Goal: Information Seeking & Learning: Learn about a topic

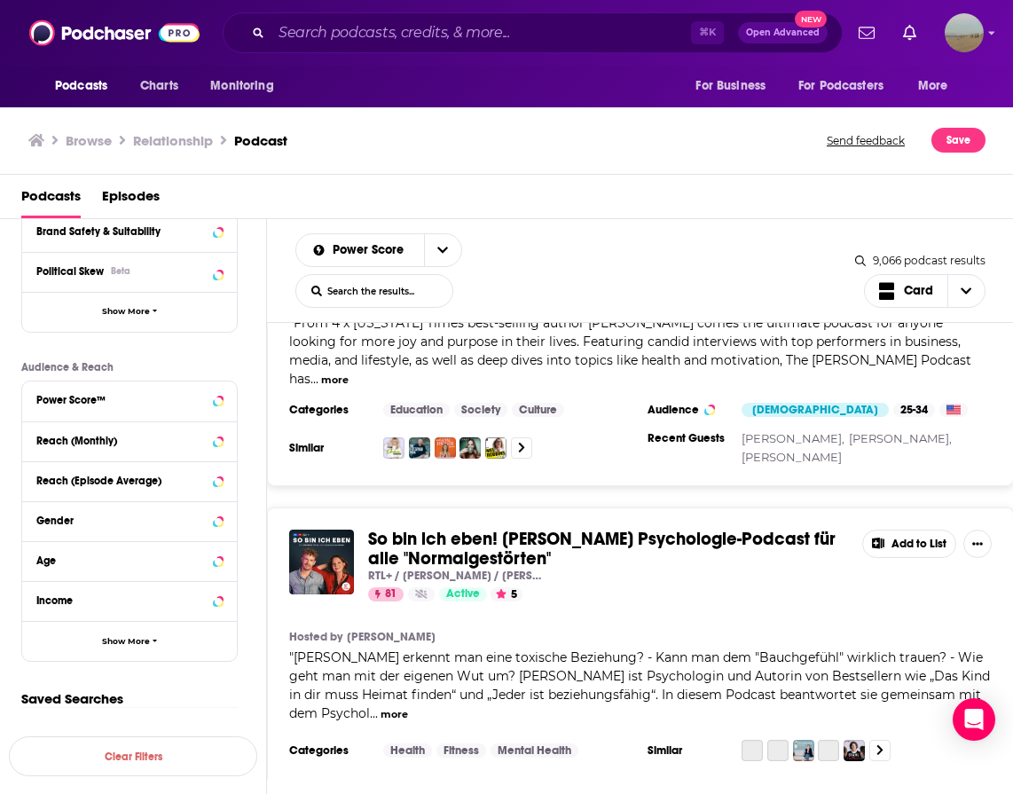
scroll to position [7077, 0]
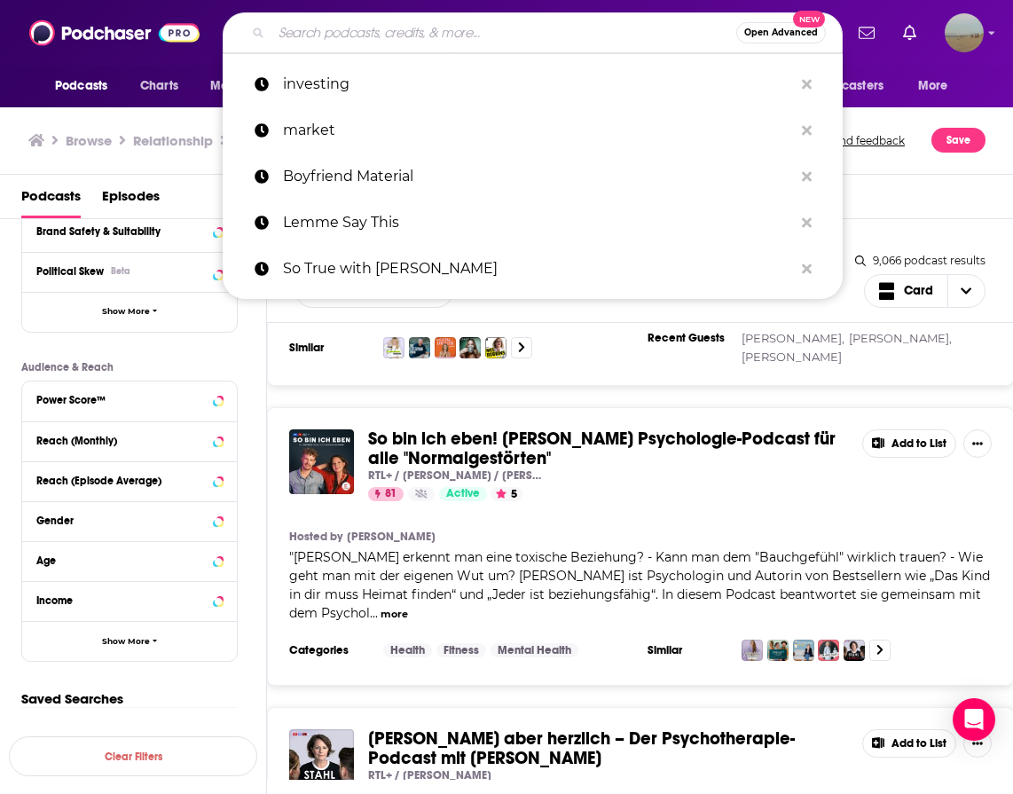
click at [550, 28] on input "Search podcasts, credits, & more..." at bounding box center [503, 33] width 465 height 28
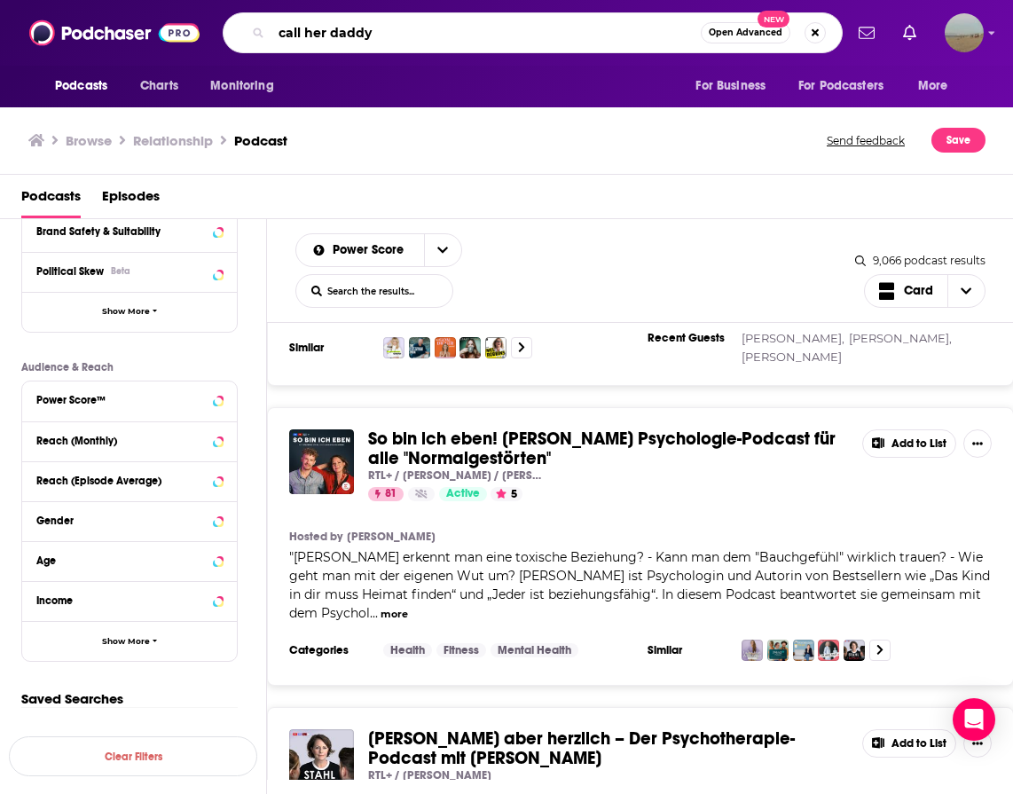
type input "call her daddy"
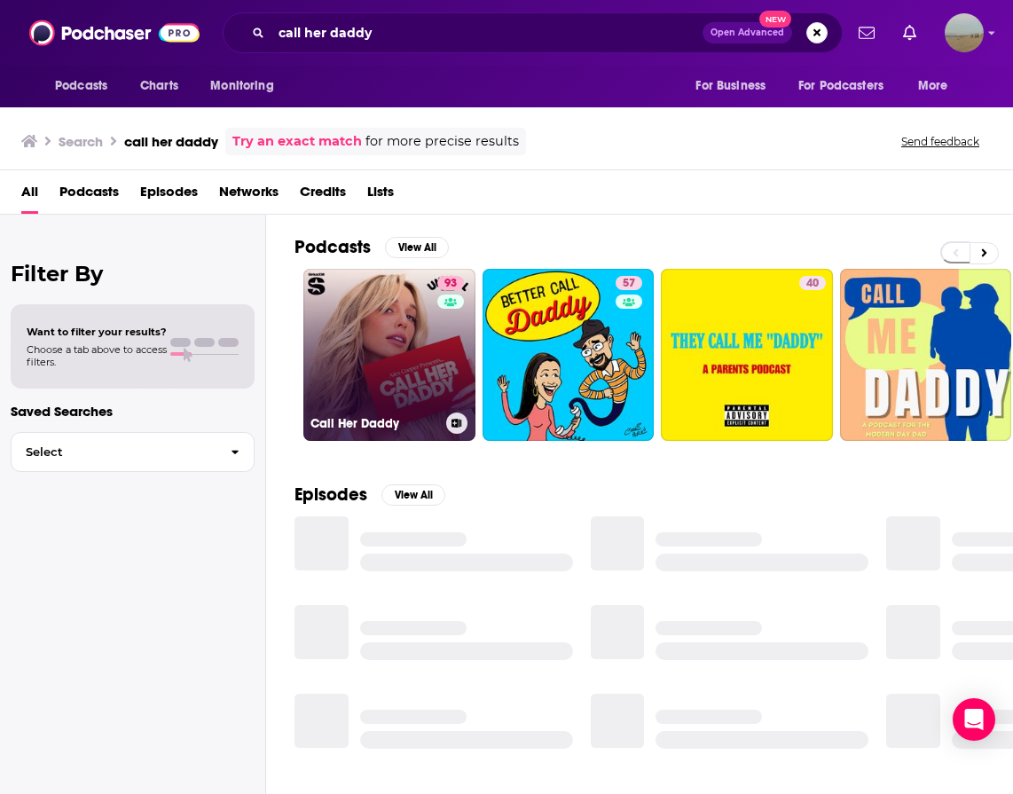
click at [363, 294] on link "93 Call Her Daddy" at bounding box center [389, 355] width 172 height 172
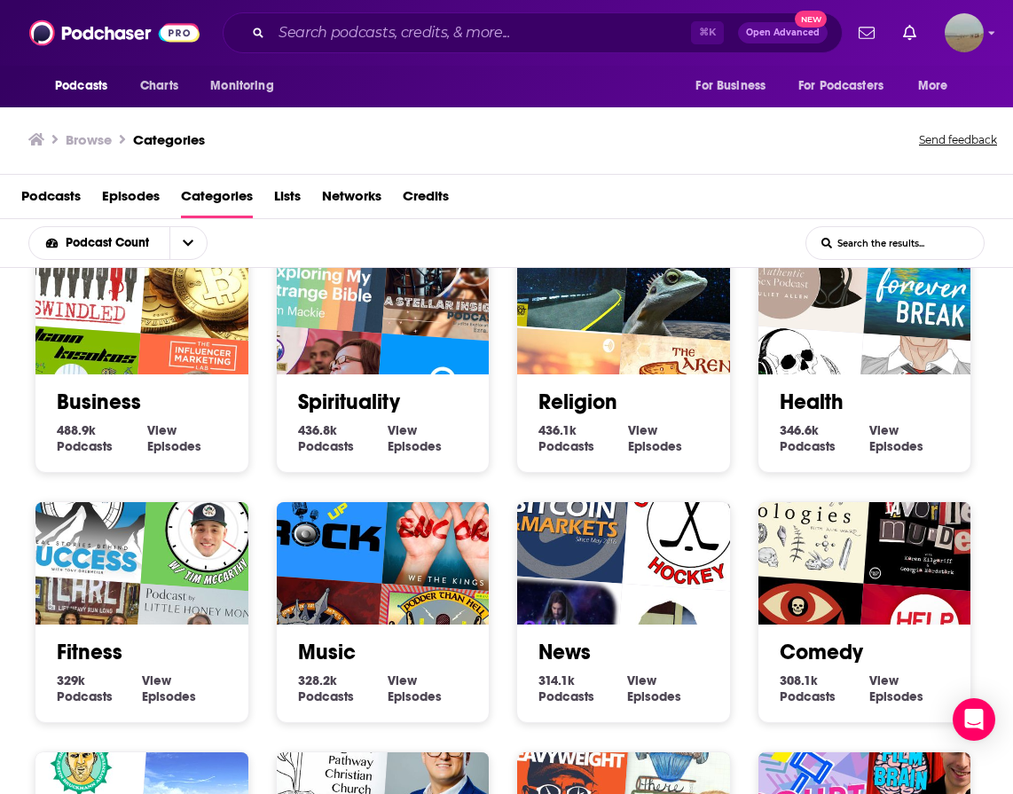
scroll to position [414, 0]
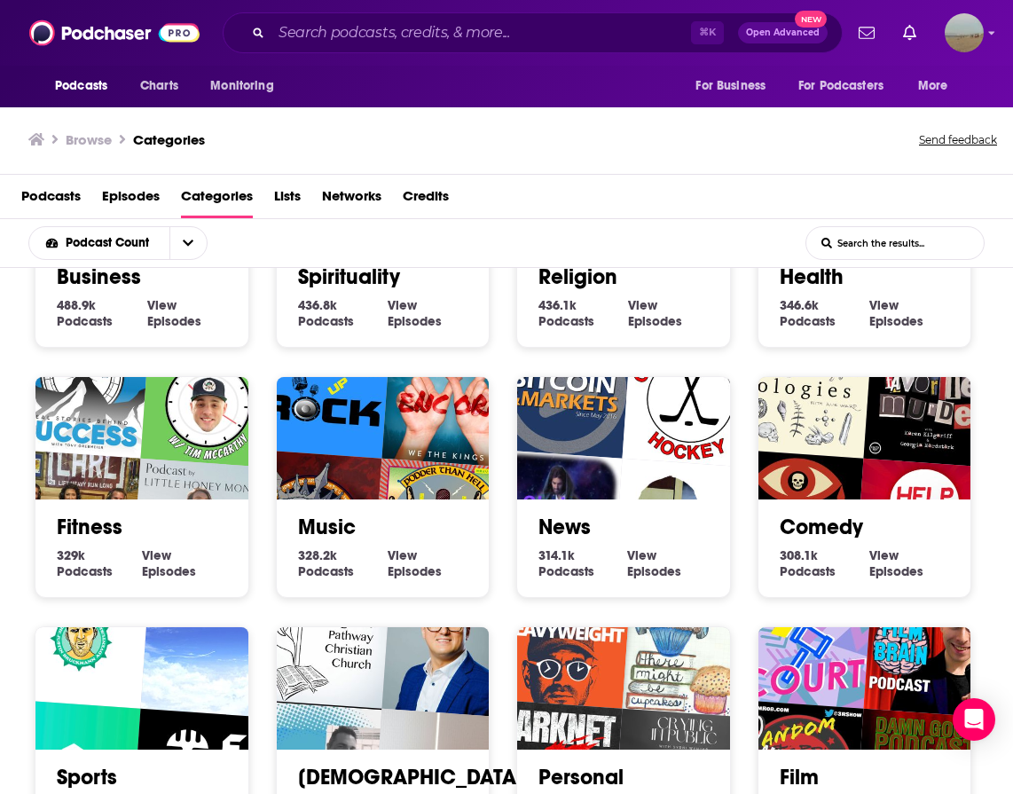
click at [874, 455] on img "My Favorite Murder with Karen Kilgariff and Georgia Hardstark" at bounding box center [931, 399] width 136 height 136
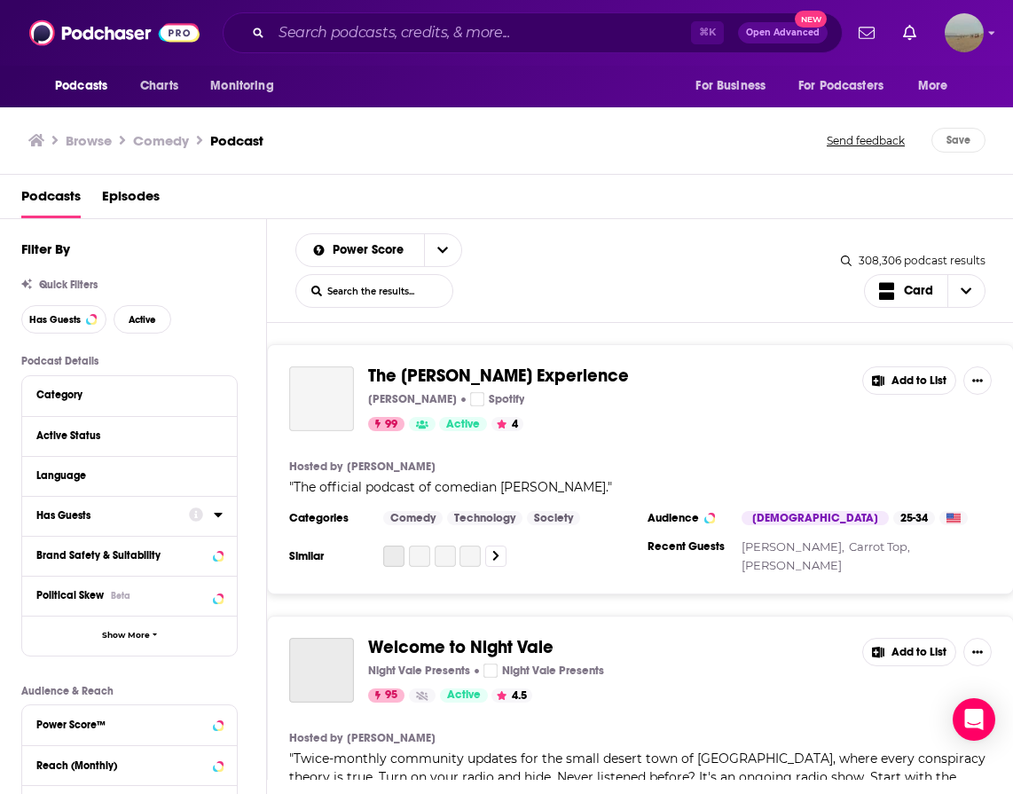
click at [106, 512] on div "Has Guests" at bounding box center [106, 515] width 141 height 12
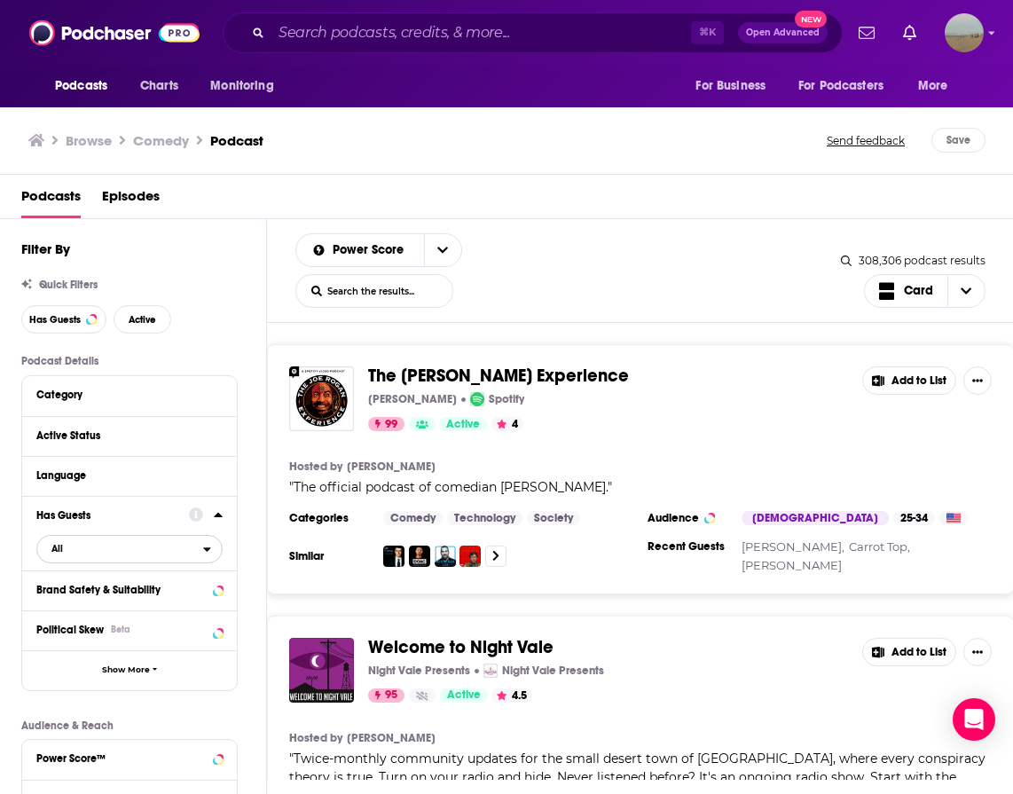
click at [103, 558] on span "All" at bounding box center [120, 547] width 166 height 23
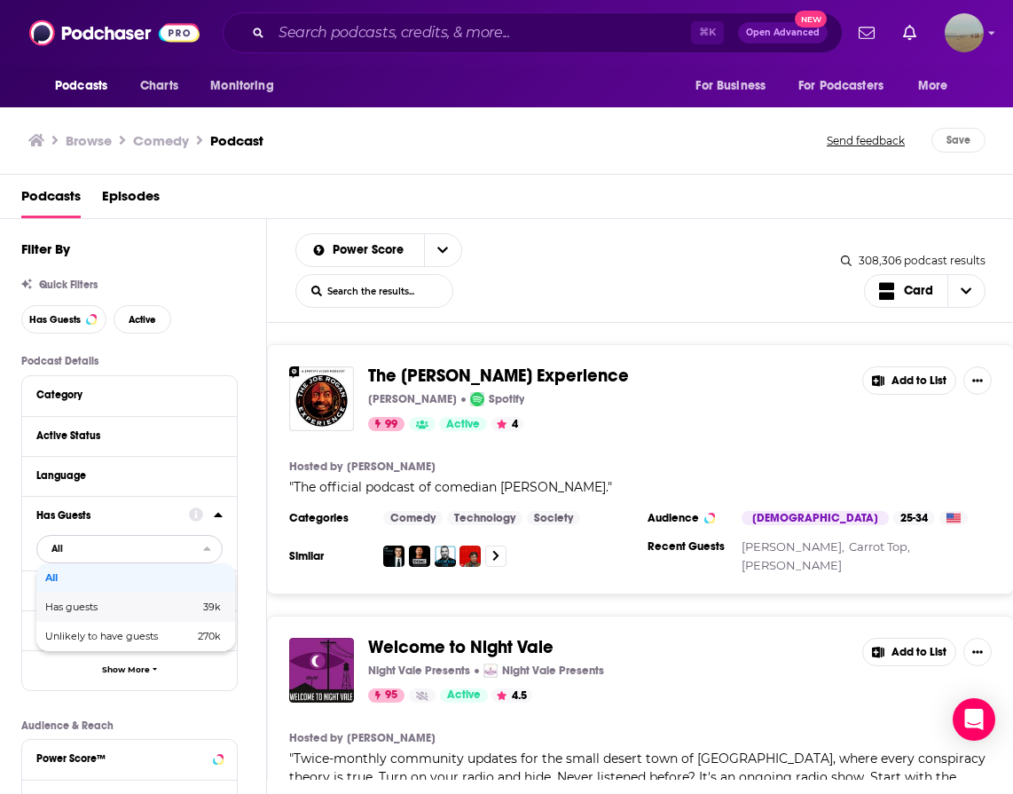
click at [103, 602] on span "Has guests" at bounding box center [96, 607] width 103 height 10
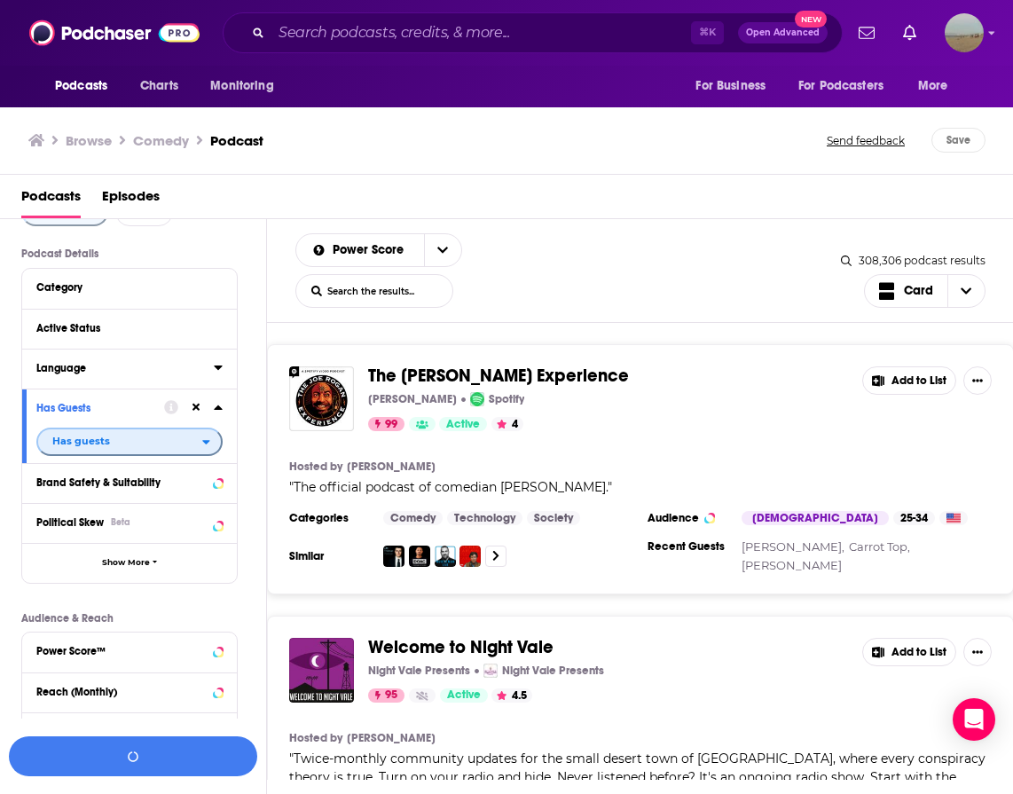
scroll to position [109, 0]
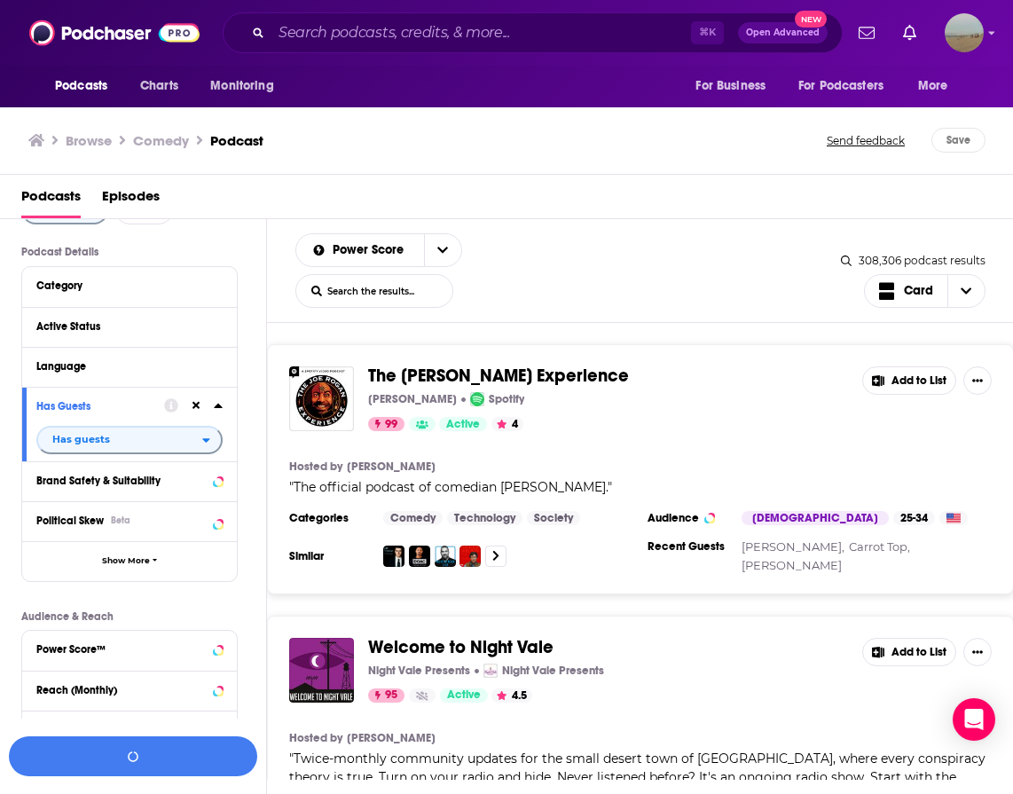
click at [103, 536] on div "Political Skew Beta" at bounding box center [129, 521] width 215 height 40
click at [85, 519] on span "Political Skew" at bounding box center [69, 520] width 67 height 12
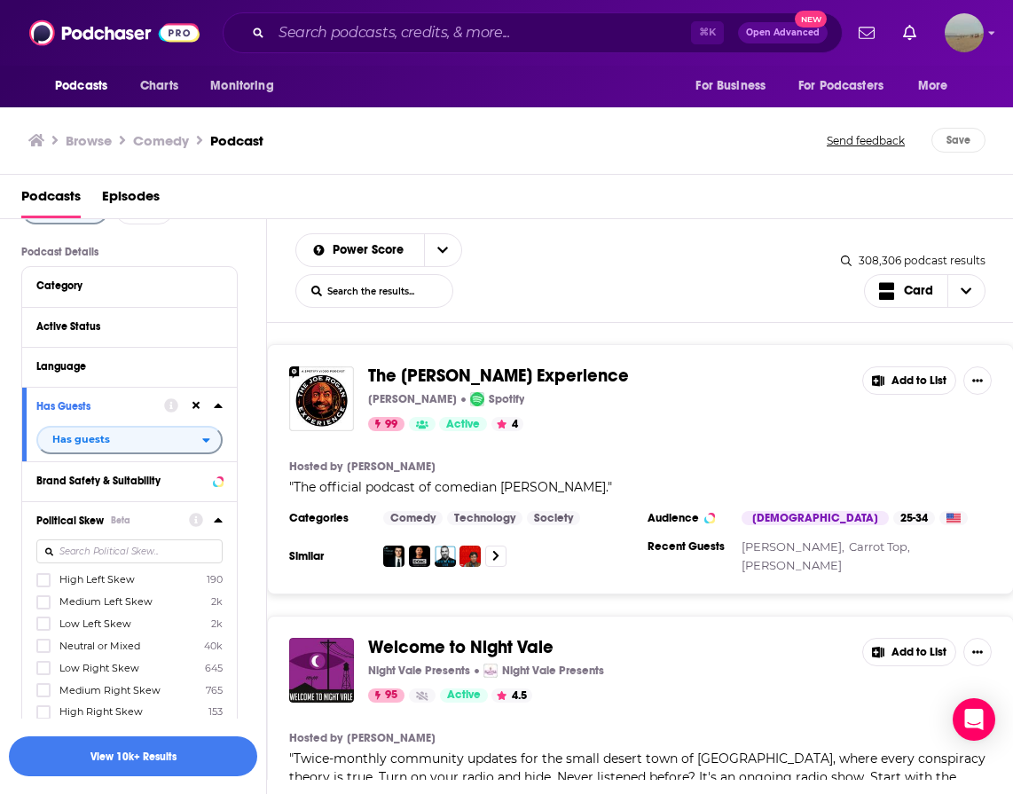
click at [72, 522] on span "Political Skew" at bounding box center [69, 520] width 67 height 12
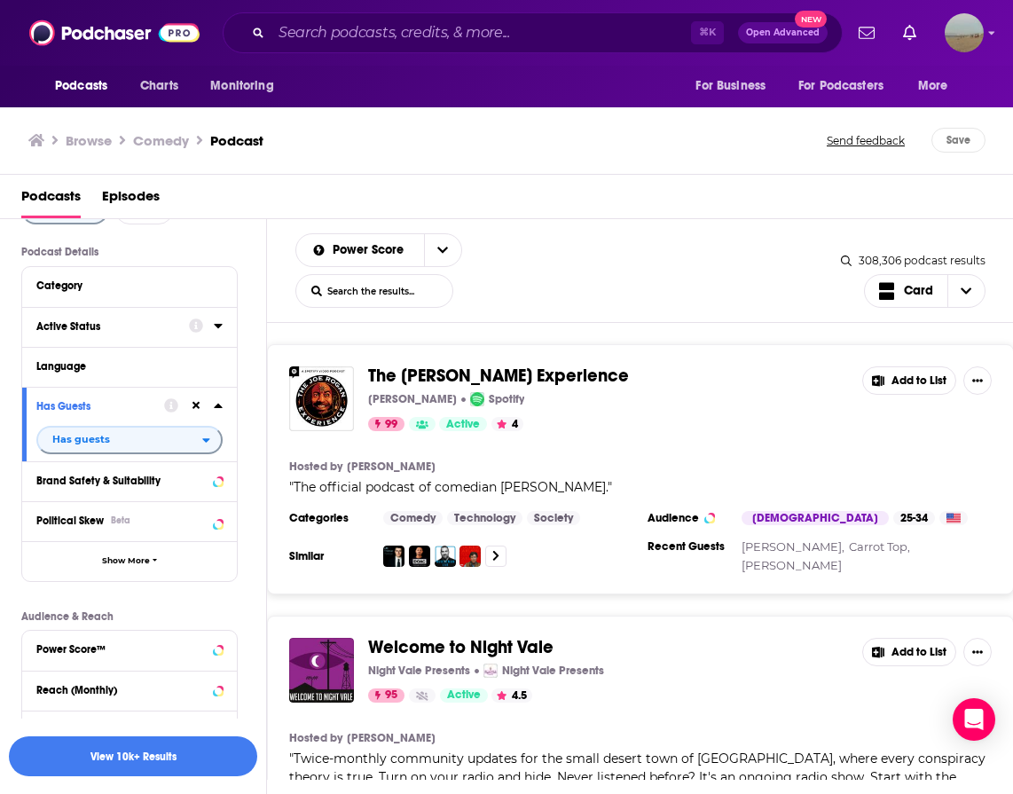
click at [91, 325] on div "Active Status" at bounding box center [106, 326] width 141 height 12
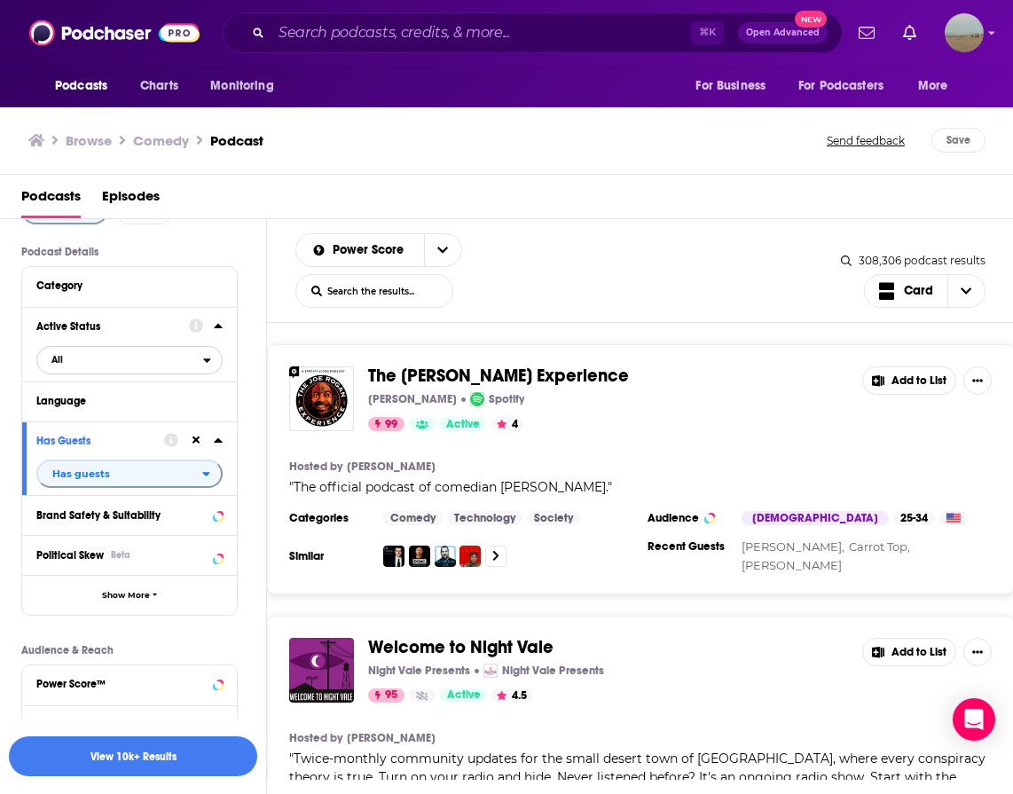
click at [91, 361] on span "All" at bounding box center [120, 359] width 166 height 23
click at [95, 419] on span "Active" at bounding box center [91, 418] width 93 height 10
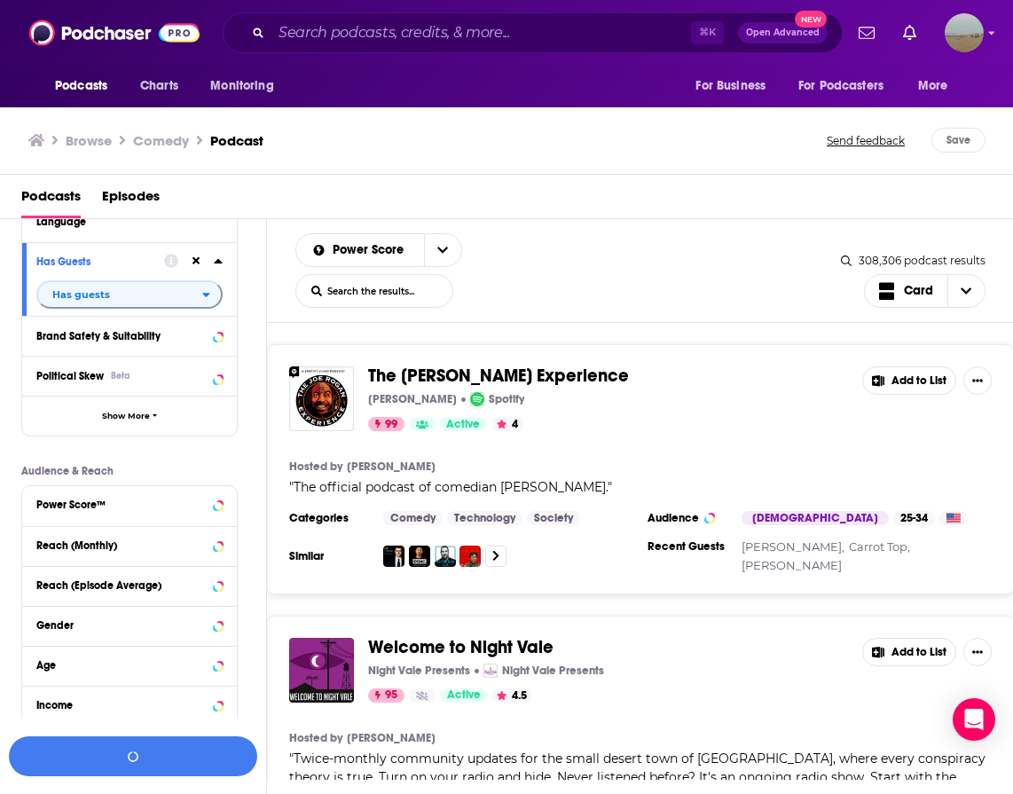
scroll to position [392, 0]
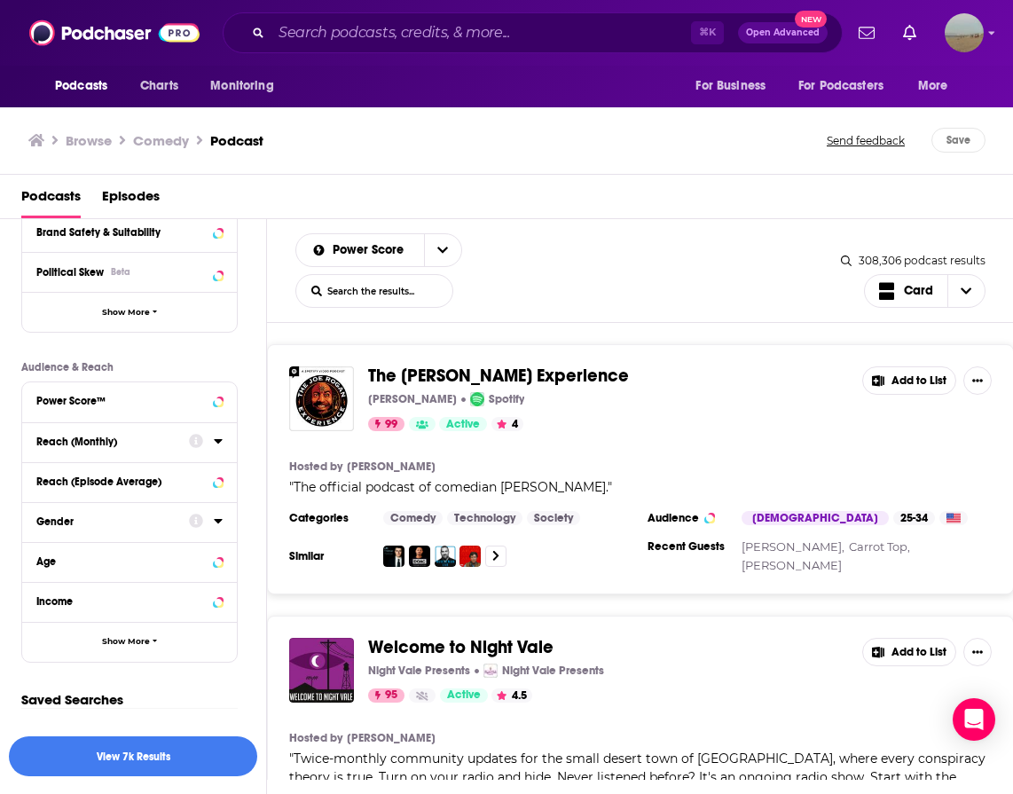
click at [86, 524] on div "Gender" at bounding box center [106, 521] width 141 height 12
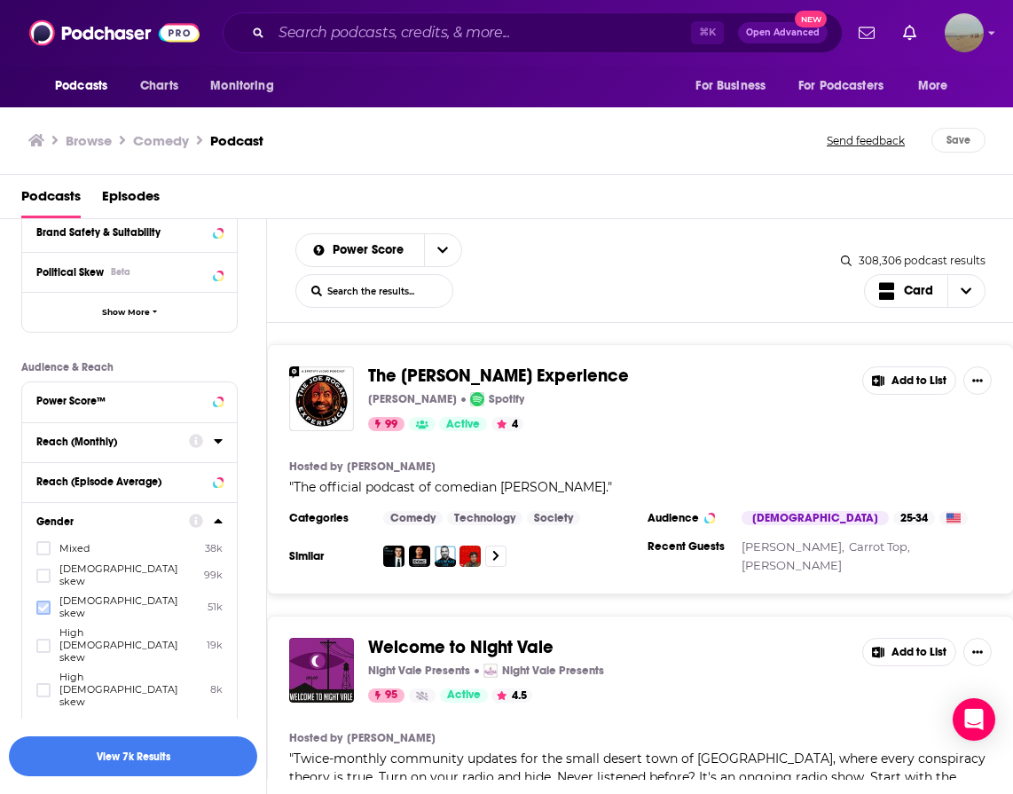
click at [43, 602] on icon at bounding box center [43, 607] width 11 height 11
click at [70, 757] on button "View 1k Results" at bounding box center [133, 756] width 248 height 40
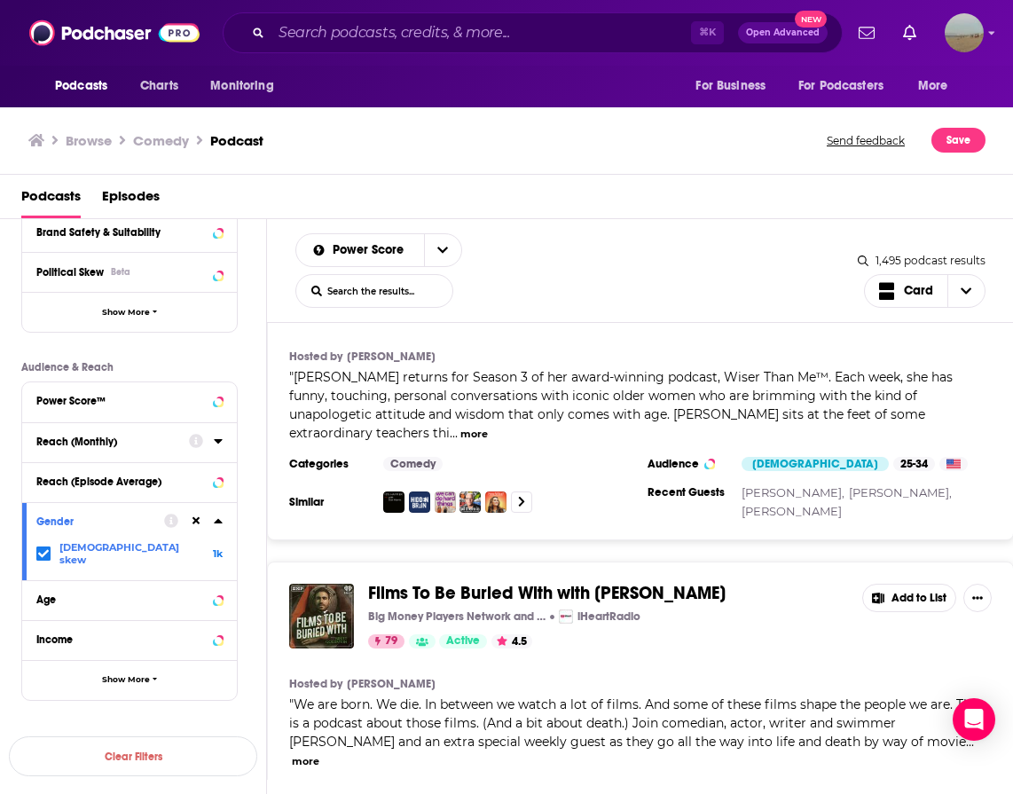
scroll to position [6400, 0]
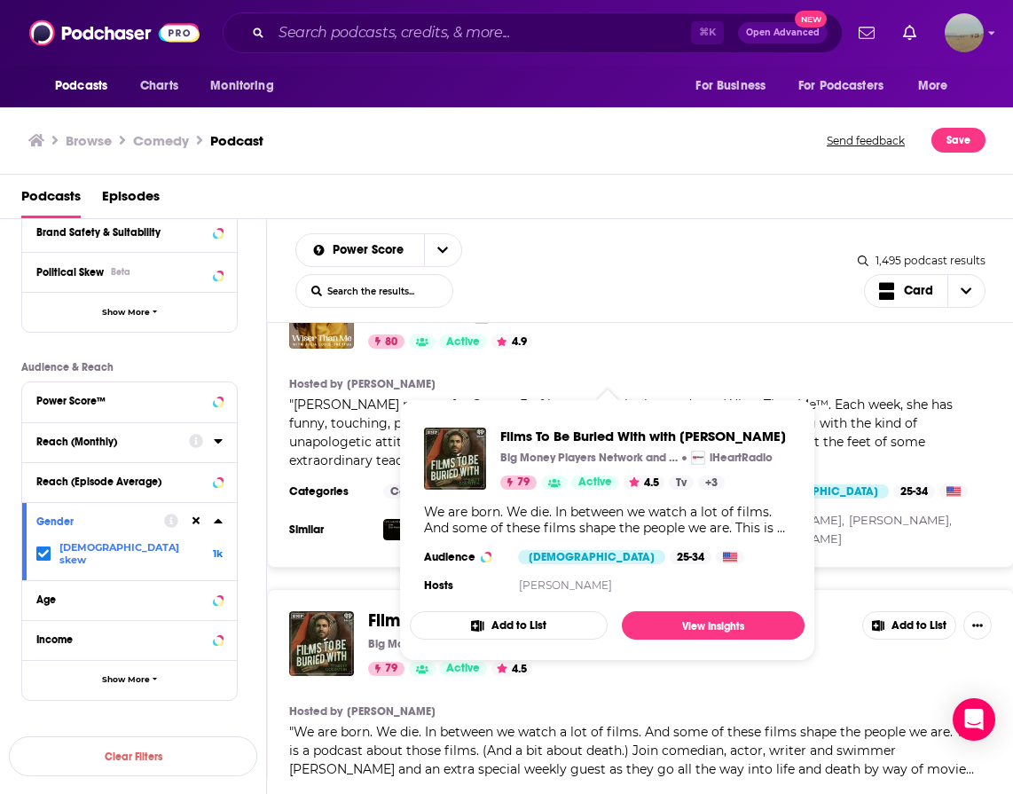
click at [540, 609] on span "Films To Be Buried With with Brett Goldstein" at bounding box center [546, 620] width 357 height 22
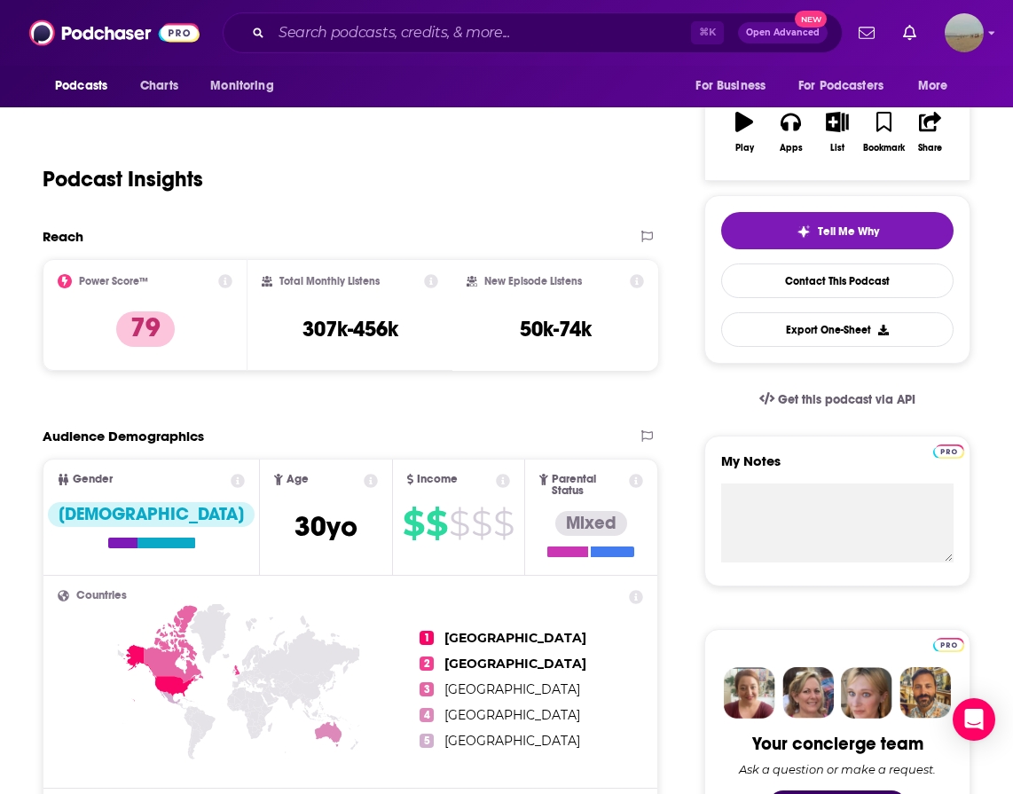
scroll to position [347, 0]
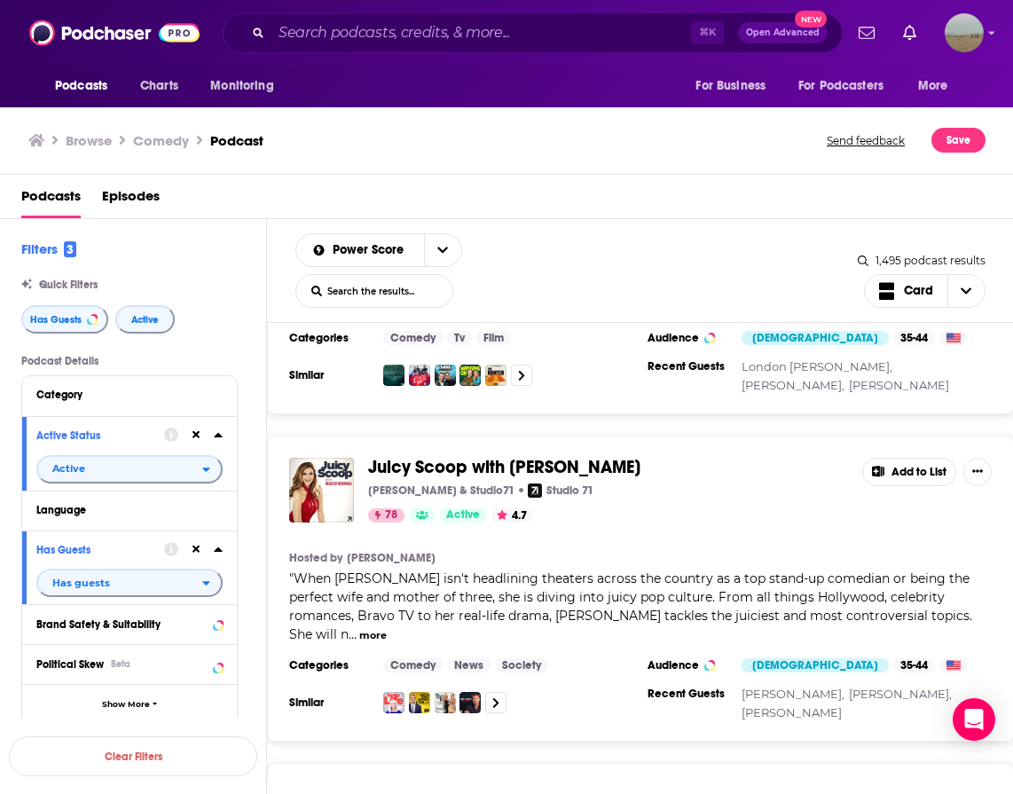
scroll to position [7297, 0]
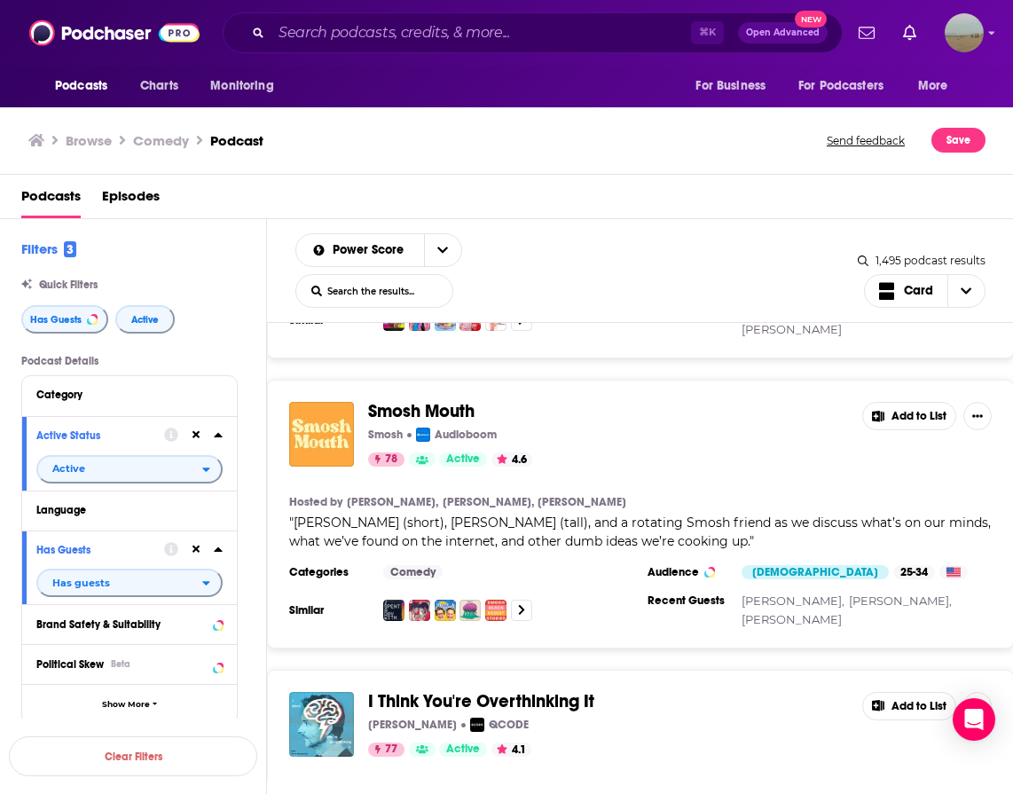
scroll to position [8487, 0]
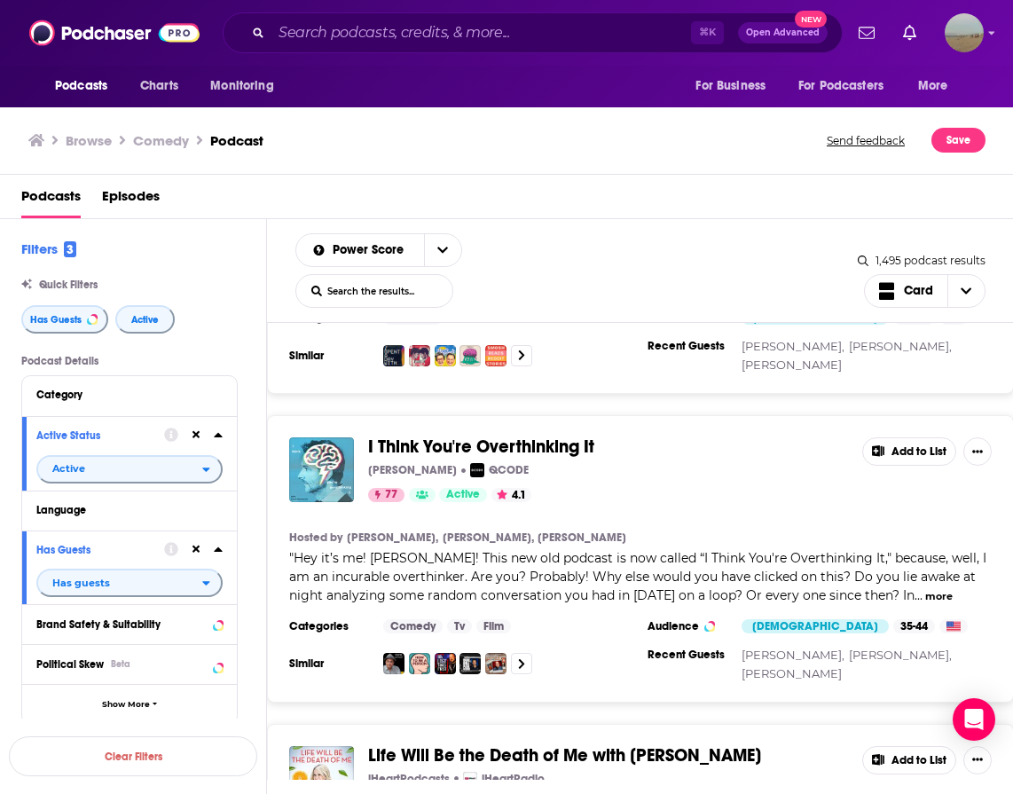
click at [384, 744] on span "Life Will Be the Death of Me with Chelsea Handler" at bounding box center [564, 755] width 393 height 22
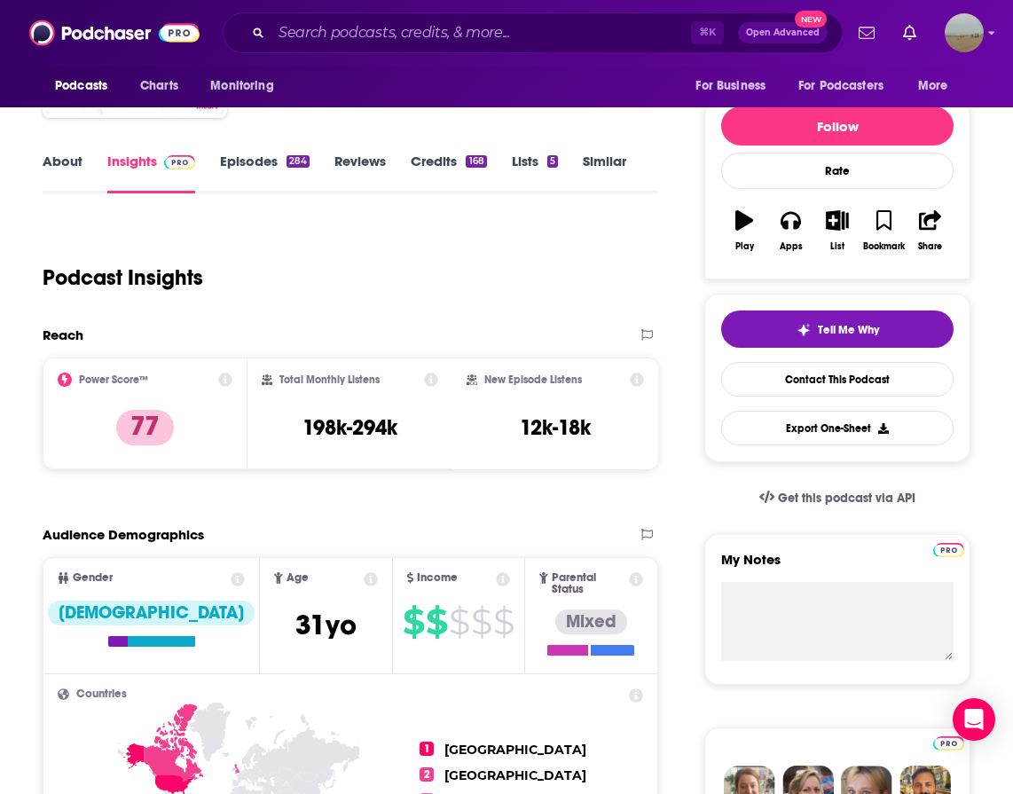
scroll to position [184, 0]
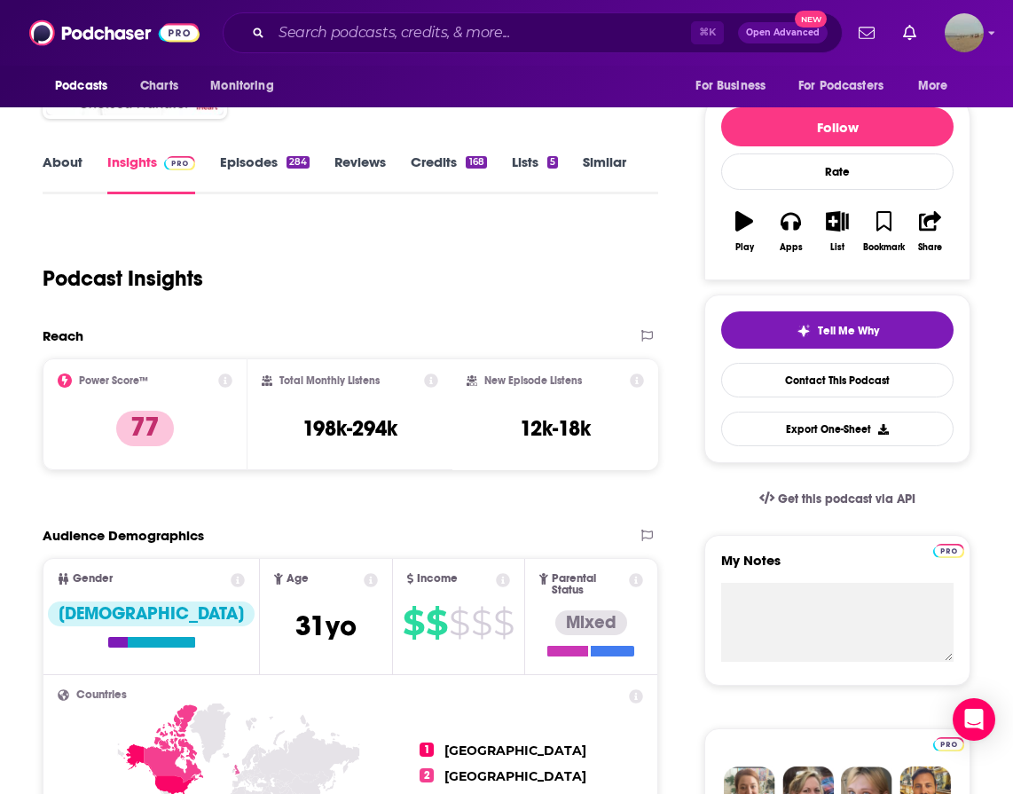
click at [236, 173] on link "Episodes 284" at bounding box center [265, 173] width 90 height 41
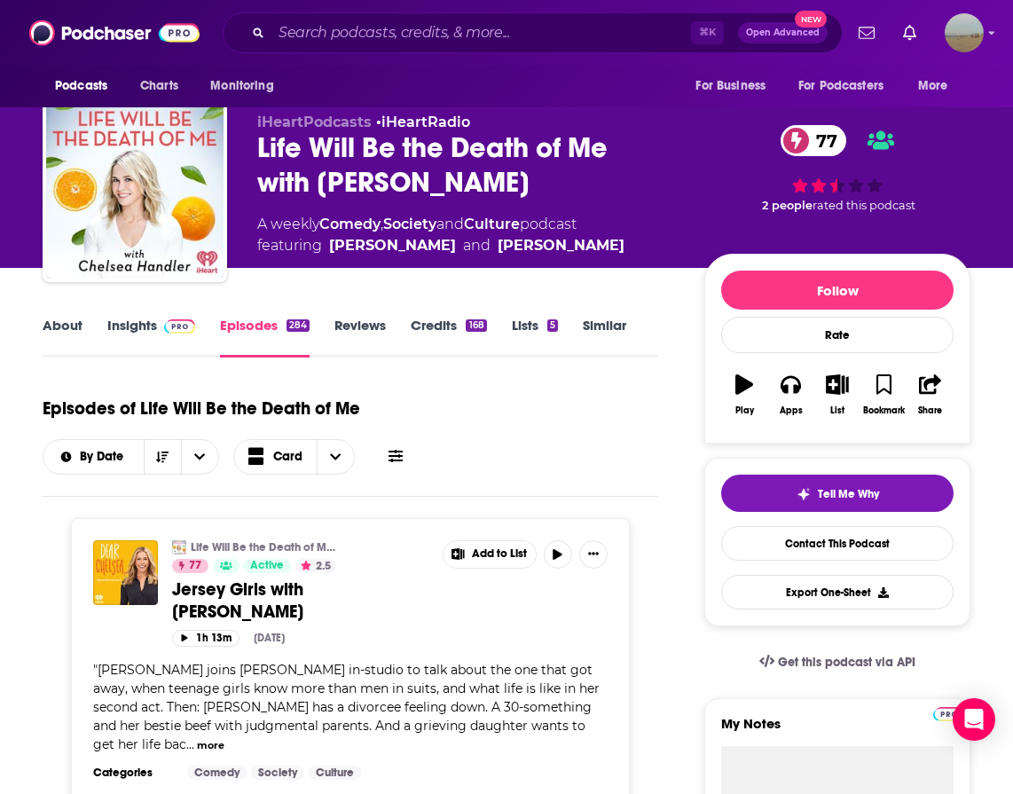
scroll to position [24, 0]
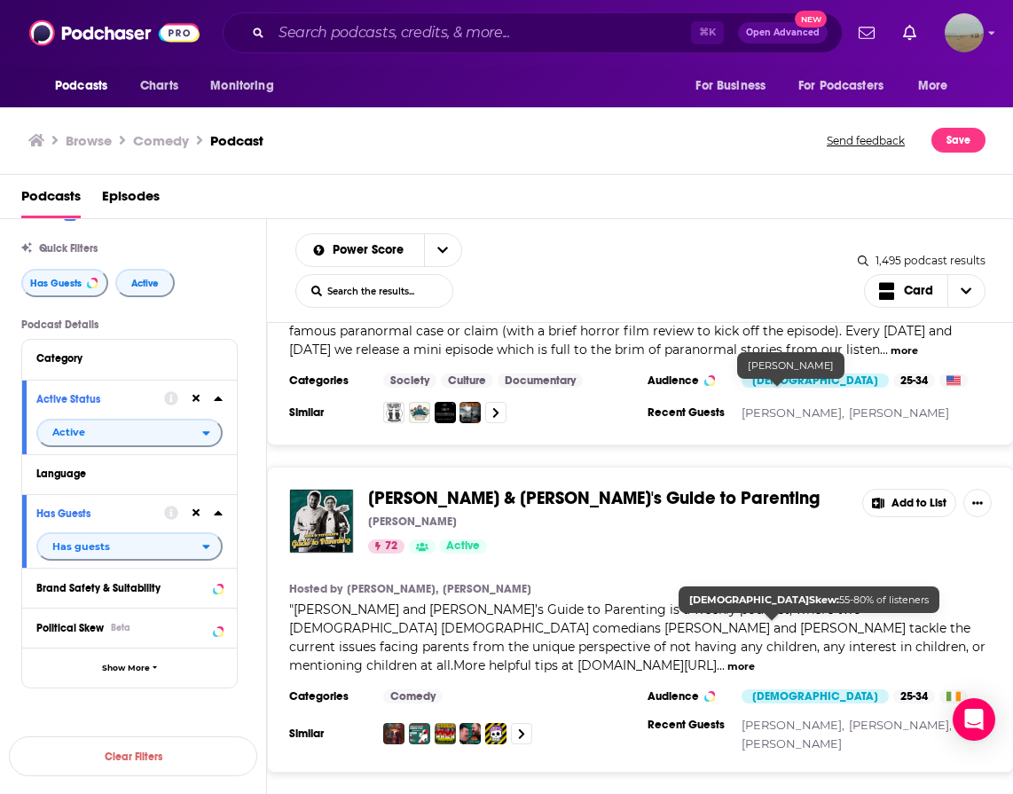
scroll to position [14865, 0]
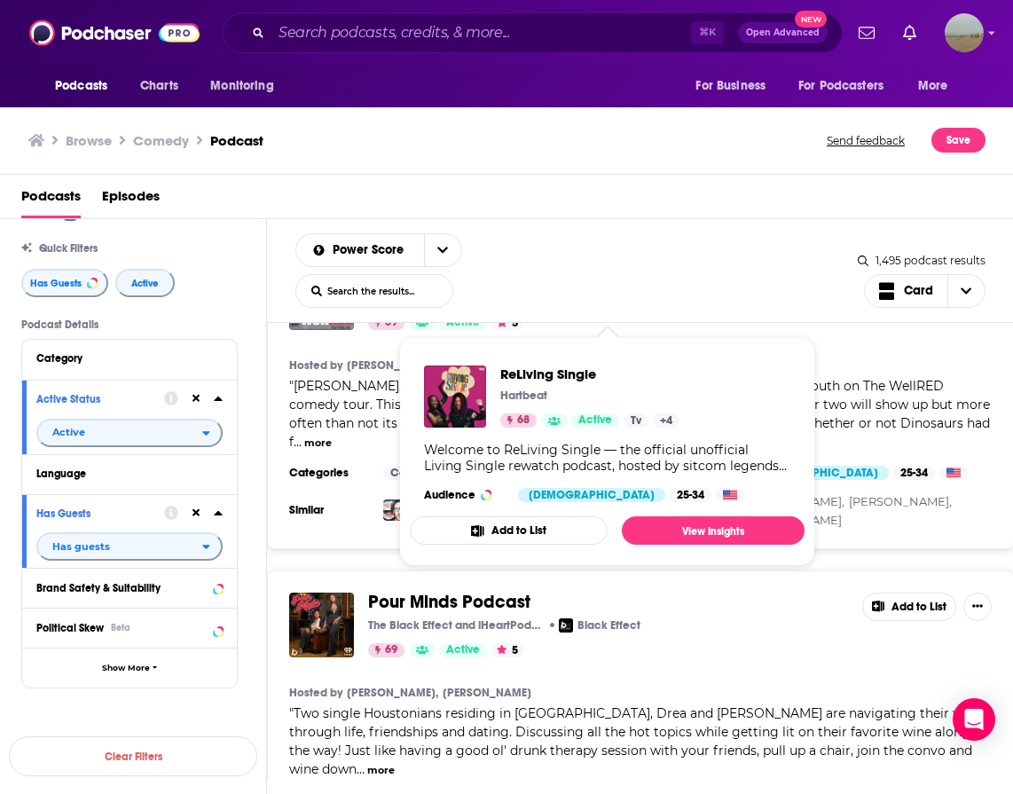
scroll to position [22269, 0]
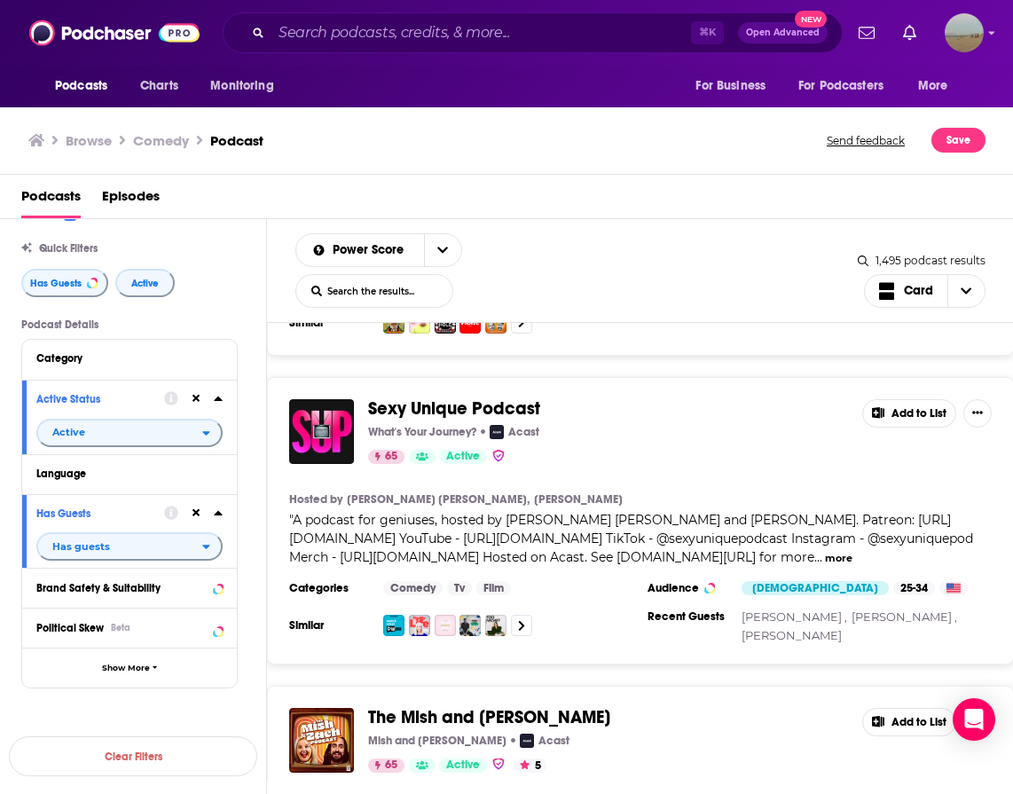
scroll to position [29658, 0]
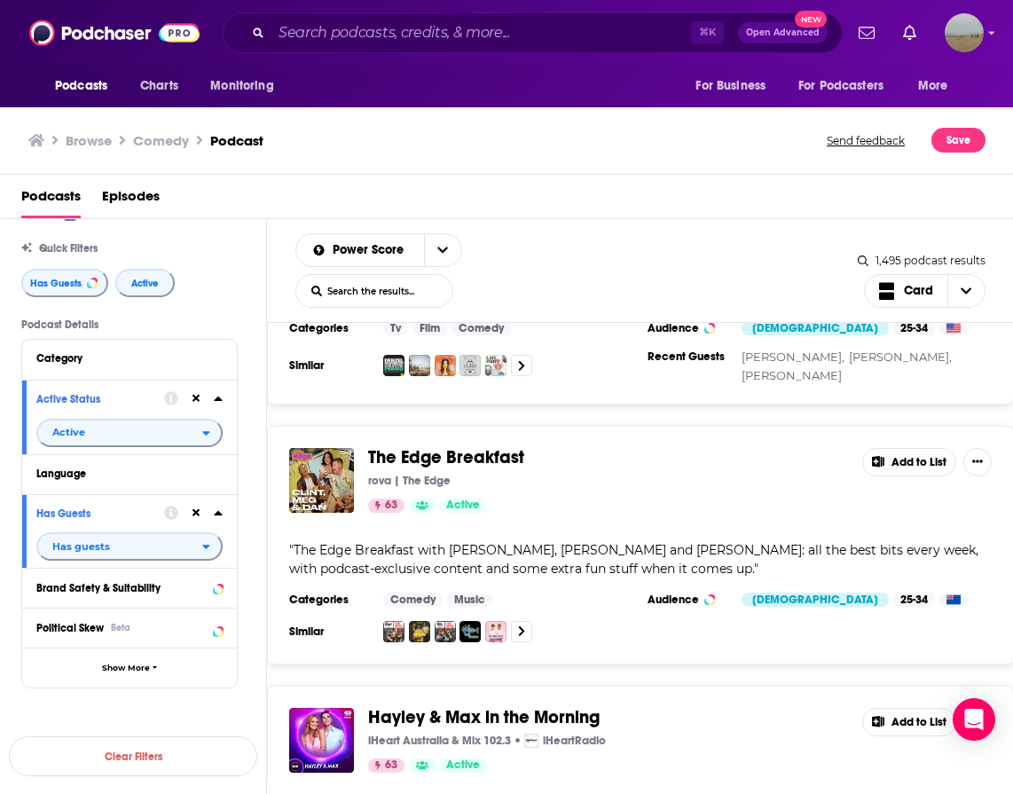
scroll to position [36316, 0]
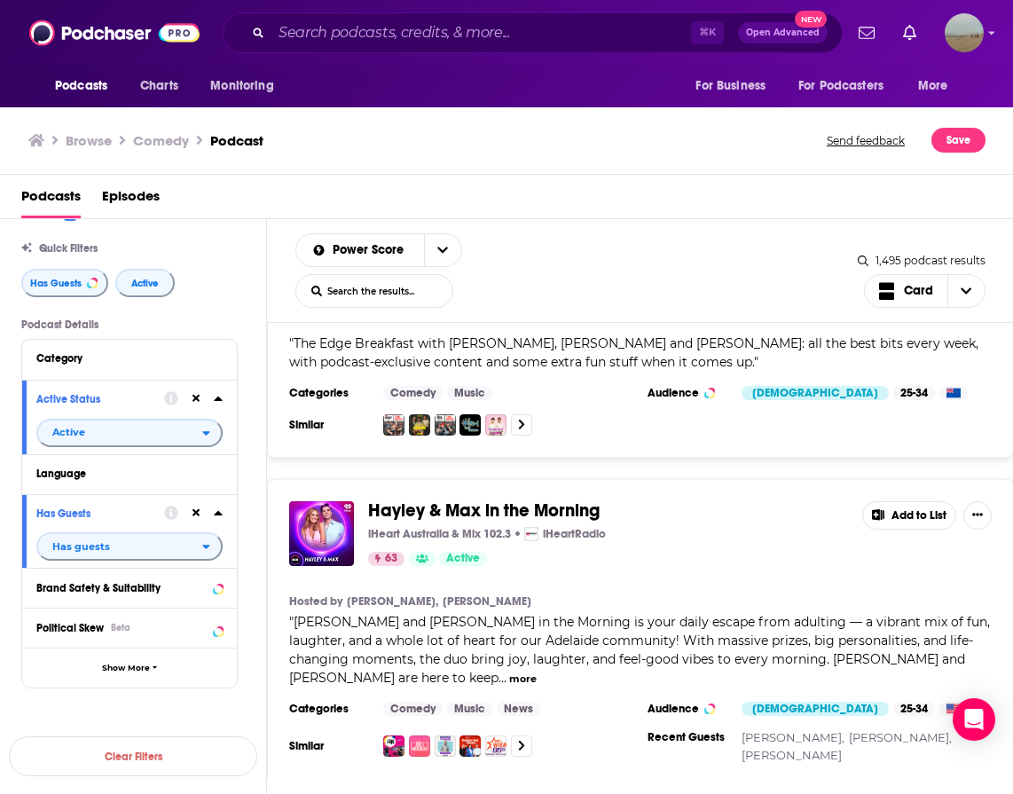
scroll to position [36374, 0]
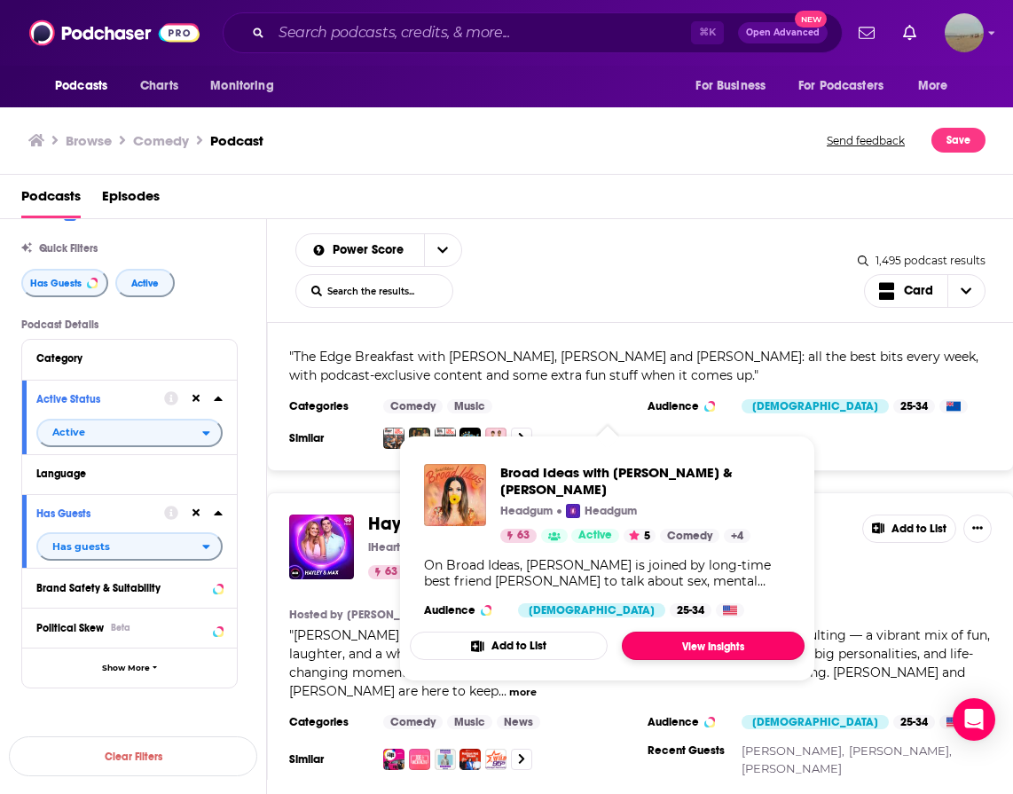
click at [710, 647] on link "View Insights" at bounding box center [713, 645] width 183 height 28
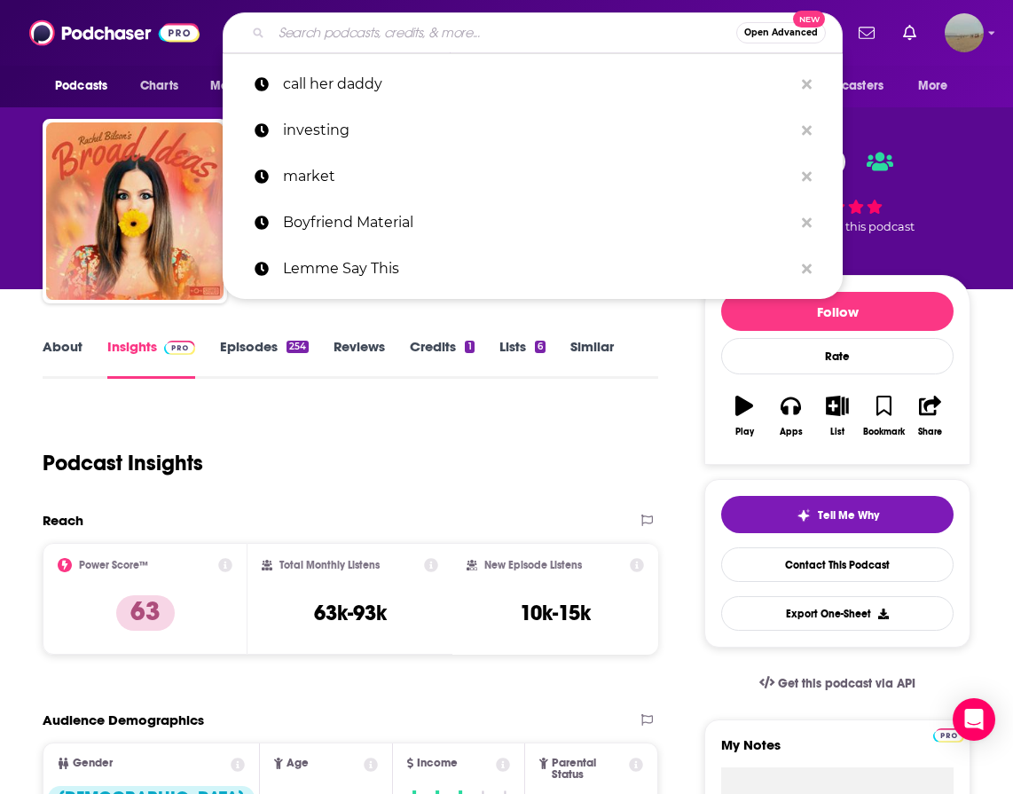
click at [500, 33] on input "Search podcasts, credits, & more..." at bounding box center [503, 33] width 465 height 28
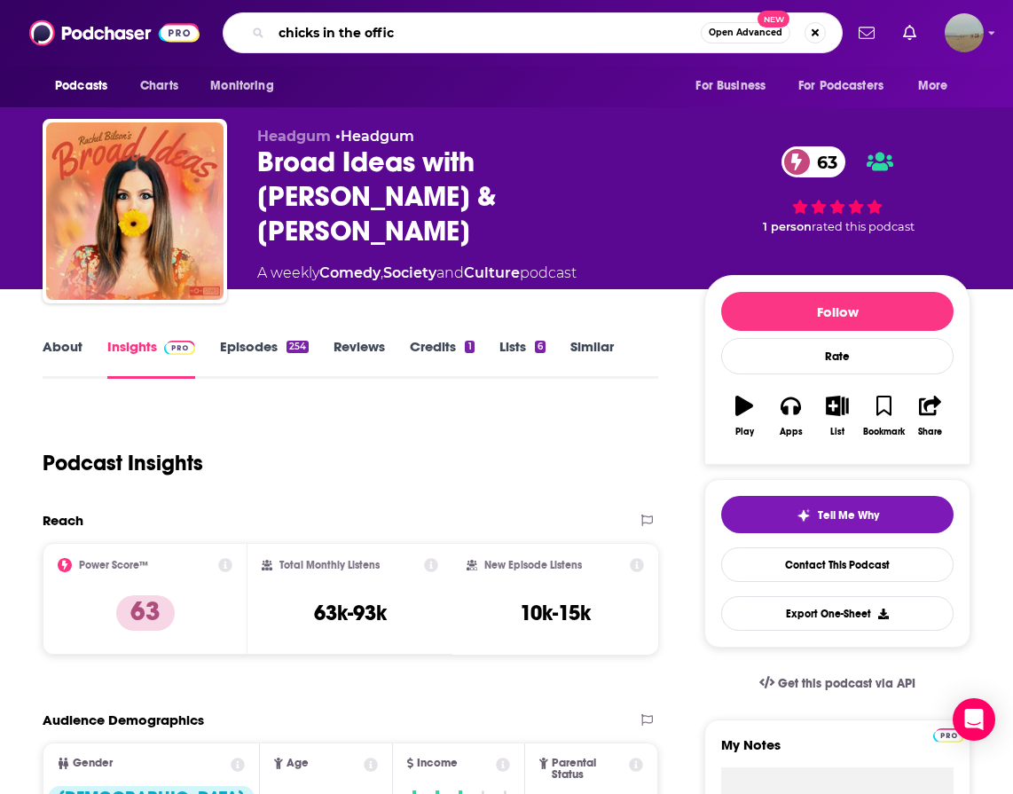
type input "chicks in the office"
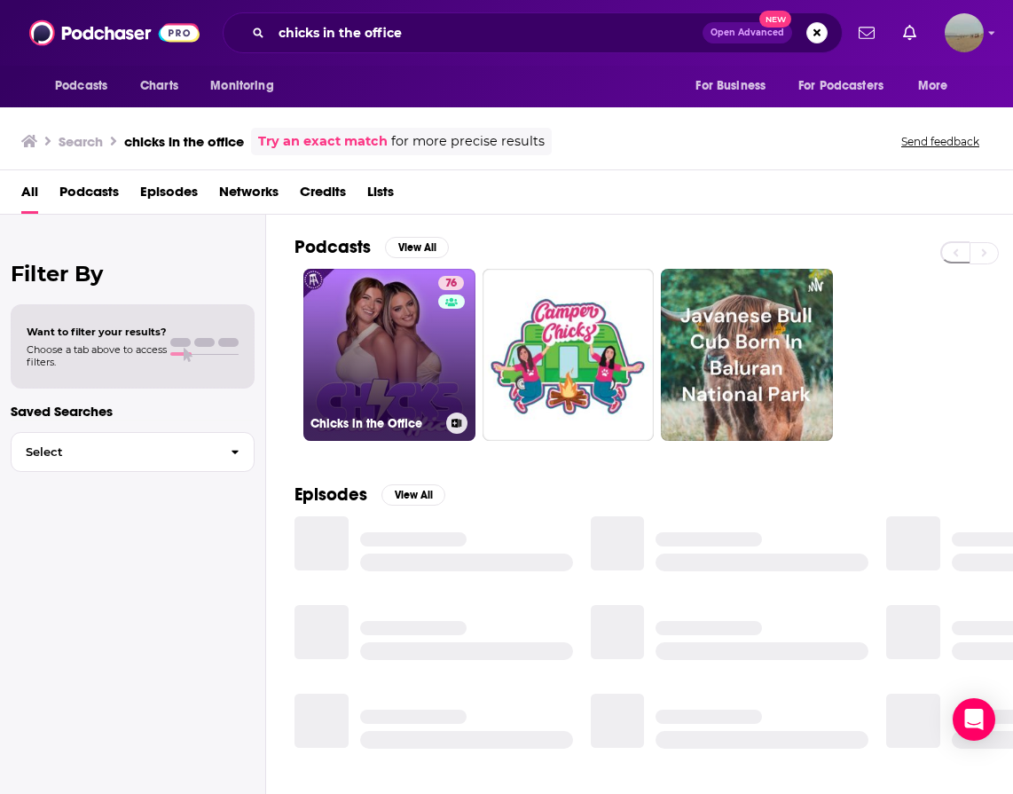
click at [409, 345] on link "76 Chicks in the Office" at bounding box center [389, 355] width 172 height 172
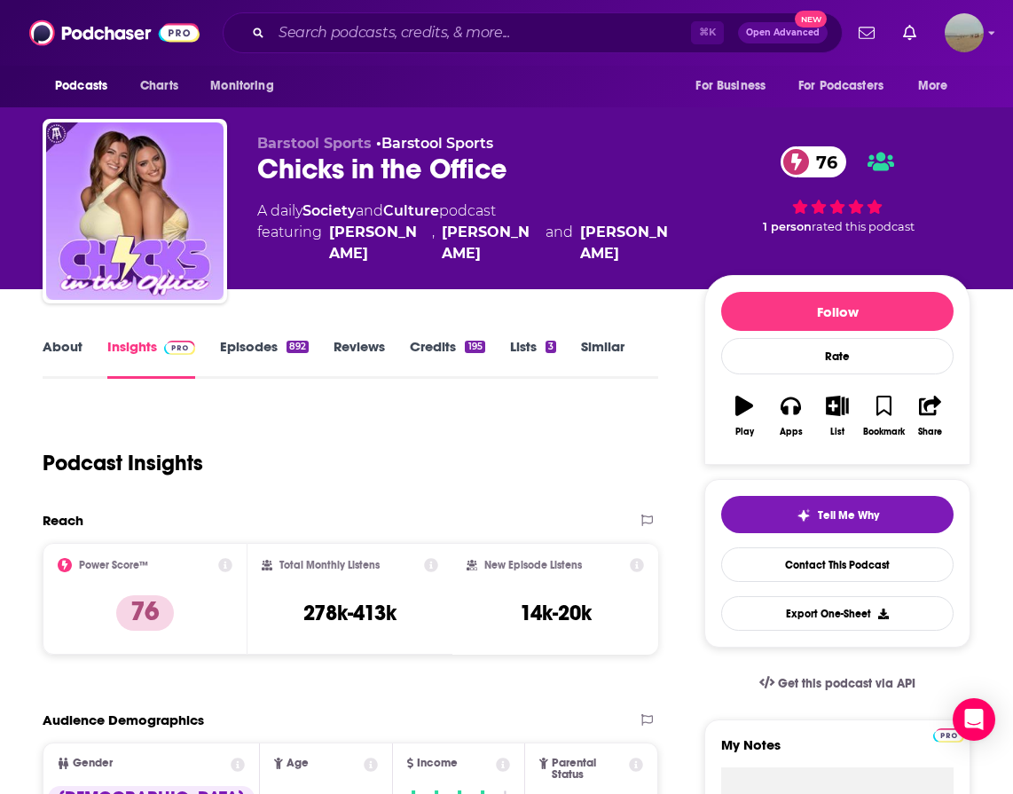
click at [335, 215] on link "Society" at bounding box center [328, 210] width 53 height 17
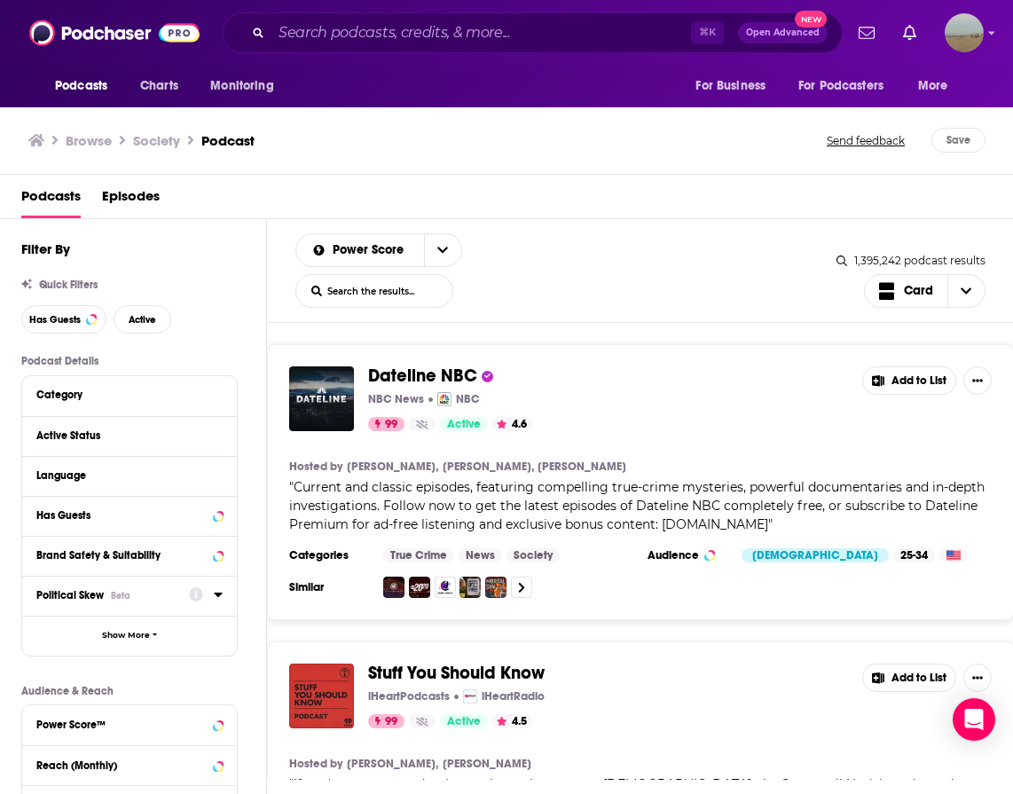
scroll to position [116, 0]
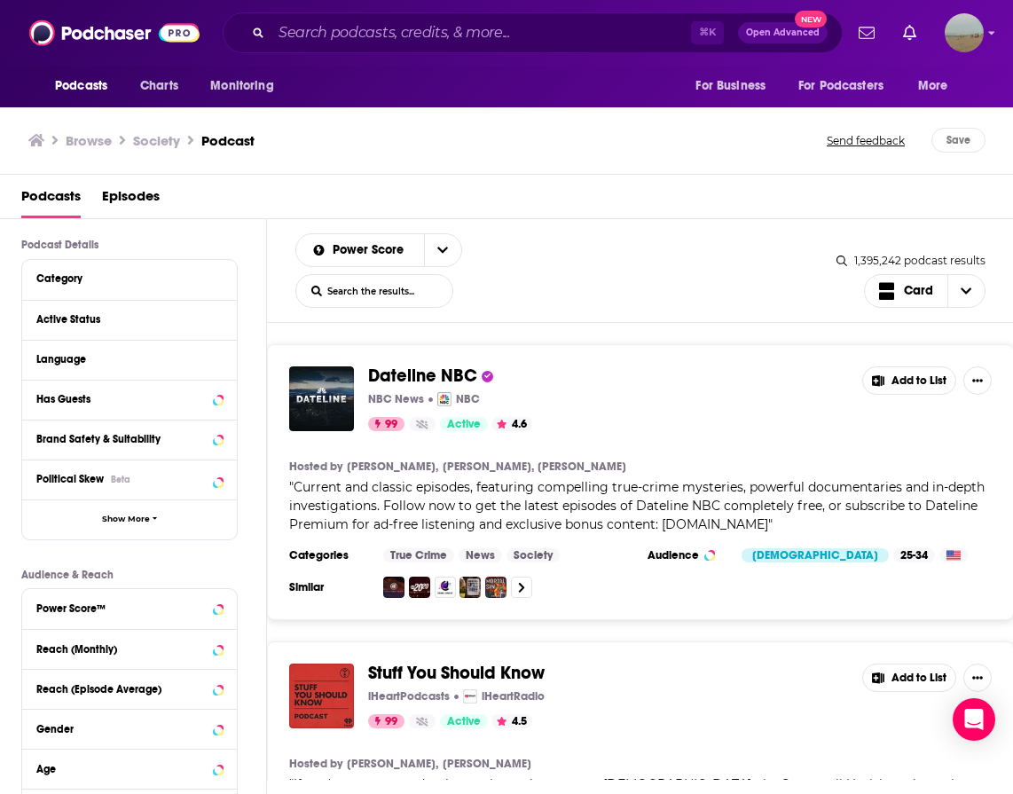
click at [161, 396] on div "Has Guests" at bounding box center [123, 399] width 175 height 12
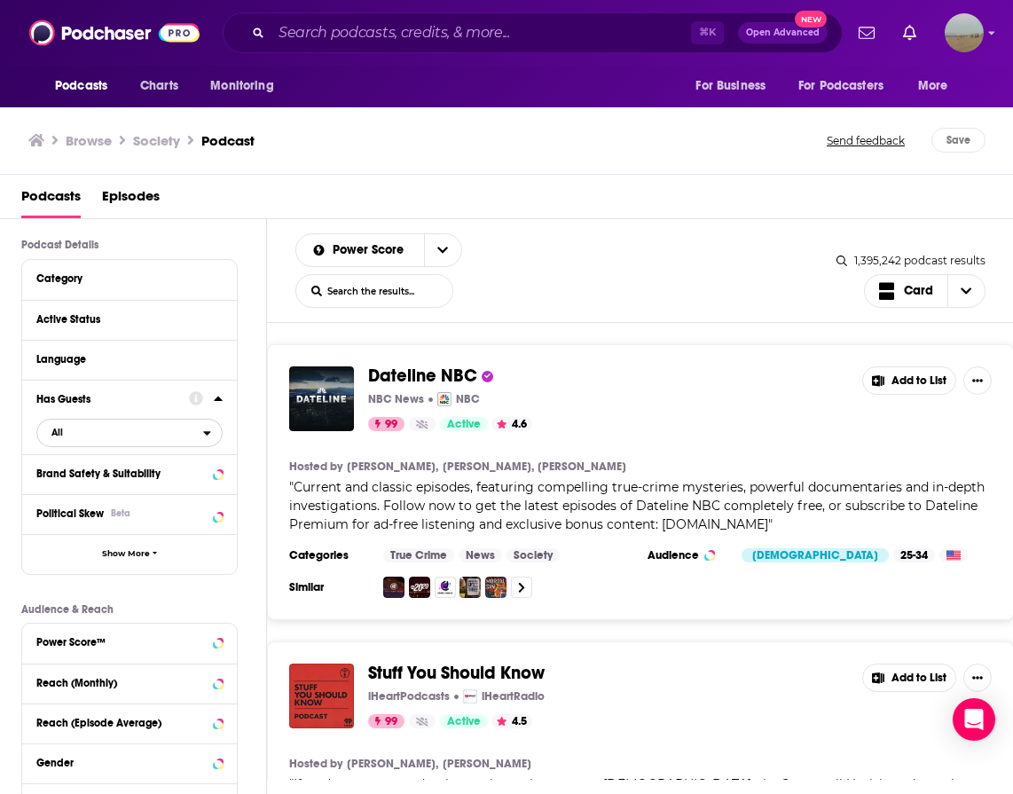
click at [134, 445] on button "All" at bounding box center [129, 433] width 186 height 28
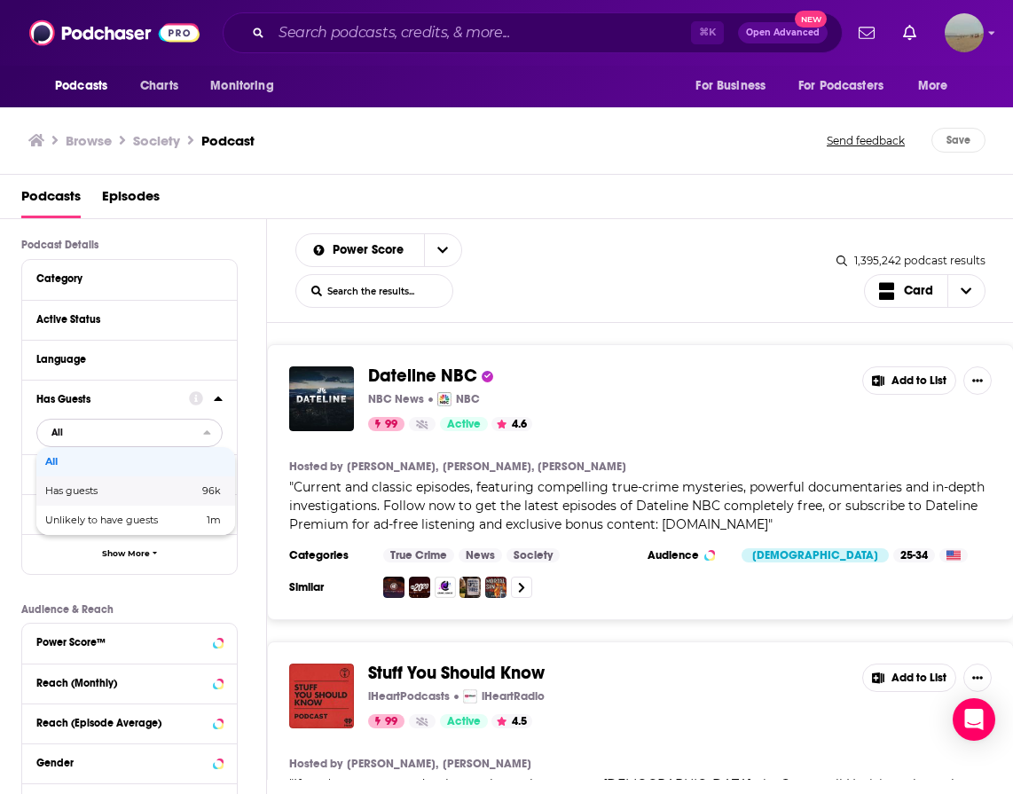
click at [124, 487] on span "Has guests" at bounding box center [96, 491] width 103 height 10
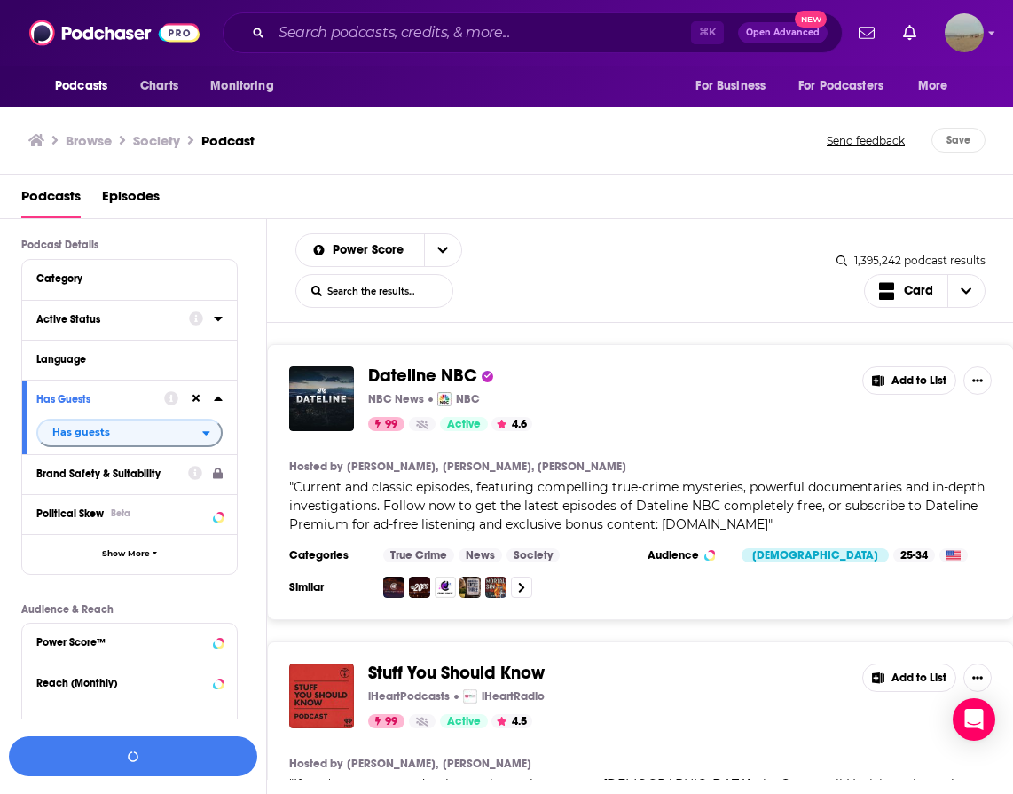
click at [126, 319] on div "Active Status" at bounding box center [106, 319] width 141 height 12
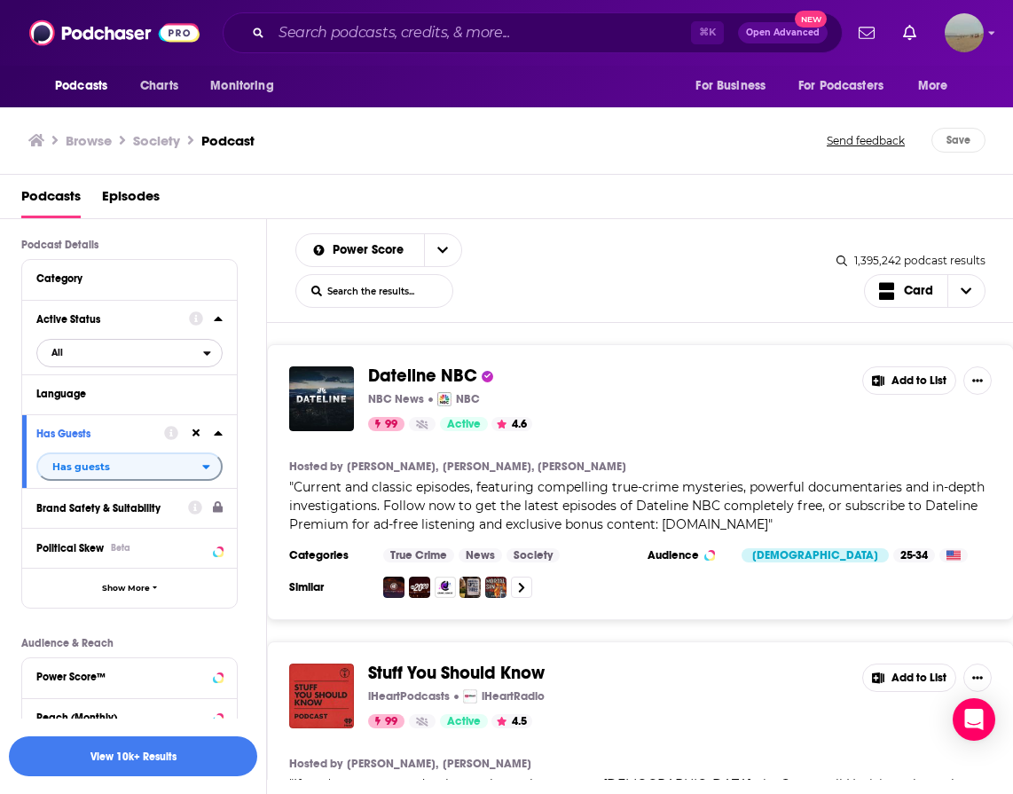
click at [110, 360] on span "All" at bounding box center [120, 352] width 166 height 23
click at [99, 409] on span "Active" at bounding box center [91, 411] width 92 height 10
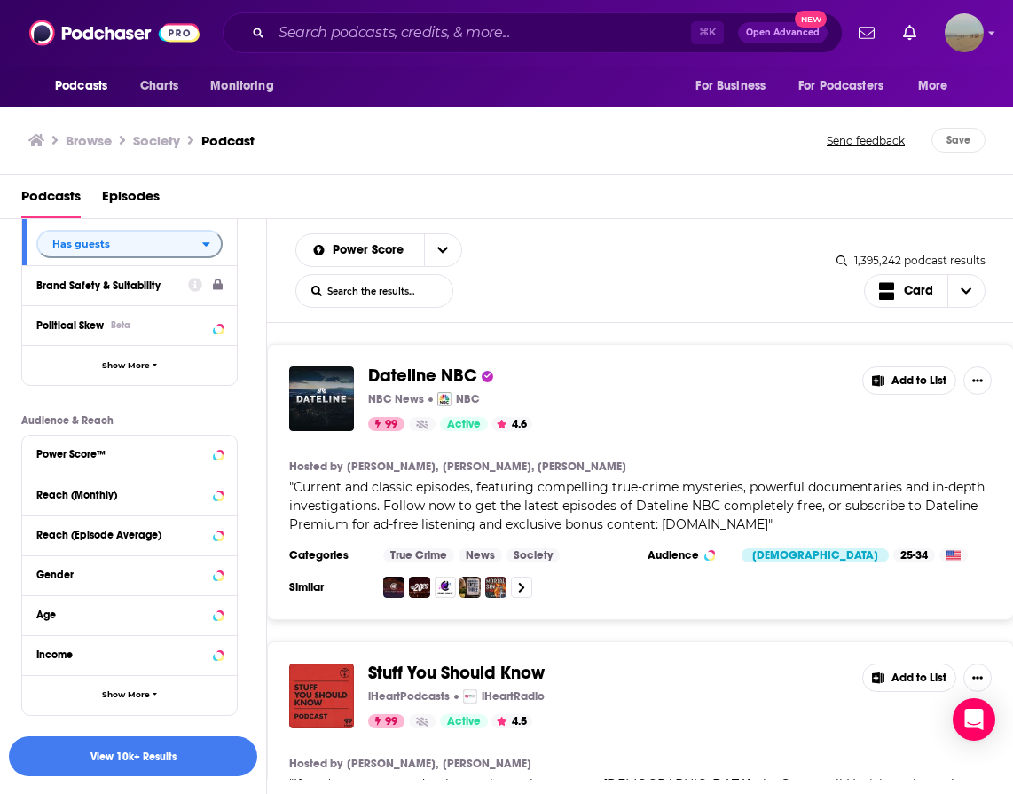
scroll to position [392, 0]
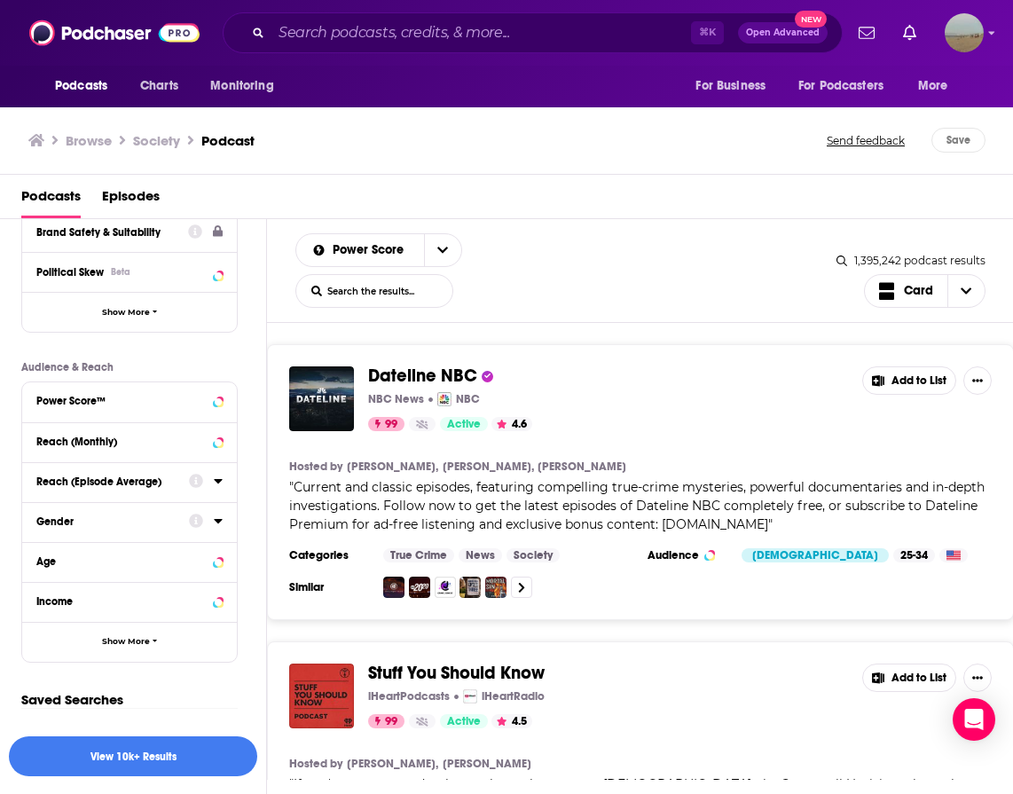
click at [72, 528] on button "Gender" at bounding box center [112, 521] width 153 height 22
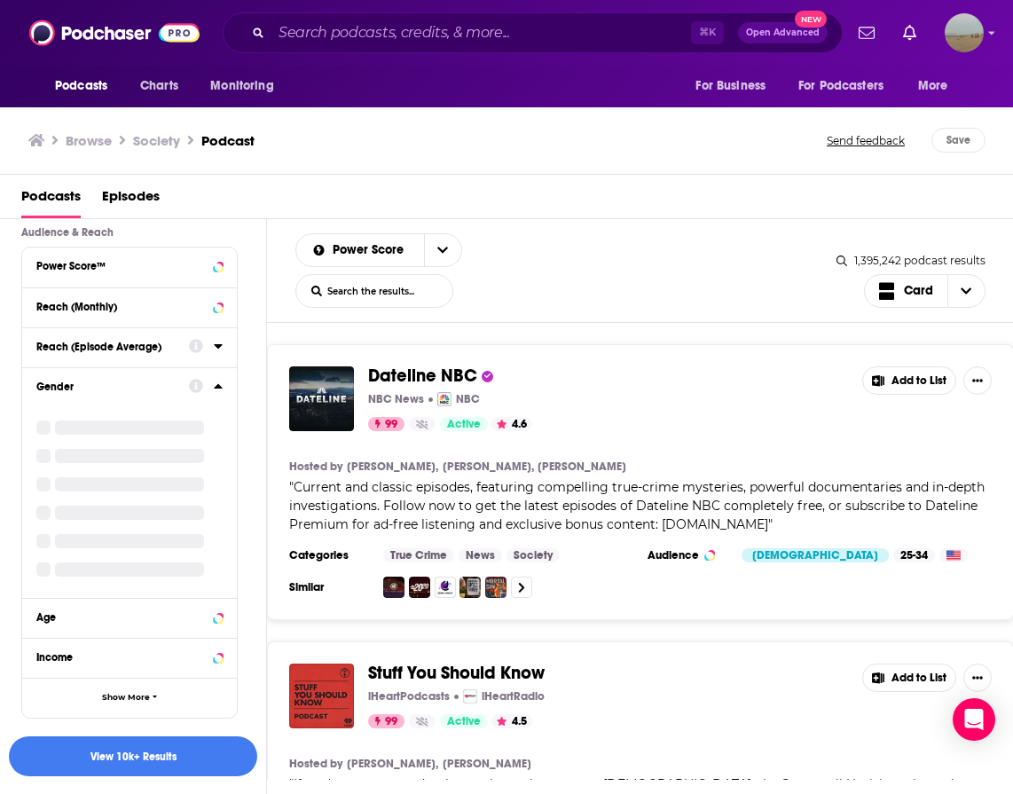
scroll to position [508, 0]
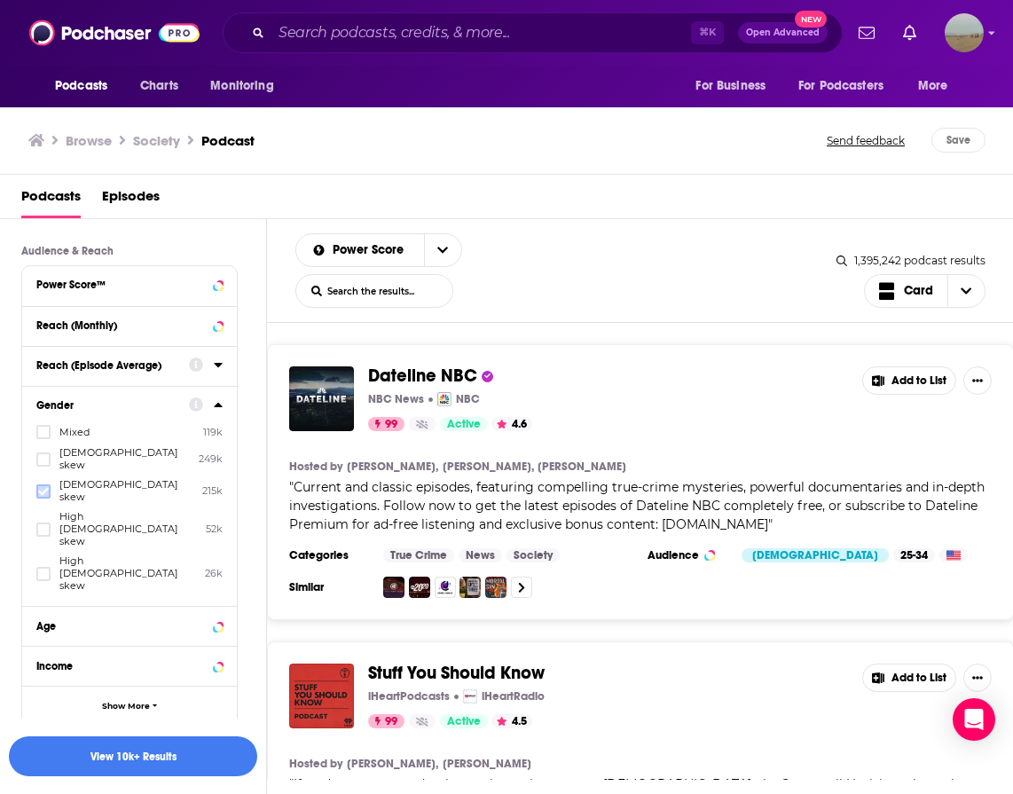
click at [42, 487] on icon at bounding box center [43, 491] width 11 height 8
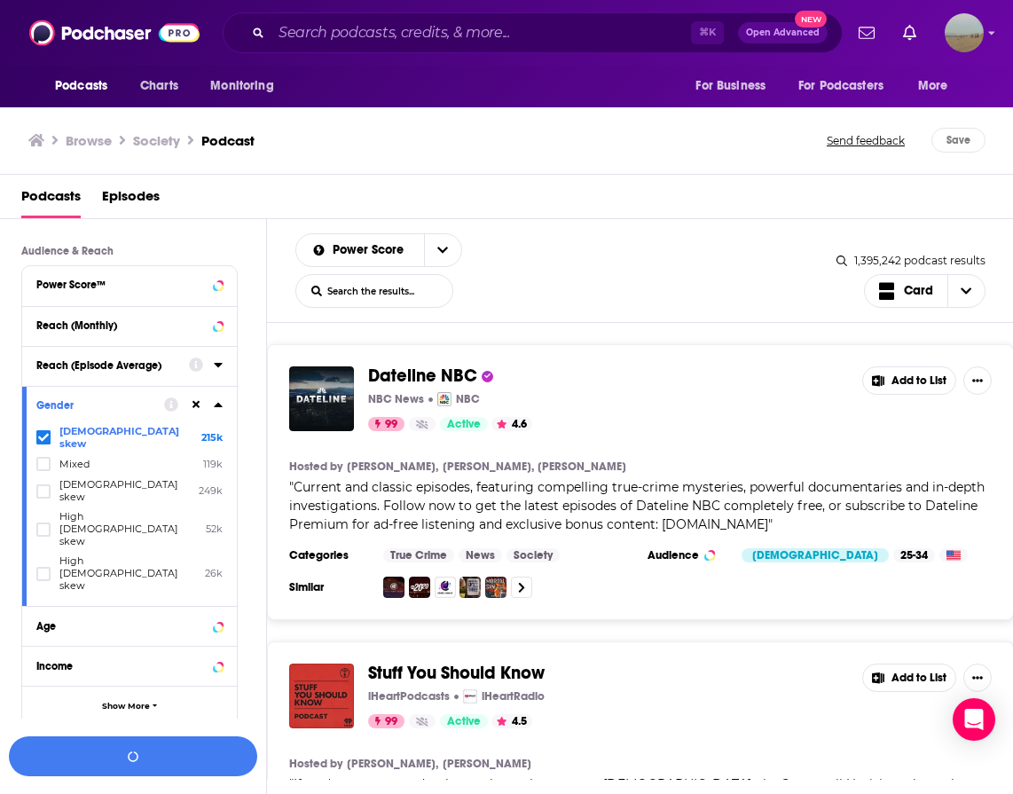
click at [48, 606] on div "Age" at bounding box center [129, 626] width 215 height 40
click at [46, 620] on div "Age" at bounding box center [106, 626] width 141 height 12
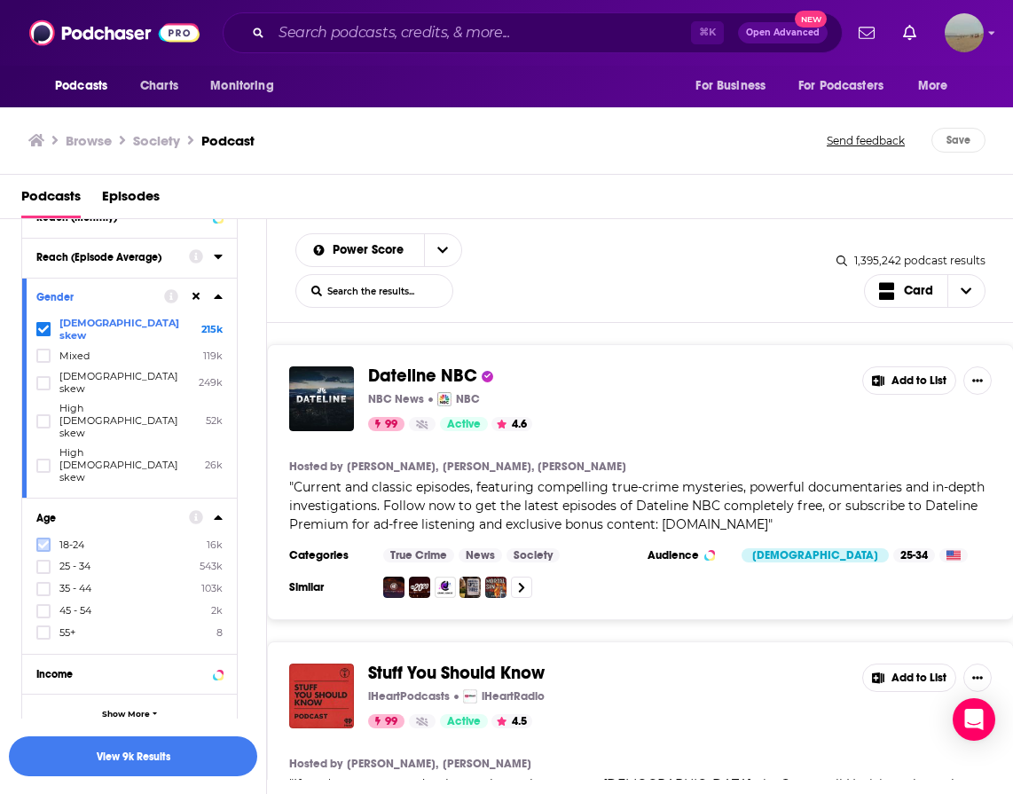
click at [50, 537] on label at bounding box center [43, 544] width 14 height 14
click at [43, 584] on icon at bounding box center [43, 588] width 11 height 8
click at [40, 759] on button "View 6k Results" at bounding box center [133, 756] width 248 height 40
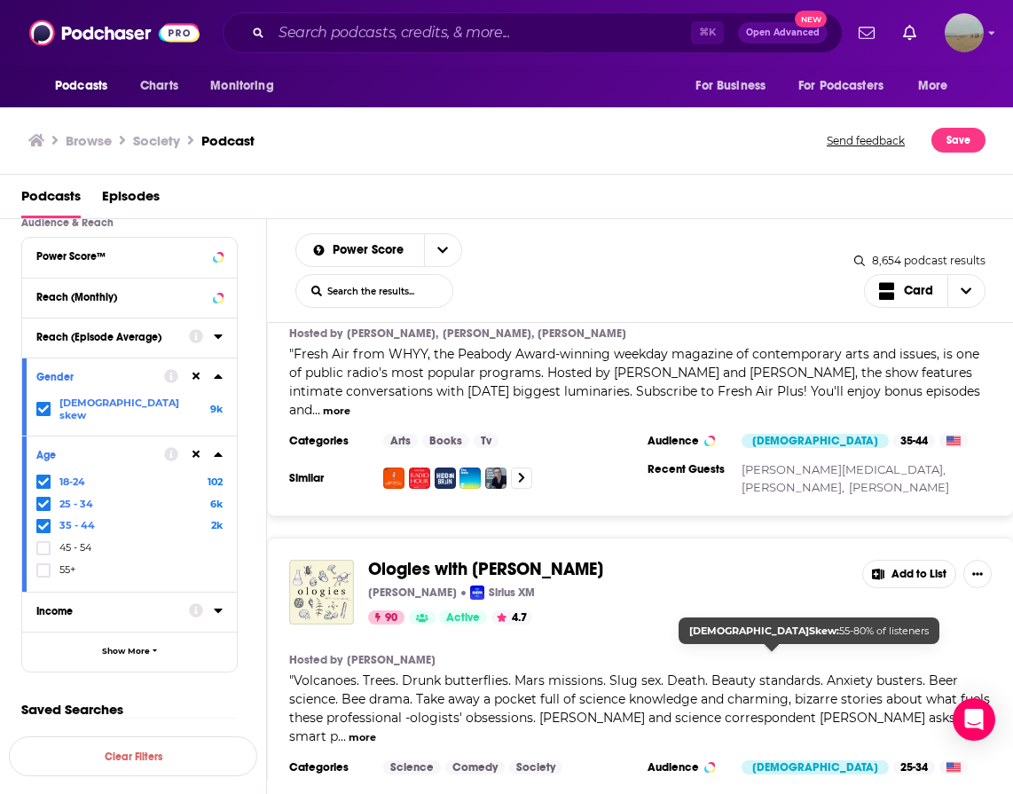
scroll to position [1444, 0]
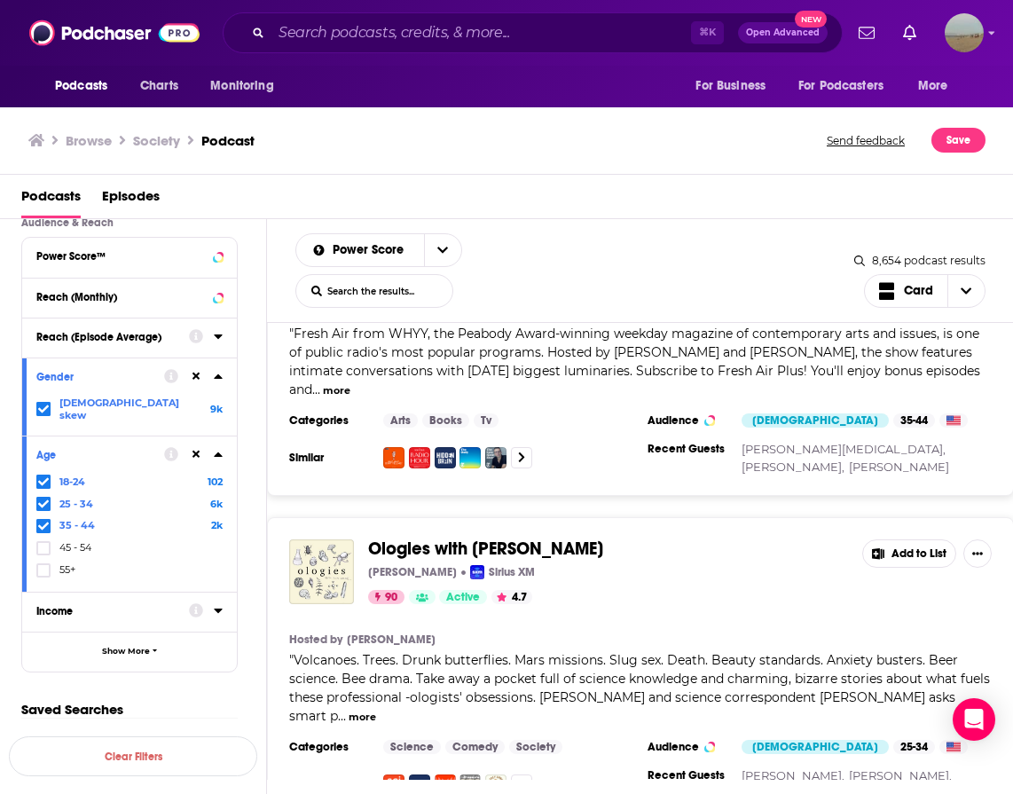
click at [486, 537] on span "Ologies with Alie Ward" at bounding box center [485, 548] width 235 height 22
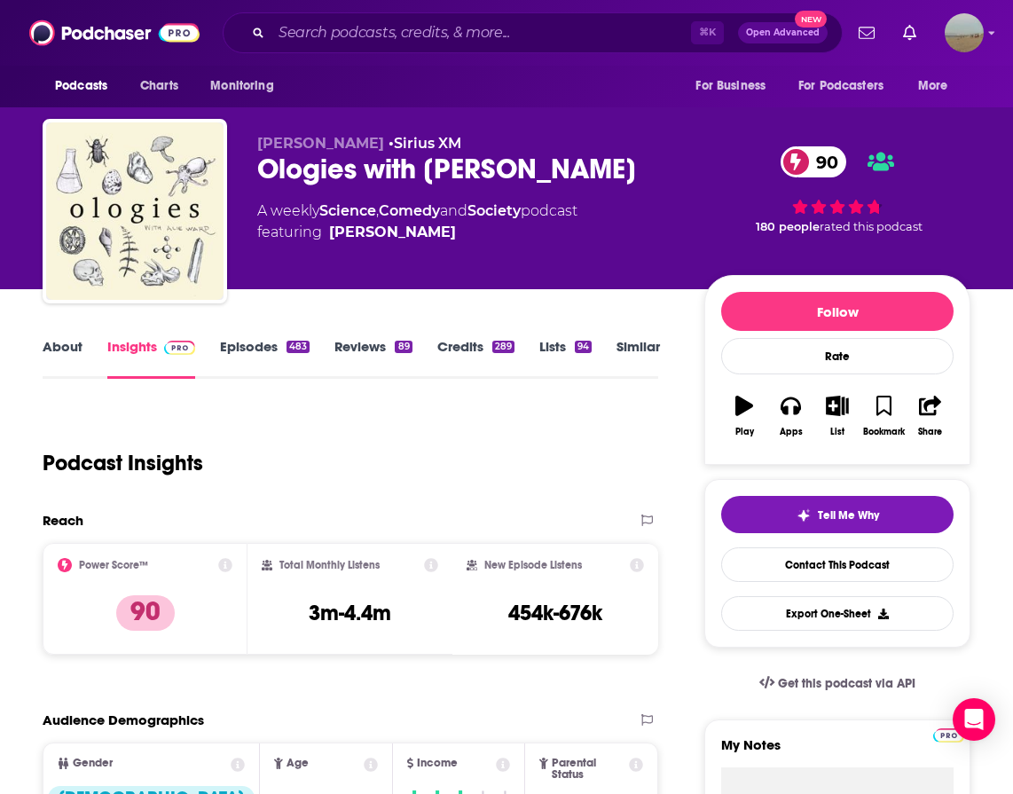
click at [247, 356] on link "Episodes 483" at bounding box center [265, 358] width 90 height 41
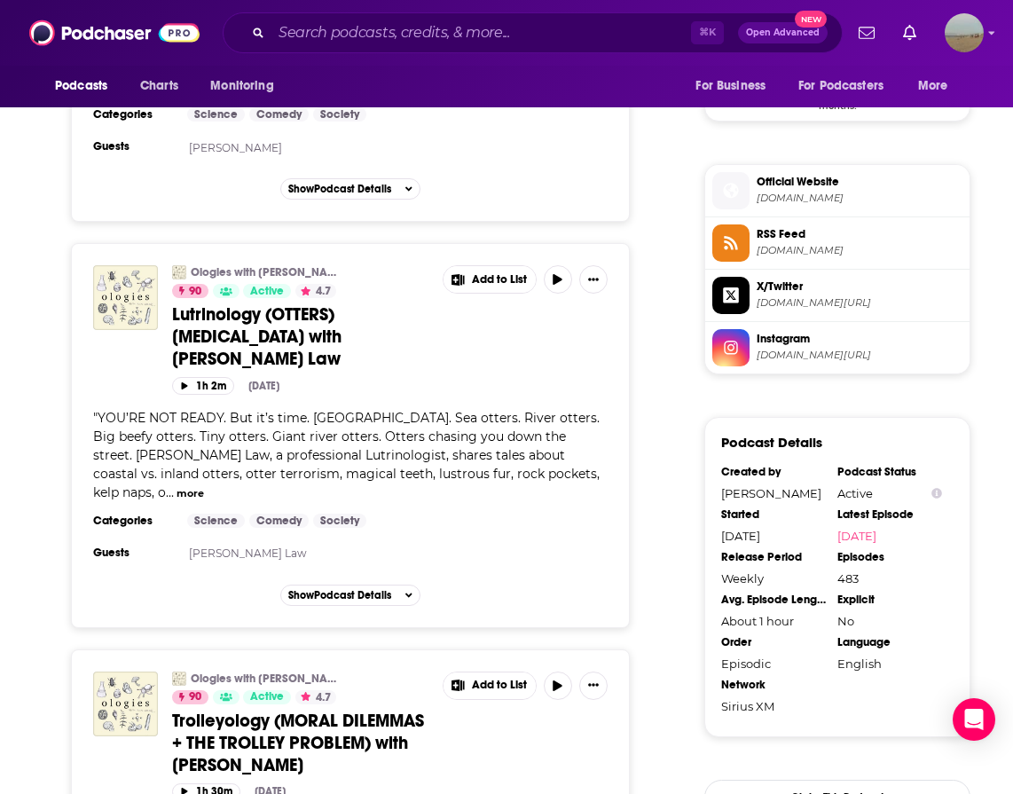
scroll to position [2489, 0]
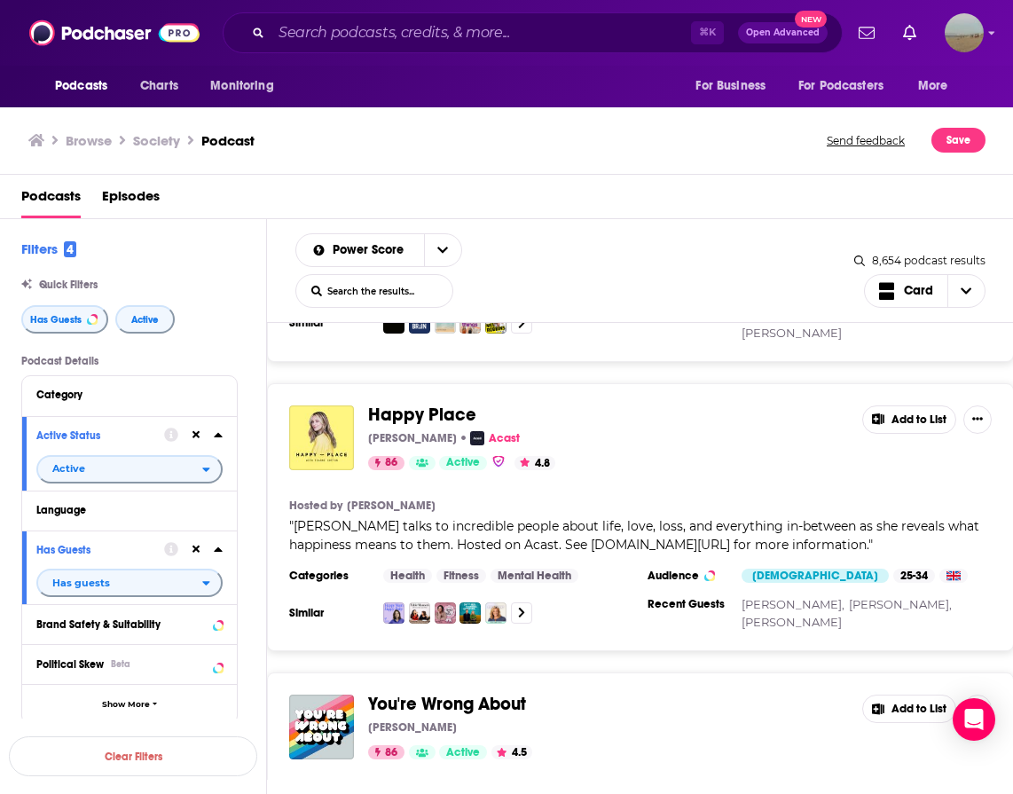
scroll to position [3121, 0]
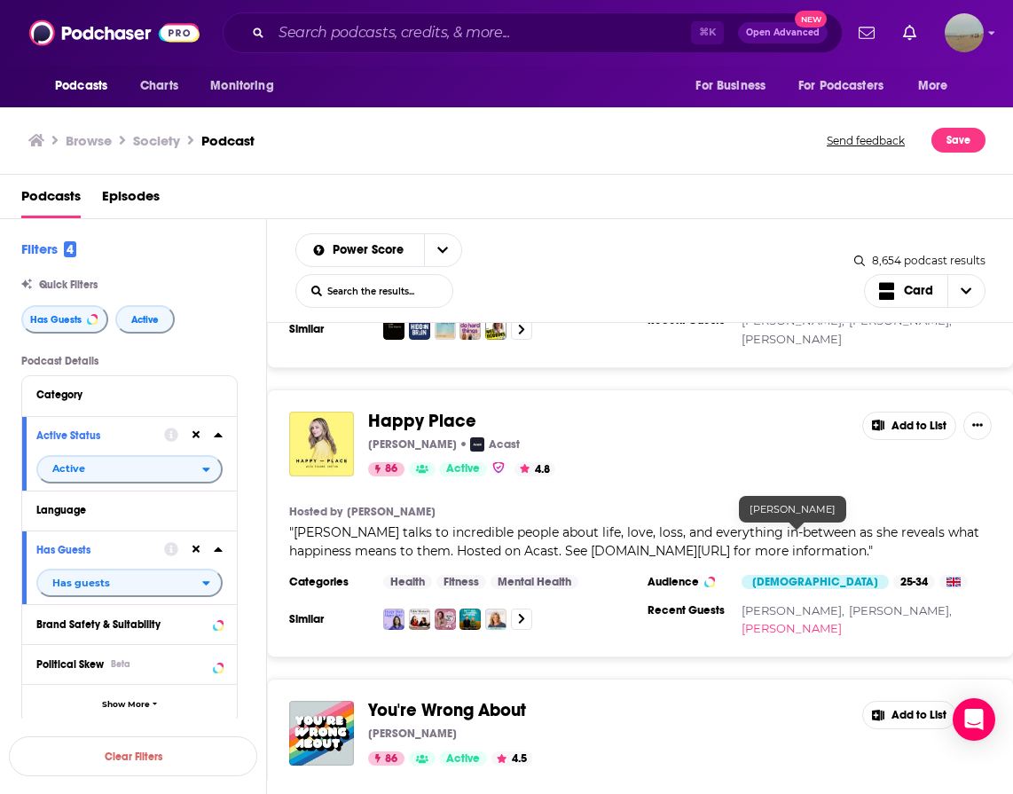
click at [805, 621] on link "Paddy McGuinness" at bounding box center [791, 628] width 100 height 14
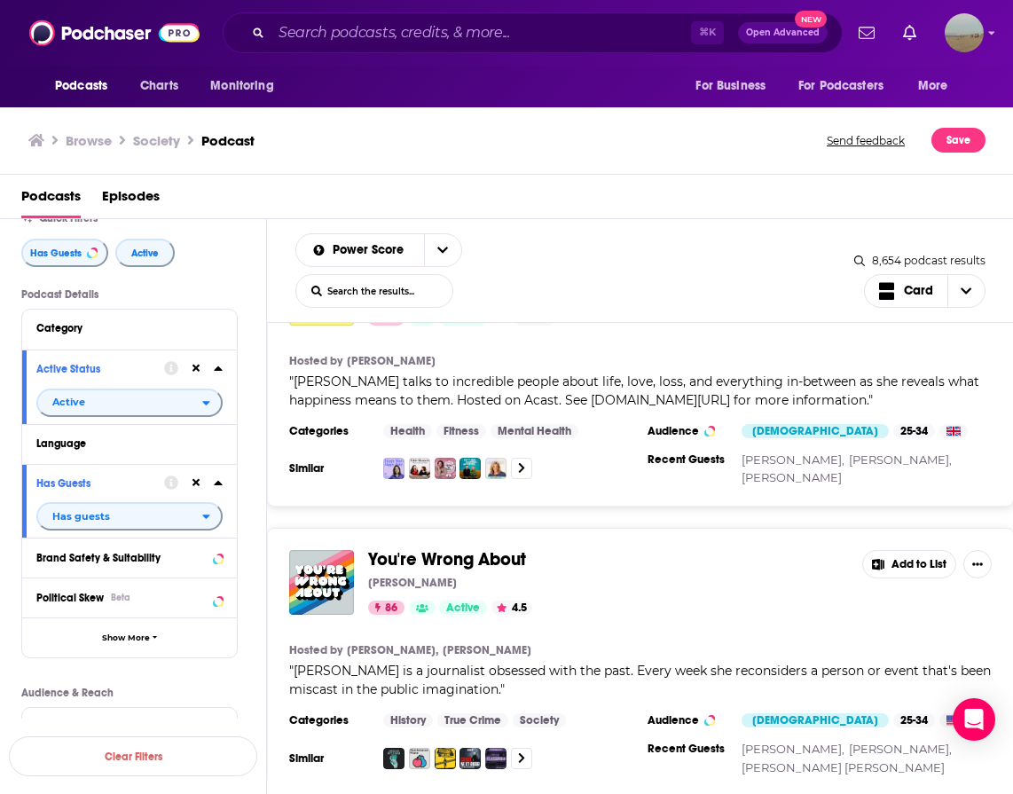
scroll to position [3273, 0]
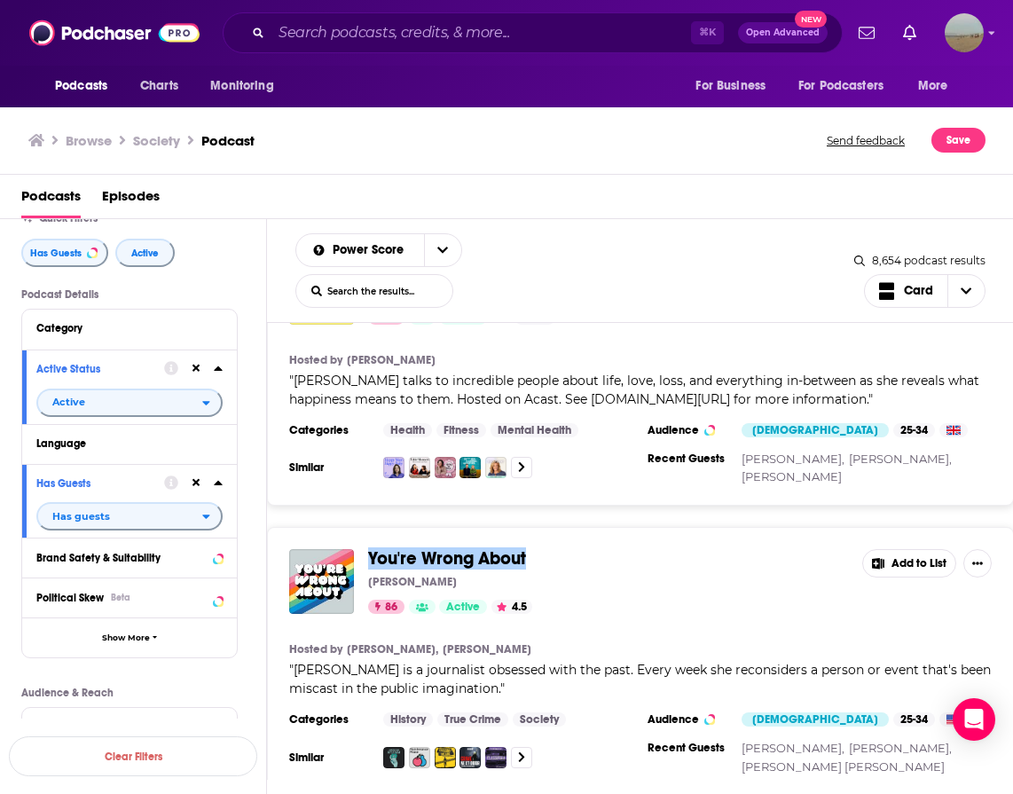
drag, startPoint x: 458, startPoint y: 461, endPoint x: 764, endPoint y: 37, distance: 522.8
click at [0, 0] on div "Podcasts Charts Monitoring ⌘ K Open Advanced New For Business For Podcasters Mo…" at bounding box center [506, 397] width 1013 height 794
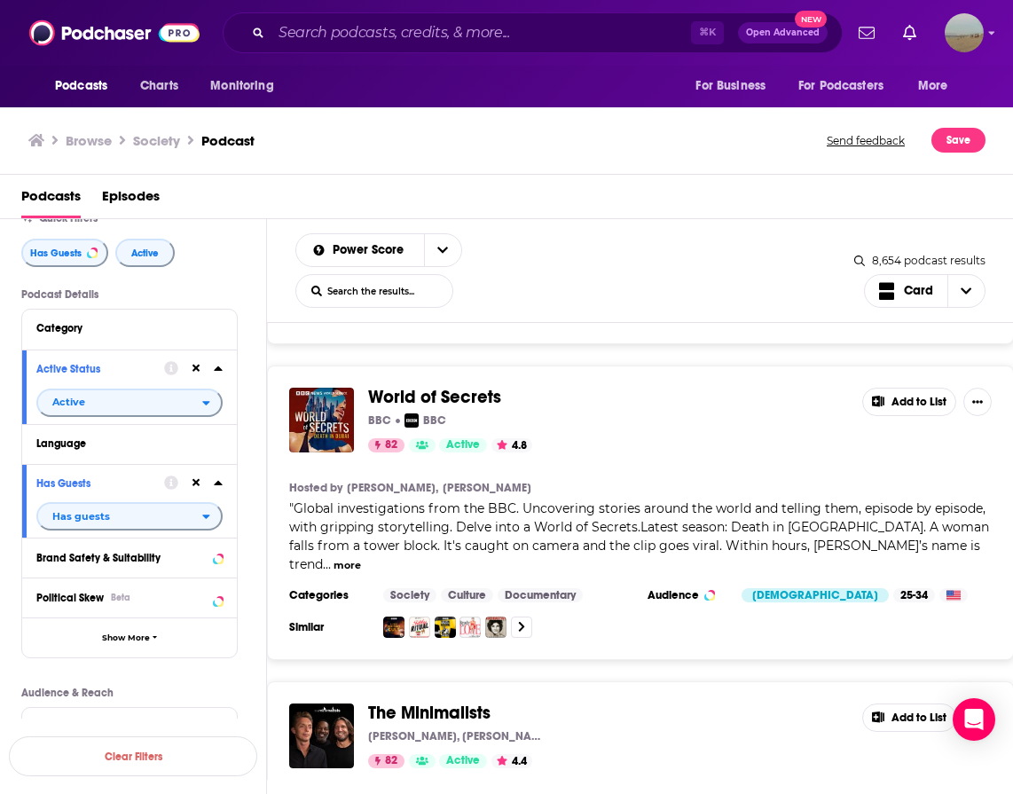
scroll to position [7264, 0]
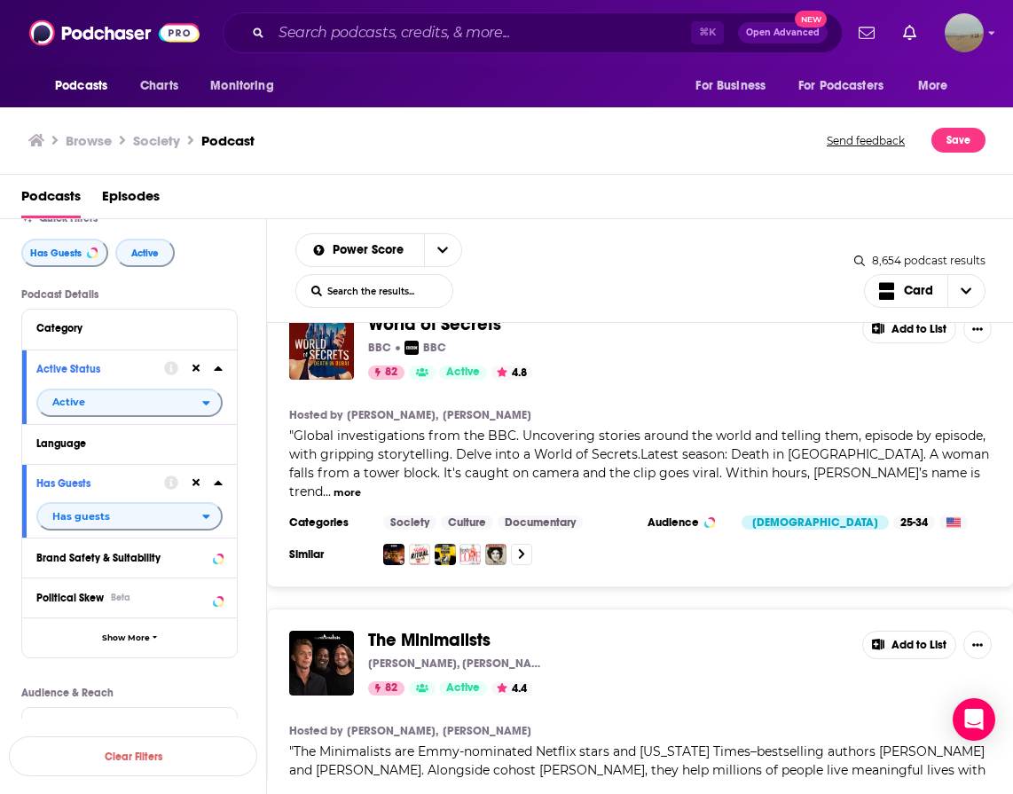
click at [612, 762] on div "The Diary Of A CEO with Steven Bartlett DOAC Flight Studio 97 Active 4.8 Add to…" at bounding box center [640, 551] width 747 height 457
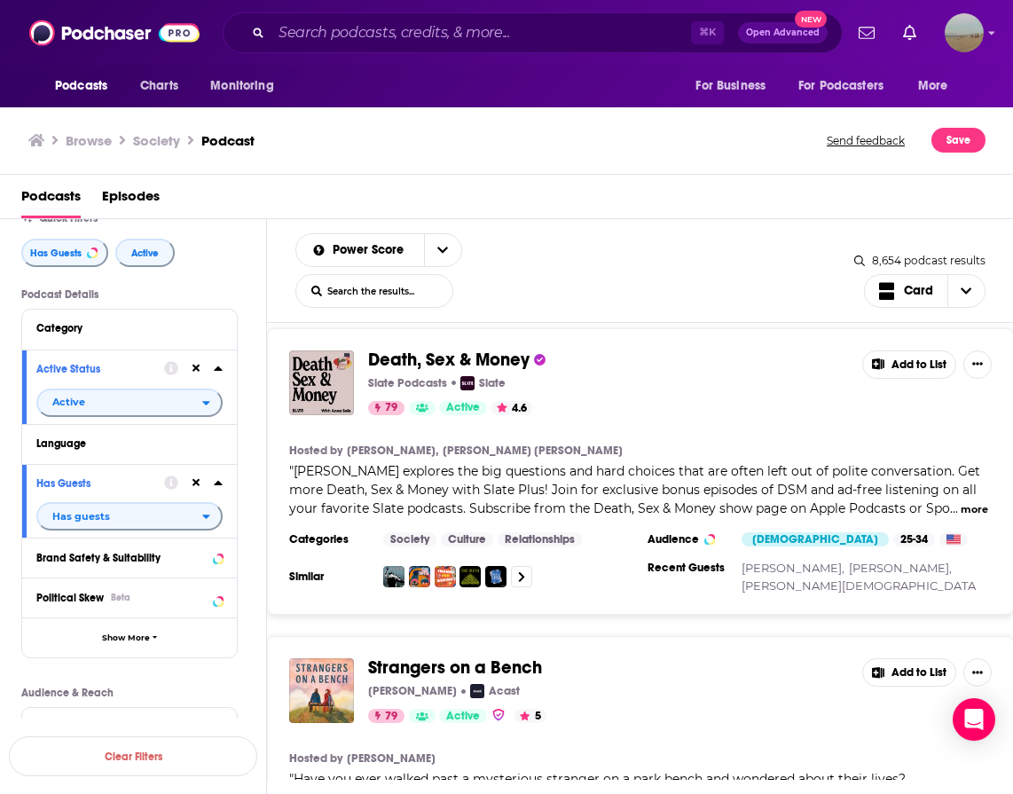
scroll to position [11939, 0]
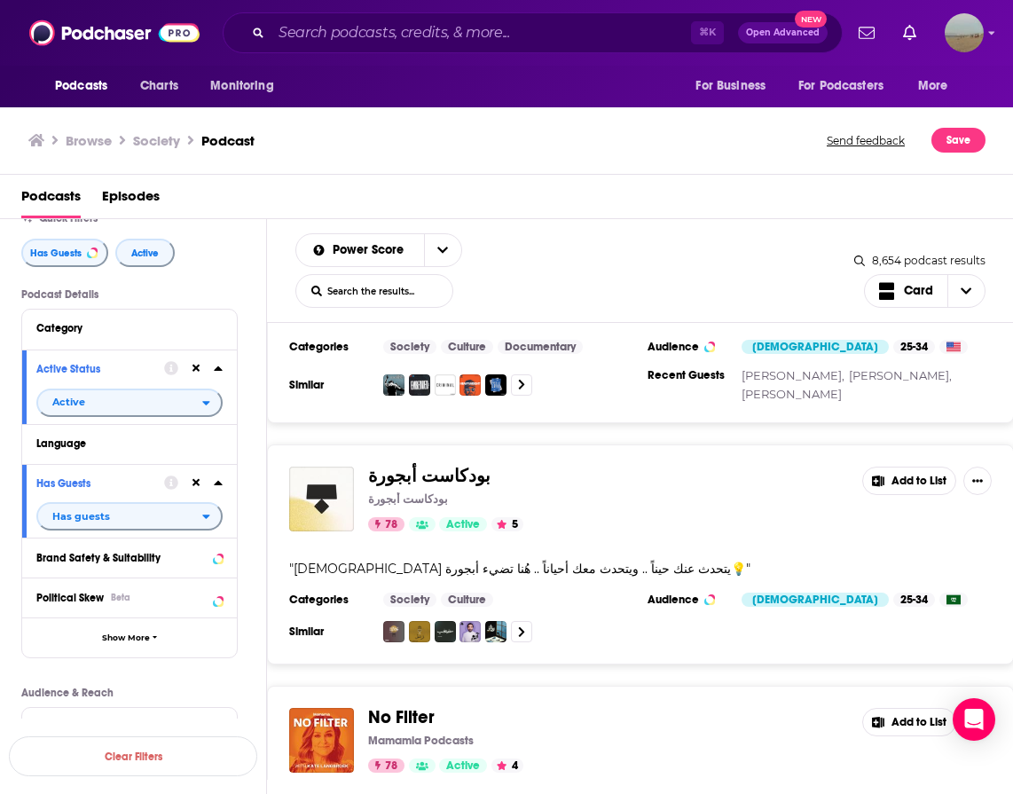
scroll to position [14831, 0]
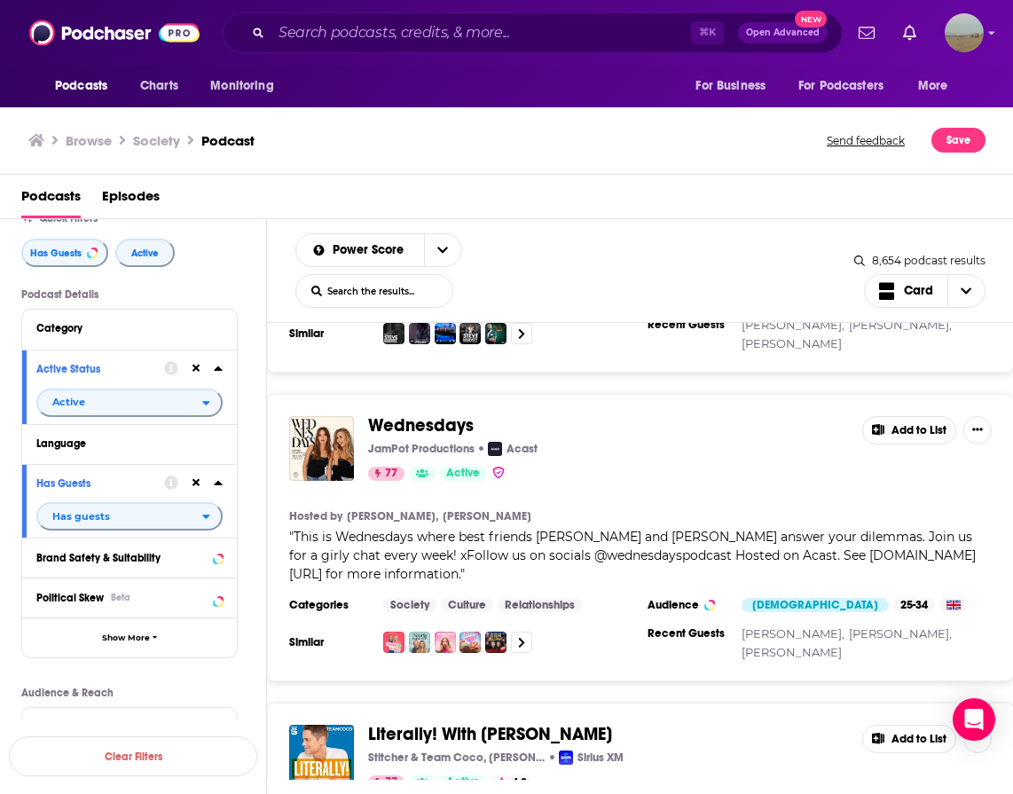
scroll to position [17239, 0]
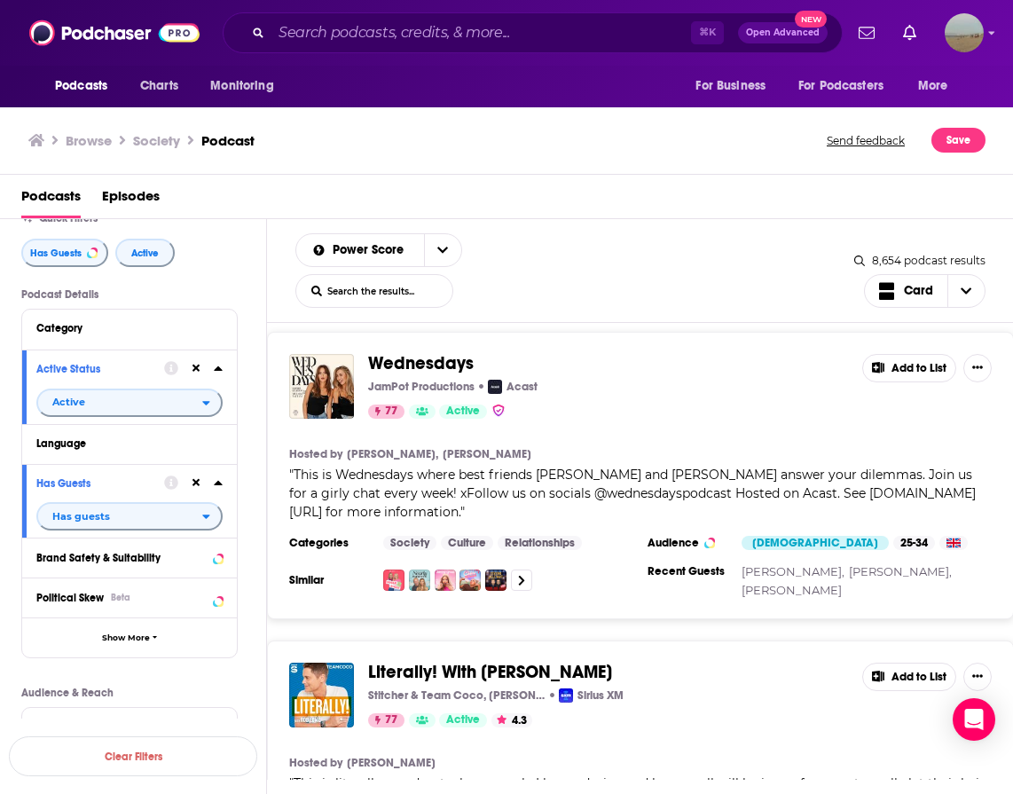
drag, startPoint x: 430, startPoint y: 434, endPoint x: 697, endPoint y: 4, distance: 505.4
click at [0, 0] on div "Podcasts Charts Monitoring ⌘ K Open Advanced New For Business For Podcasters Mo…" at bounding box center [506, 397] width 1013 height 794
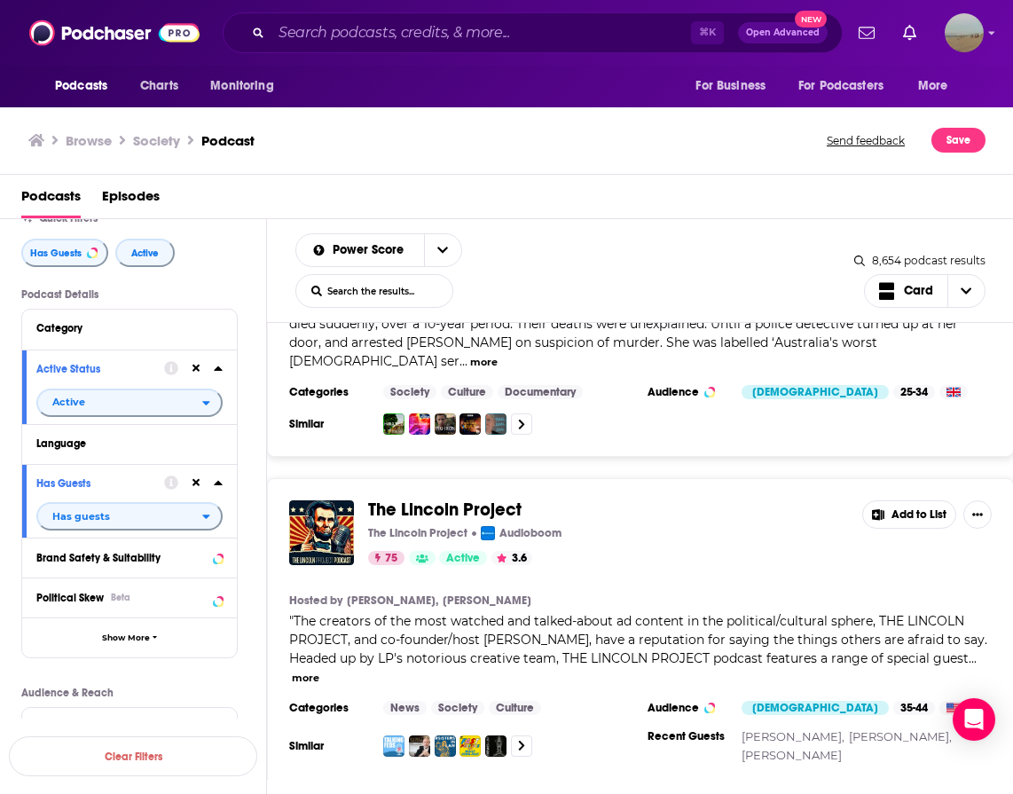
scroll to position [21877, 0]
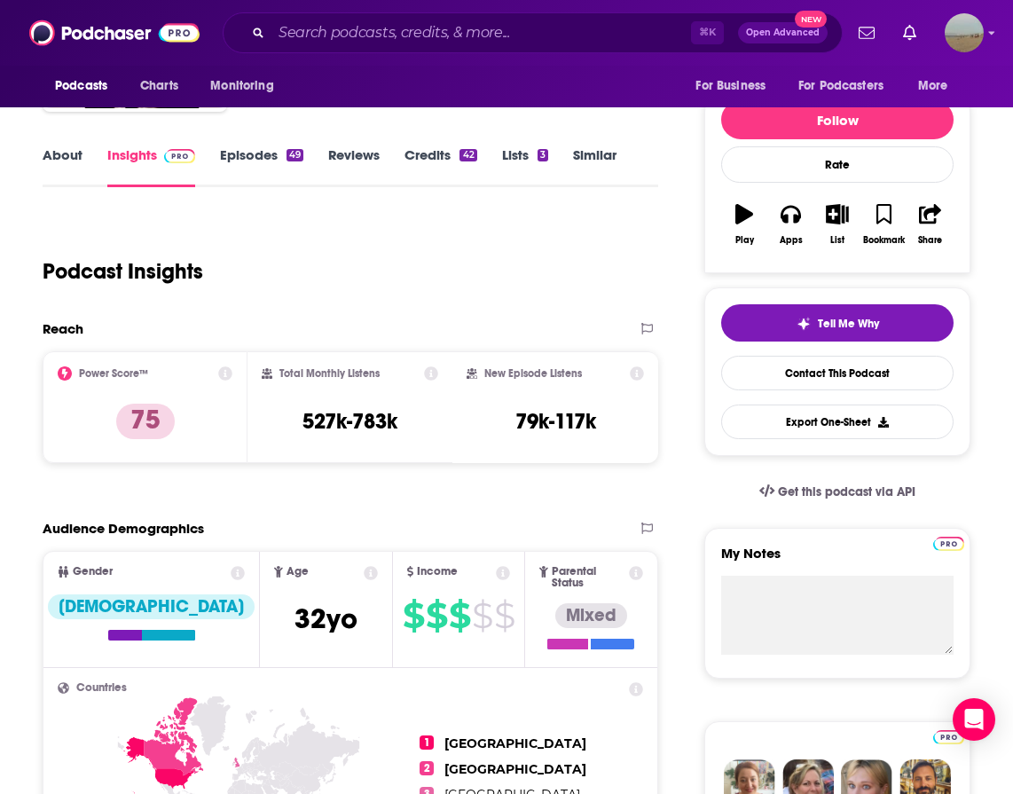
scroll to position [107, 0]
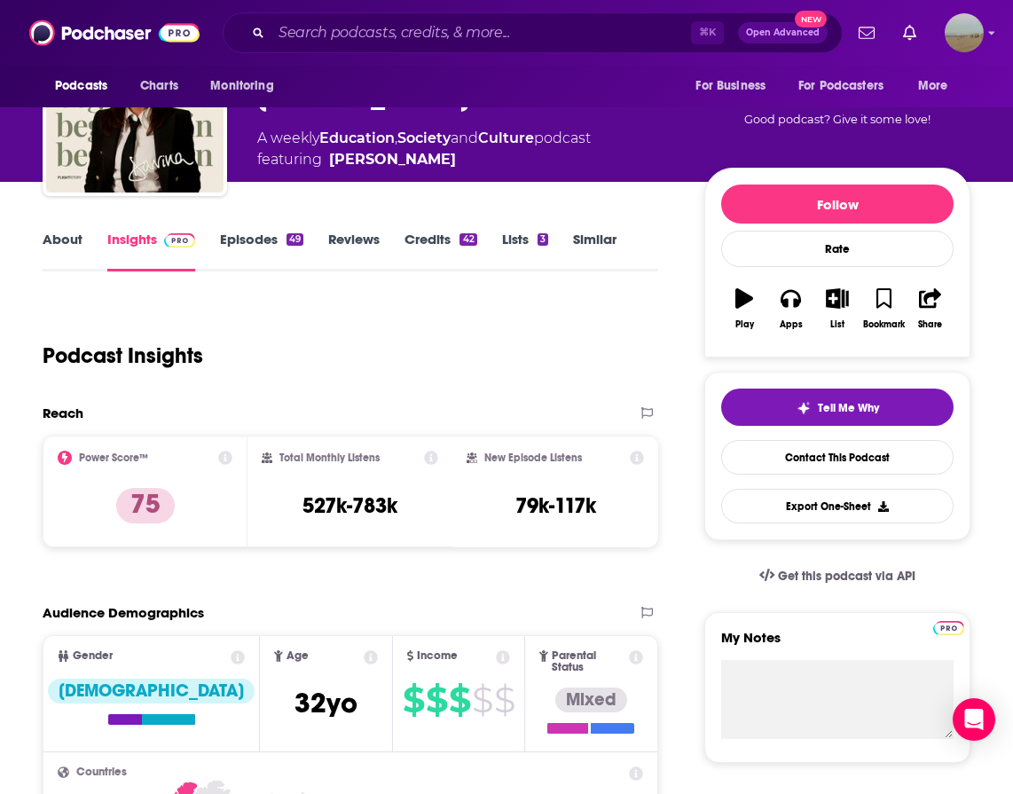
click at [63, 235] on link "About" at bounding box center [63, 251] width 40 height 41
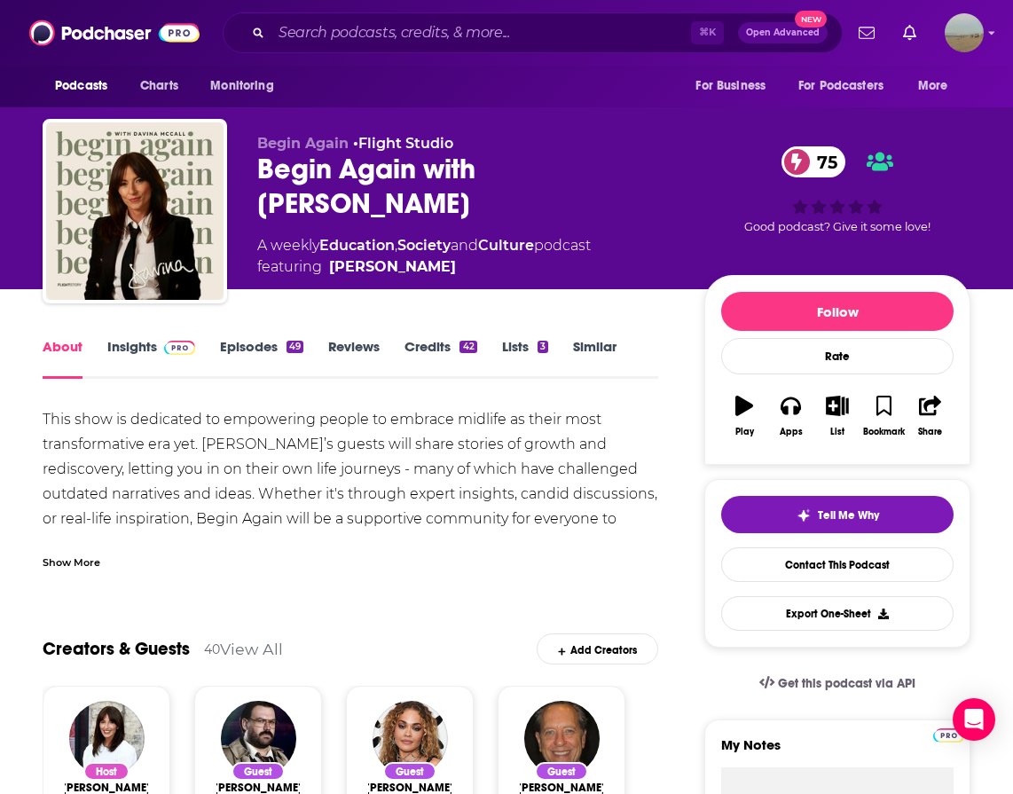
click at [534, 342] on link "Lists 3" at bounding box center [525, 358] width 46 height 41
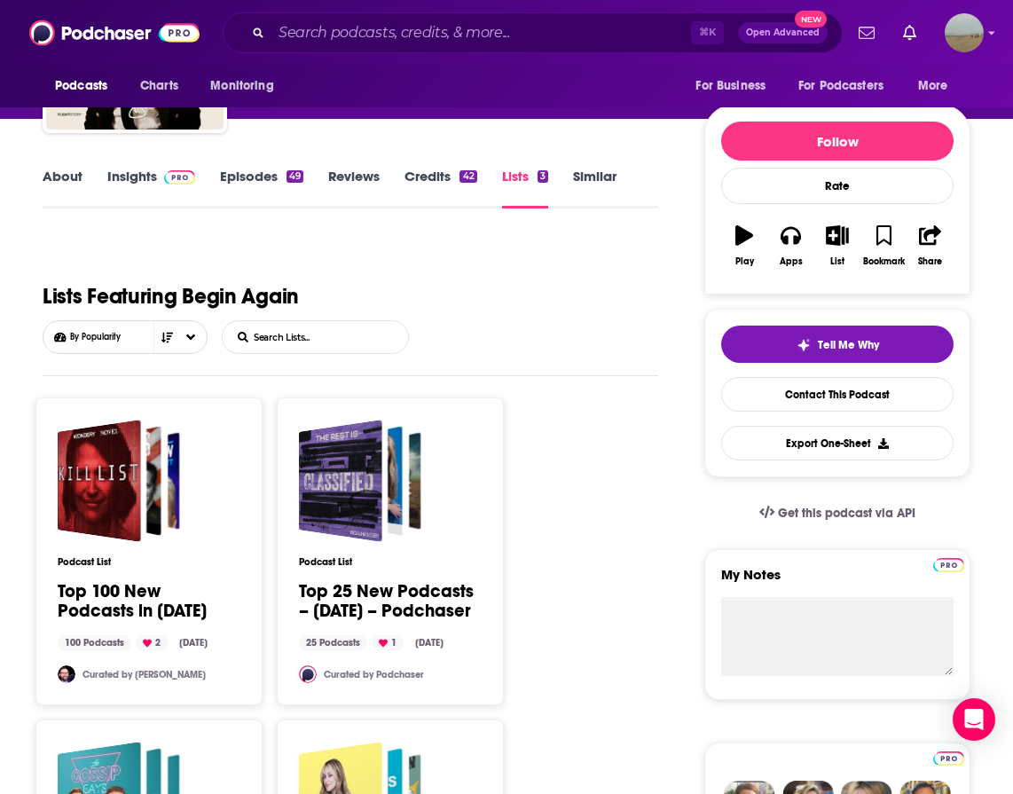
scroll to position [171, 0]
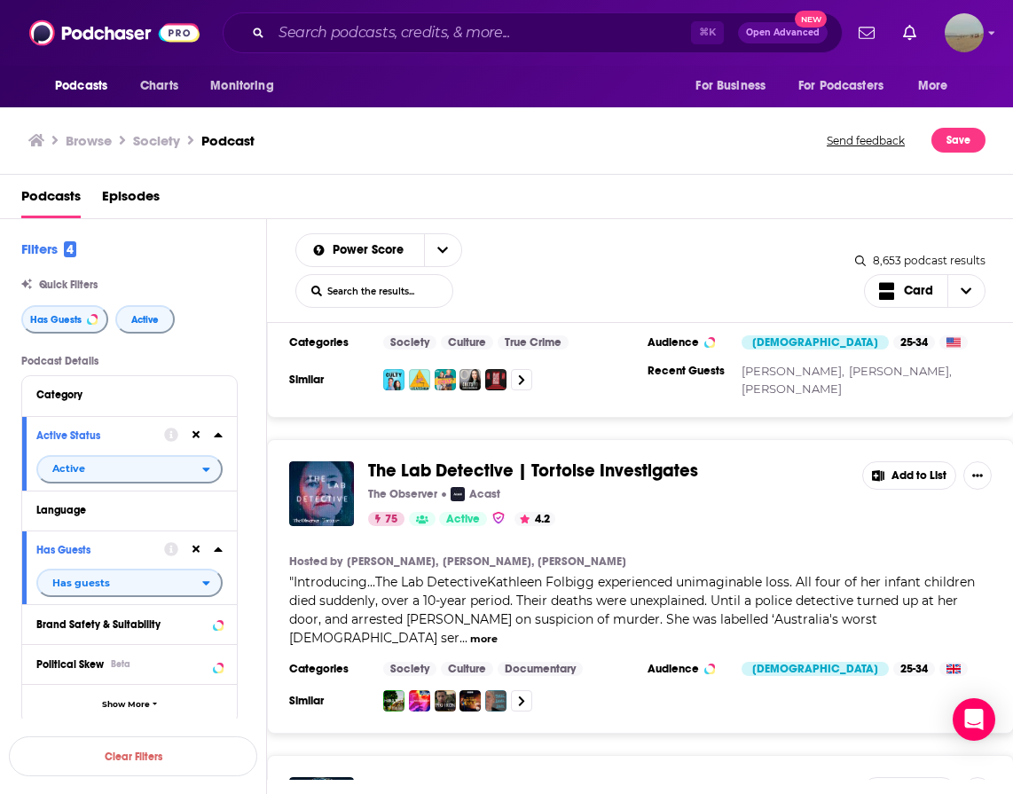
scroll to position [22453, 0]
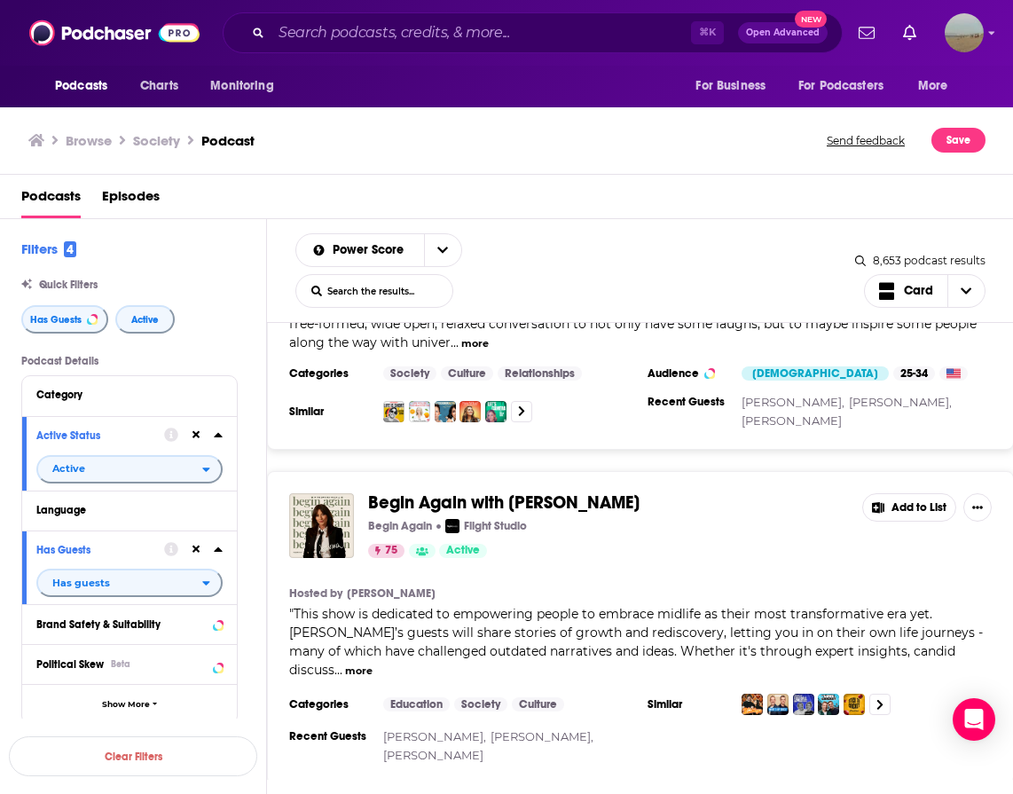
click at [399, 695] on div "The Diary Of A CEO with Steven Bartlett DOAC Flight Studio 97 Active 4.8 Add to…" at bounding box center [640, 551] width 747 height 457
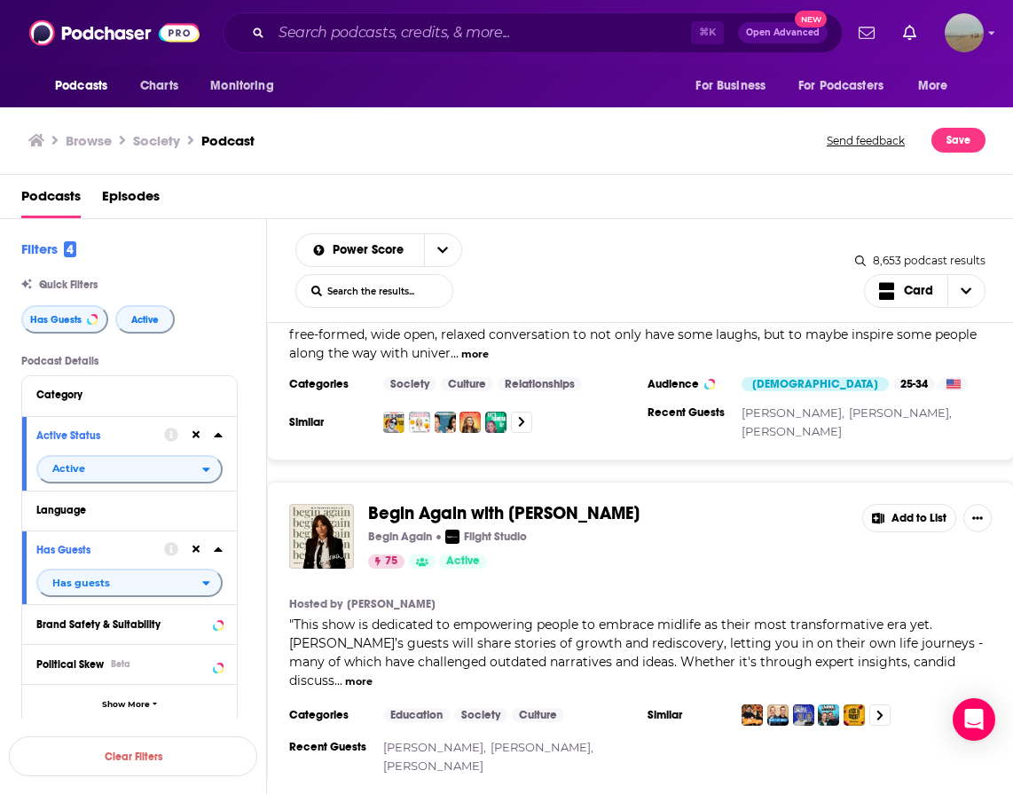
scroll to position [22443, 0]
drag, startPoint x: 392, startPoint y: 420, endPoint x: 600, endPoint y: 159, distance: 334.5
click at [0, 0] on div "Podcasts Charts Monitoring ⌘ K Open Advanced New For Business For Podcasters Mo…" at bounding box center [506, 397] width 1013 height 794
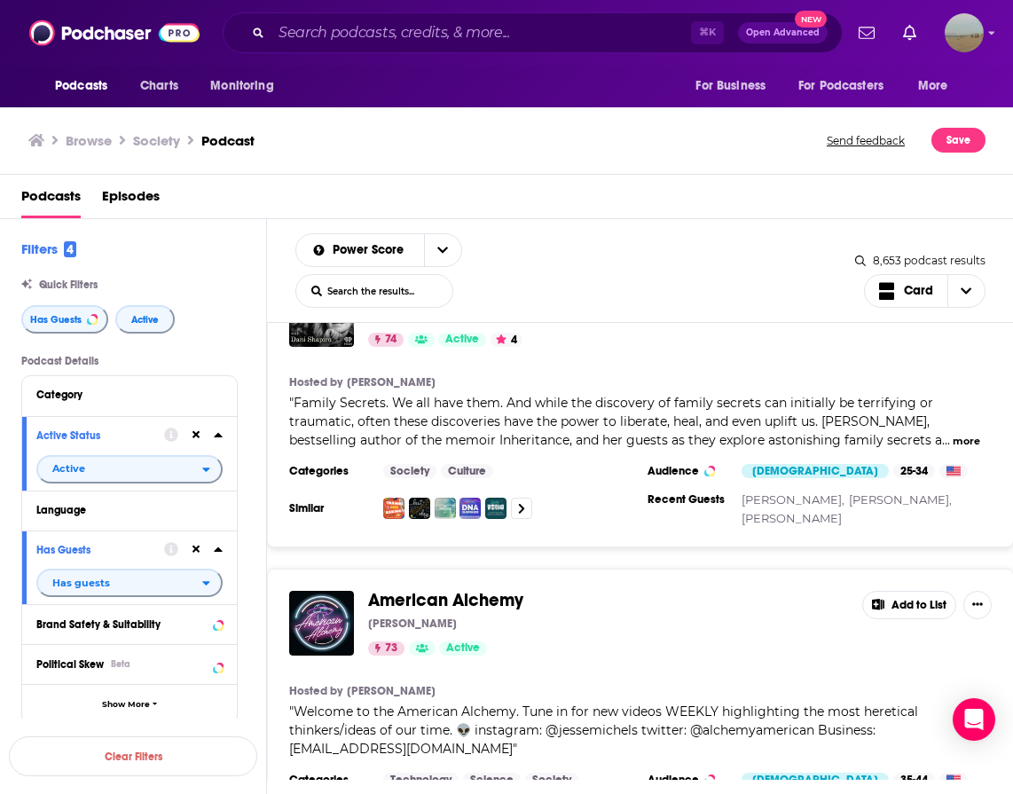
scroll to position [27719, 0]
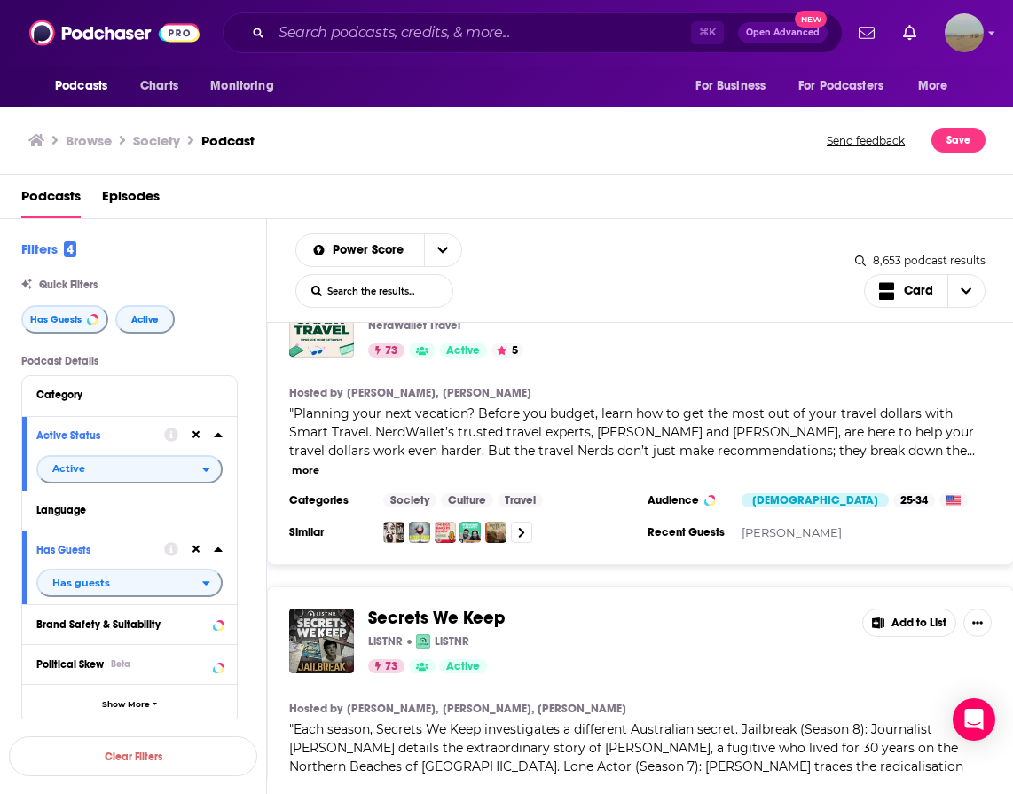
scroll to position [29984, 0]
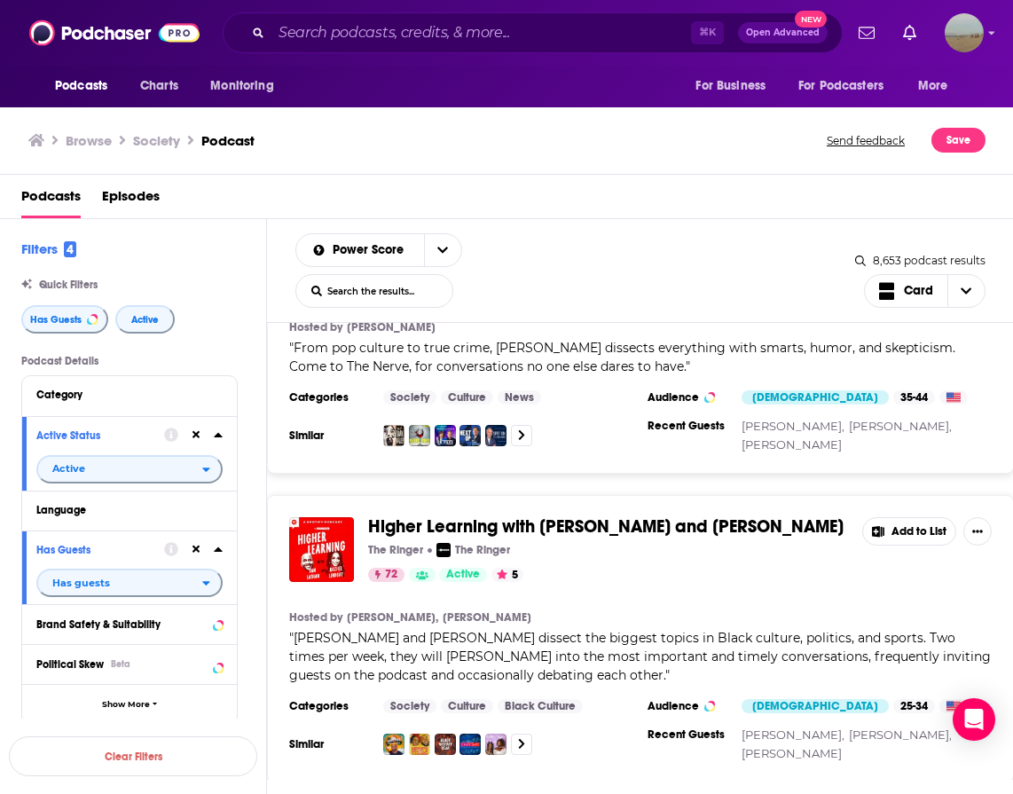
scroll to position [33961, 0]
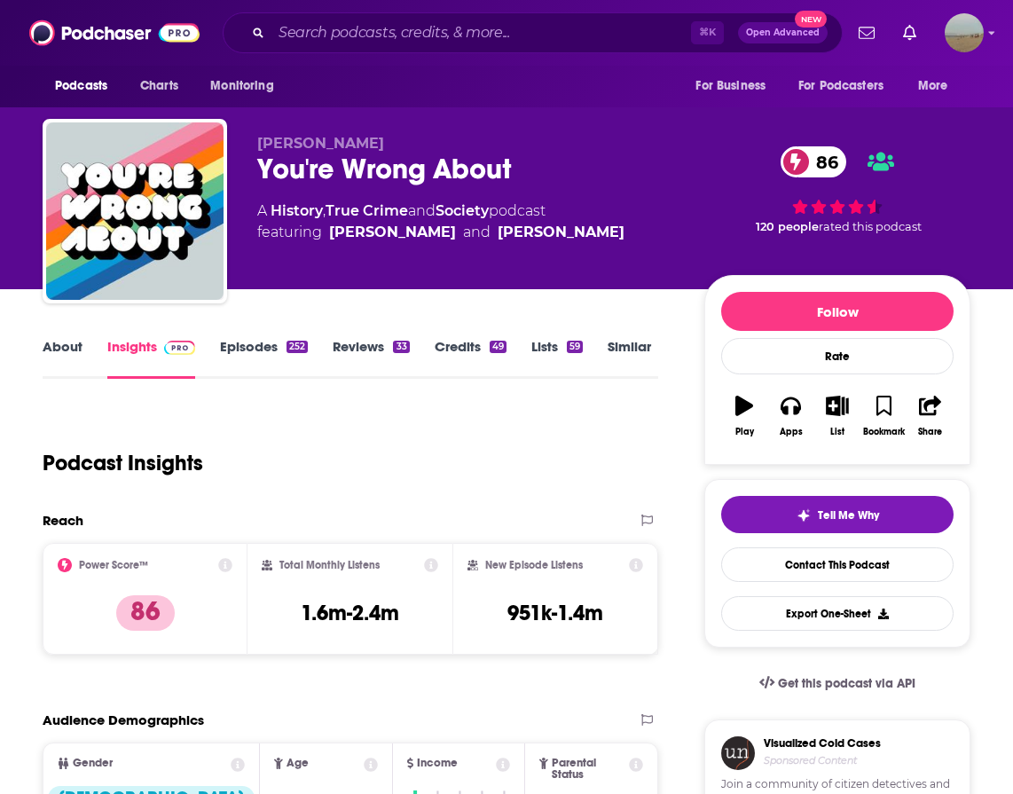
click at [274, 342] on link "Episodes 252" at bounding box center [264, 358] width 88 height 41
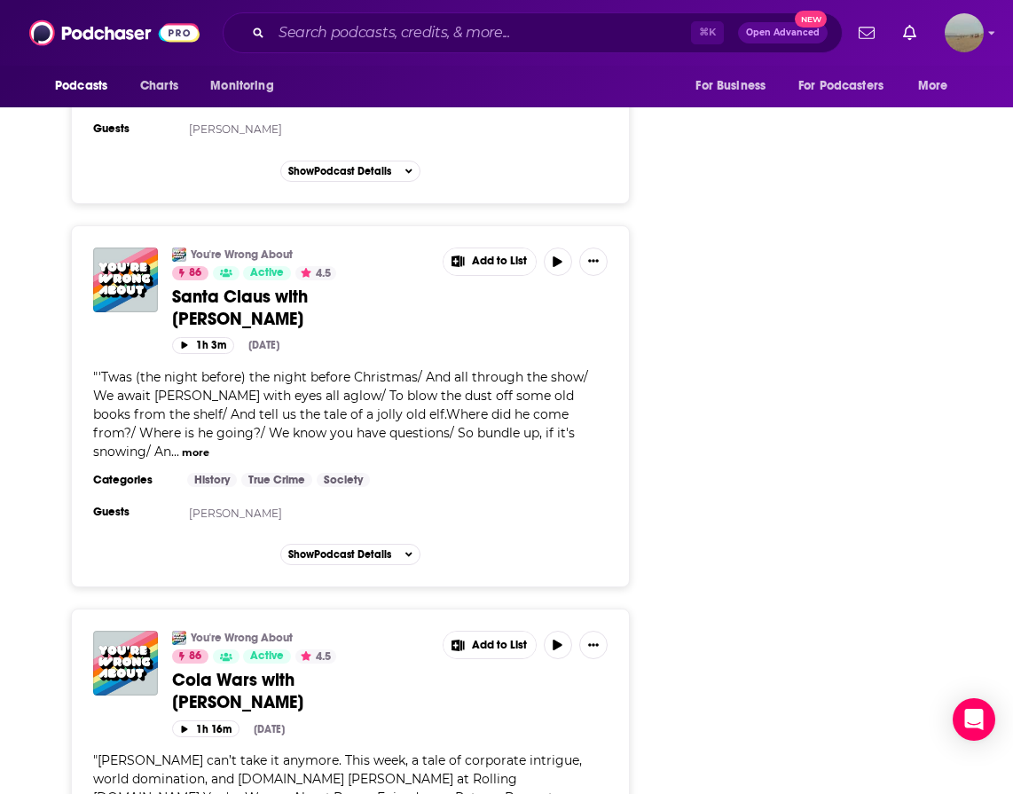
scroll to position [4630, 0]
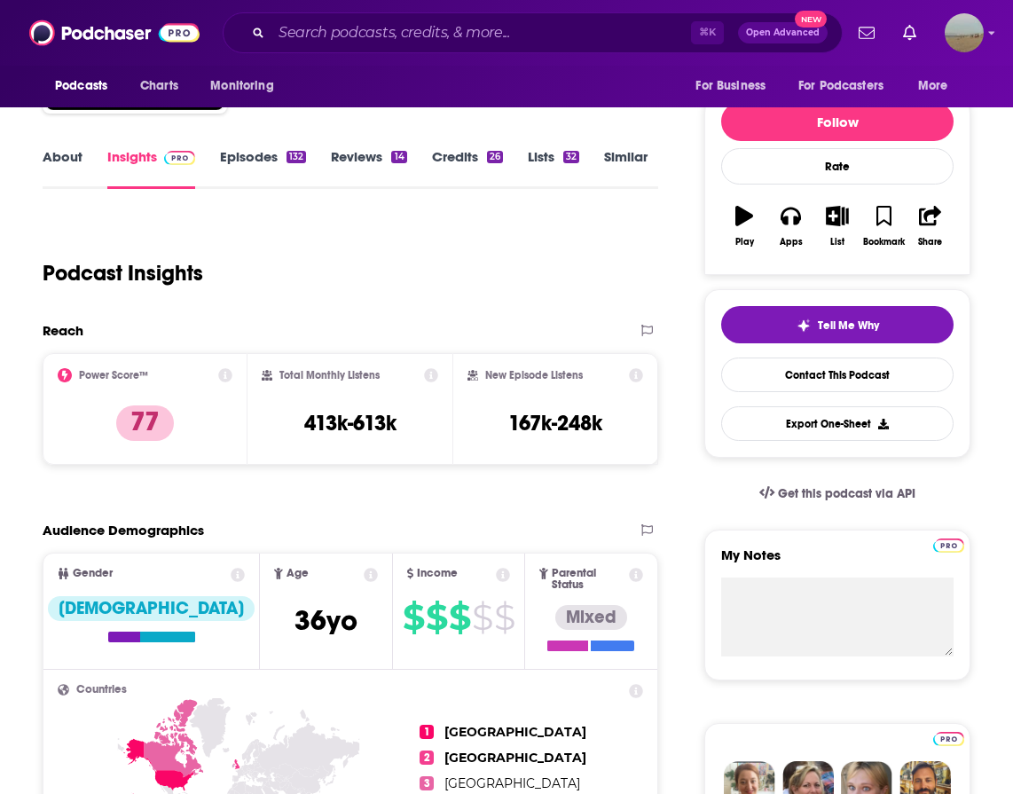
scroll to position [131, 0]
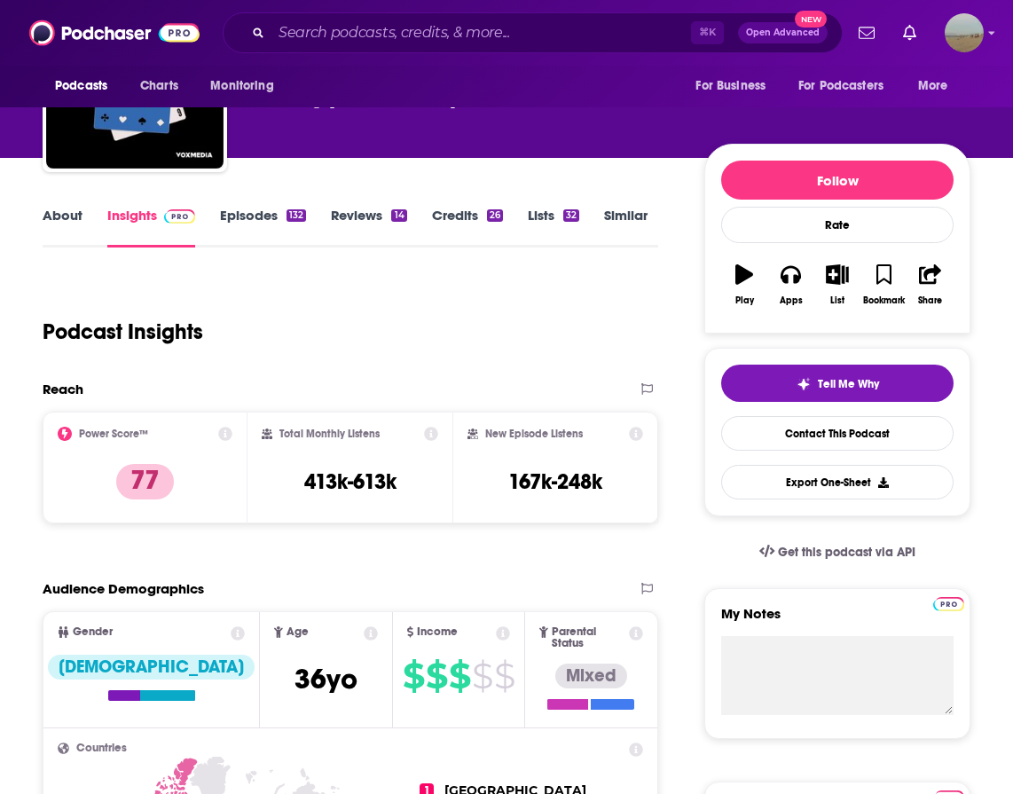
click at [59, 218] on link "About" at bounding box center [63, 227] width 40 height 41
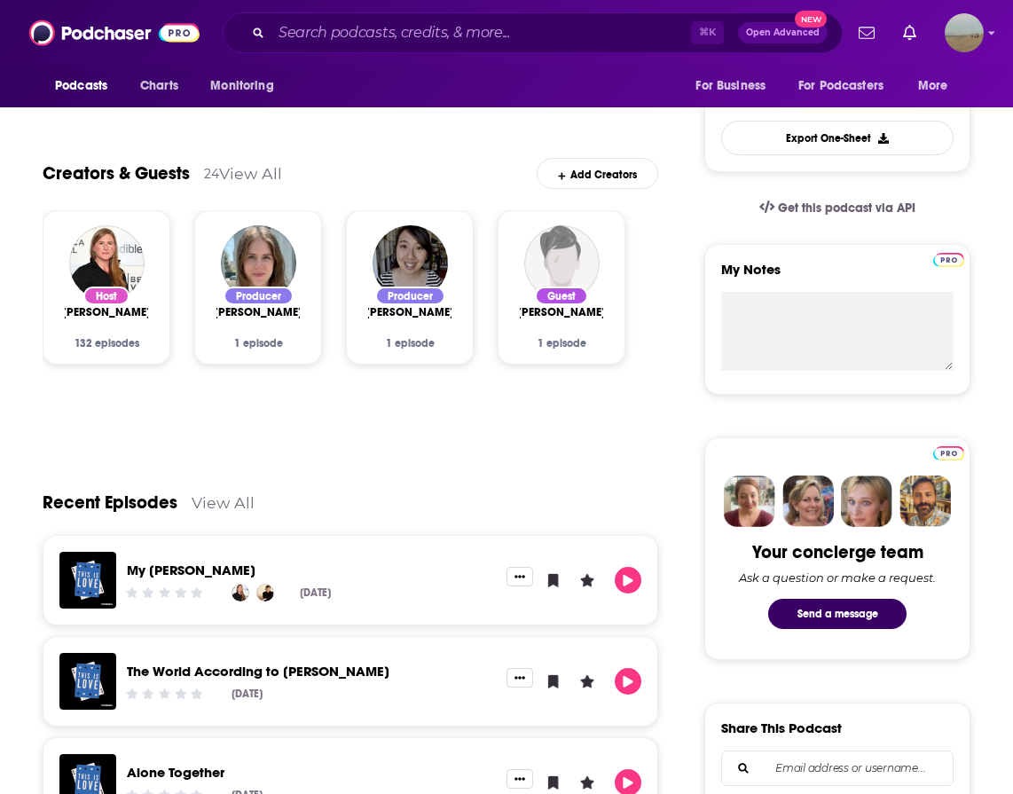
scroll to position [215, 0]
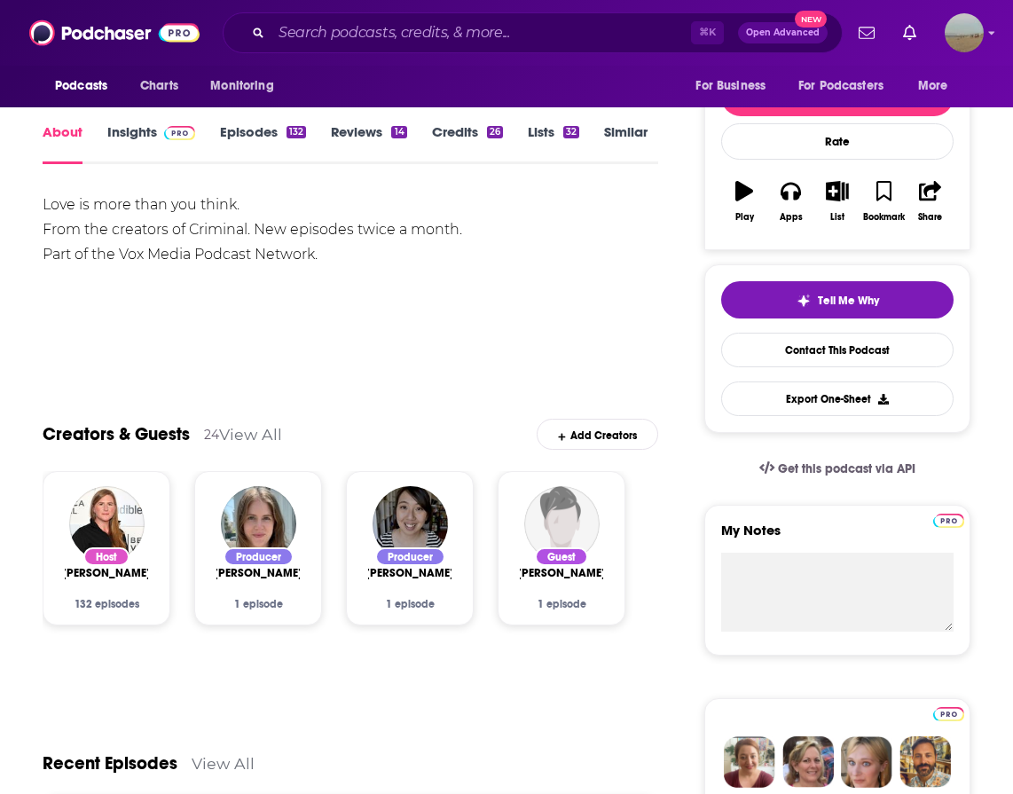
click at [240, 137] on link "Episodes 132" at bounding box center [263, 143] width 86 height 41
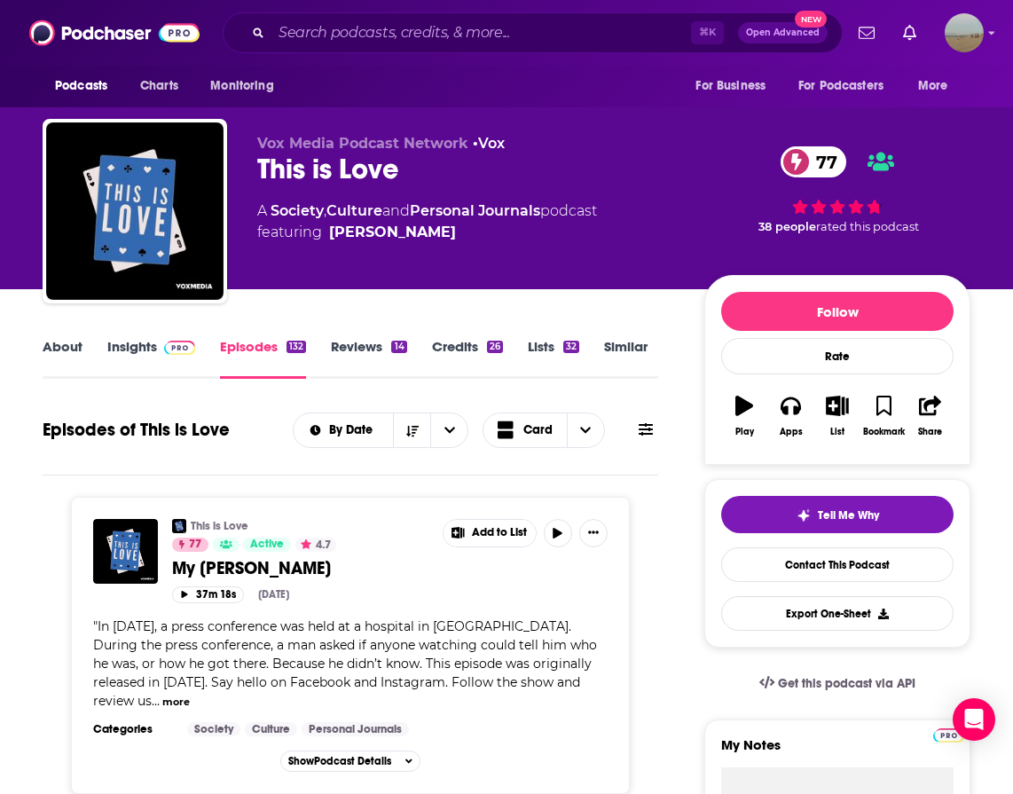
scroll to position [652, 0]
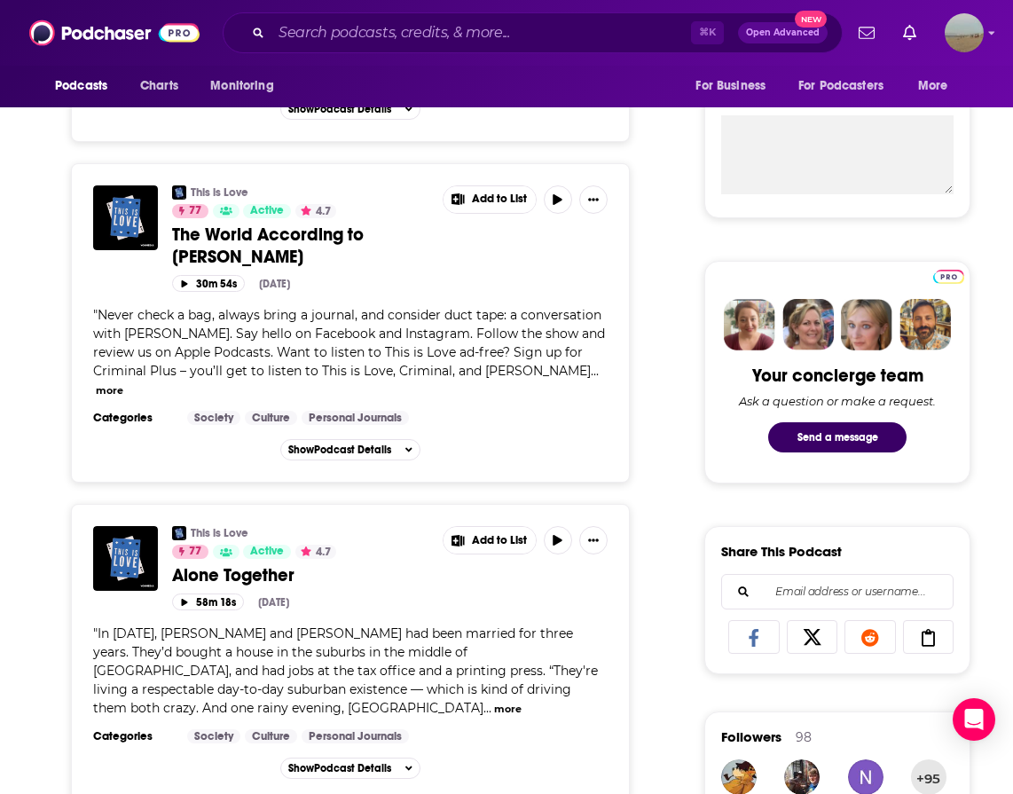
click at [123, 383] on button "more" at bounding box center [109, 390] width 27 height 15
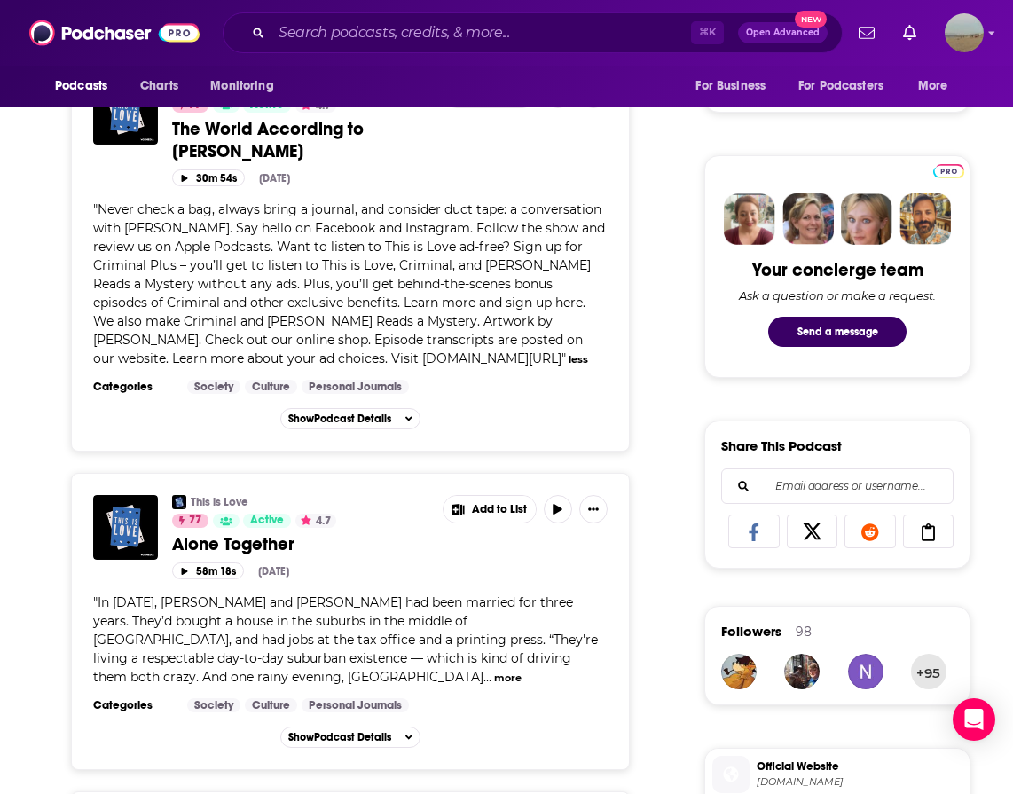
scroll to position [950, 0]
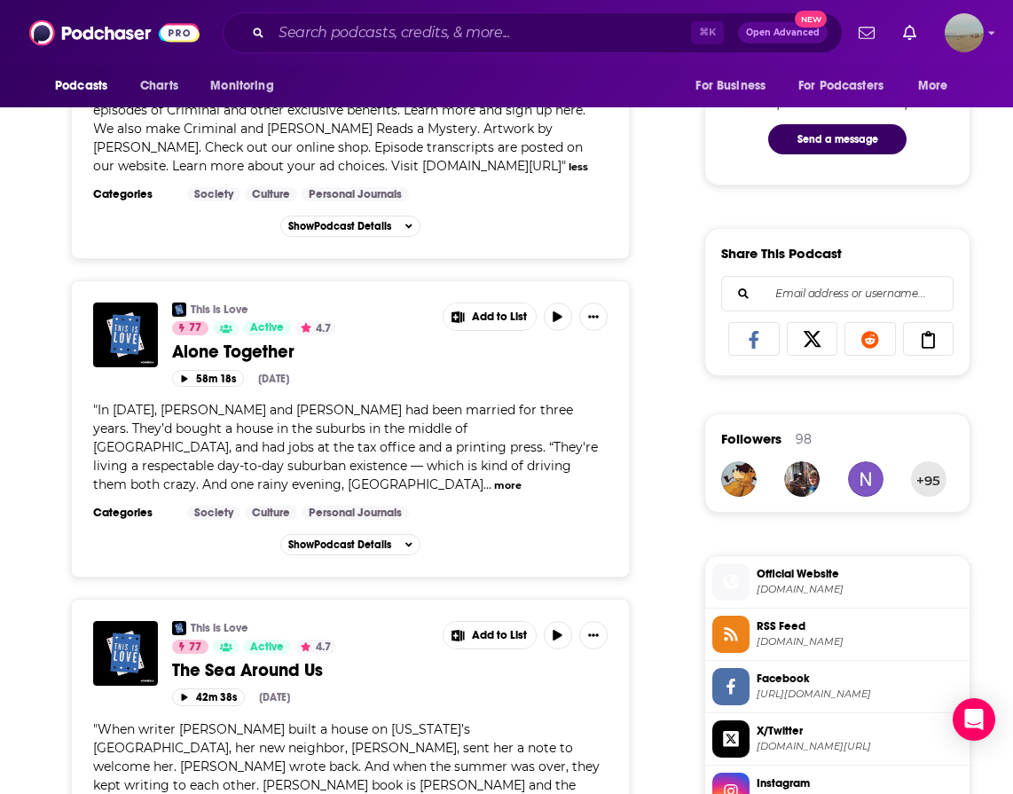
click at [494, 483] on button "more" at bounding box center [507, 485] width 27 height 15
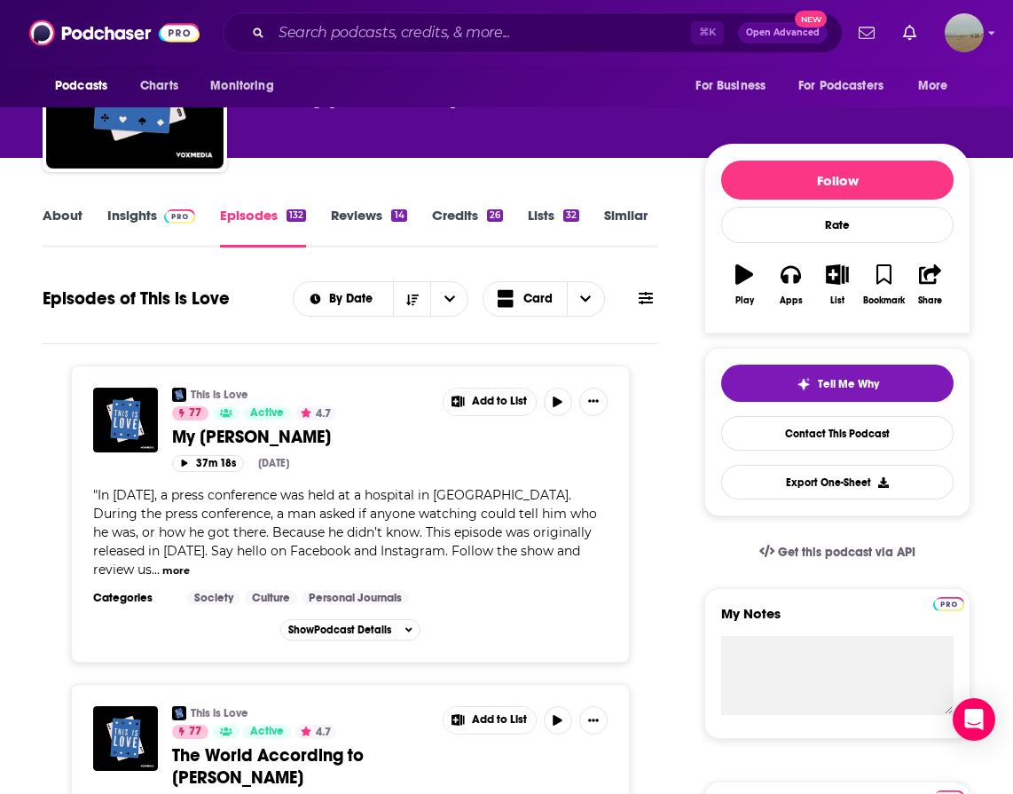
scroll to position [0, 0]
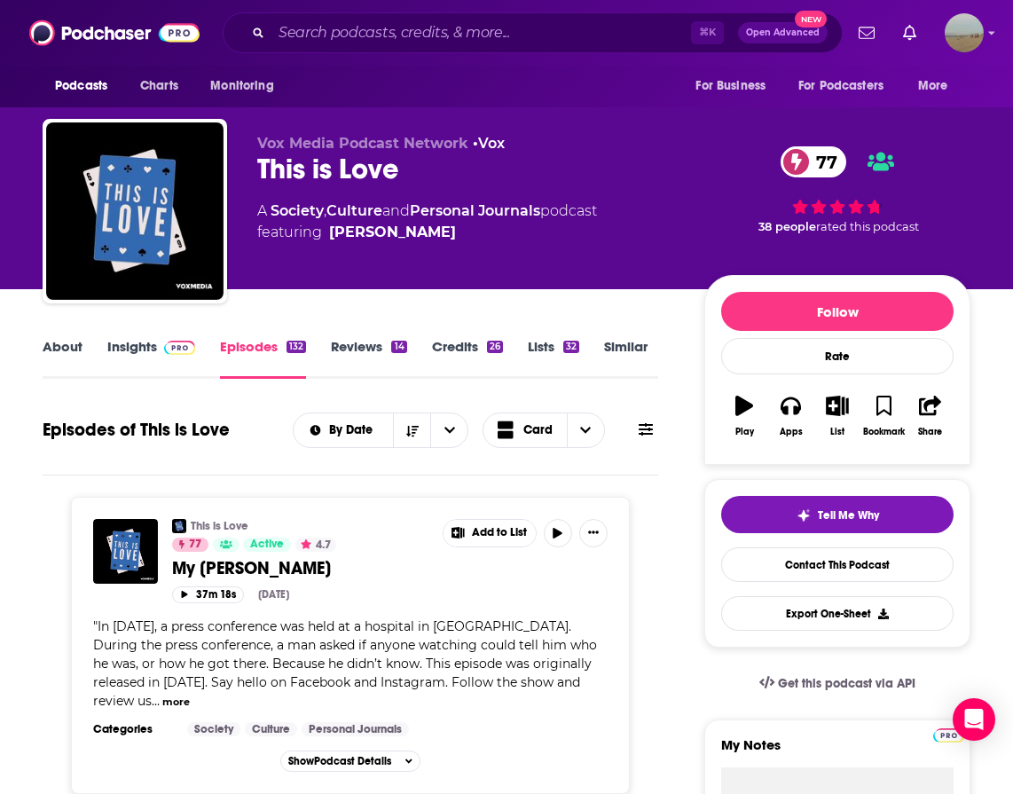
click at [72, 349] on link "About" at bounding box center [63, 358] width 40 height 41
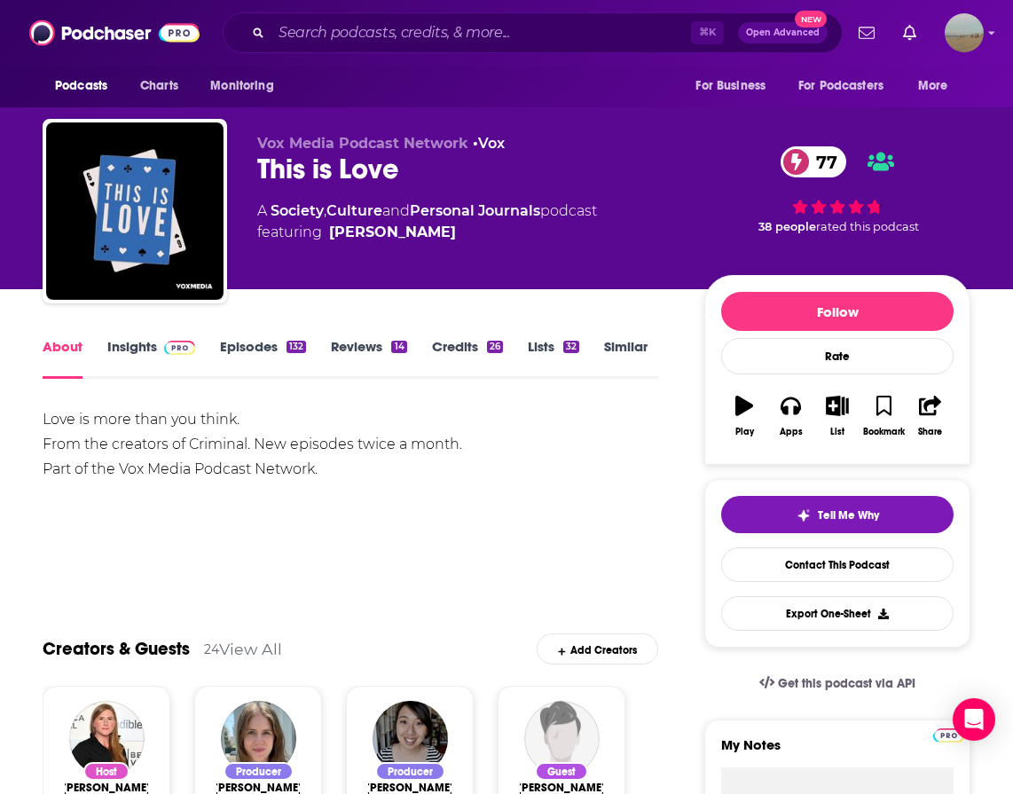
click at [245, 341] on link "Episodes 132" at bounding box center [263, 358] width 86 height 41
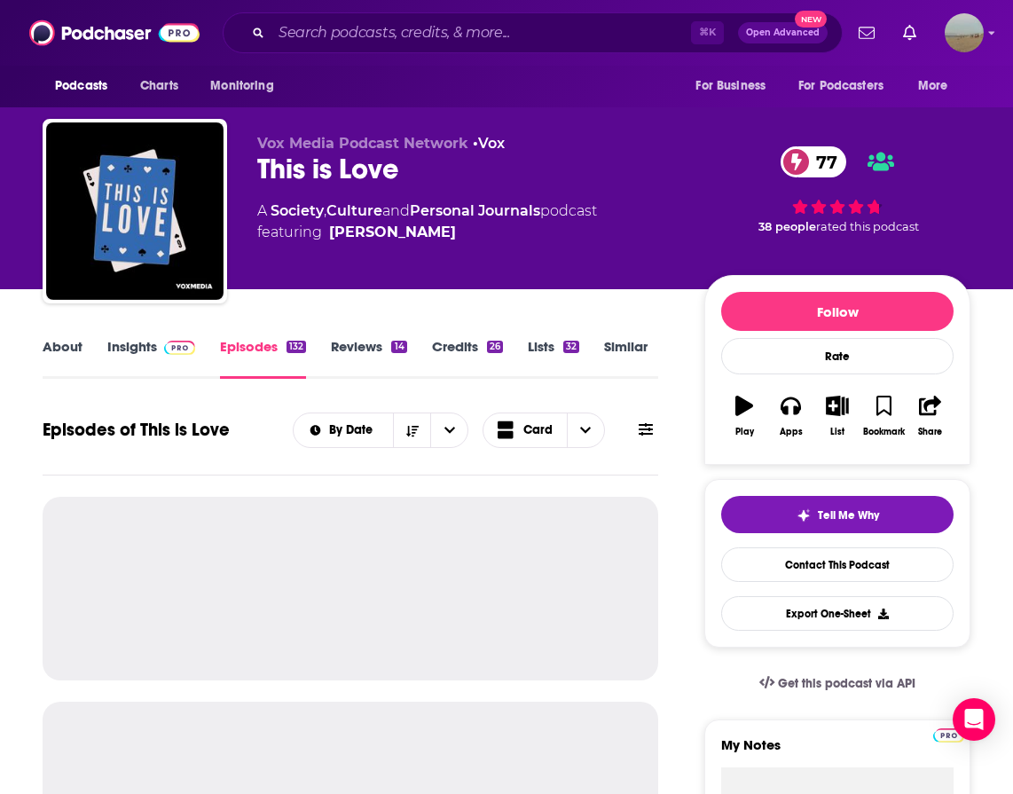
click at [70, 357] on link "About" at bounding box center [63, 358] width 40 height 41
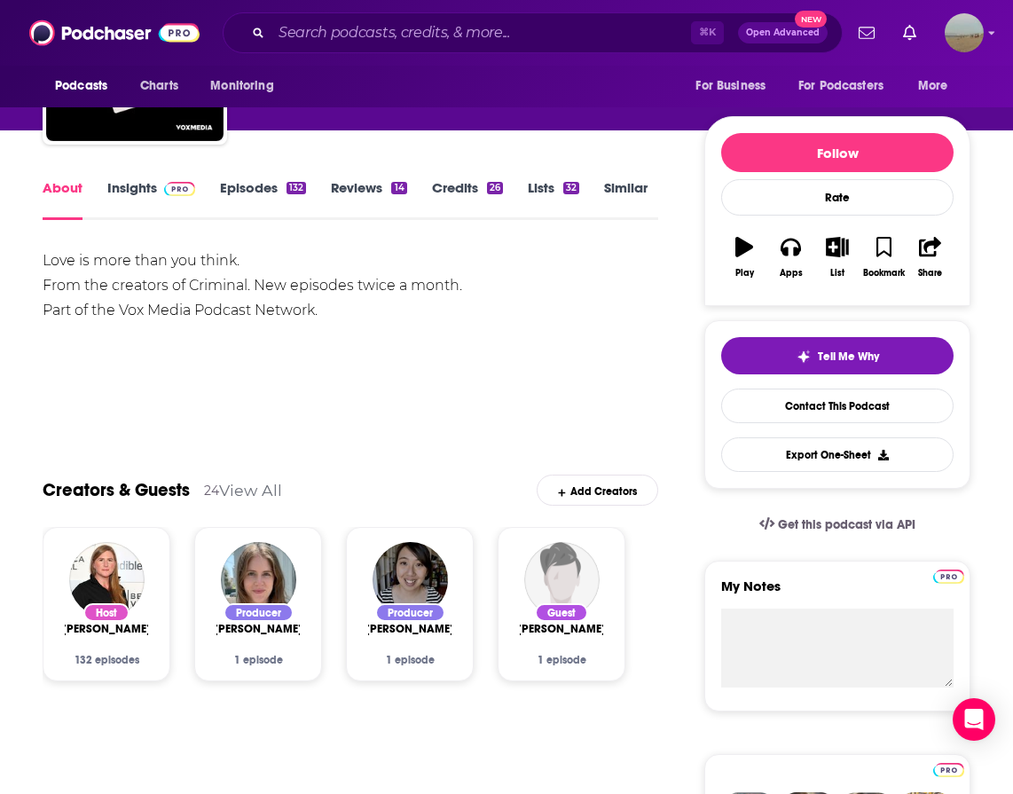
scroll to position [160, 0]
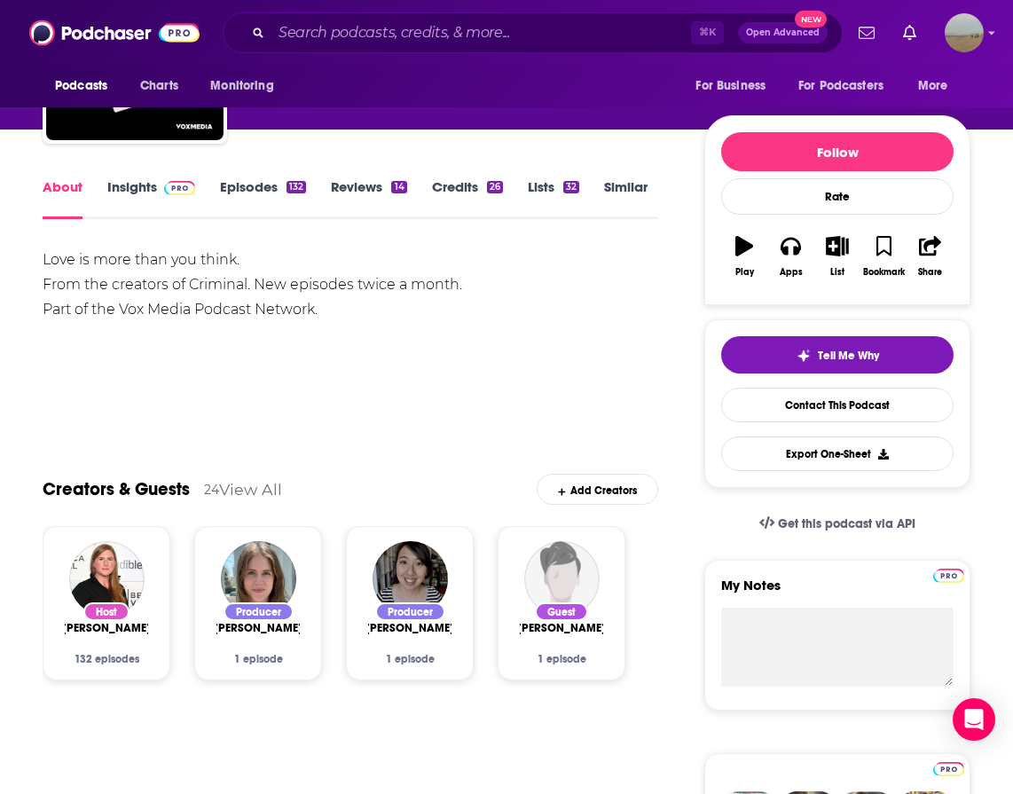
click at [464, 388] on div "Show More" at bounding box center [350, 395] width 615 height 30
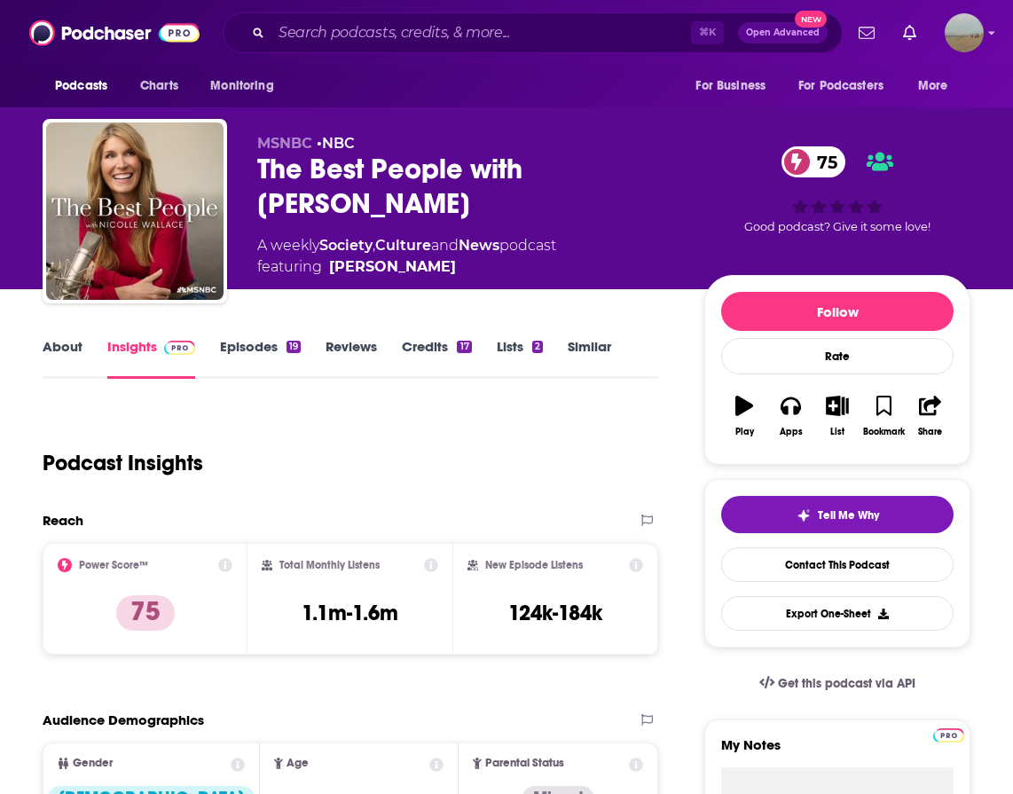
click at [60, 363] on link "About" at bounding box center [63, 358] width 40 height 41
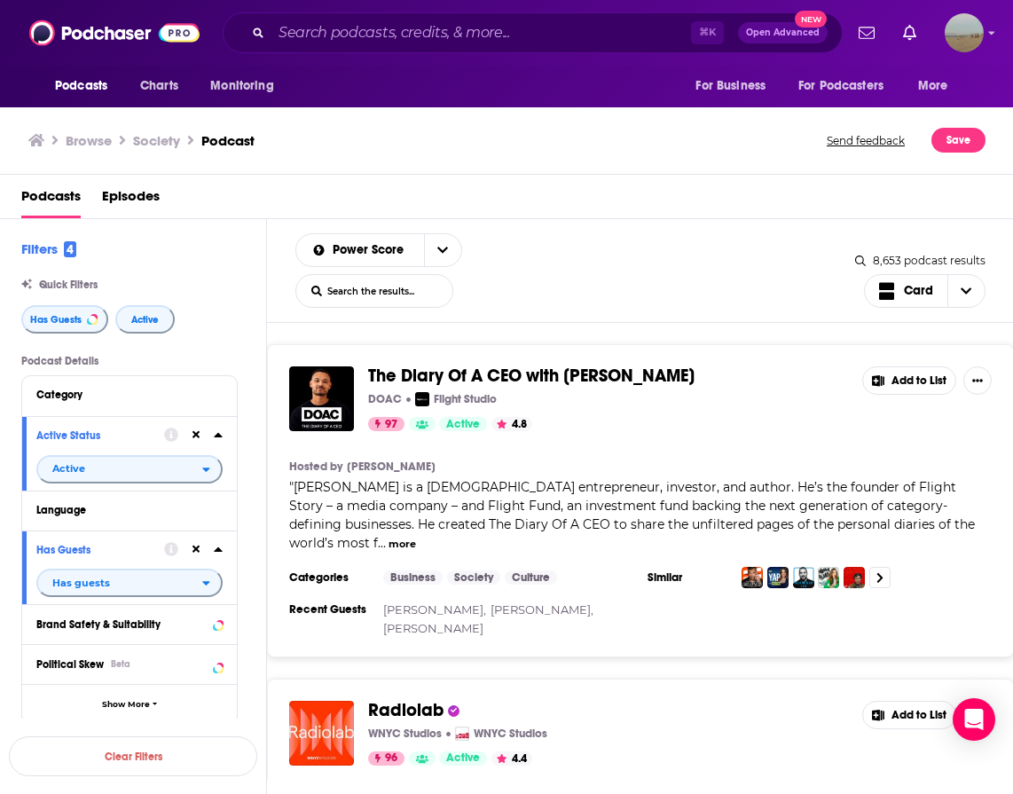
scroll to position [33961, 0]
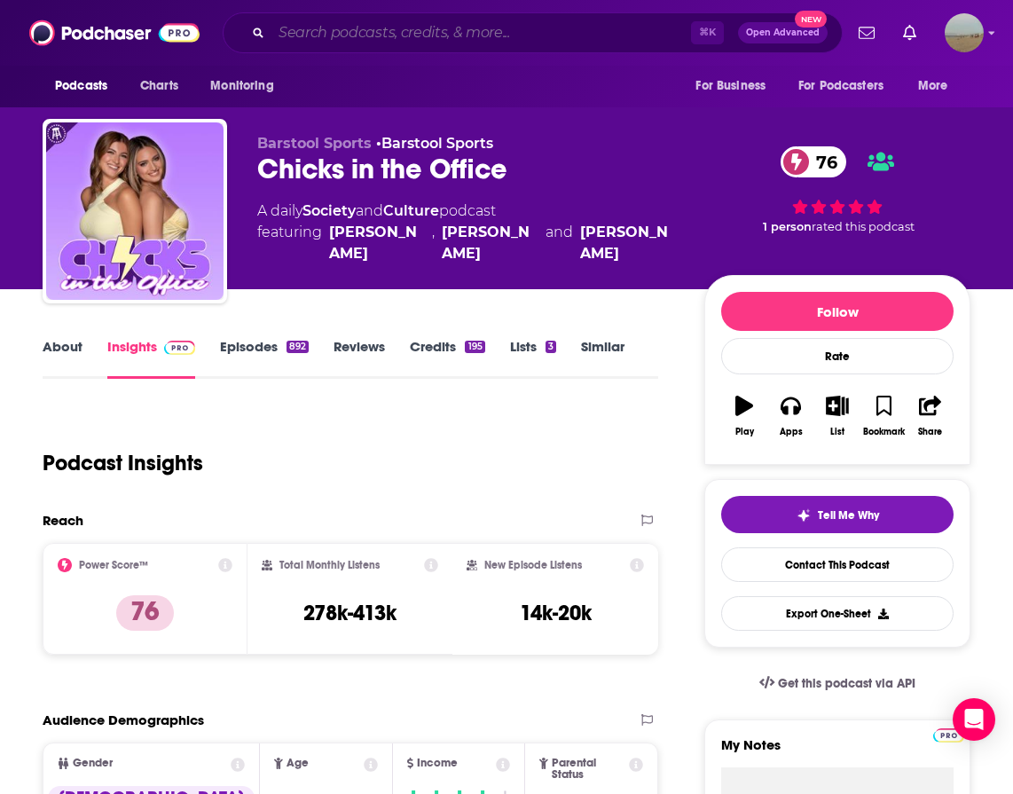
click at [360, 27] on input "Search podcasts, credits, & more..." at bounding box center [480, 33] width 419 height 28
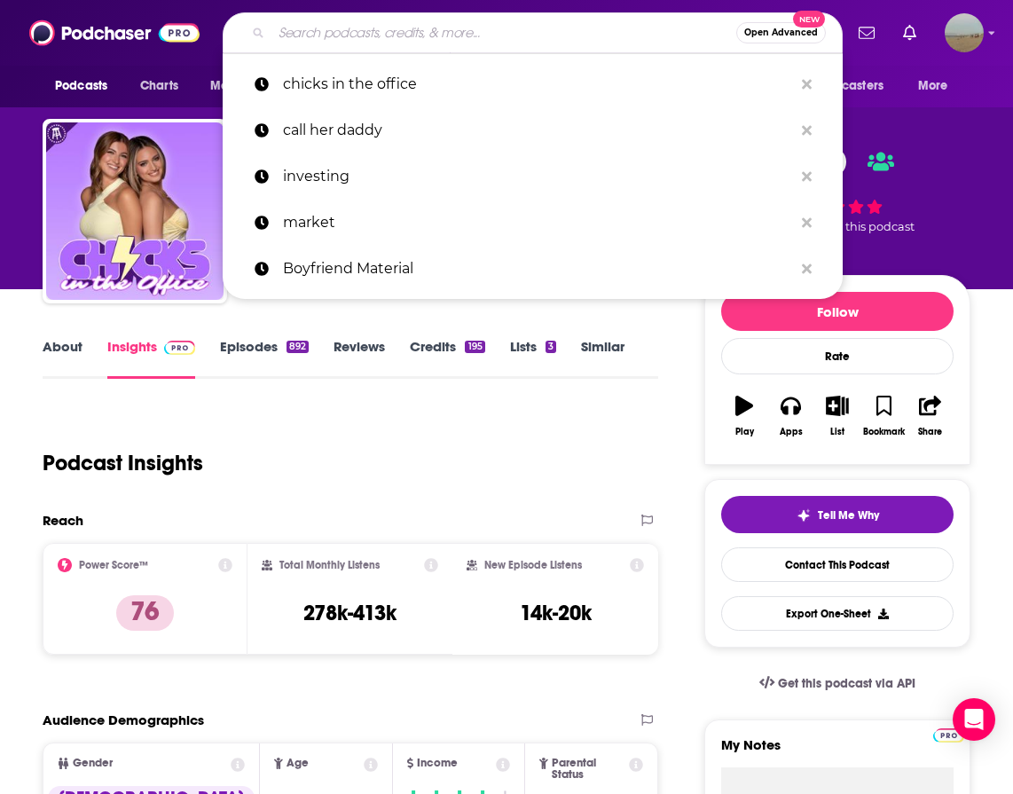
paste input "WE'RE HERE TO HELP WITH JAKE JOHNSON AND GARETH REYNOLDS"
type input "WE'RE HERE TO HELP WITH JAKE JOHNSON AND GARETH REYNOLDS"
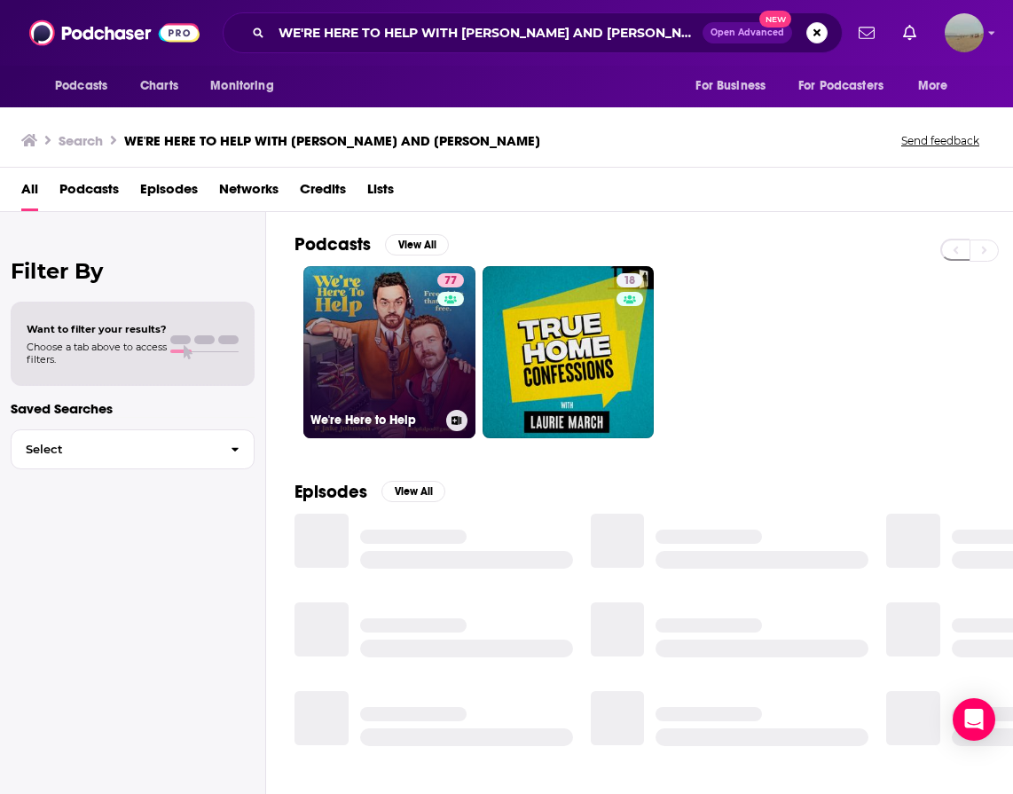
click at [395, 308] on link "77 We're Here to Help" at bounding box center [389, 352] width 172 height 172
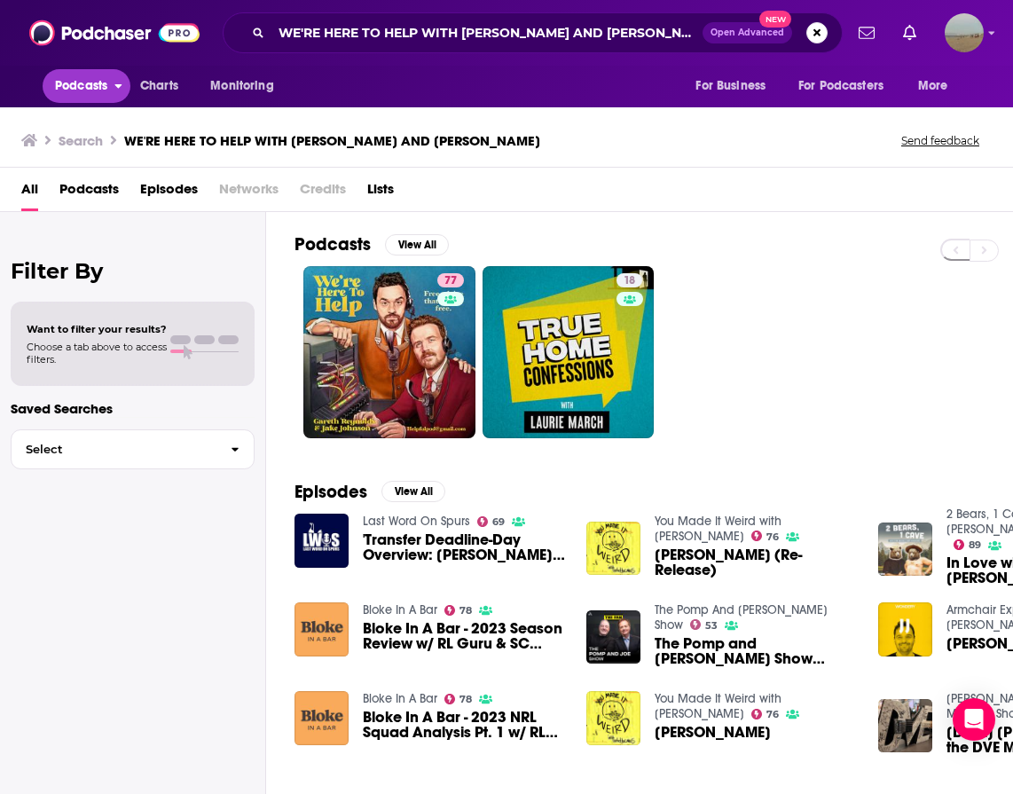
click at [90, 72] on button "Podcasts" at bounding box center [87, 86] width 88 height 34
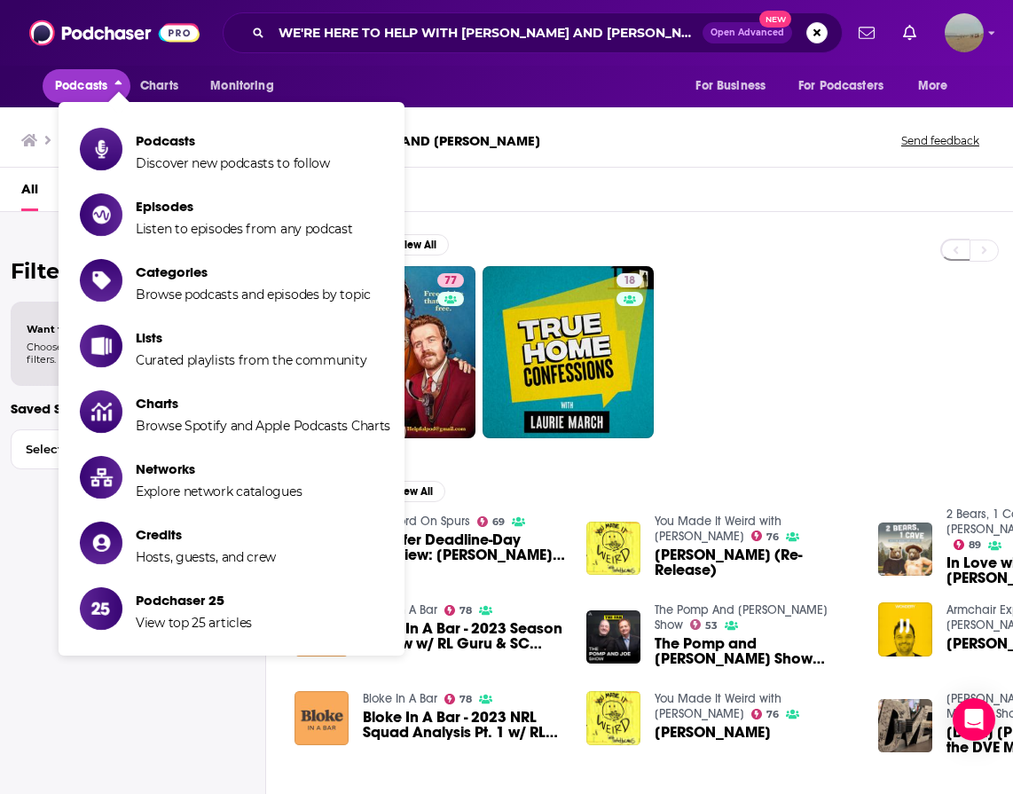
click at [132, 147] on link "Podcasts Discover new podcasts to follow" at bounding box center [235, 149] width 310 height 44
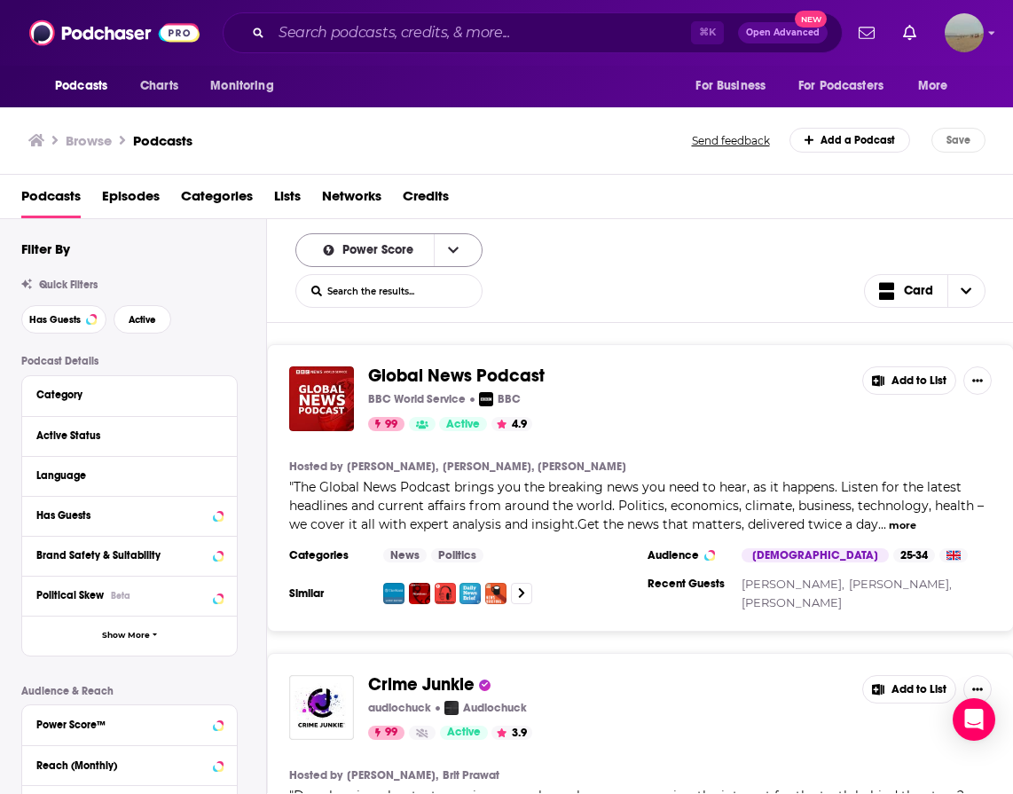
click at [365, 259] on div "Power Score" at bounding box center [388, 250] width 187 height 34
click at [450, 249] on button "open menu" at bounding box center [452, 250] width 37 height 32
click at [450, 249] on button "close menu" at bounding box center [452, 250] width 37 height 32
click at [450, 249] on button "open menu" at bounding box center [452, 250] width 37 height 32
click at [450, 249] on button "close menu" at bounding box center [452, 250] width 37 height 32
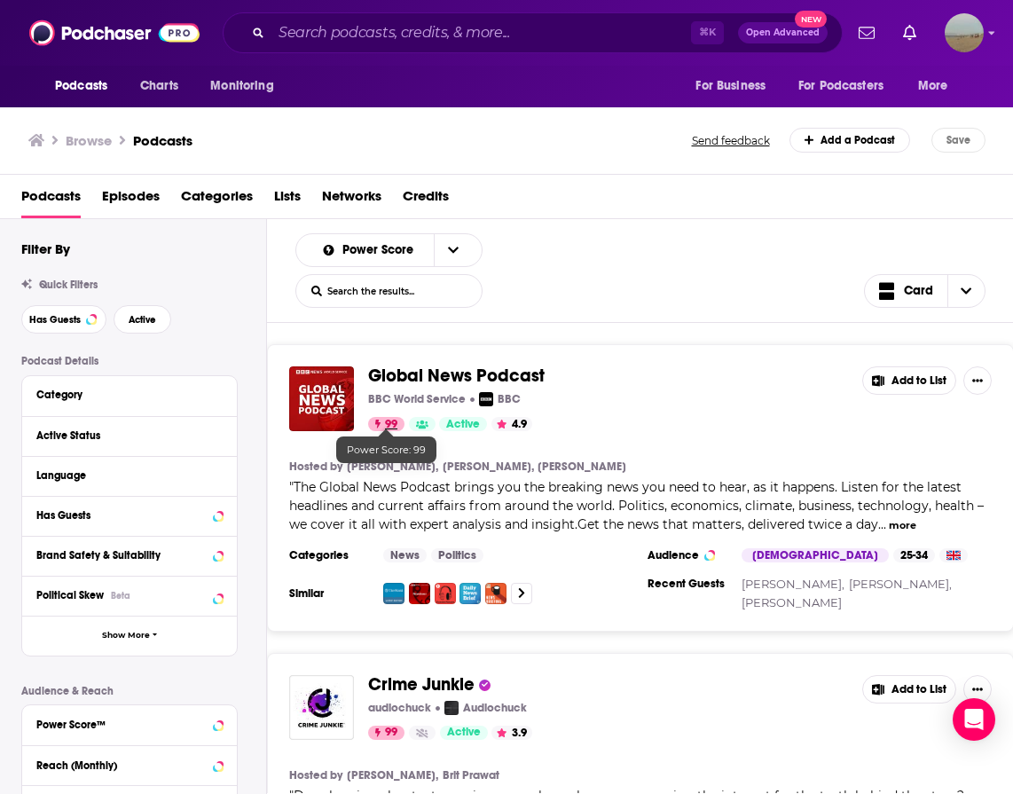
click at [389, 426] on span "99" at bounding box center [391, 425] width 12 height 18
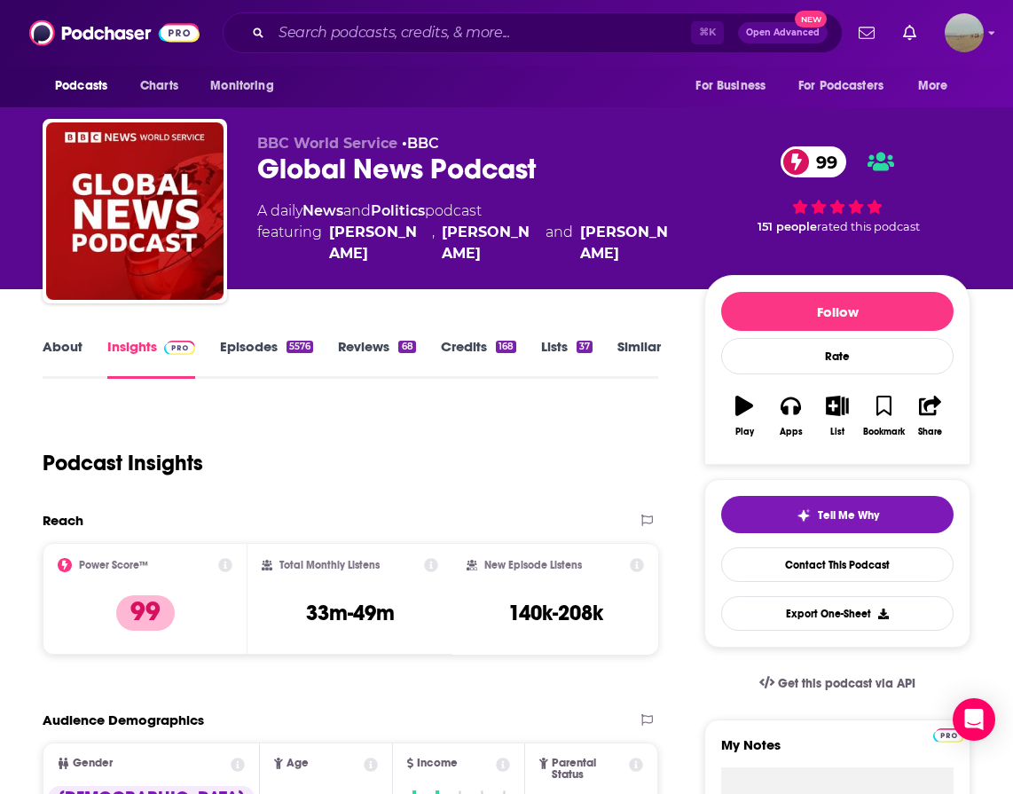
click at [226, 564] on icon at bounding box center [225, 565] width 14 height 14
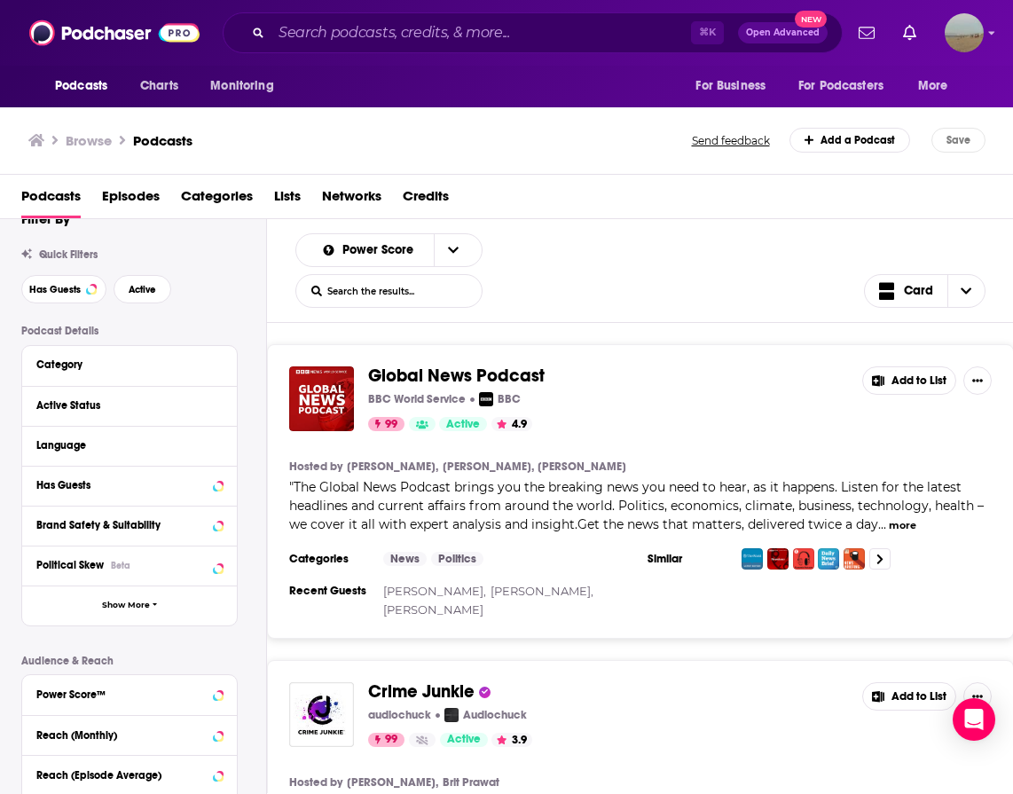
scroll to position [4, 0]
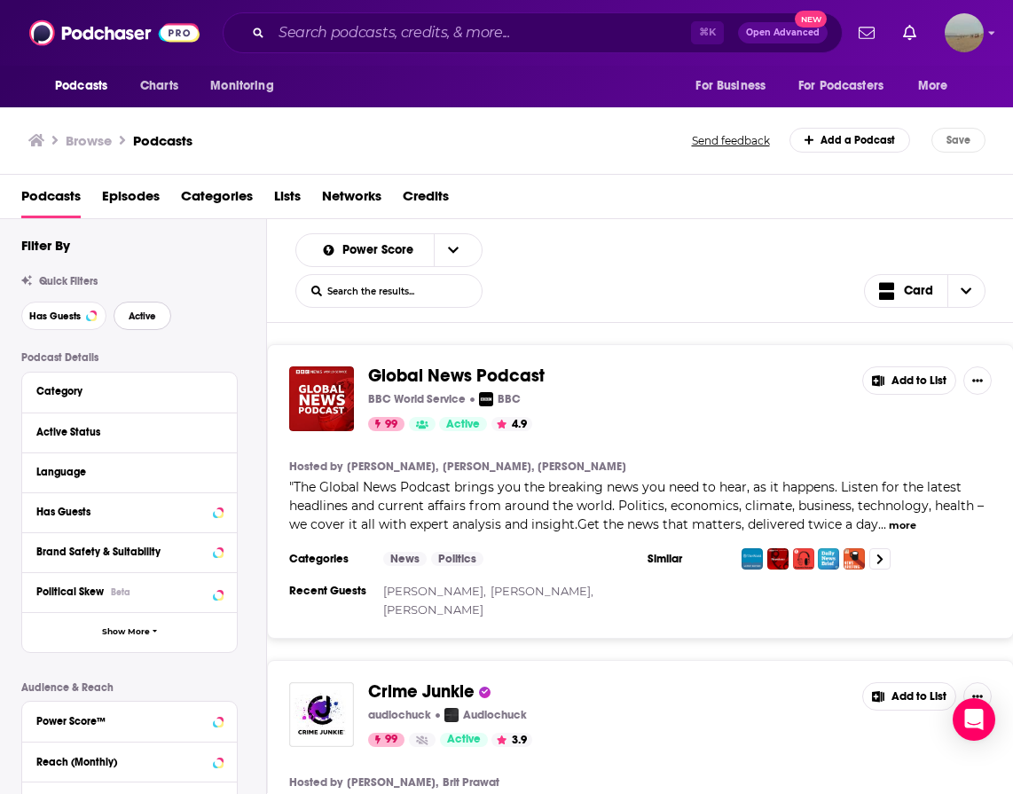
click at [145, 308] on button "Active" at bounding box center [143, 316] width 58 height 28
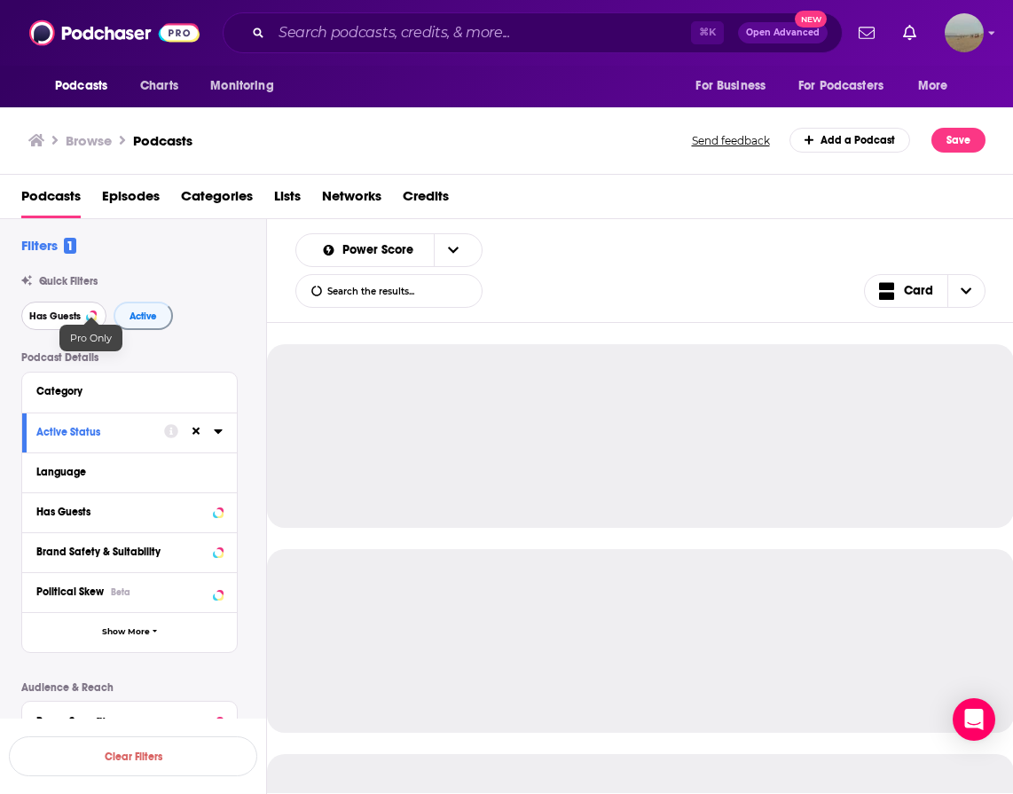
click at [67, 317] on span "Has Guests" at bounding box center [54, 316] width 51 height 10
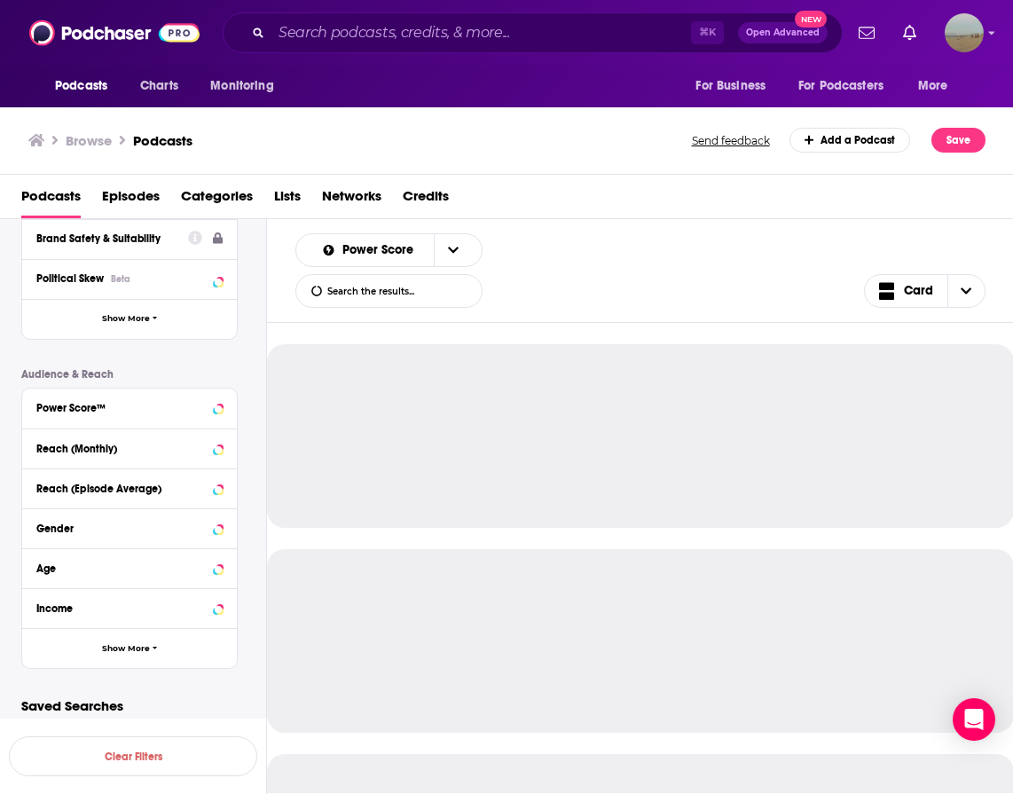
scroll to position [324, 0]
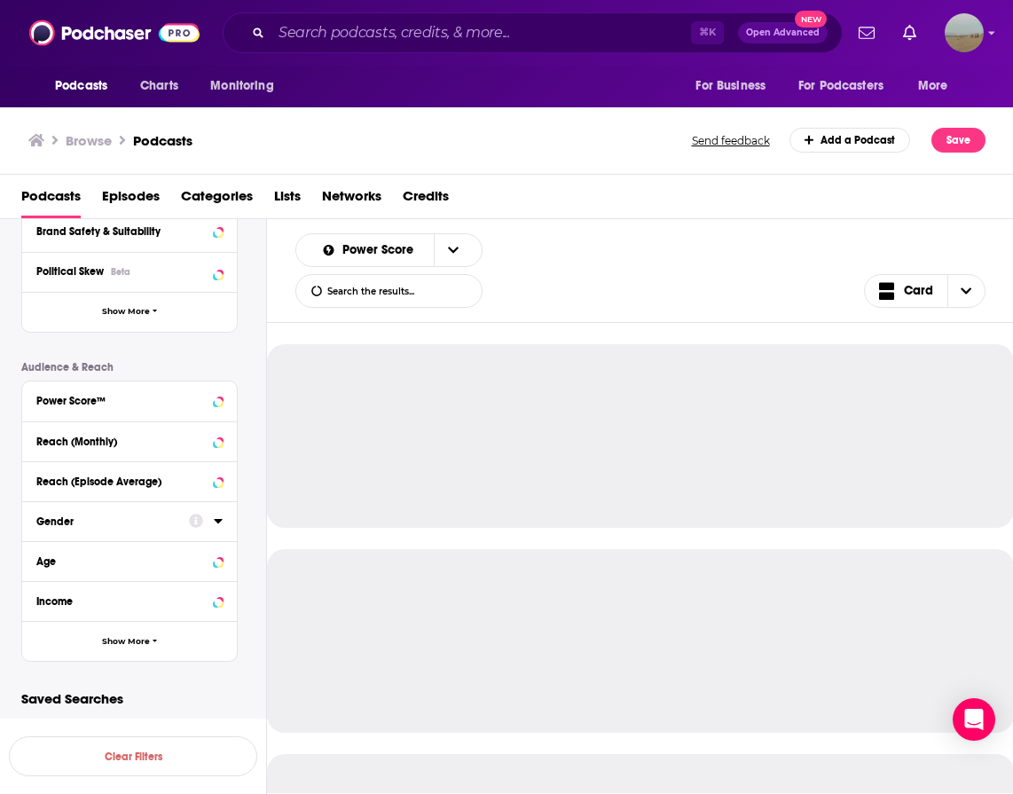
click at [69, 529] on button "Gender" at bounding box center [112, 520] width 153 height 22
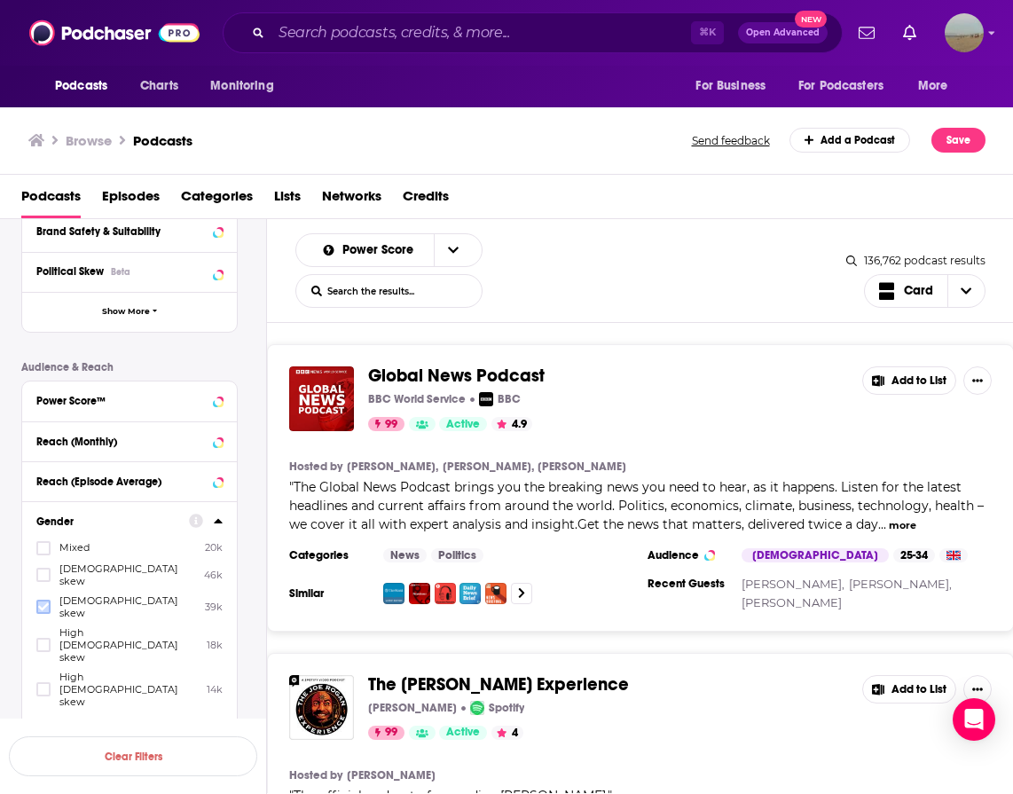
click at [49, 599] on label at bounding box center [43, 606] width 14 height 14
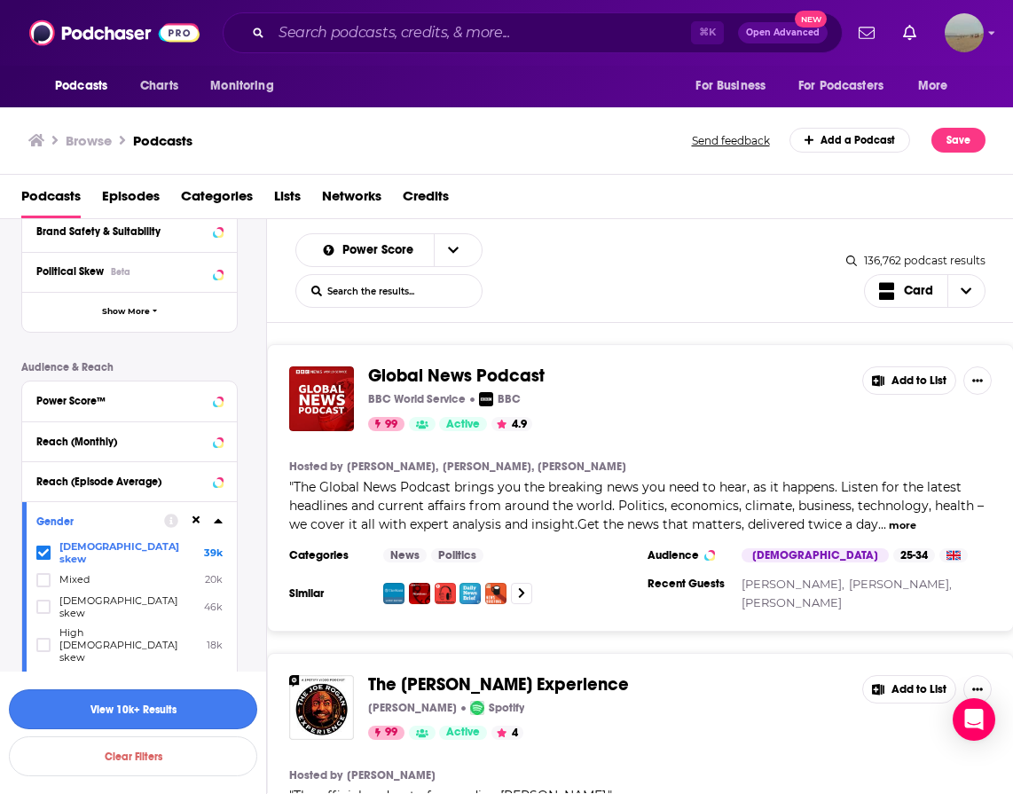
click at [237, 703] on button "View 10k+ Results" at bounding box center [133, 709] width 248 height 40
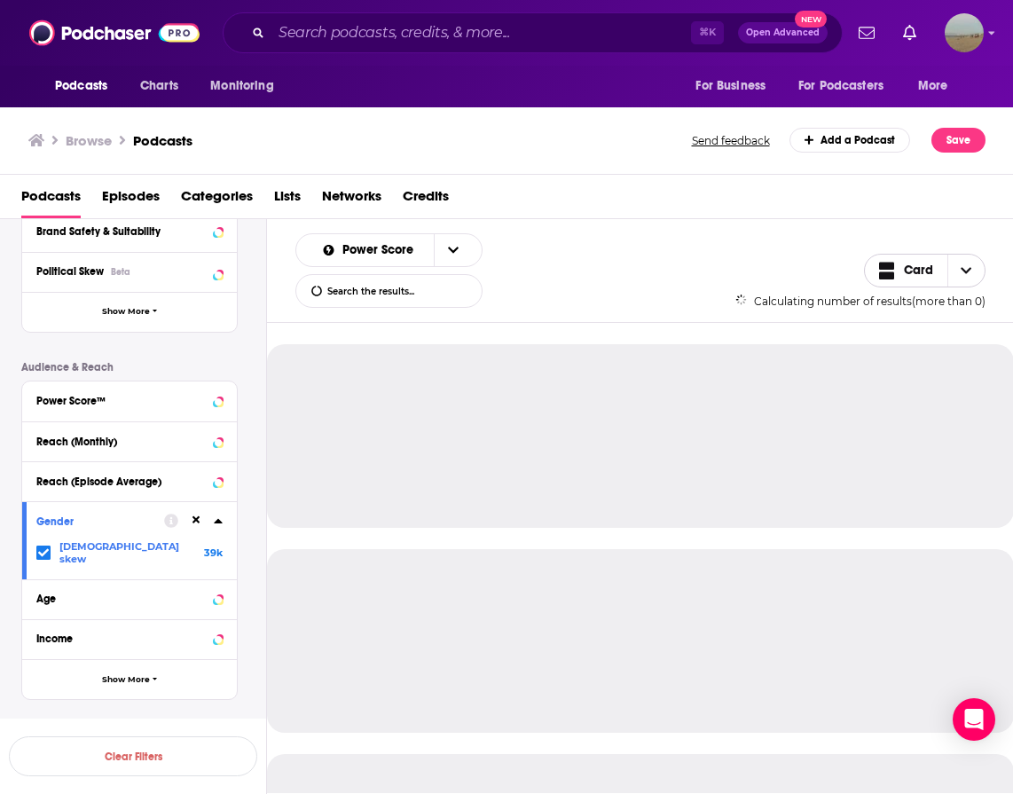
click at [977, 271] on span "Choose View" at bounding box center [965, 271] width 37 height 32
click at [966, 290] on icon "Choose View" at bounding box center [966, 291] width 11 height 6
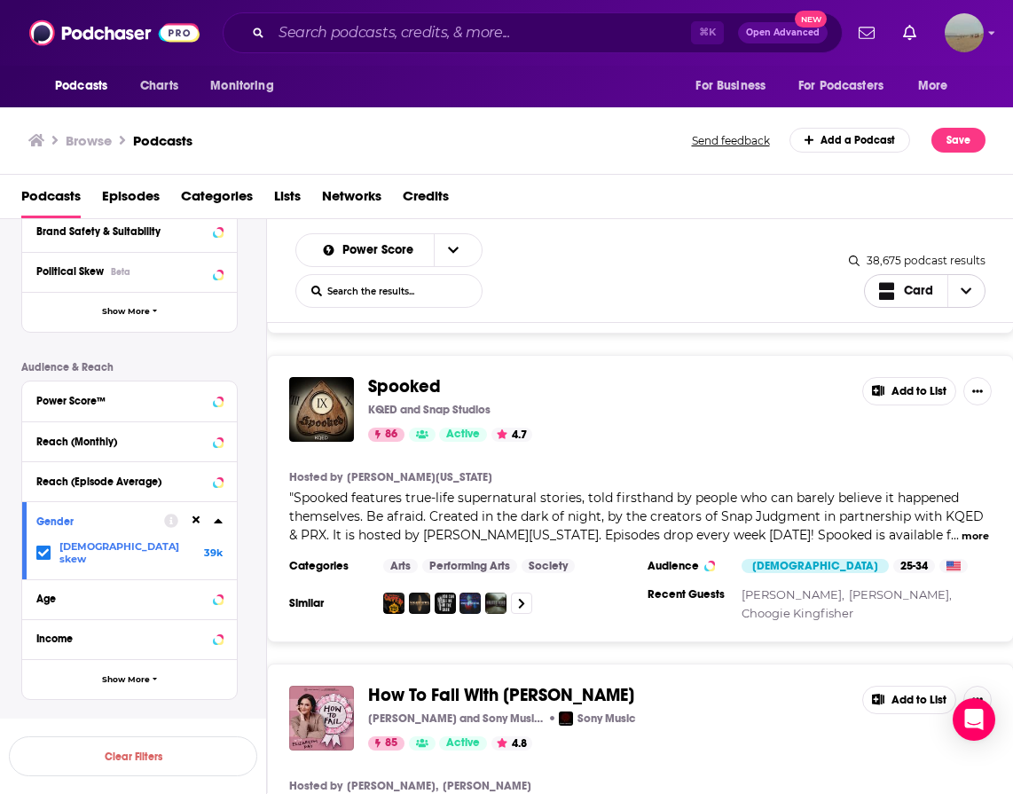
scroll to position [7319, 0]
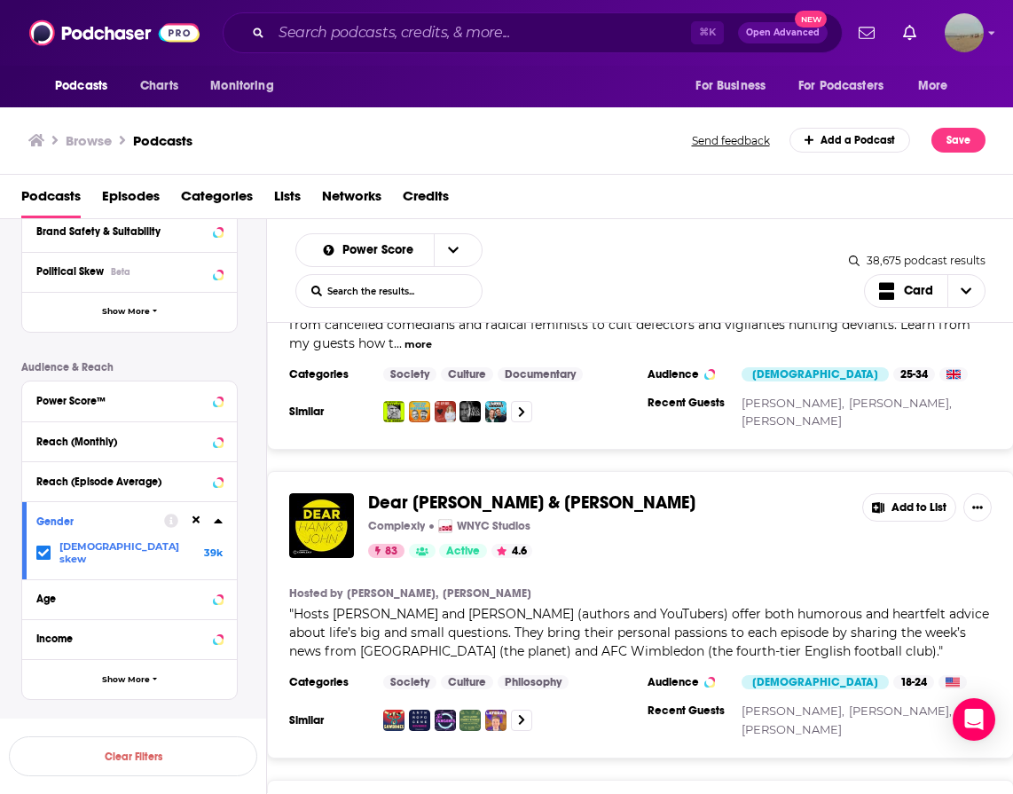
scroll to position [11293, 0]
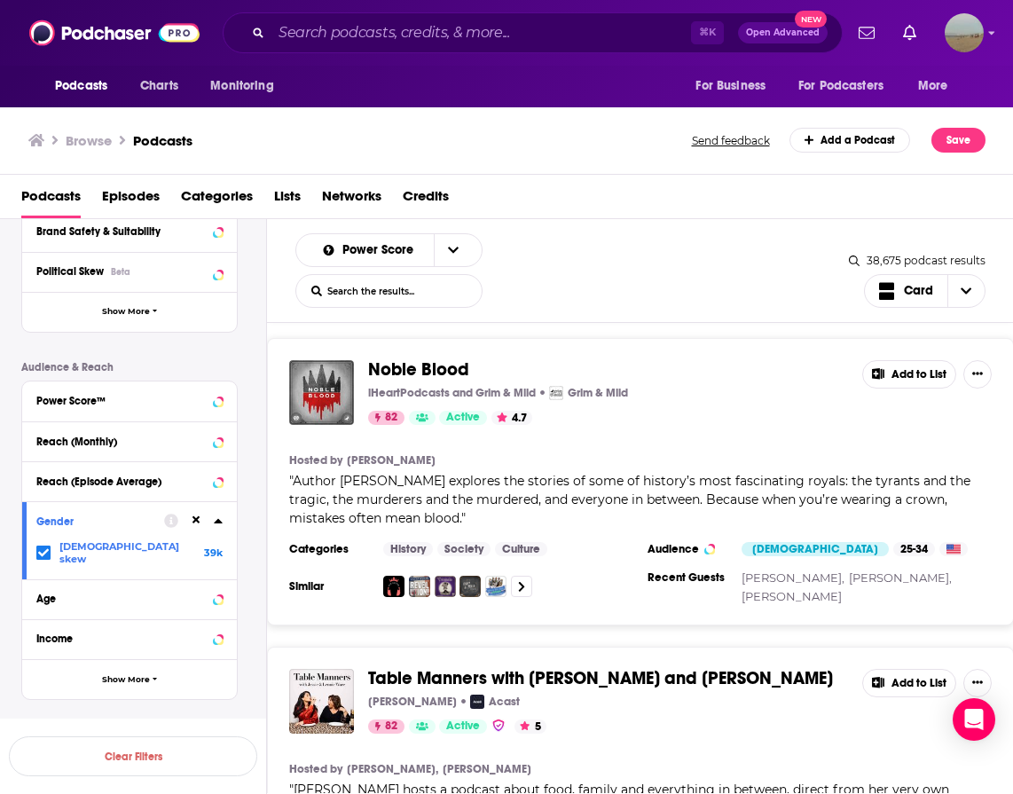
scroll to position [14837, 0]
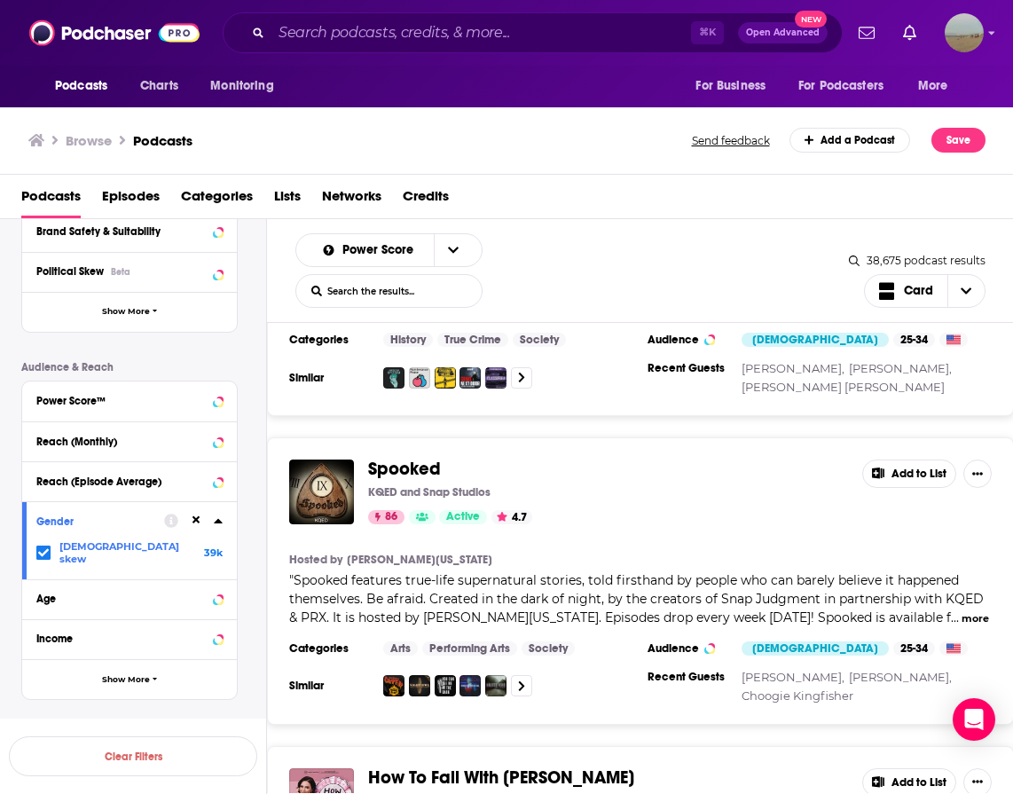
scroll to position [7300, 0]
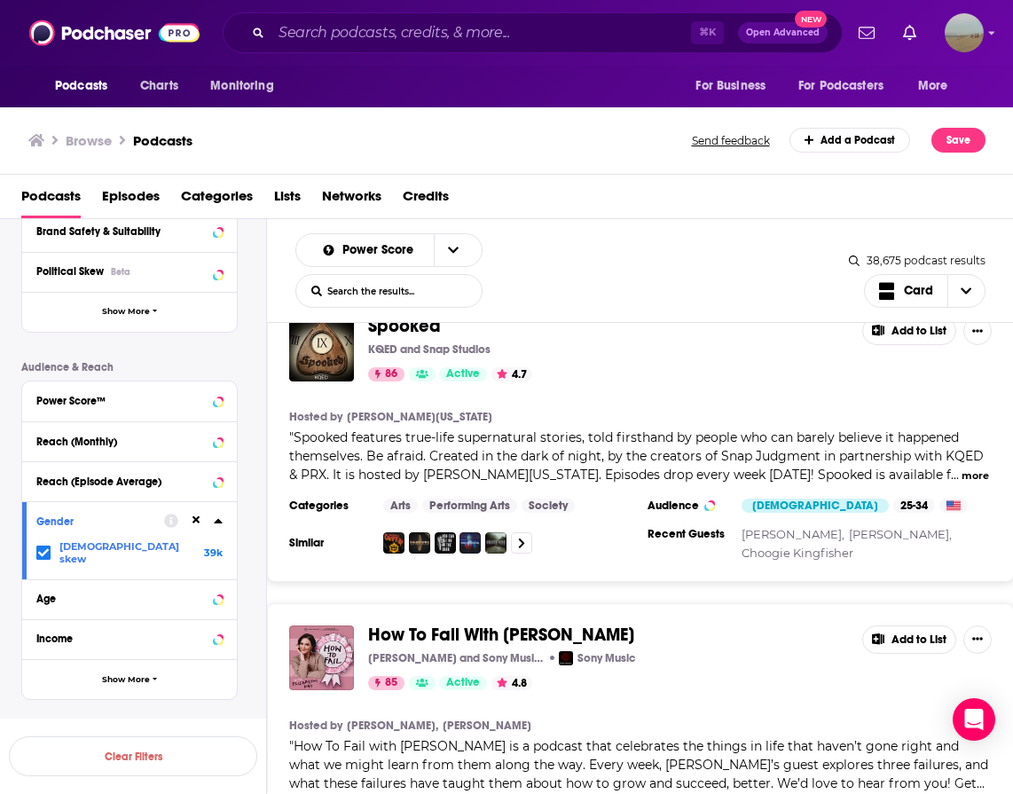
click at [928, 619] on div "How To Fail With Elizabeth Day Elizabeth Day and Sony Music Entertainment Sony …" at bounding box center [640, 756] width 747 height 306
click at [319, 793] on button "more" at bounding box center [305, 802] width 27 height 15
click at [263, 603] on div "Podcast Details Category Active Status Language Has Guests Brand Safety & Suita…" at bounding box center [143, 365] width 245 height 669
drag, startPoint x: 442, startPoint y: 453, endPoint x: 777, endPoint y: 9, distance: 556.5
click at [0, 0] on div "Podcasts Charts Monitoring ⌘ K Open Advanced New For Business For Podcasters Mo…" at bounding box center [506, 397] width 1013 height 794
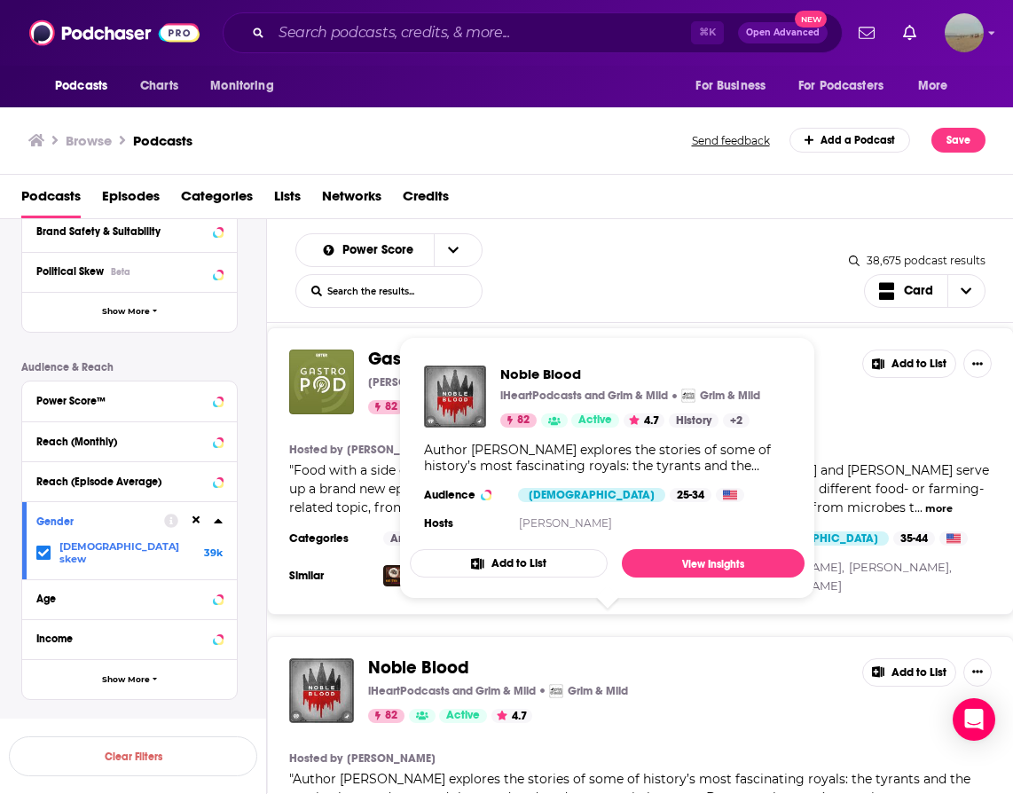
scroll to position [15161, 0]
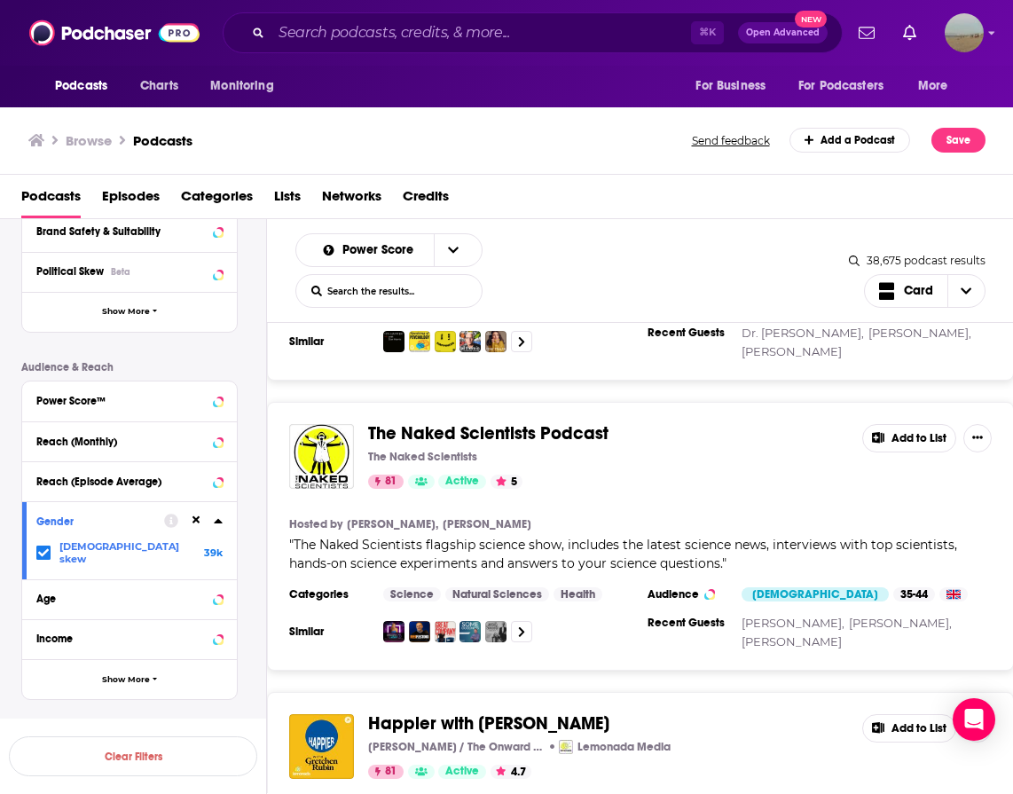
scroll to position [16357, 0]
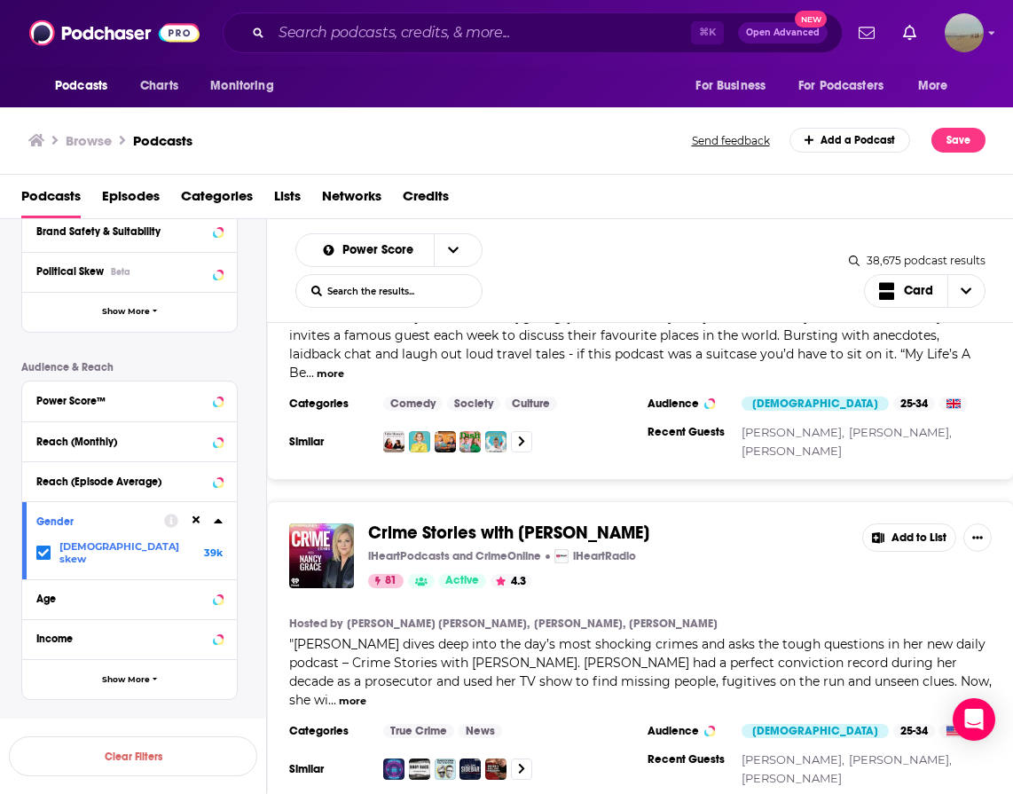
scroll to position [17335, 0]
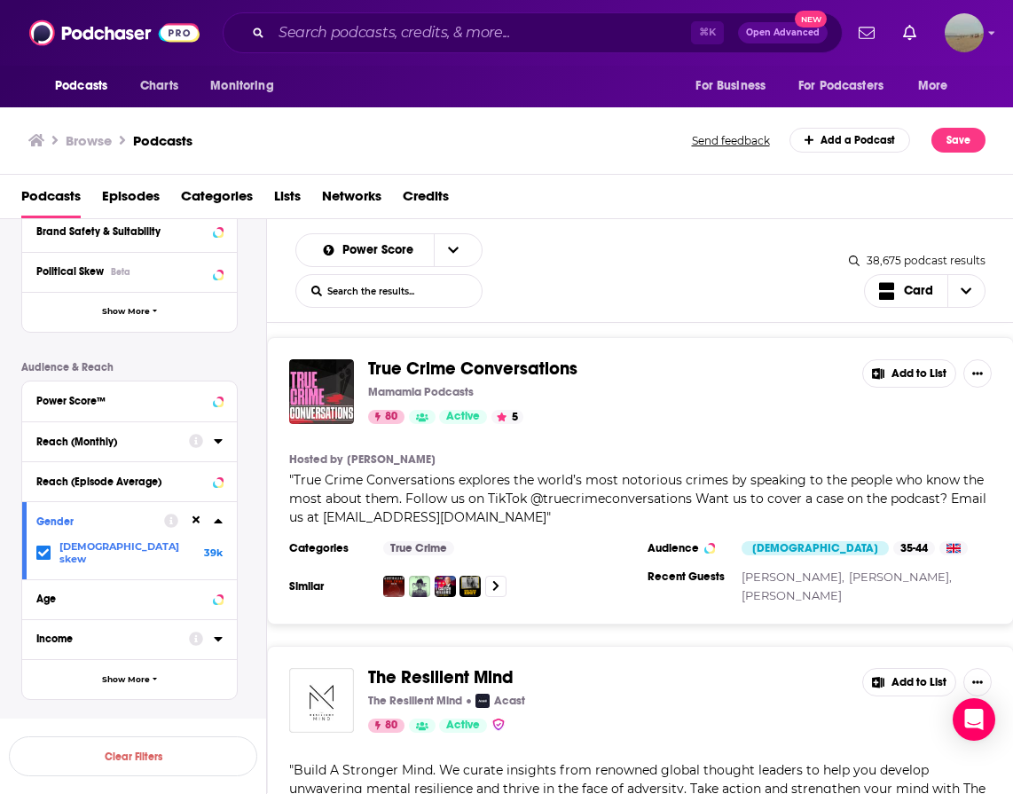
scroll to position [21317, 0]
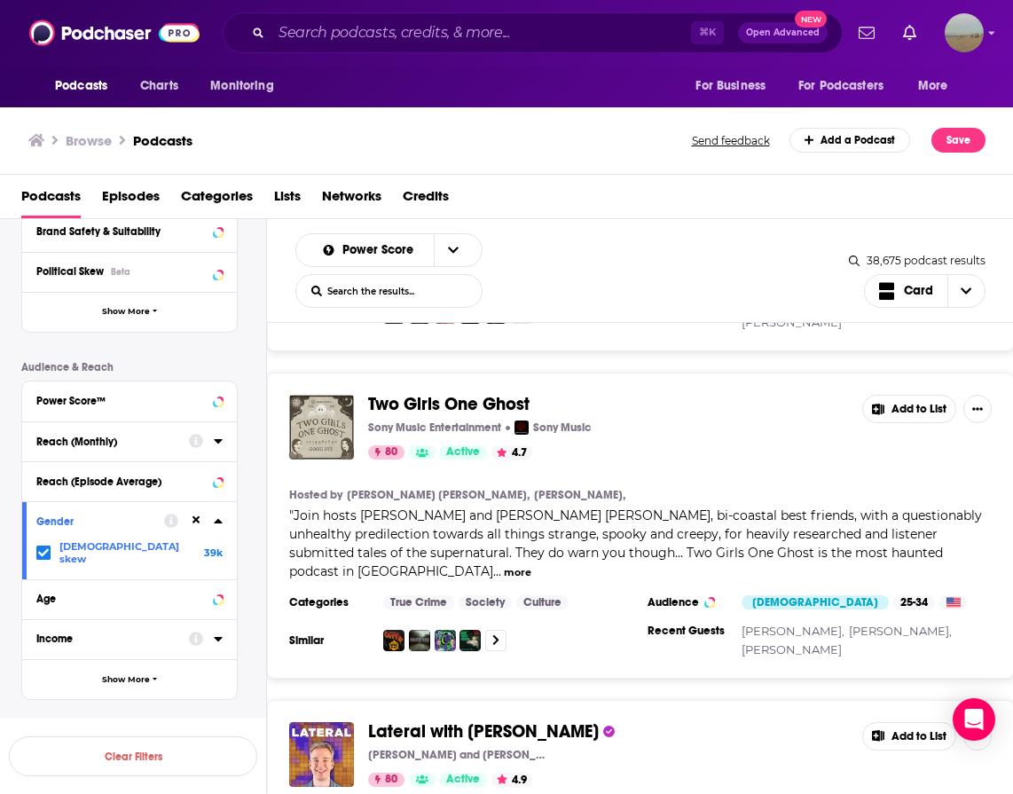
scroll to position [23206, 0]
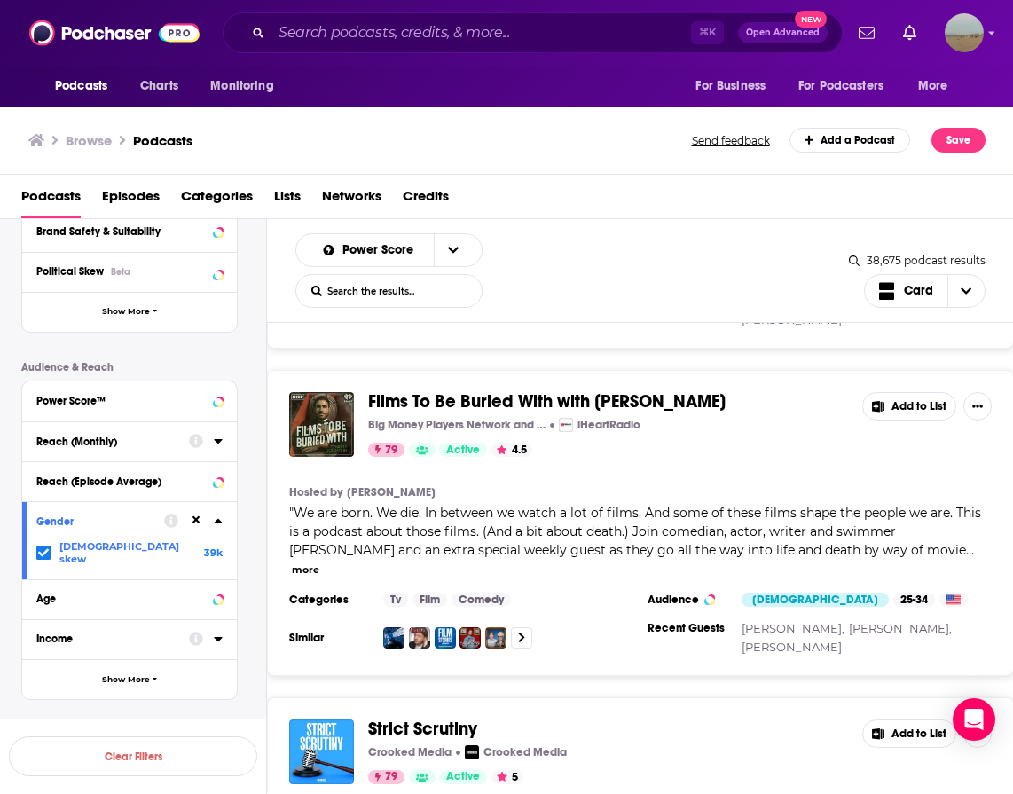
scroll to position [27084, 0]
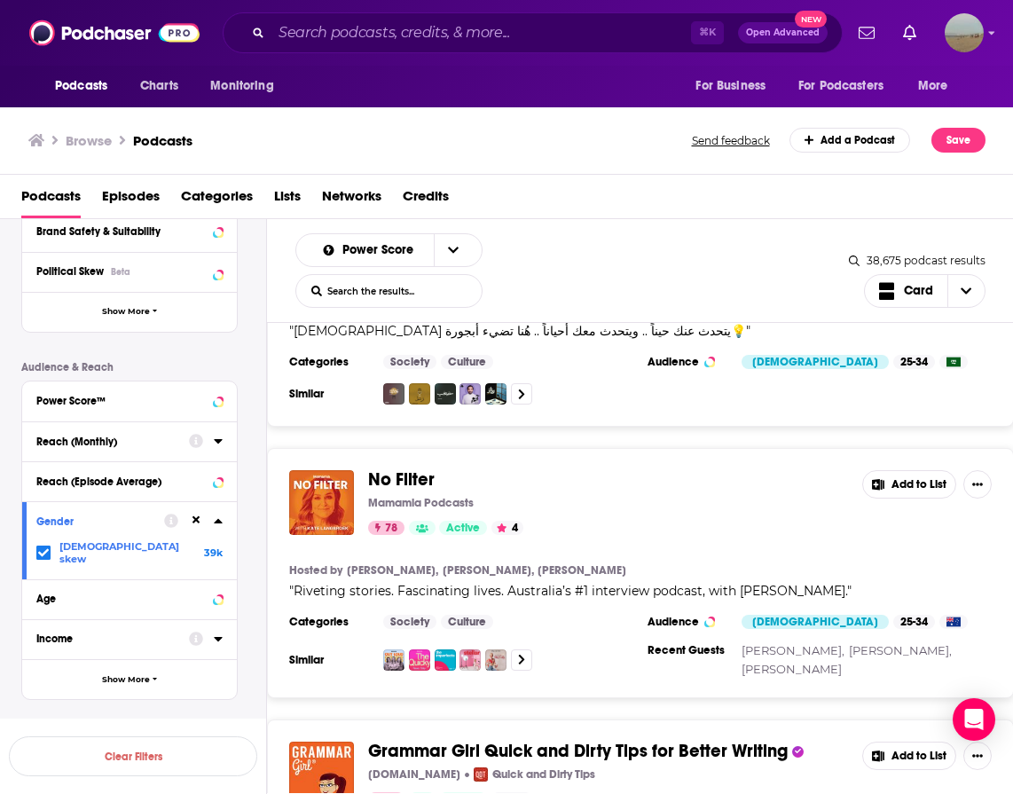
scroll to position [30803, 0]
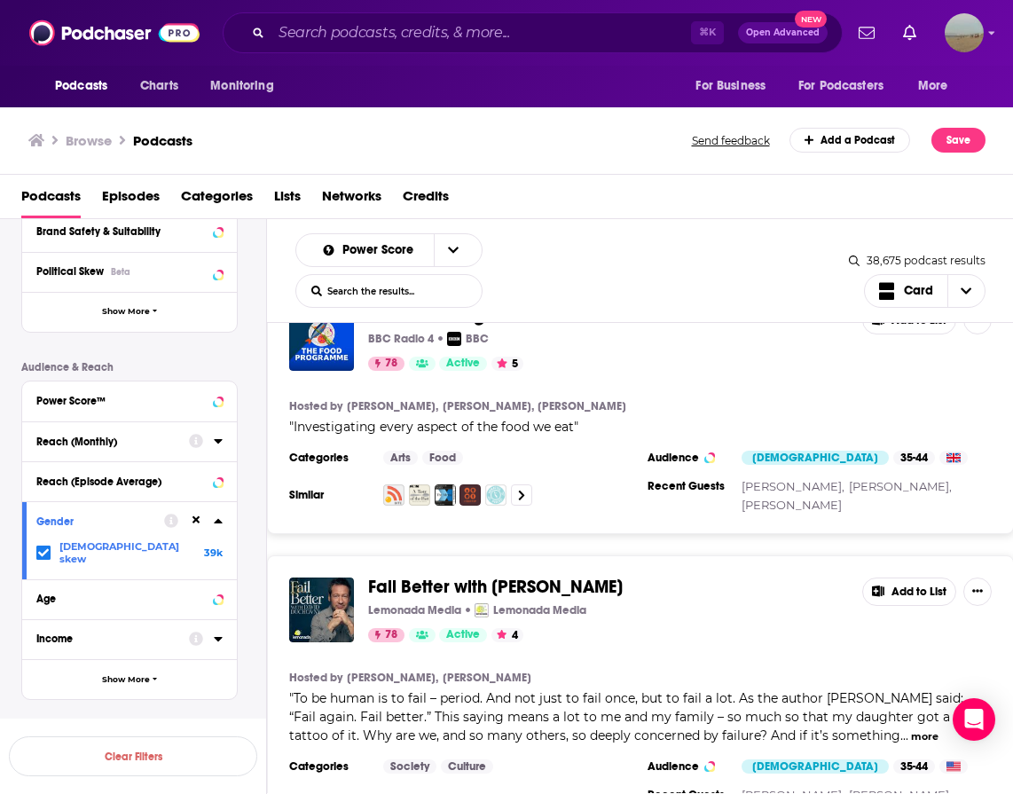
scroll to position [31682, 0]
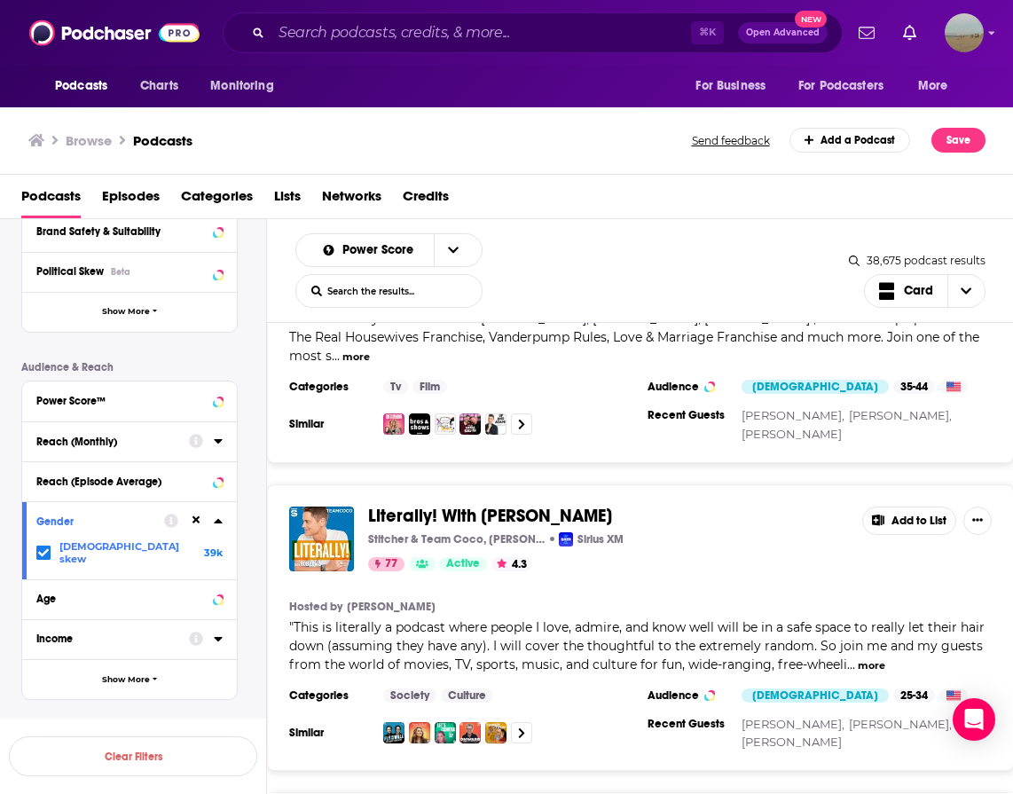
scroll to position [36603, 0]
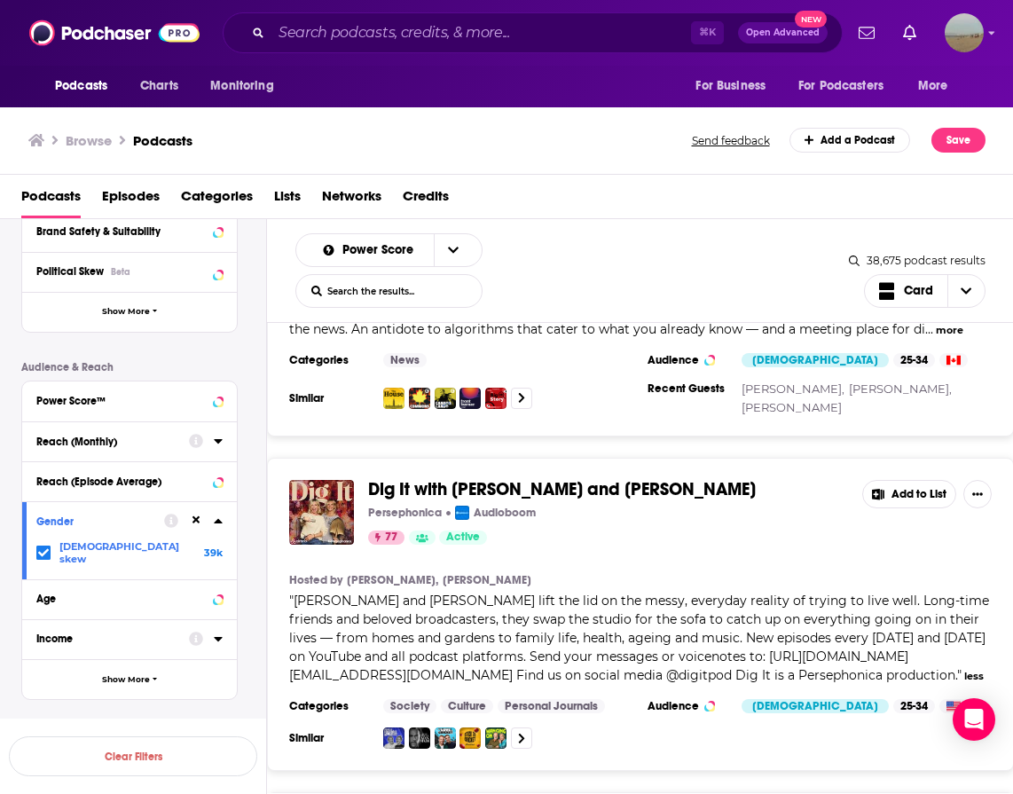
scroll to position [37535, 0]
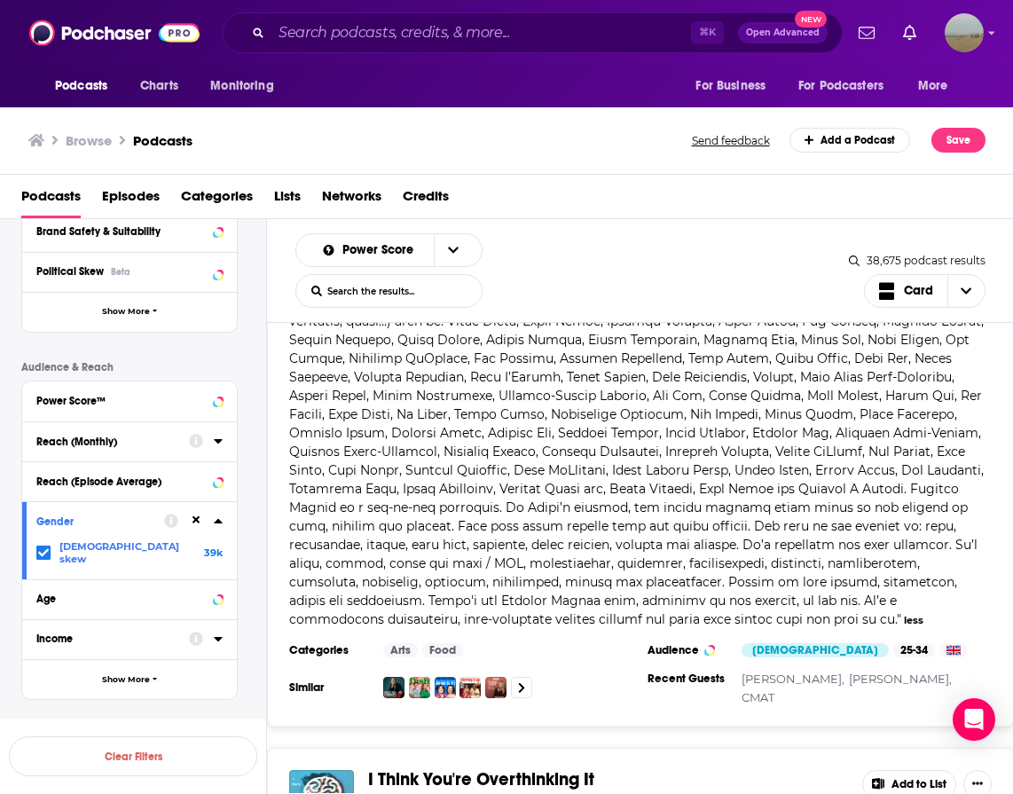
scroll to position [38765, 0]
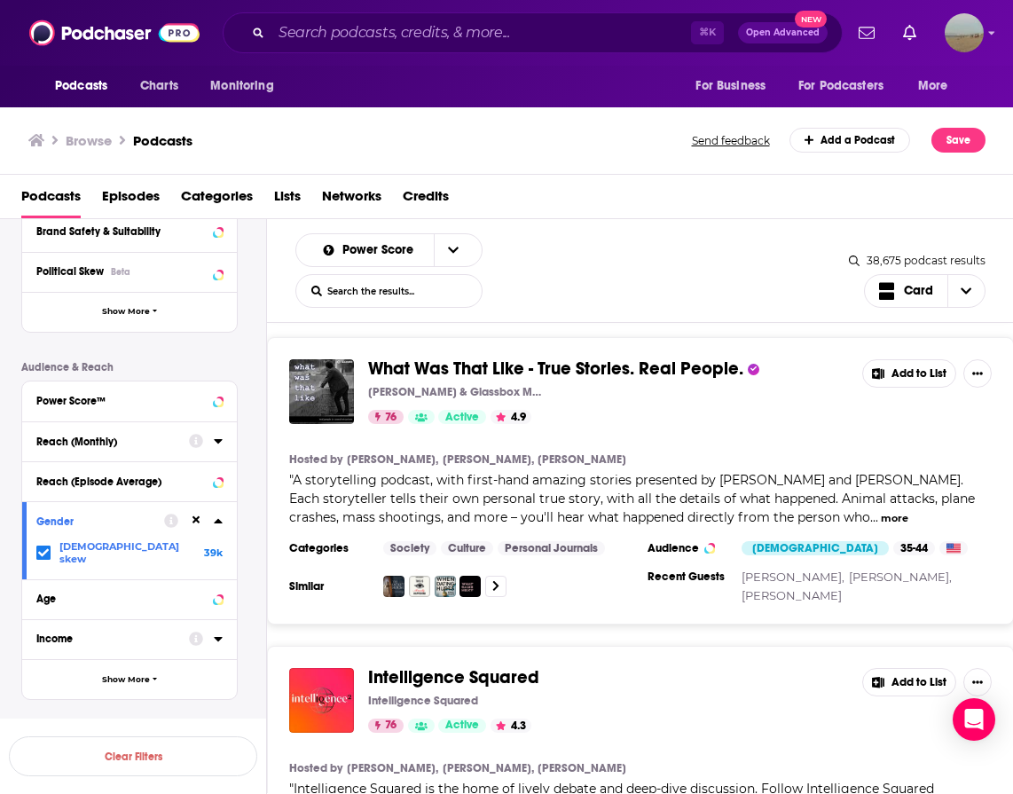
scroll to position [46485, 0]
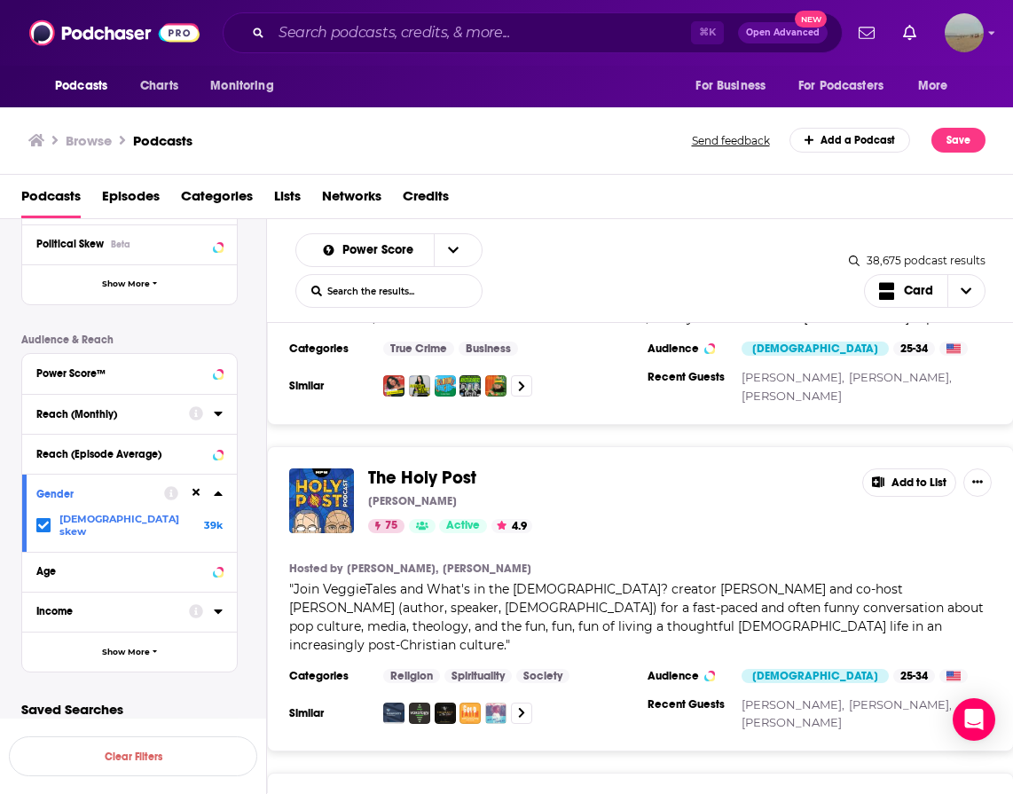
scroll to position [54141, 0]
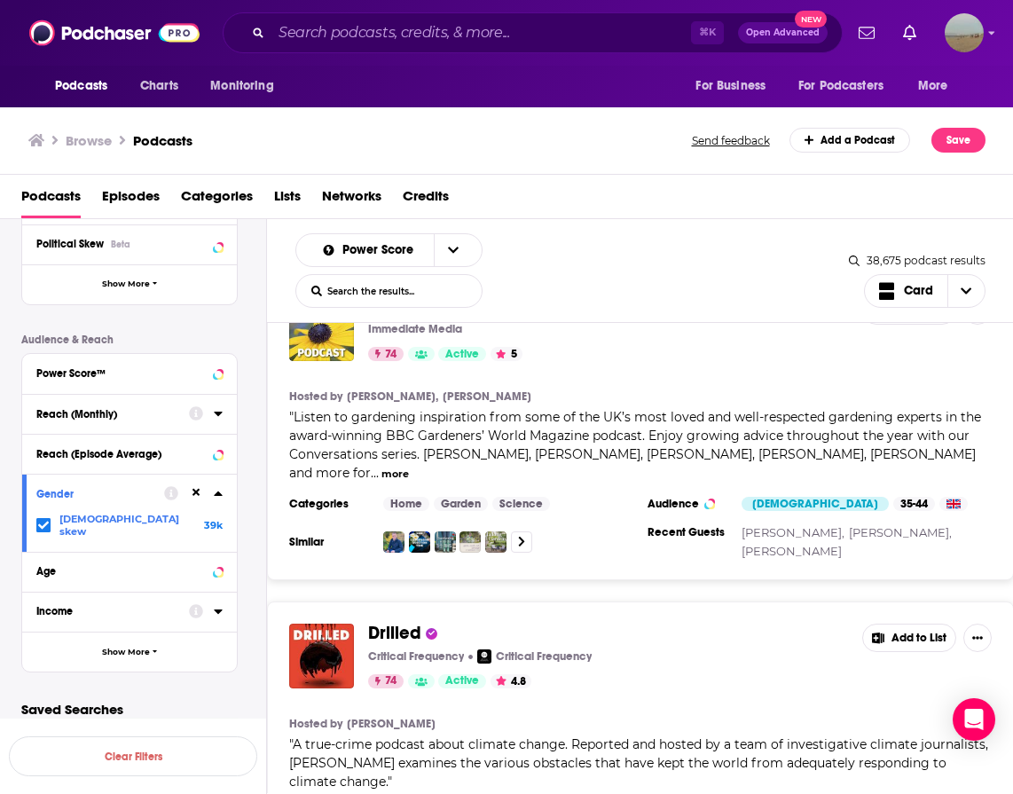
scroll to position [59852, 0]
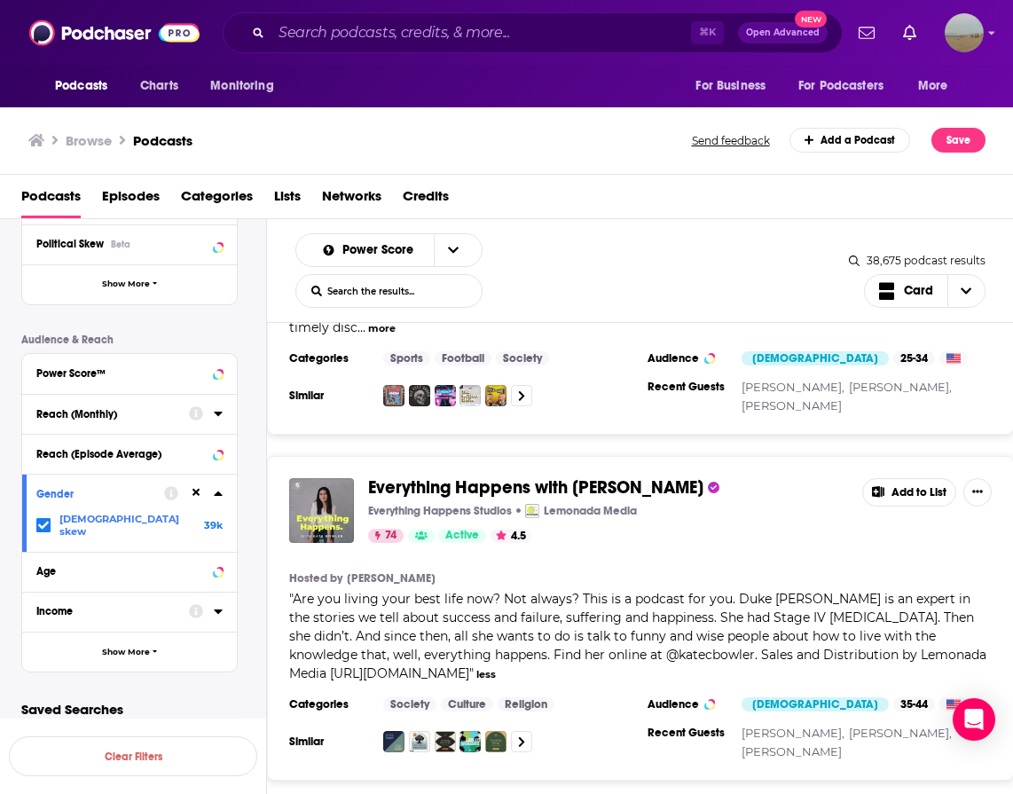
scroll to position [61716, 0]
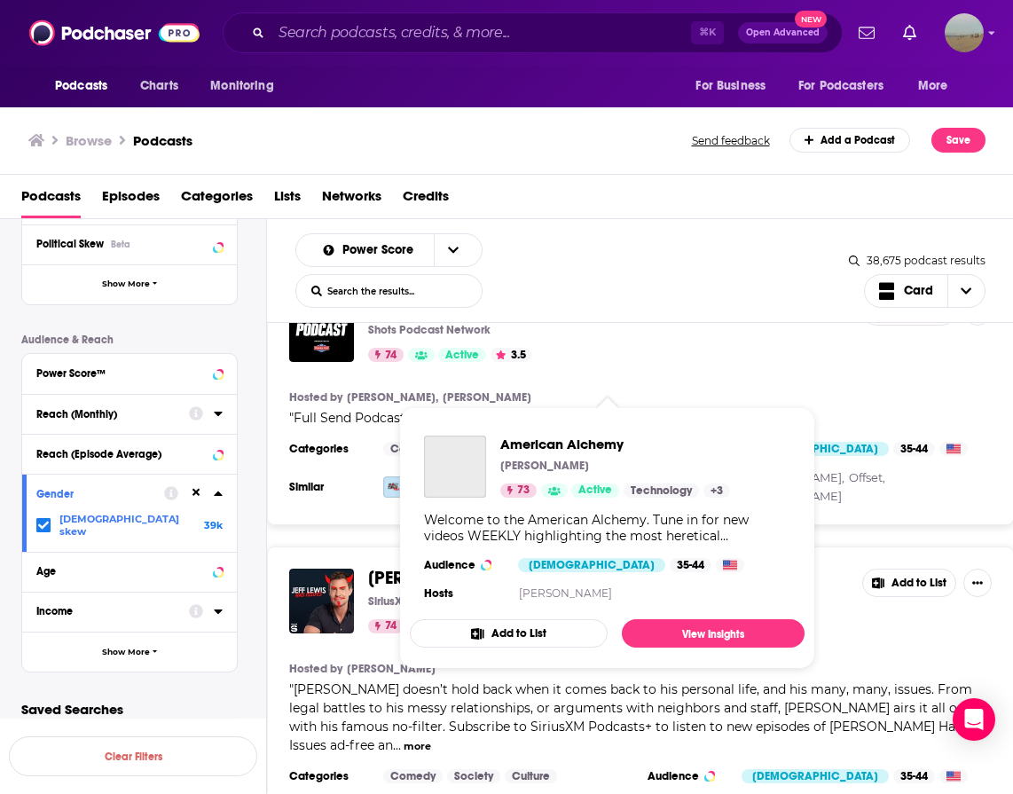
scroll to position [62936, 0]
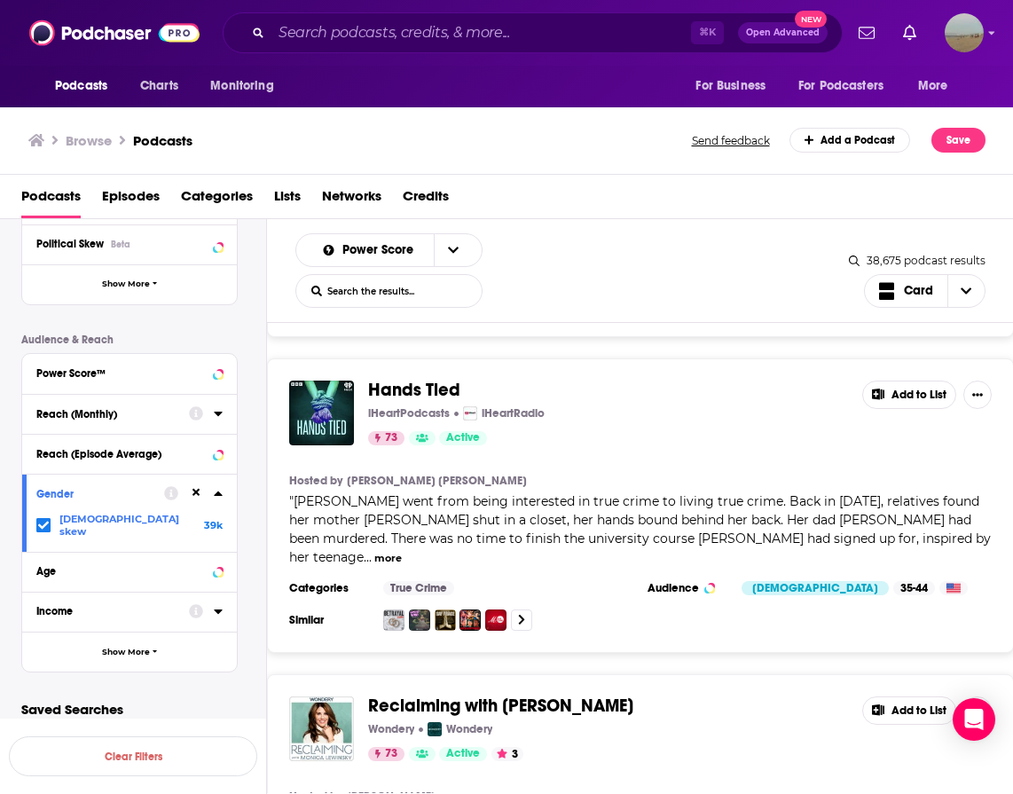
scroll to position [69287, 0]
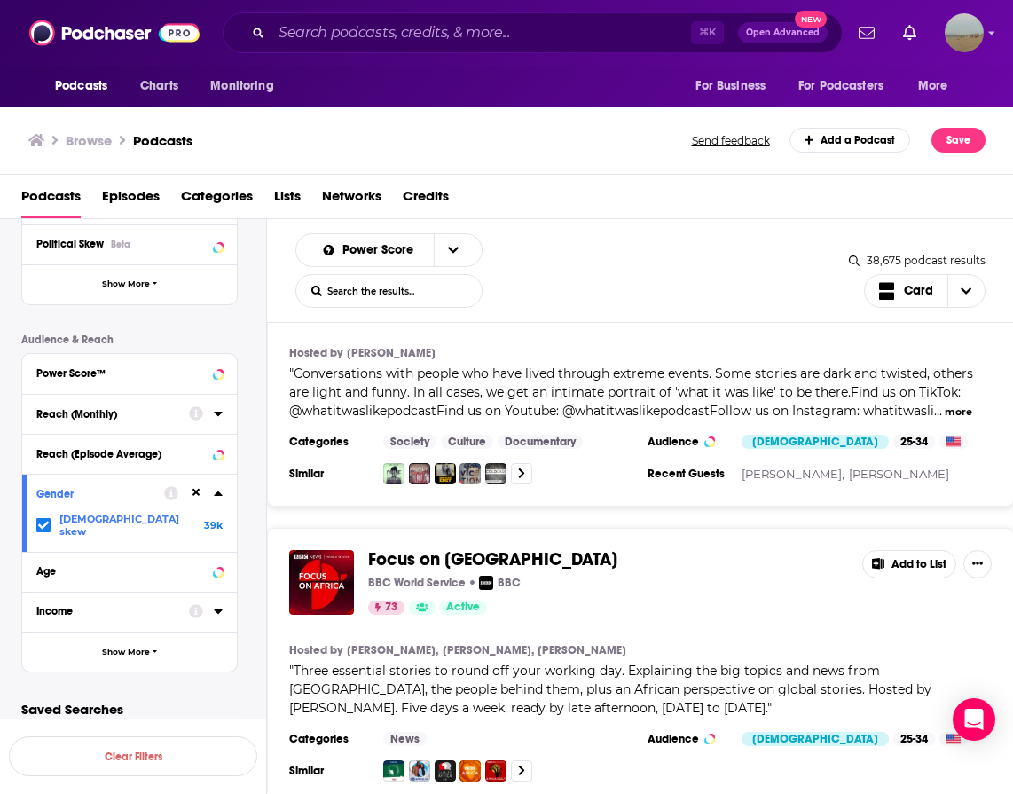
scroll to position [71161, 0]
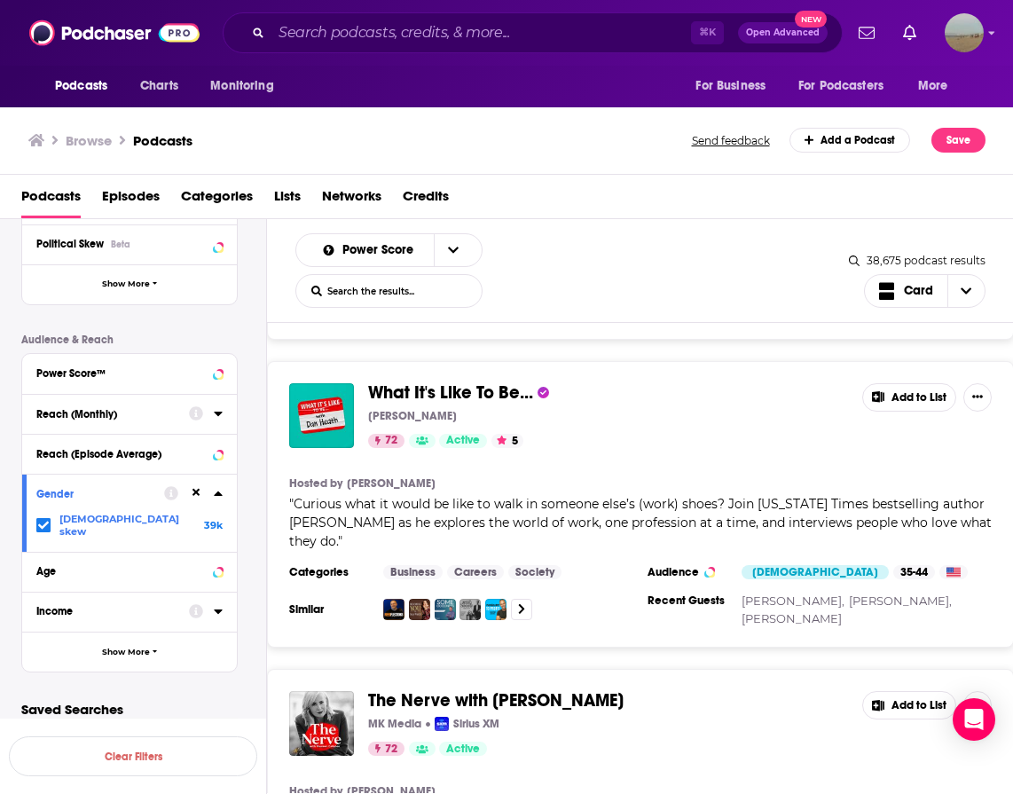
scroll to position [76880, 0]
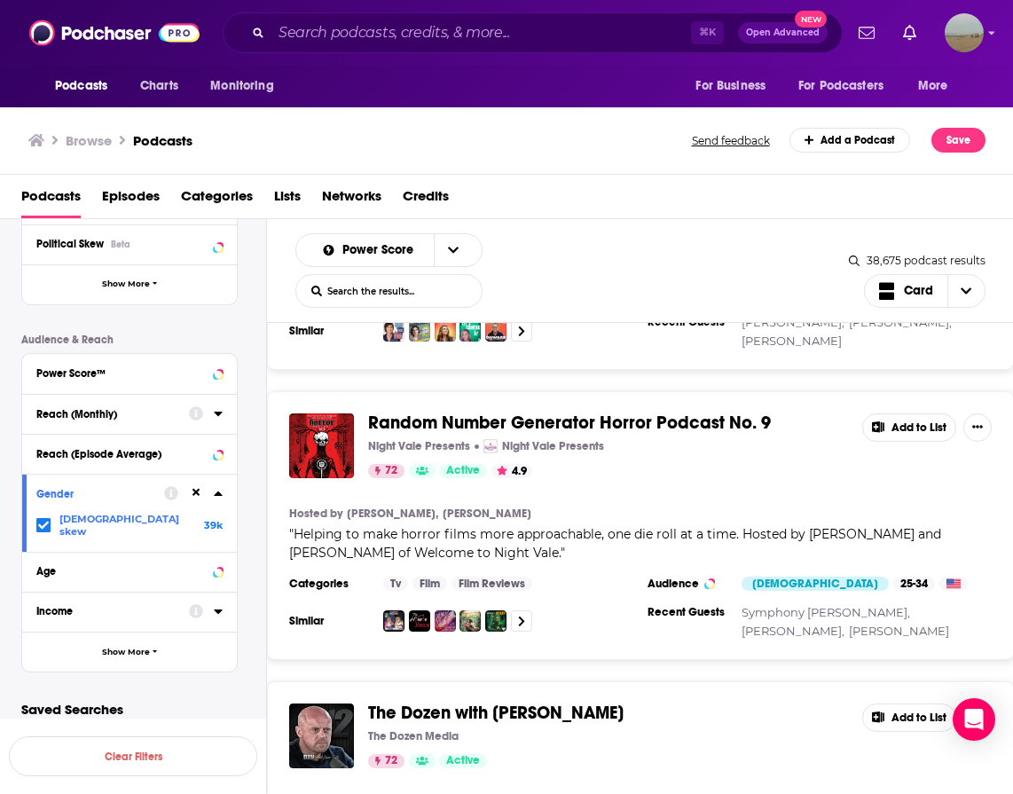
scroll to position [83675, 0]
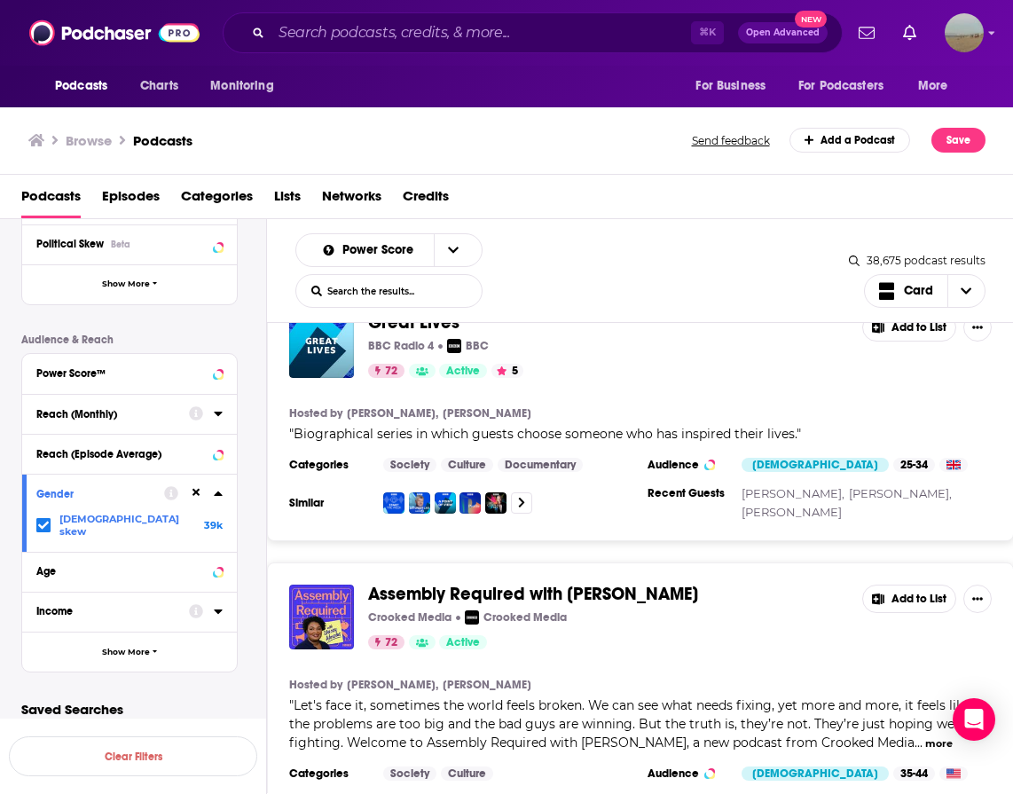
scroll to position [84354, 0]
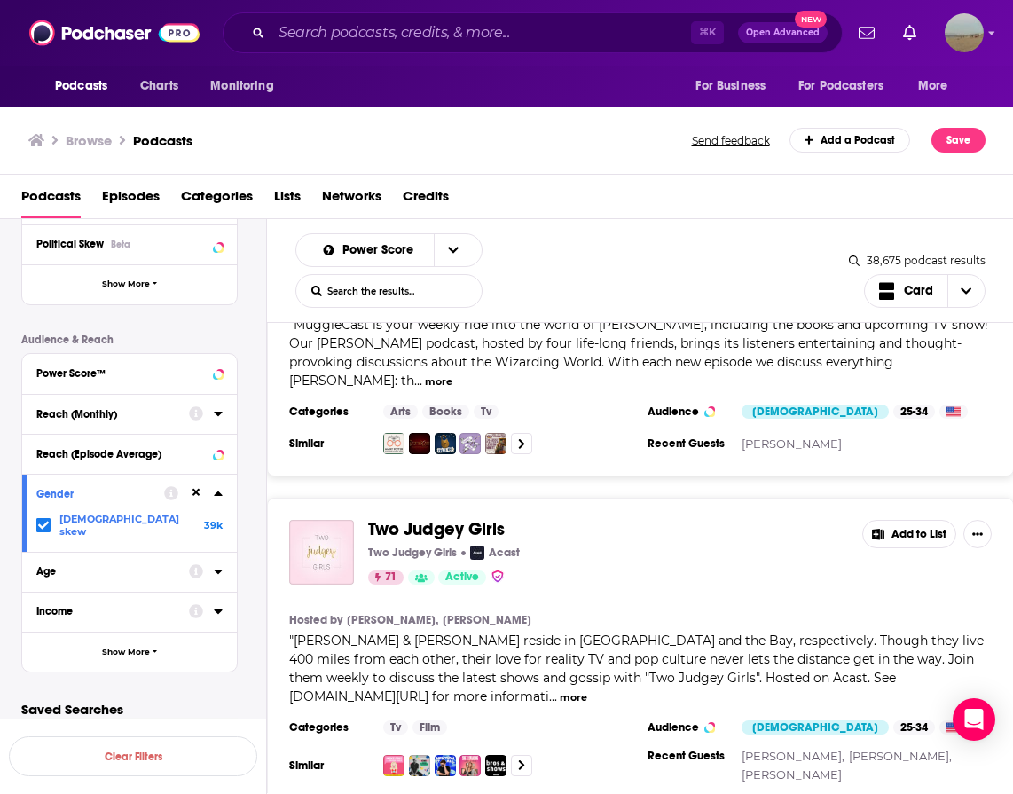
scroll to position [91791, 0]
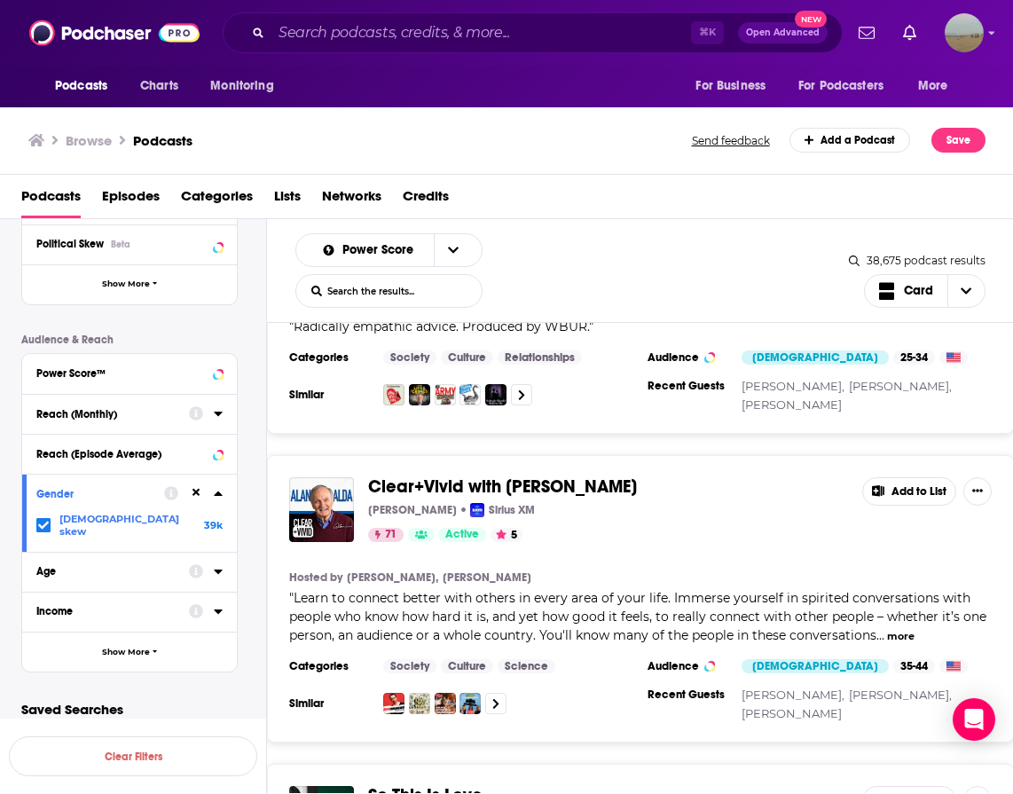
scroll to position [92394, 0]
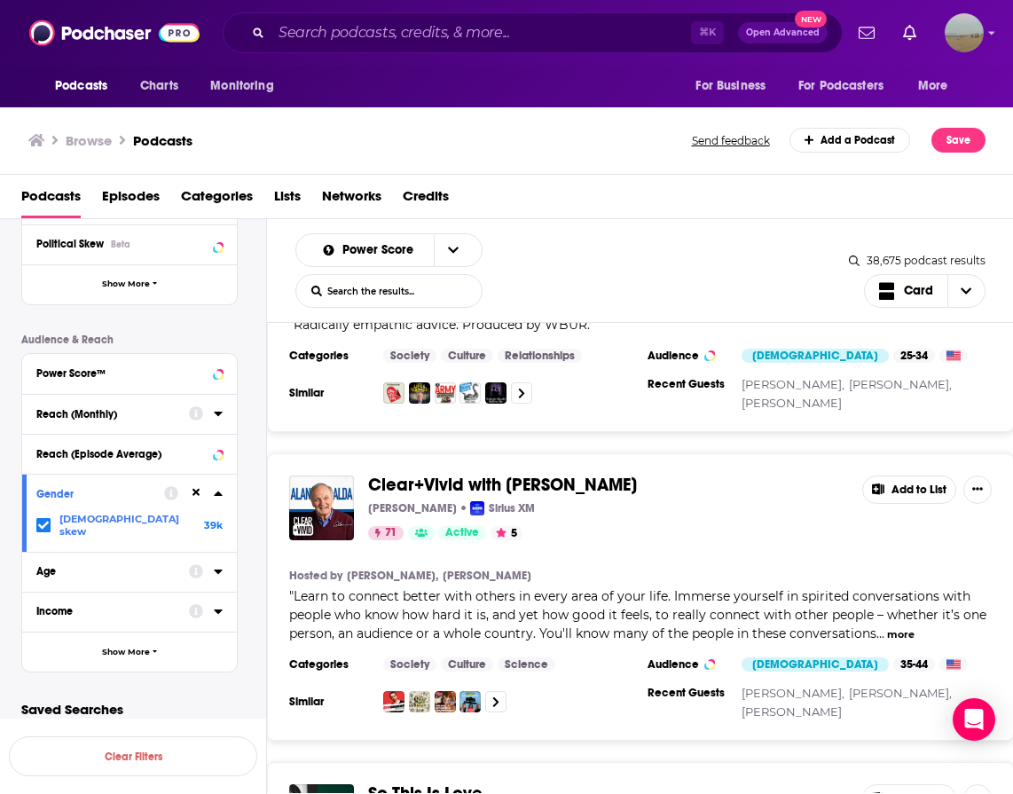
drag, startPoint x: 773, startPoint y: 657, endPoint x: 852, endPoint y: 5, distance: 656.5
click at [0, 0] on div "Podcasts Charts Monitoring ⌘ K Open Advanced New For Business For Podcasters Mo…" at bounding box center [506, 397] width 1013 height 794
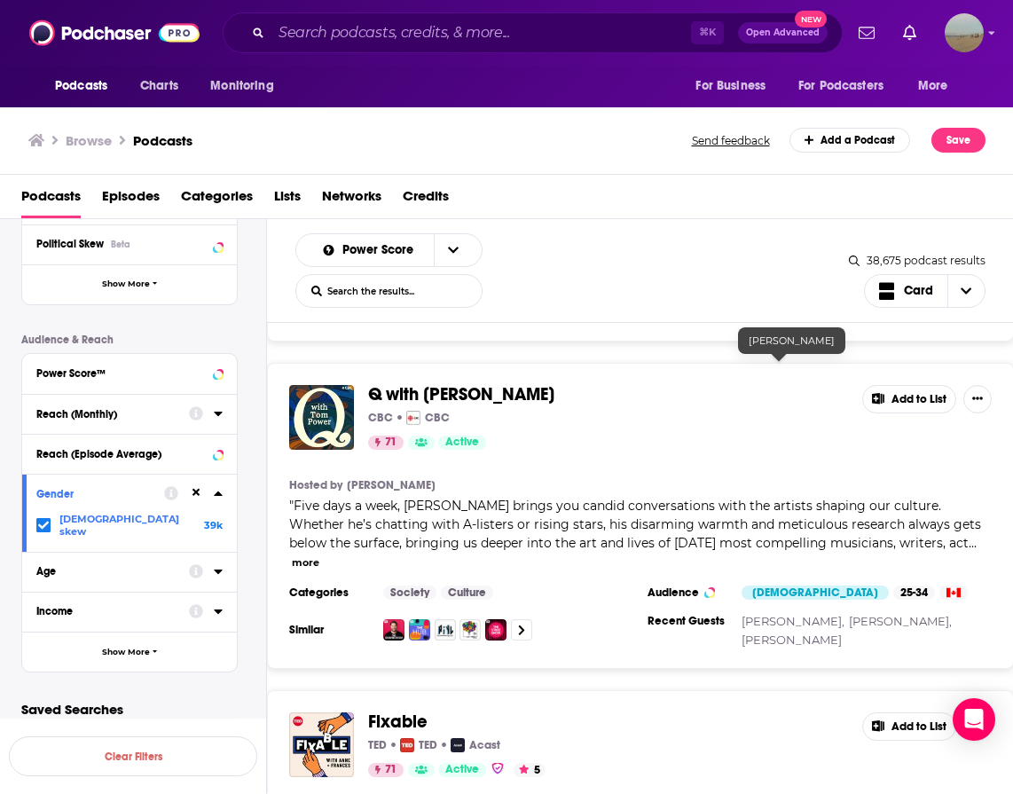
scroll to position [99388, 0]
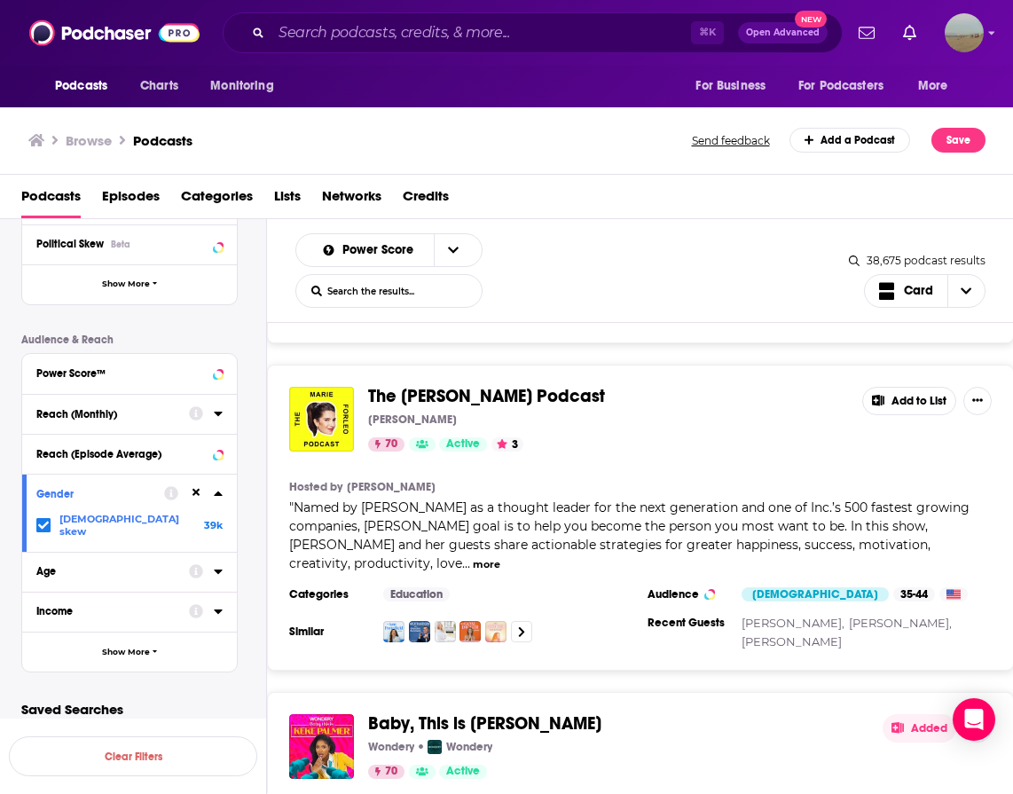
scroll to position [106835, 0]
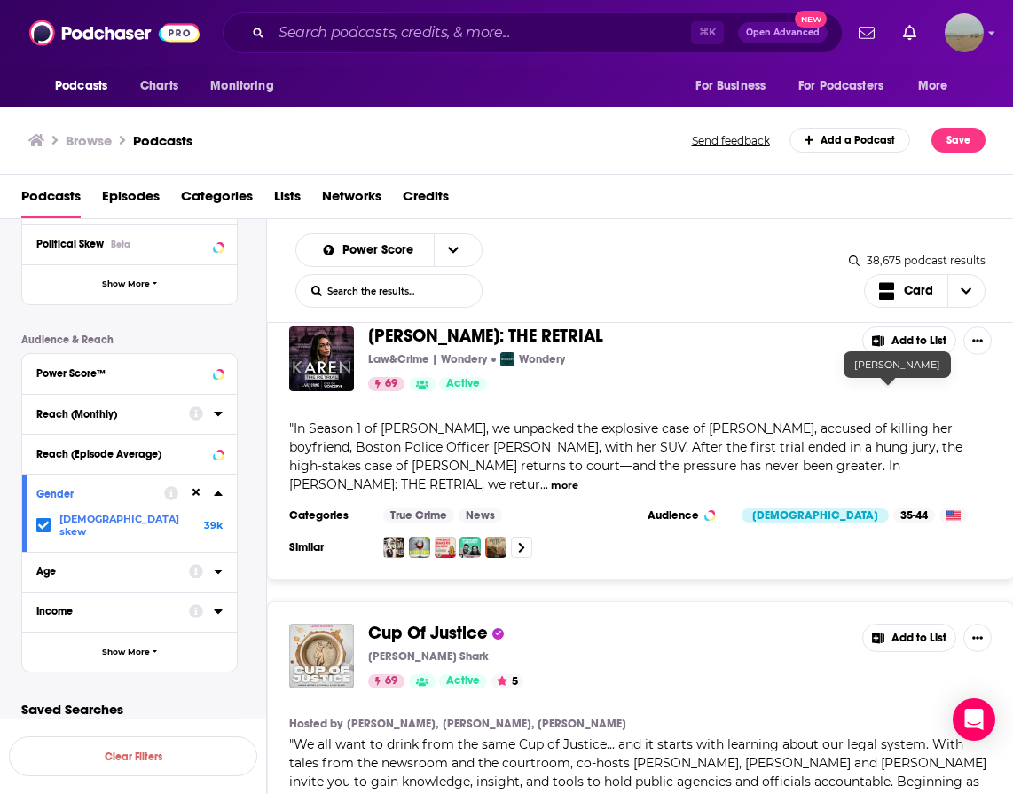
scroll to position [114190, 0]
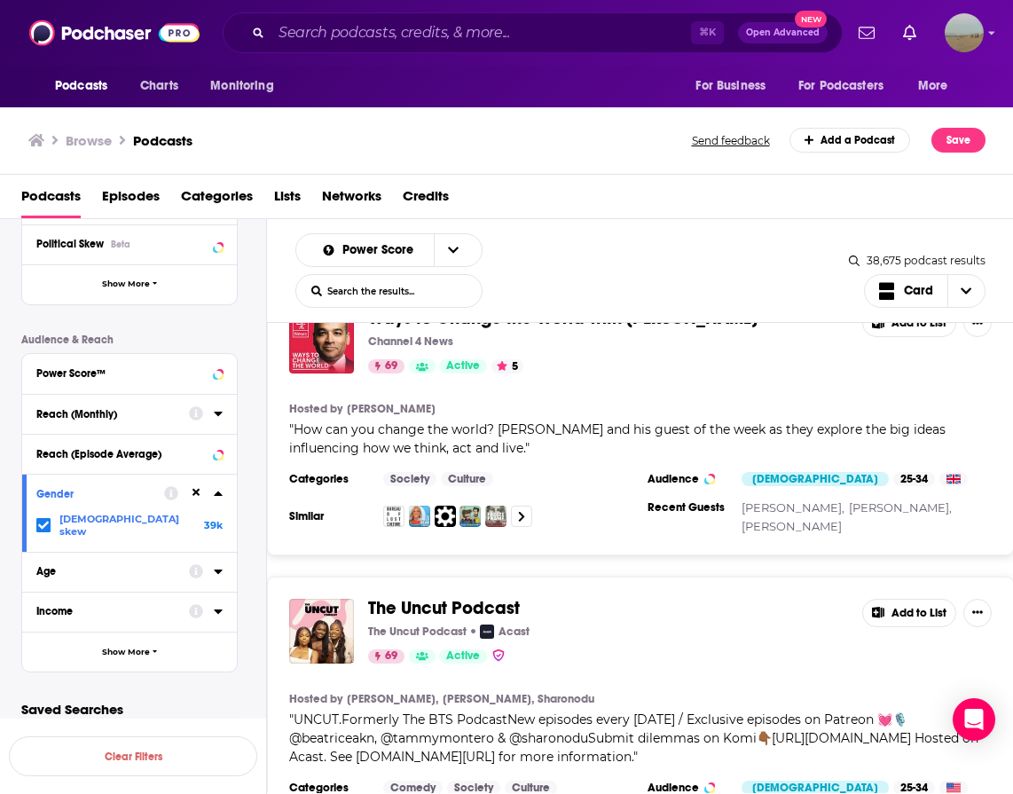
scroll to position [115349, 0]
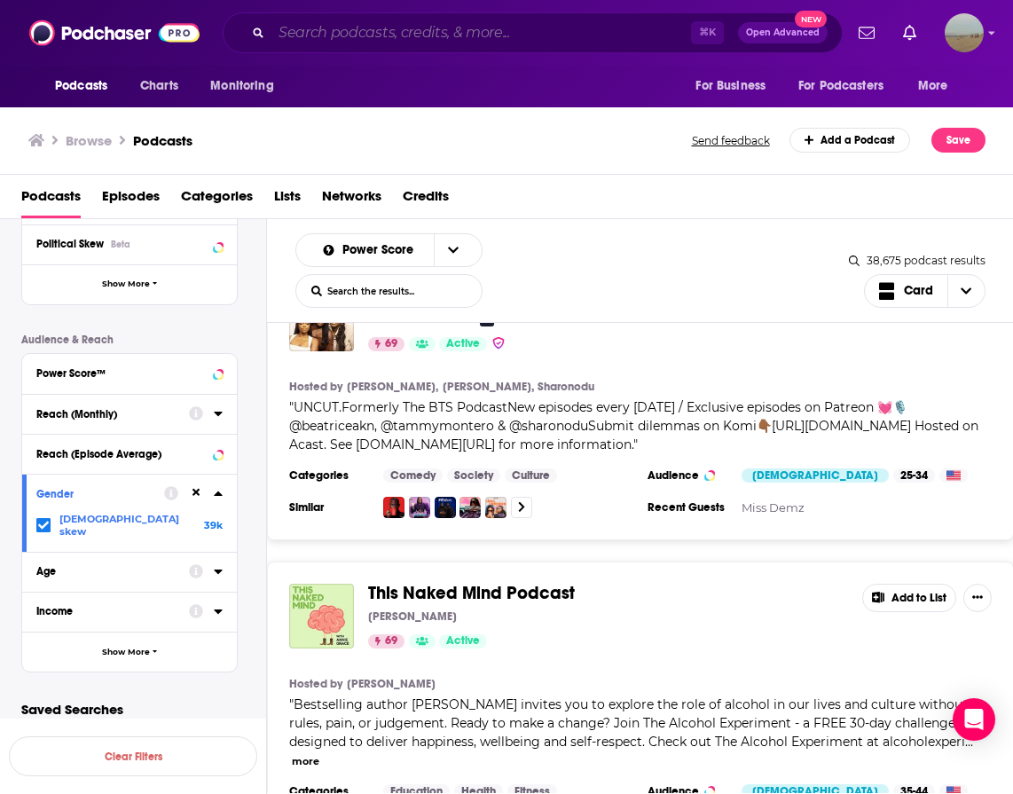
click at [460, 40] on input "Search podcasts, credits, & more..." at bounding box center [480, 33] width 419 height 28
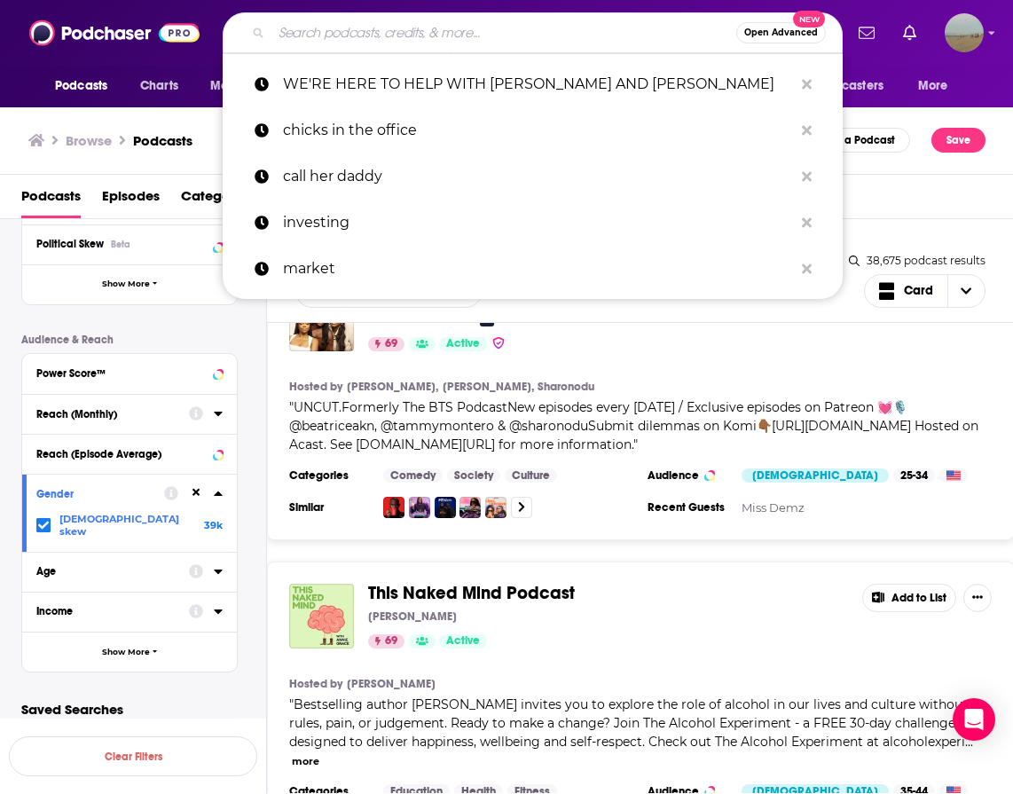
click at [458, 39] on input "Search podcasts, credits, & more..." at bounding box center [503, 33] width 465 height 28
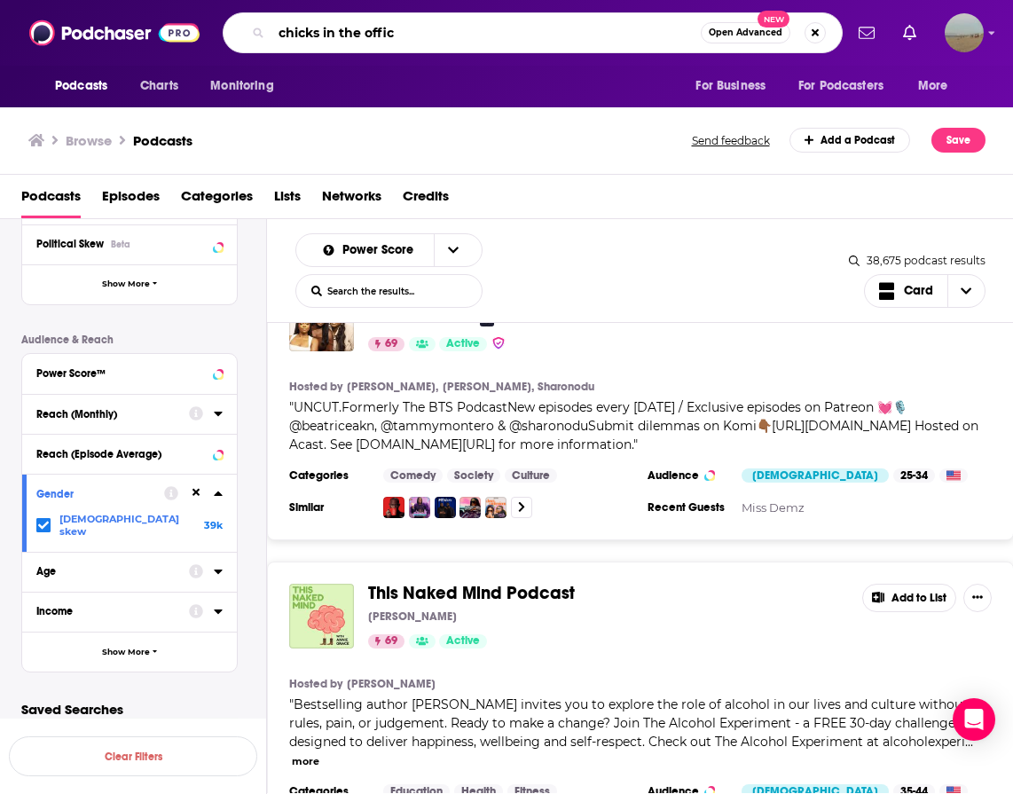
type input "chicks in the office"
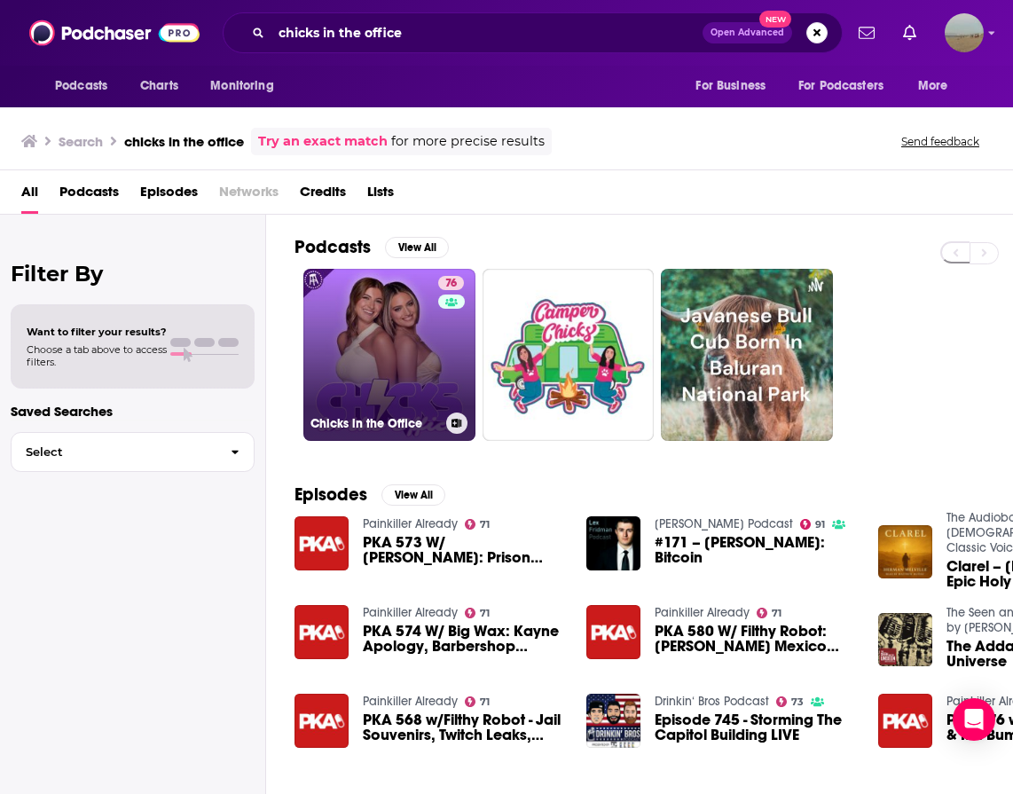
click at [362, 341] on link "76 Chicks in the Office" at bounding box center [389, 355] width 172 height 172
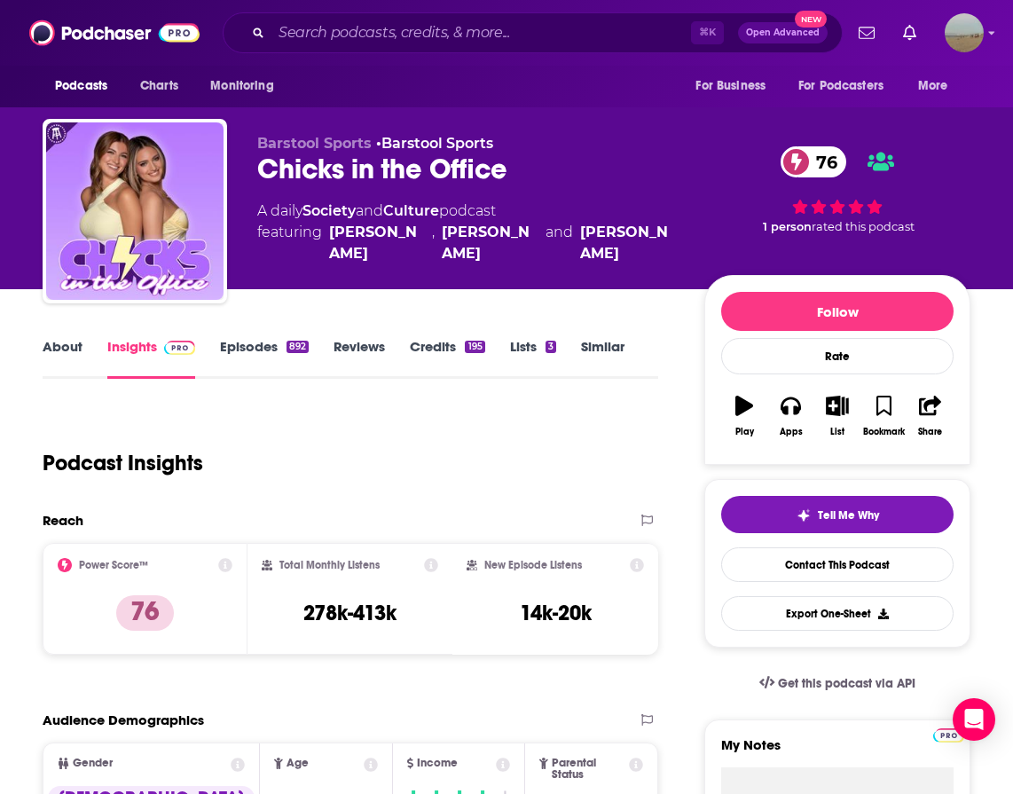
scroll to position [147, 0]
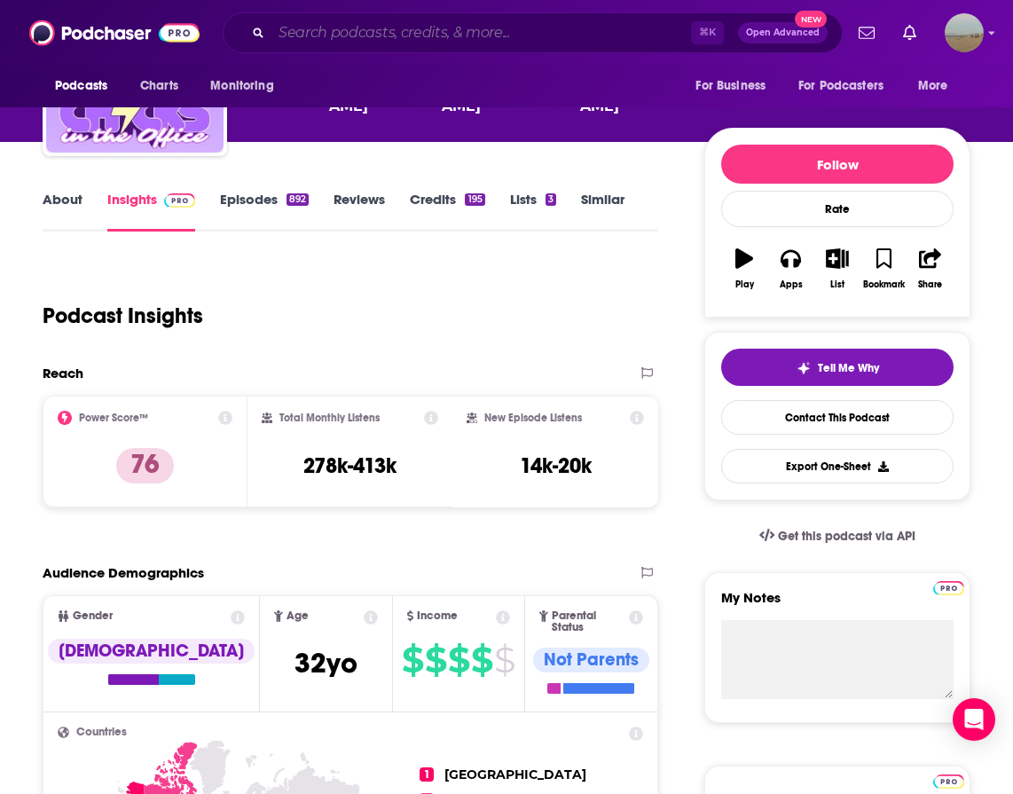
click at [537, 35] on input "Search podcasts, credits, & more..." at bounding box center [480, 33] width 419 height 28
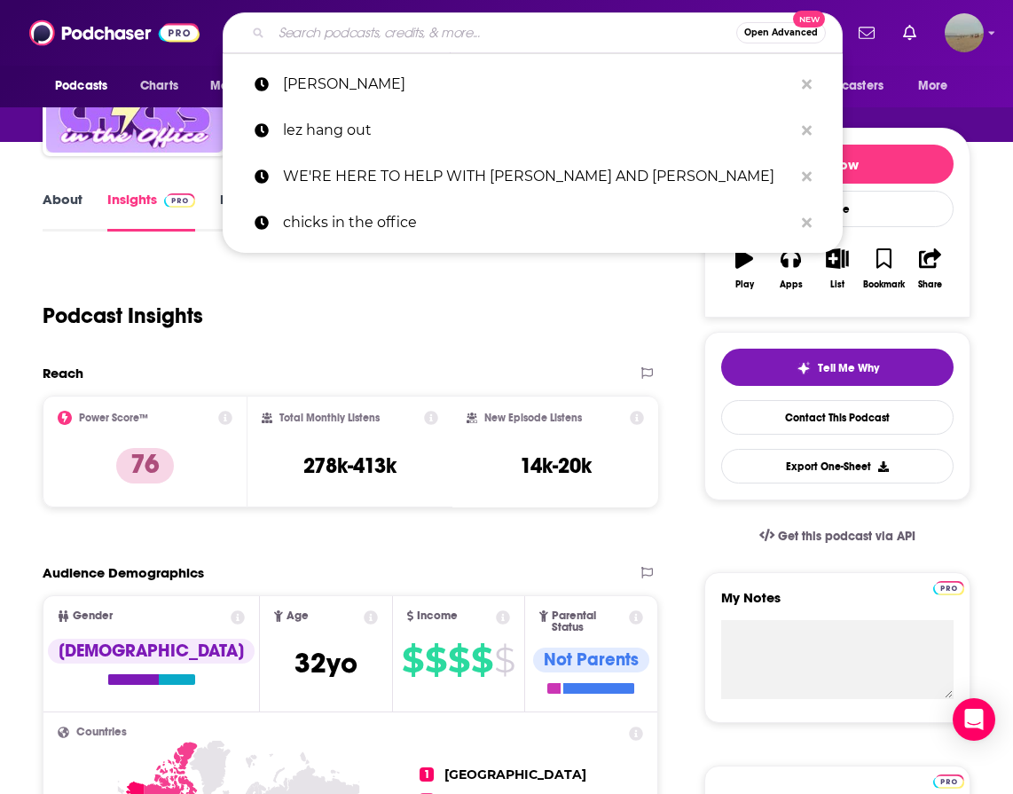
paste input "NOT SKINNY BUT NOT FAT"
type input "NOT SKINNY BUT NOT FAT"
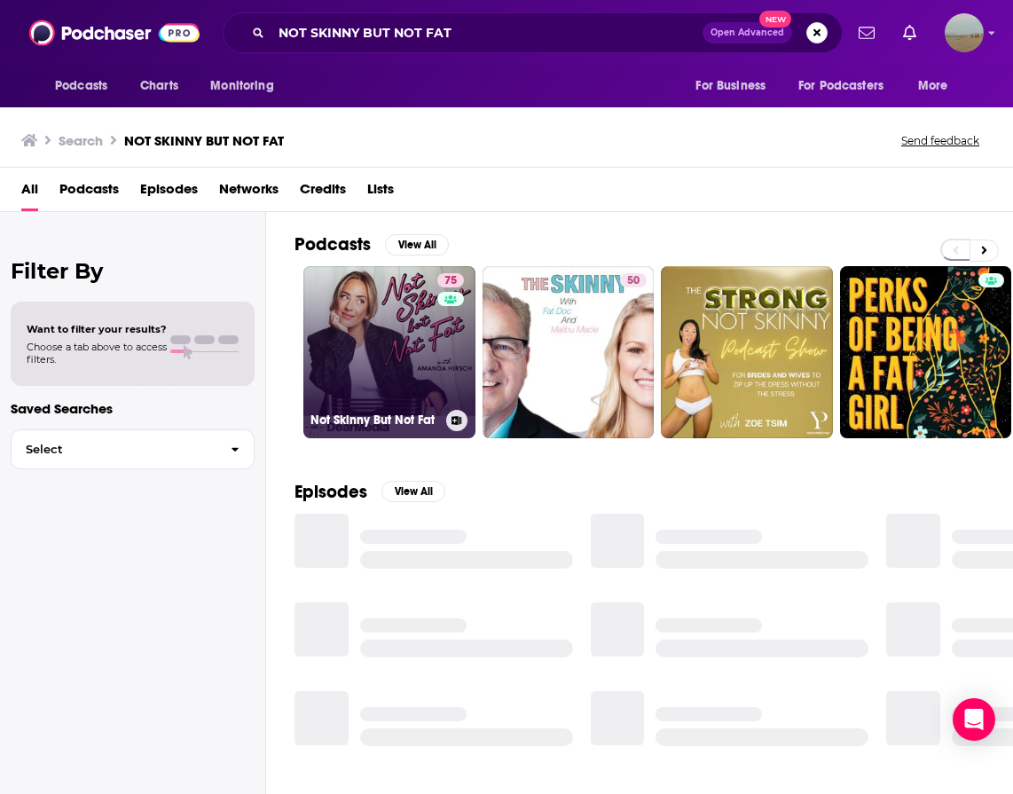
click at [392, 355] on link "75 Not Skinny But Not Fat" at bounding box center [389, 352] width 172 height 172
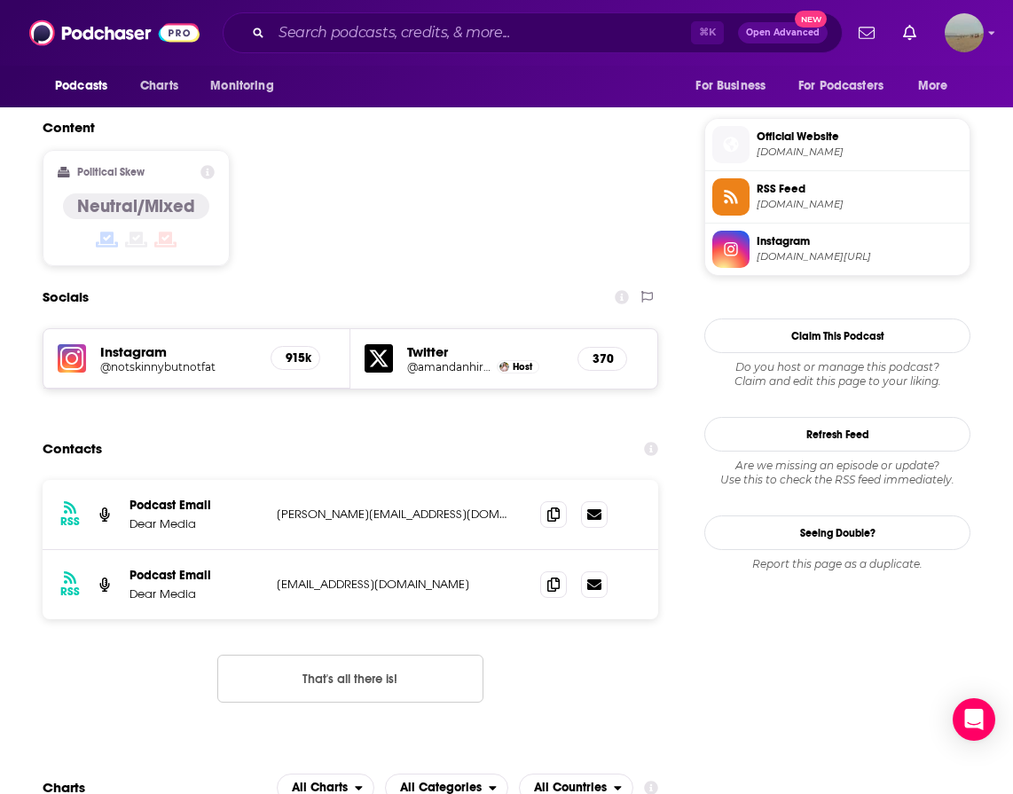
scroll to position [146, 0]
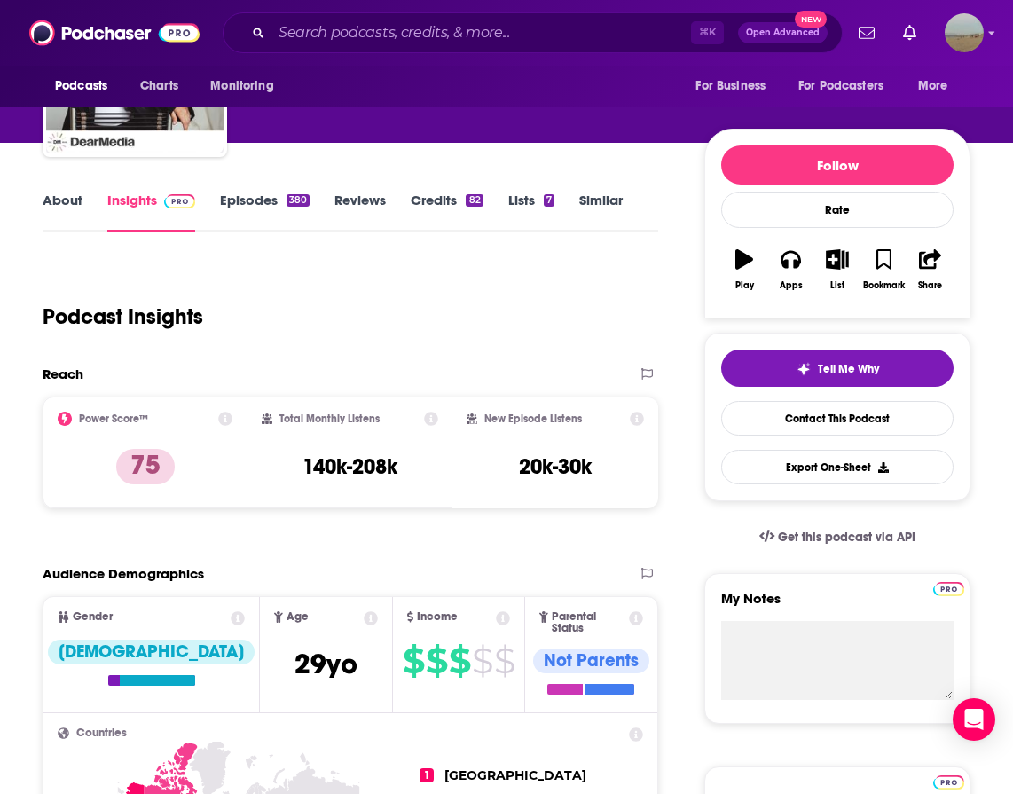
click at [231, 204] on link "Episodes 380" at bounding box center [265, 212] width 90 height 41
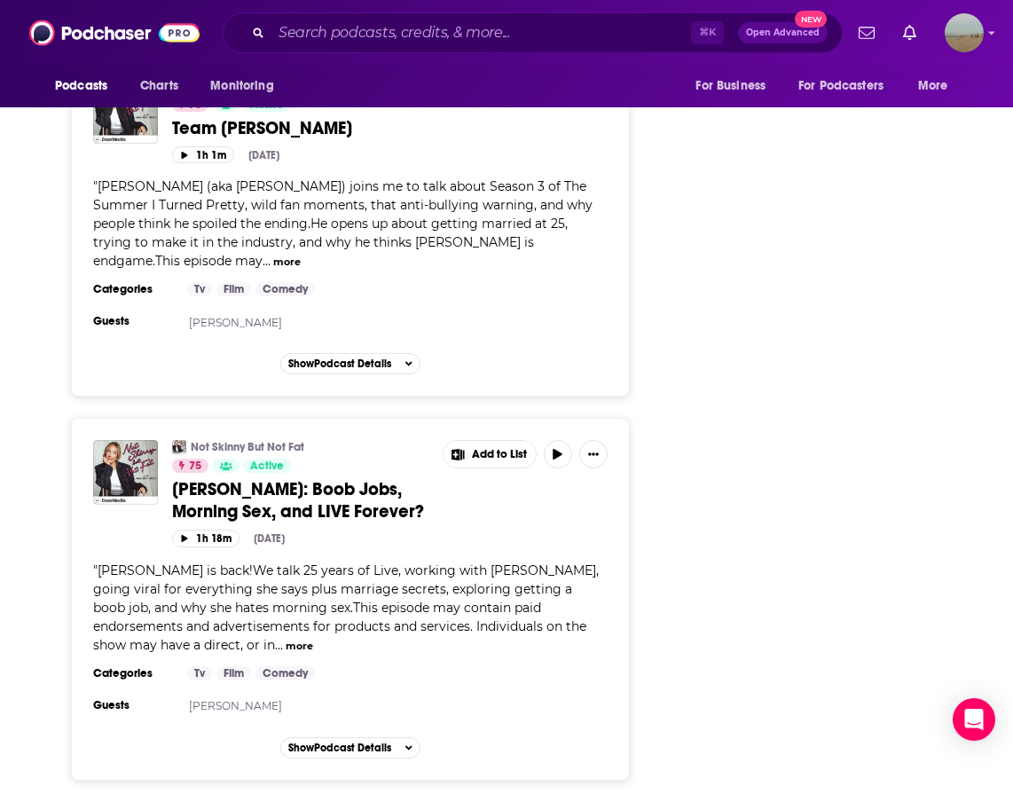
scroll to position [3767, 0]
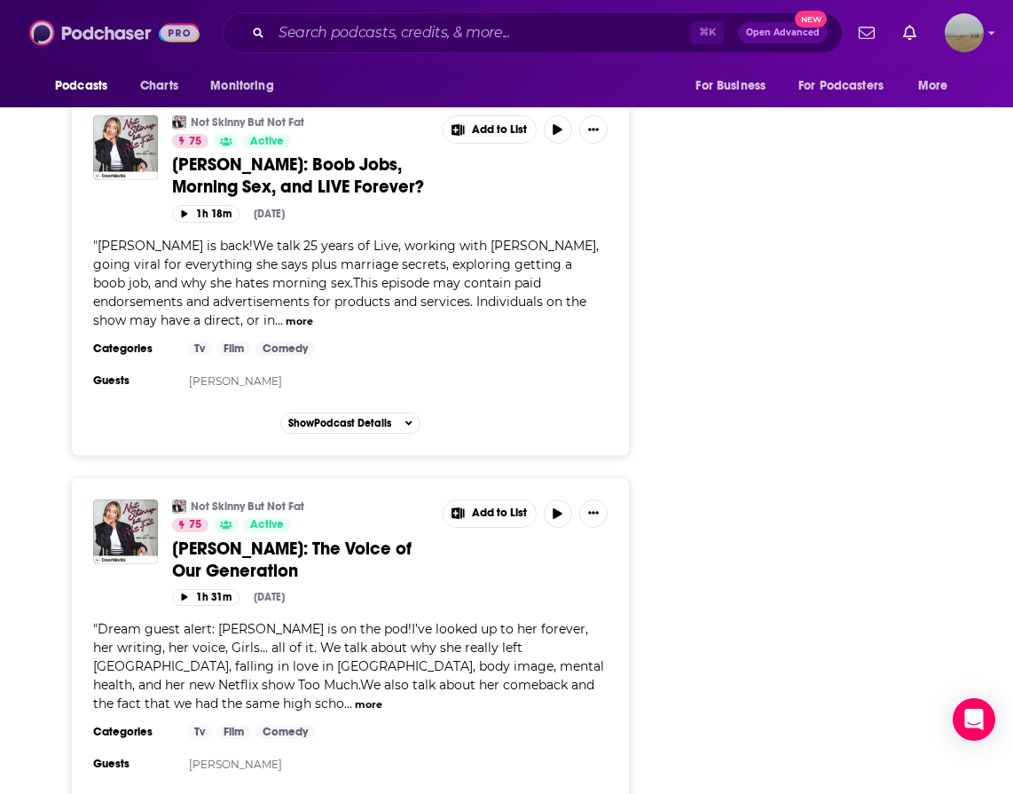
click at [82, 29] on img at bounding box center [114, 33] width 170 height 34
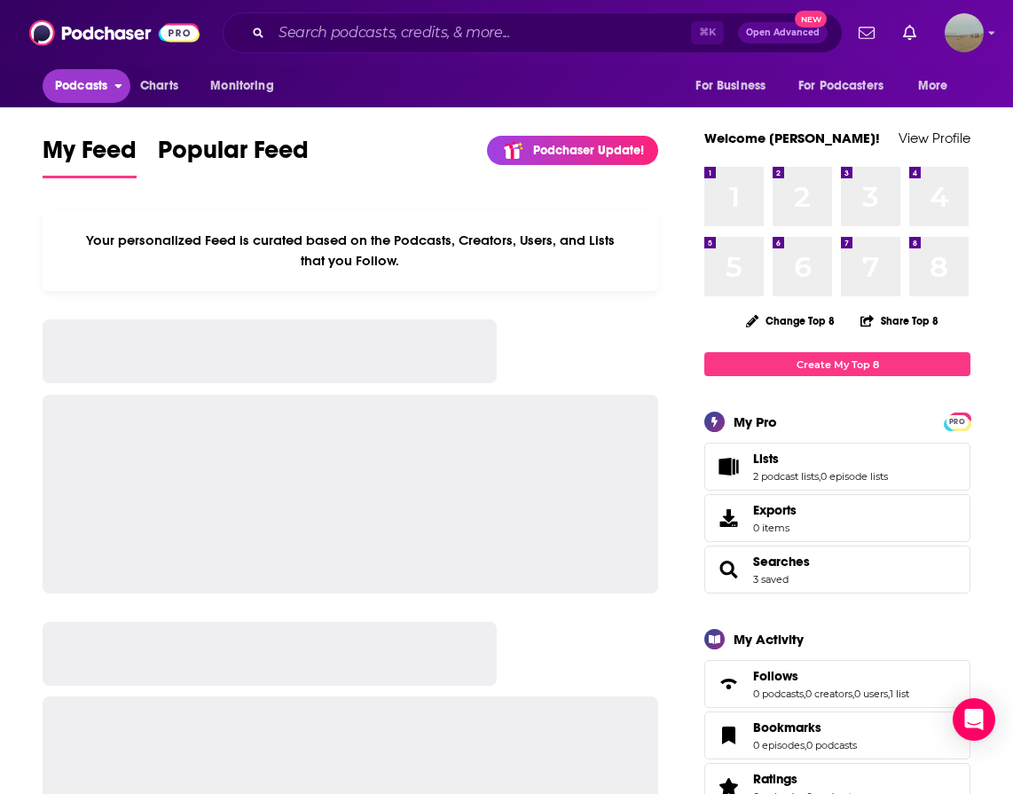
click at [81, 90] on span "Podcasts" at bounding box center [81, 86] width 52 height 25
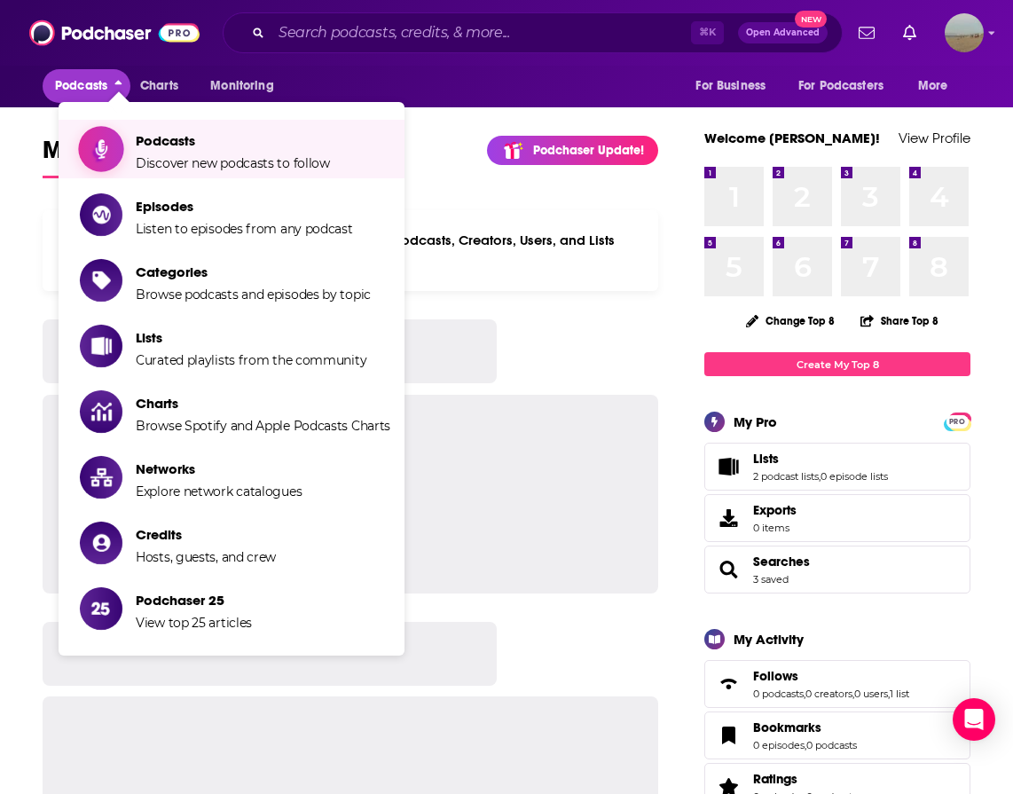
click at [183, 151] on span "Podcasts Discover new podcasts to follow" at bounding box center [233, 149] width 194 height 44
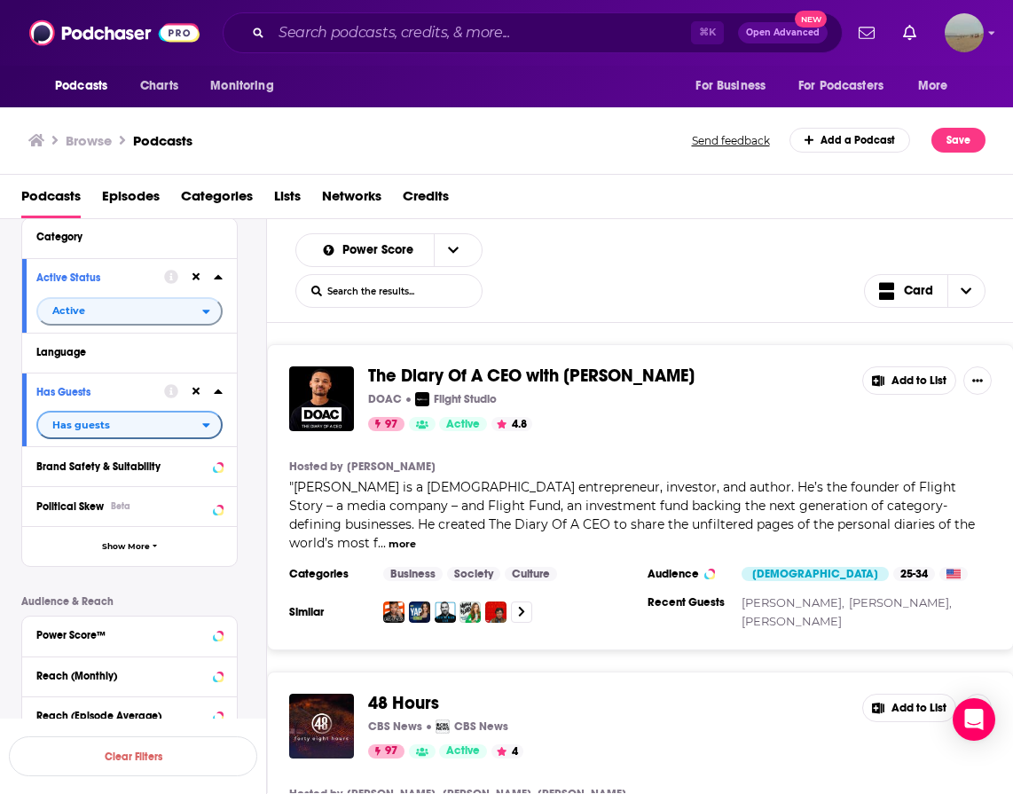
scroll to position [420, 0]
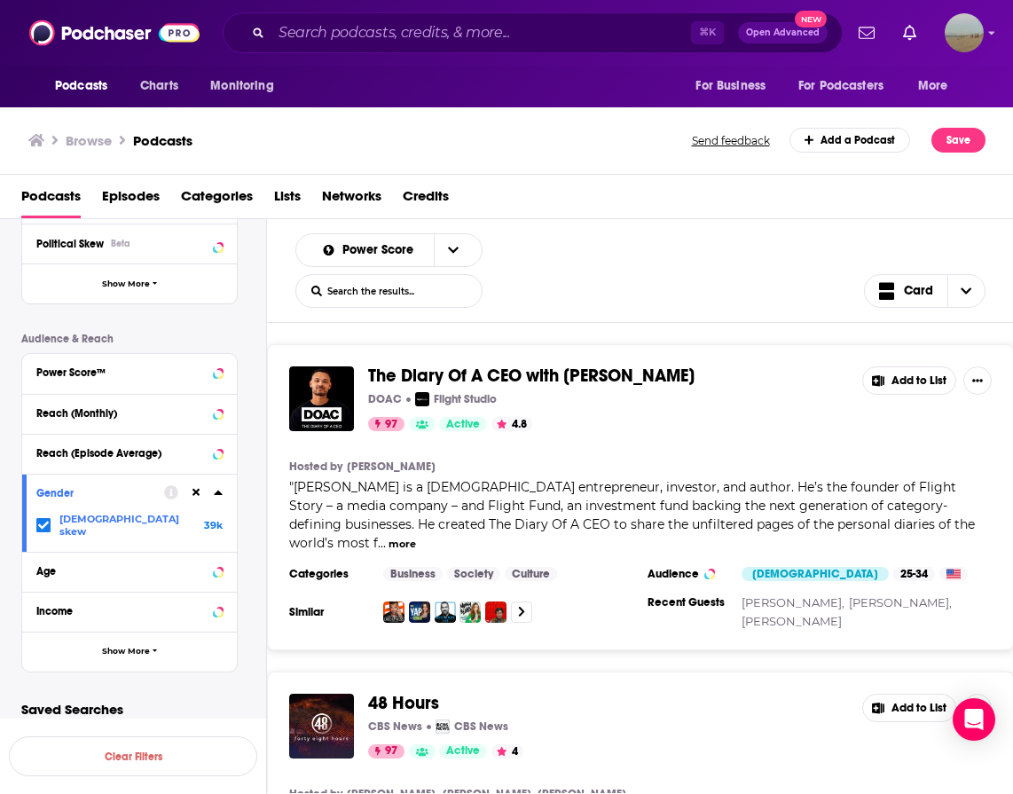
click at [102, 518] on span "Female skew" at bounding box center [127, 525] width 136 height 25
click at [43, 529] on input "multiSelectOption-moderatefemale-0" at bounding box center [43, 529] width 0 height 0
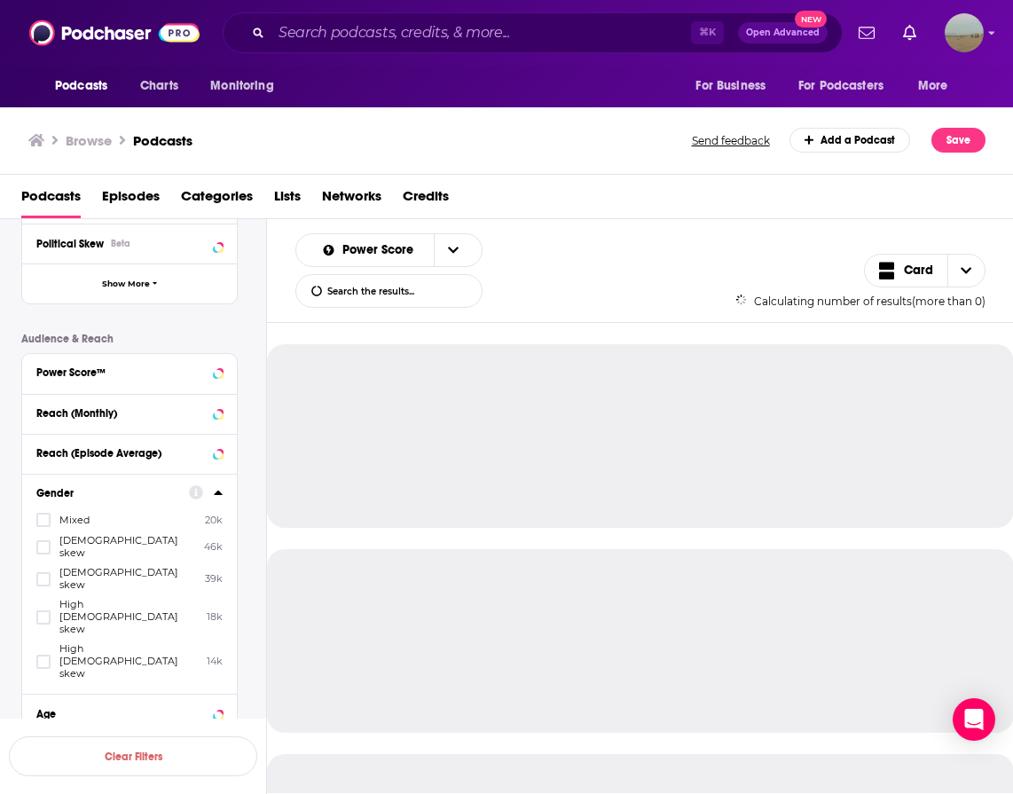
click at [75, 498] on div "Gender" at bounding box center [106, 493] width 141 height 12
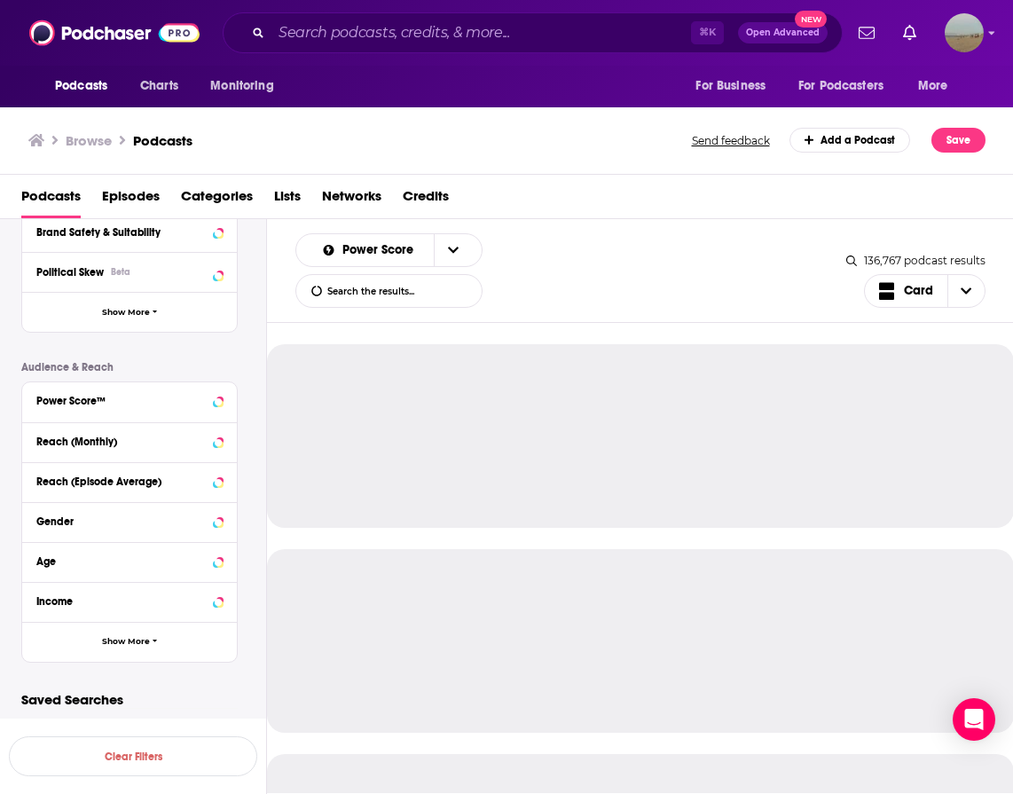
click at [80, 521] on div "Gender" at bounding box center [123, 521] width 175 height 12
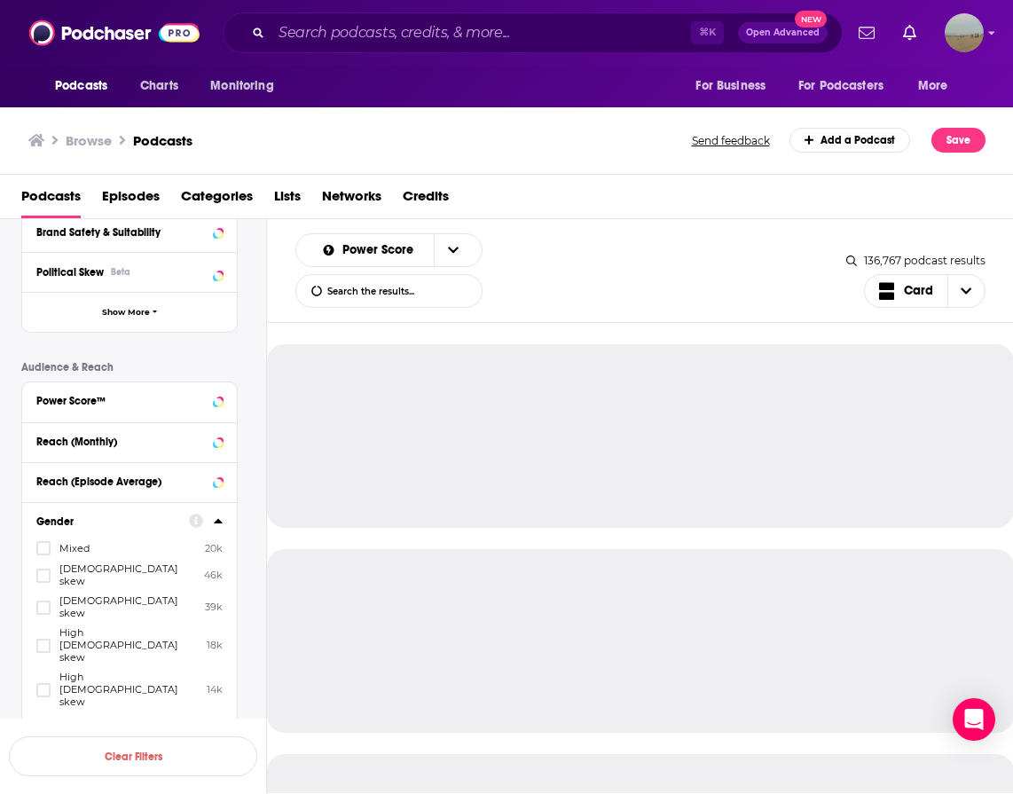
scroll to position [420, 0]
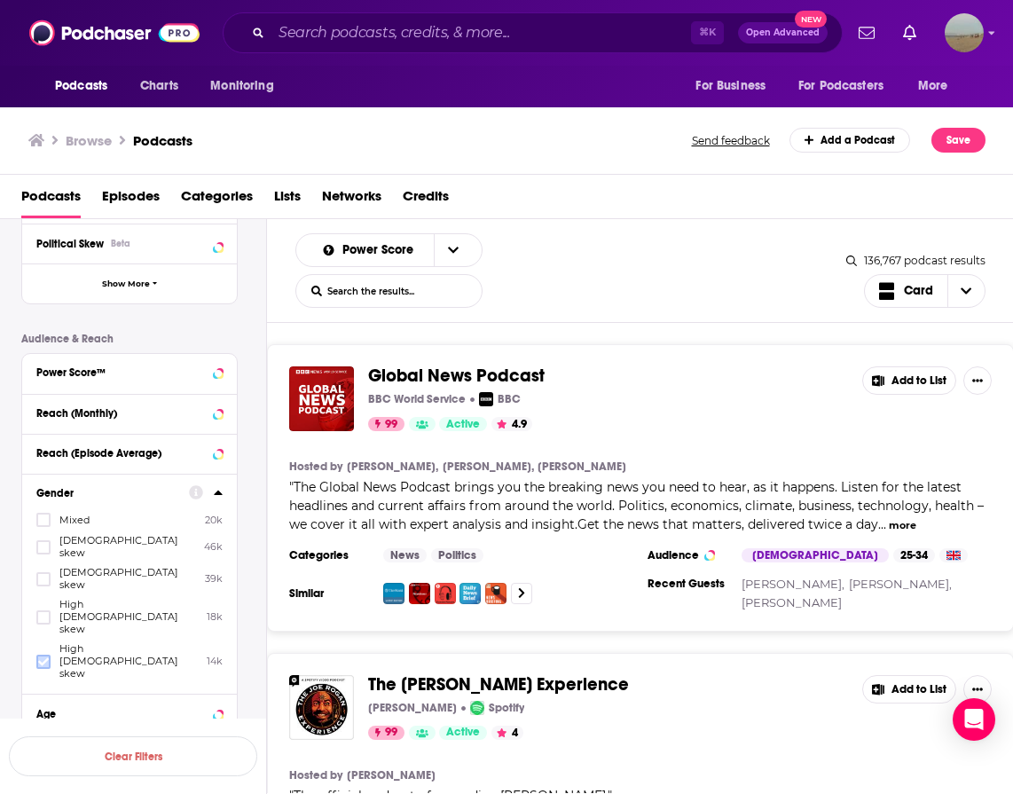
click at [46, 656] on icon at bounding box center [43, 661] width 11 height 11
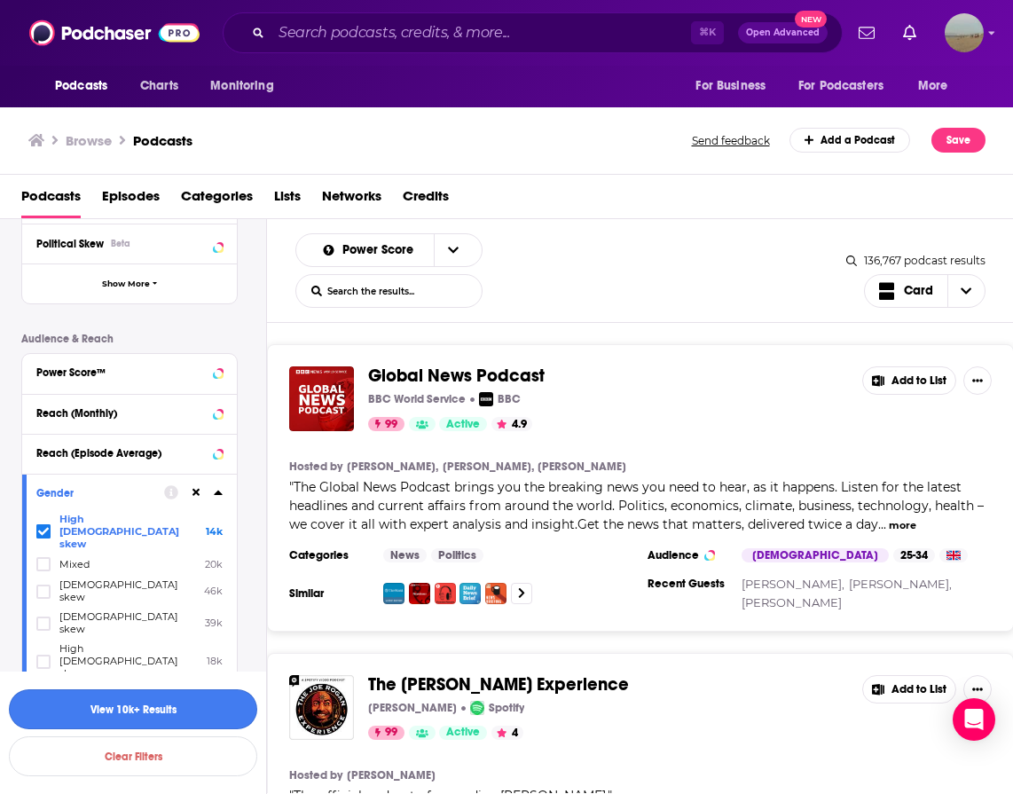
click at [57, 718] on button "View 10k+ Results" at bounding box center [133, 709] width 248 height 40
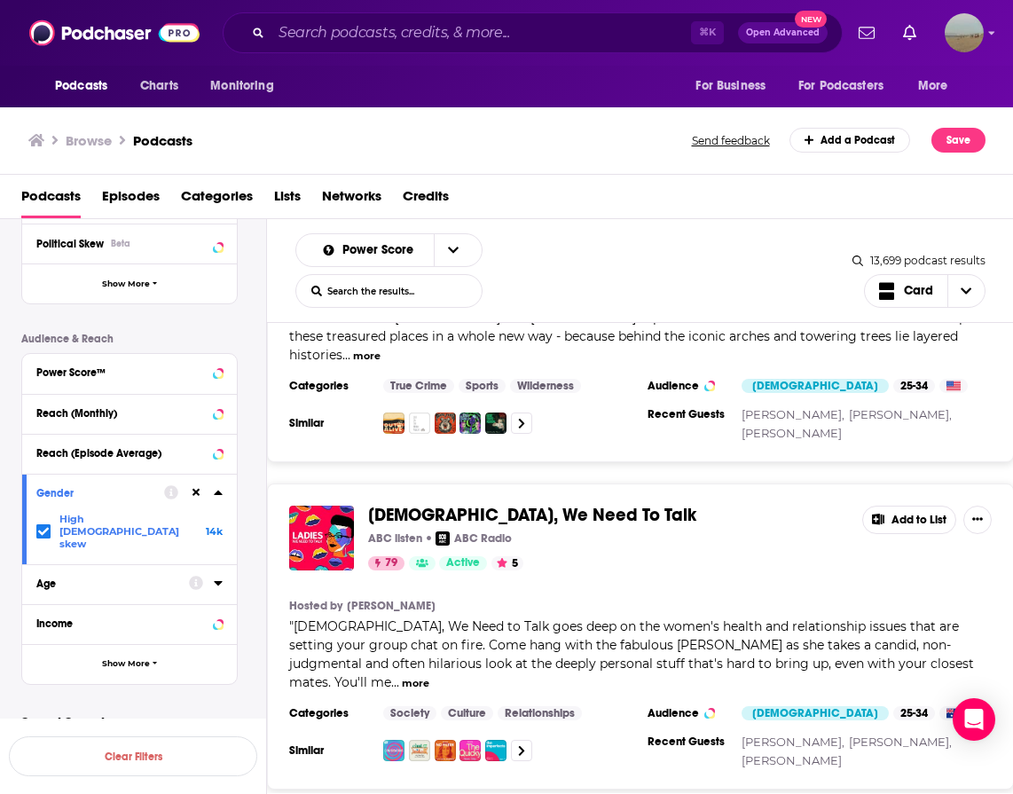
scroll to position [7397, 0]
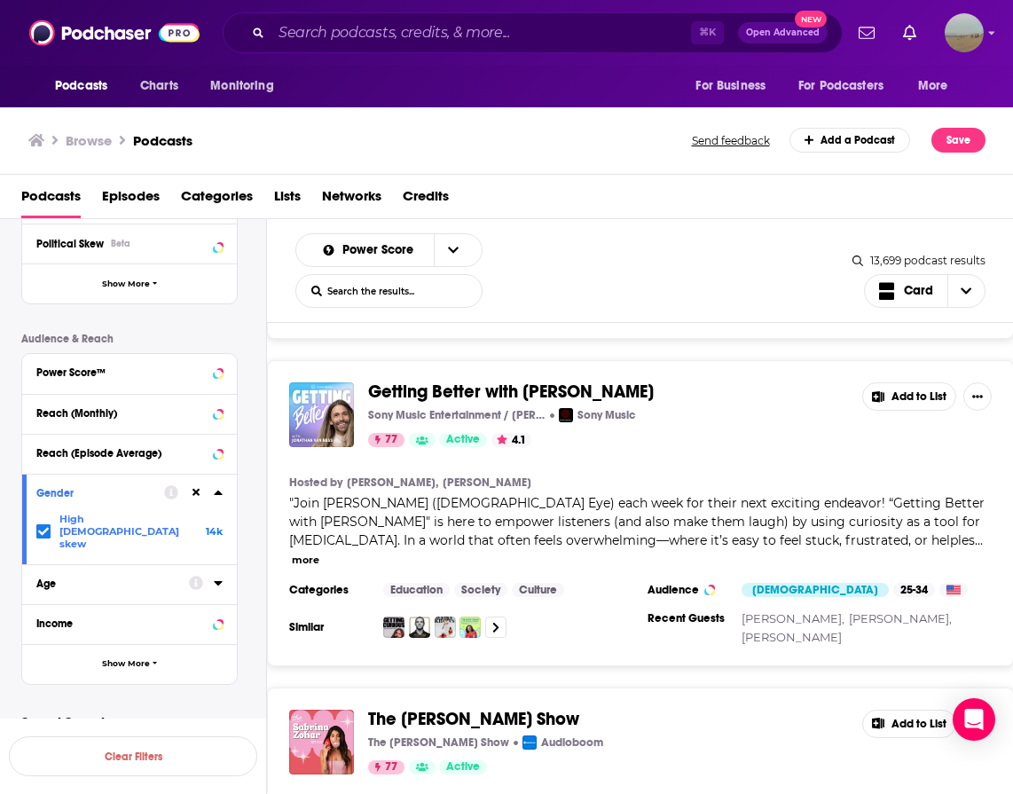
scroll to position [10535, 0]
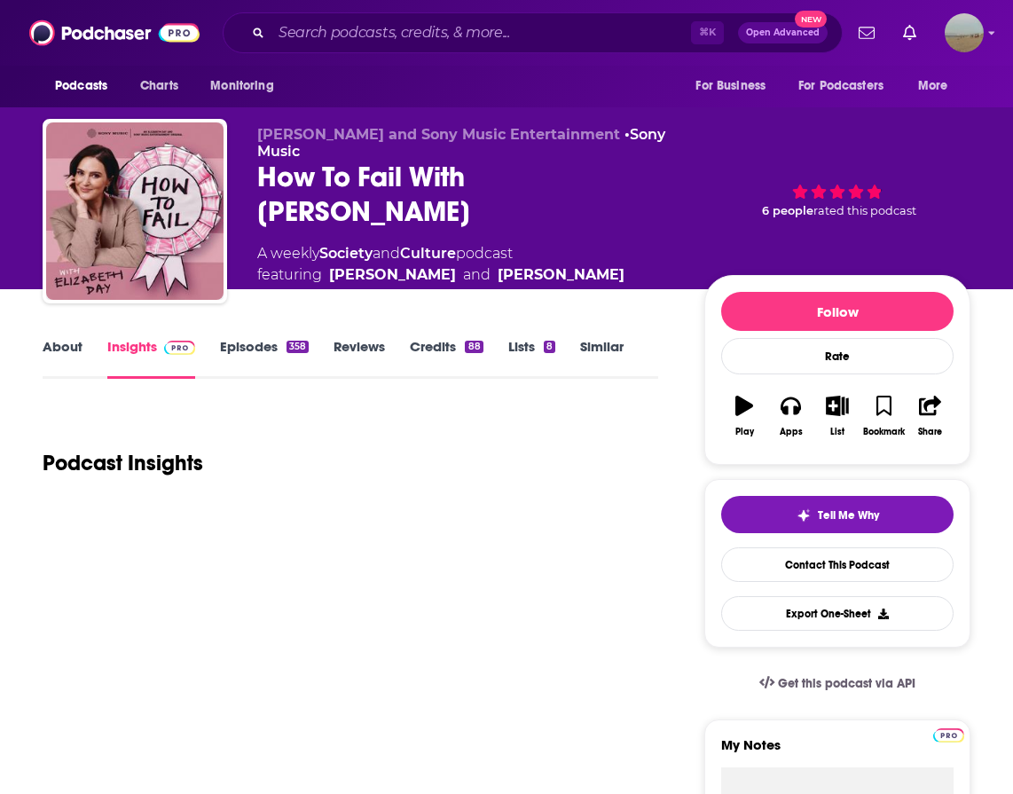
click at [247, 356] on link "Episodes 358" at bounding box center [264, 358] width 89 height 41
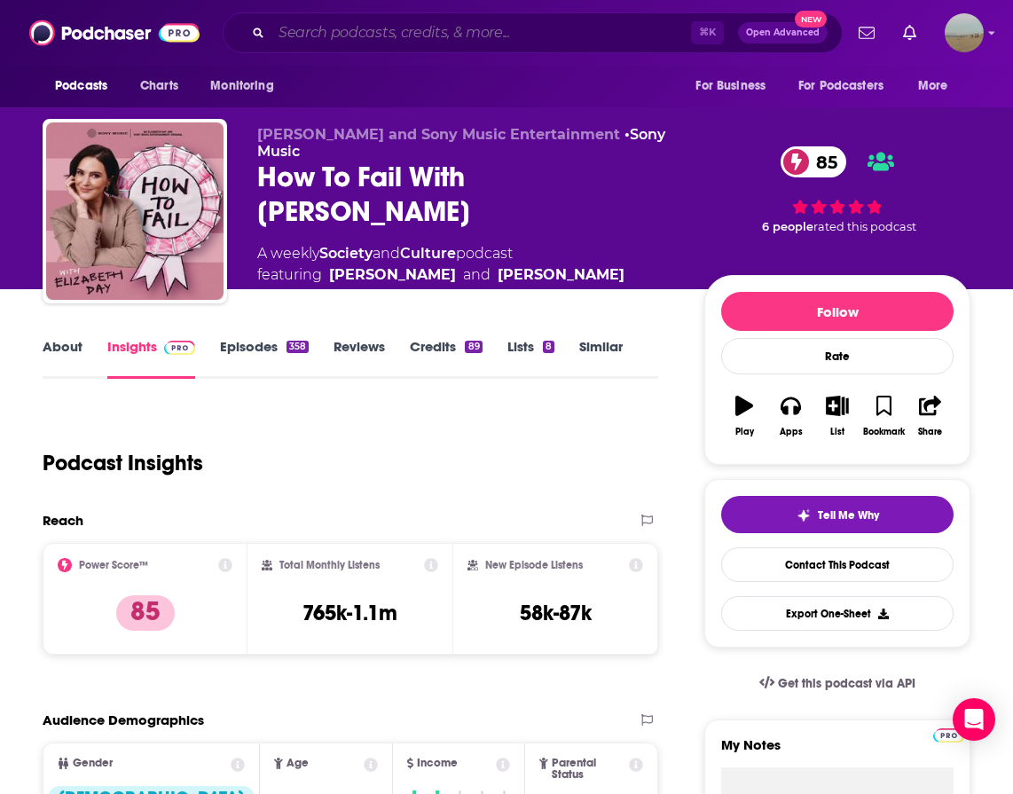
click at [543, 35] on input "Search podcasts, credits, & more..." at bounding box center [480, 33] width 419 height 28
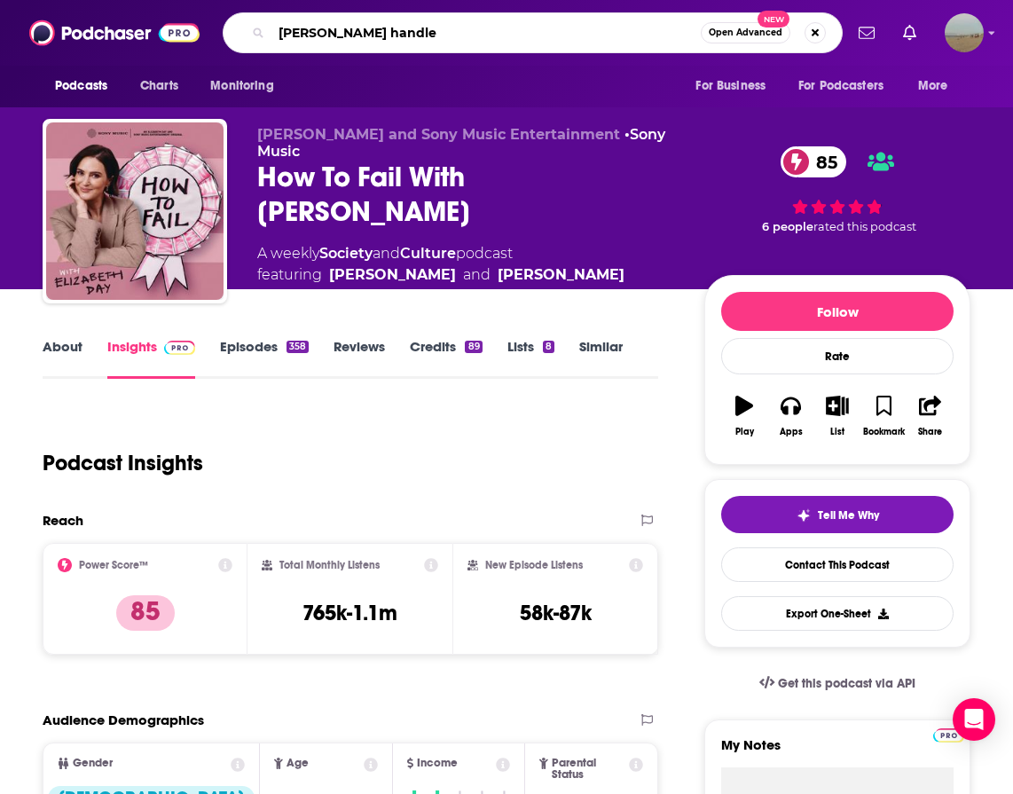
type input "[PERSON_NAME]"
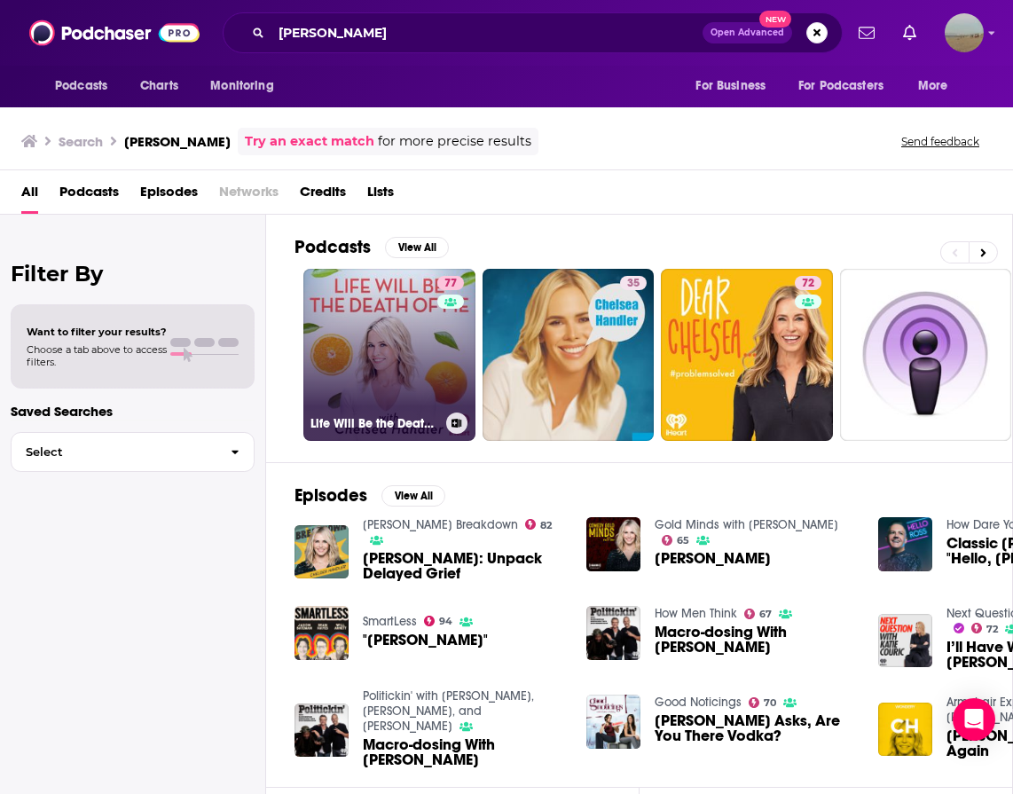
click at [387, 352] on link "77 Life Will Be the Death of Me with [PERSON_NAME]" at bounding box center [389, 355] width 172 height 172
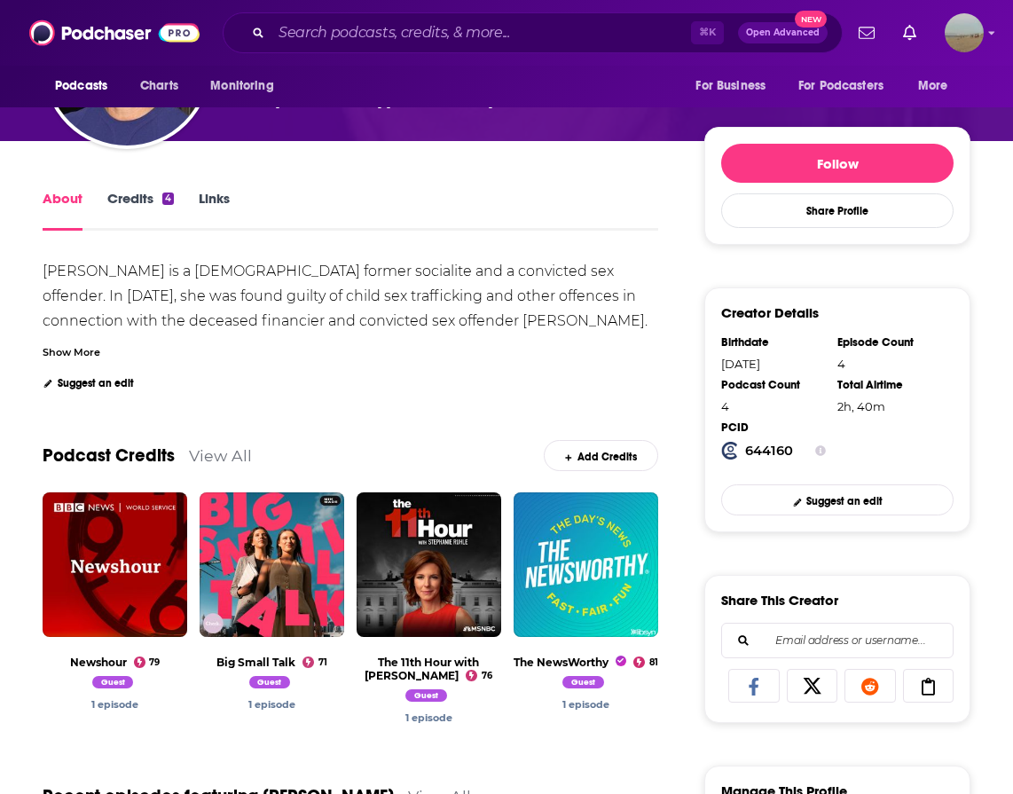
scroll to position [266, 0]
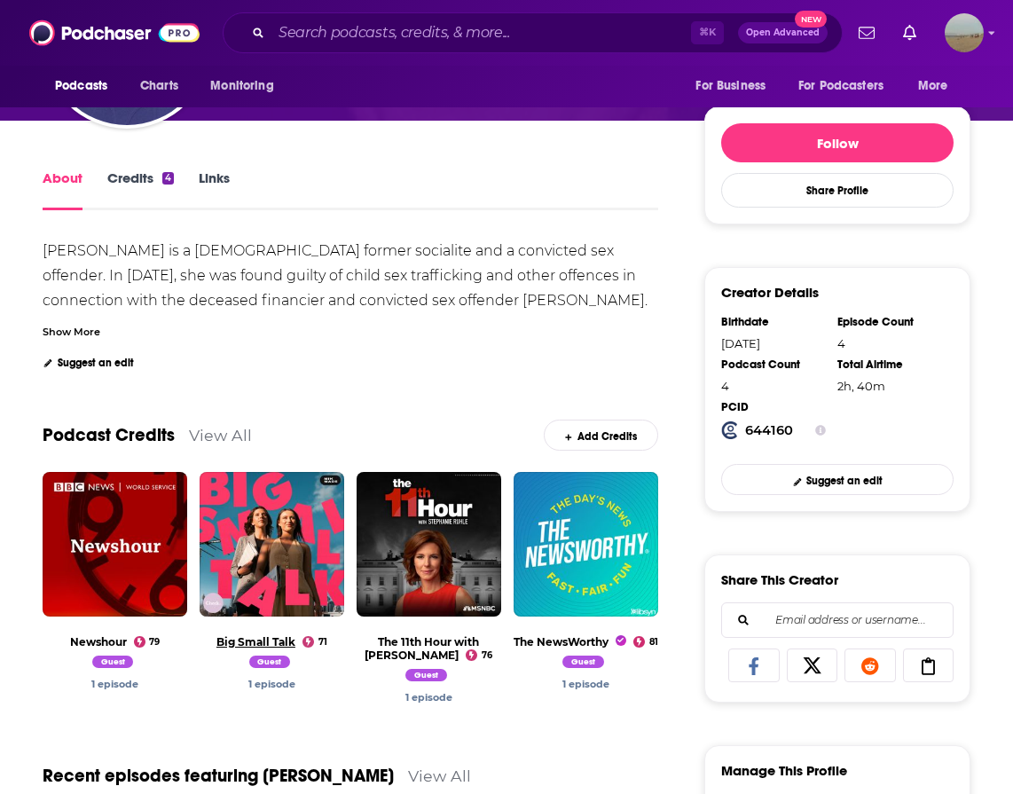
click at [257, 640] on link "Big Small Talk" at bounding box center [255, 641] width 79 height 13
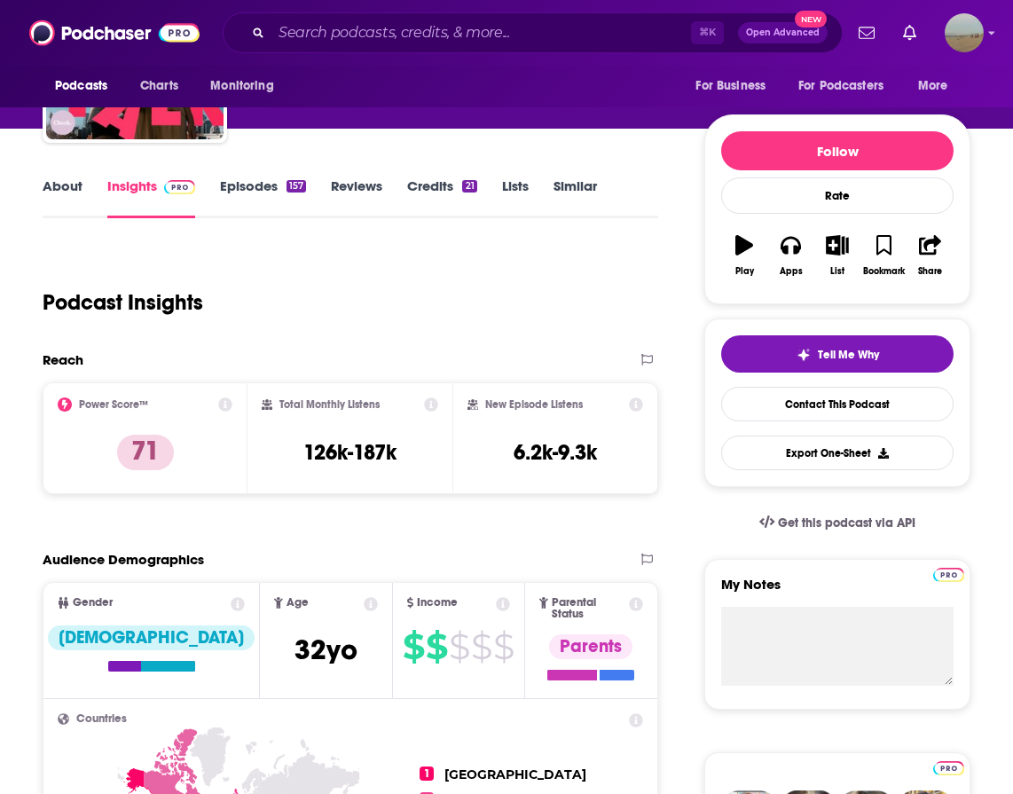
scroll to position [122, 0]
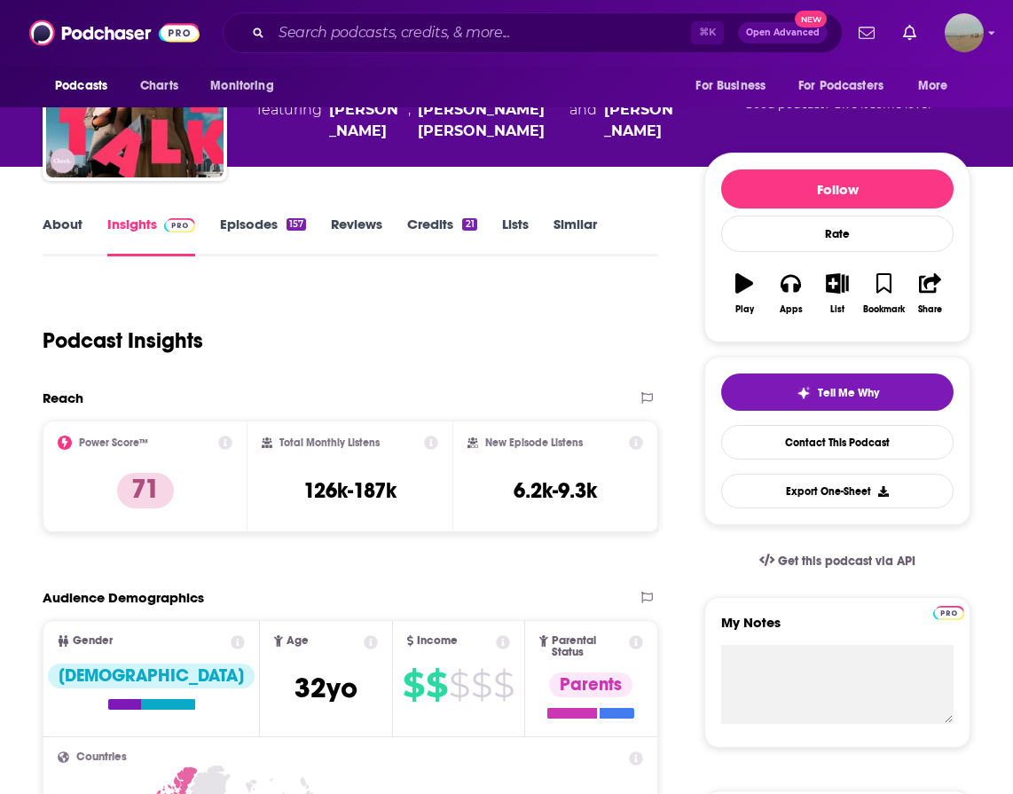
click at [239, 220] on link "Episodes 157" at bounding box center [263, 235] width 86 height 41
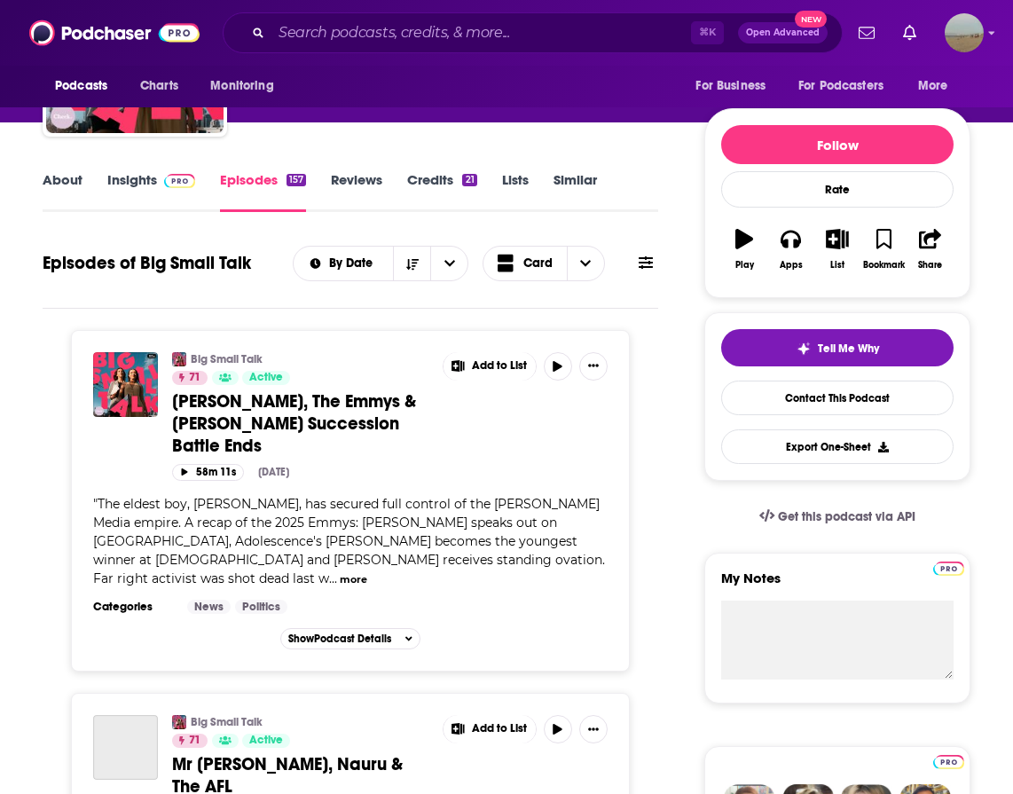
scroll to position [212, 0]
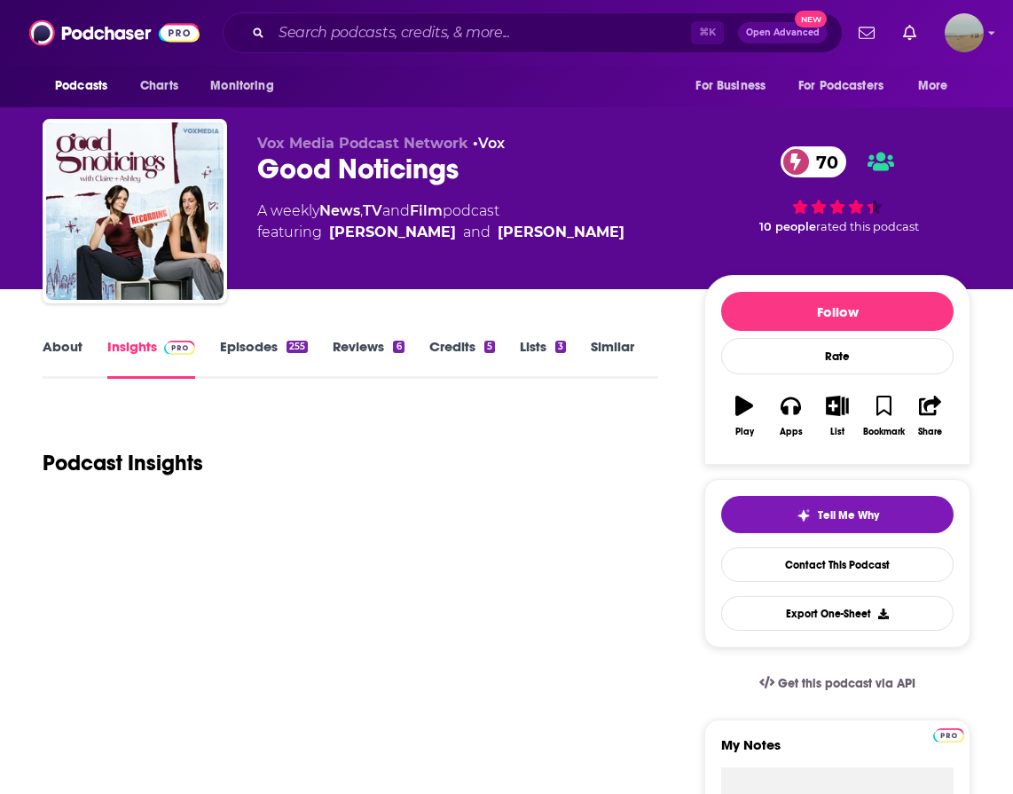
click at [261, 347] on link "Episodes 255" at bounding box center [264, 358] width 88 height 41
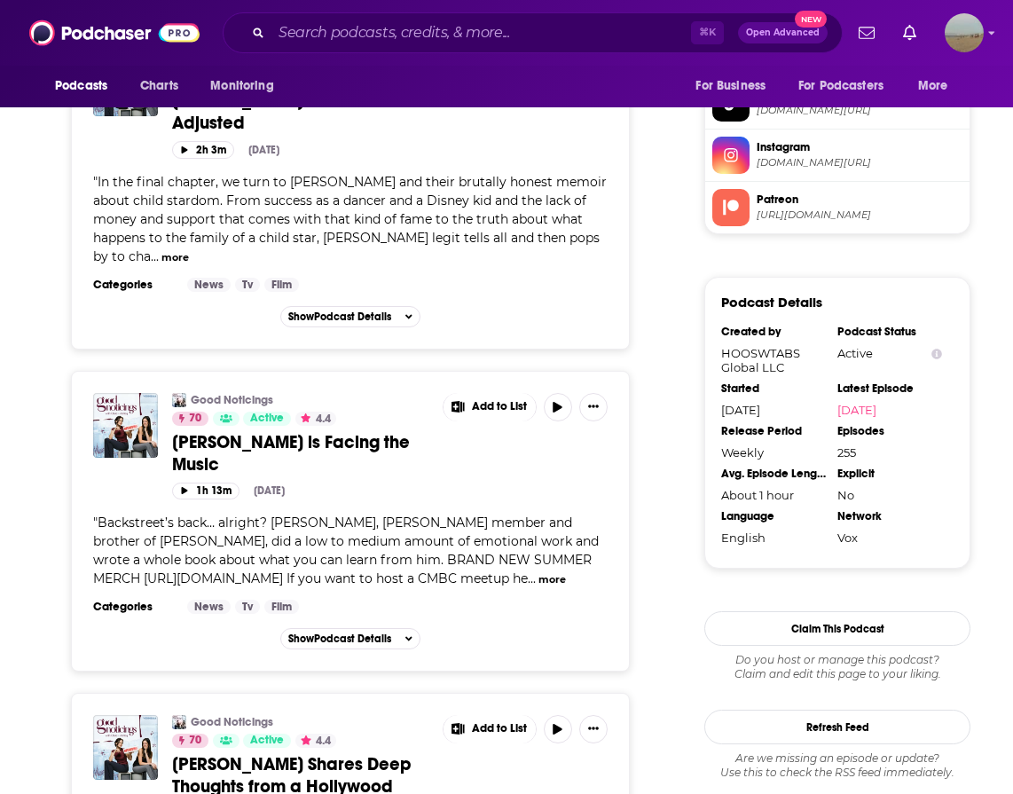
scroll to position [1536, 0]
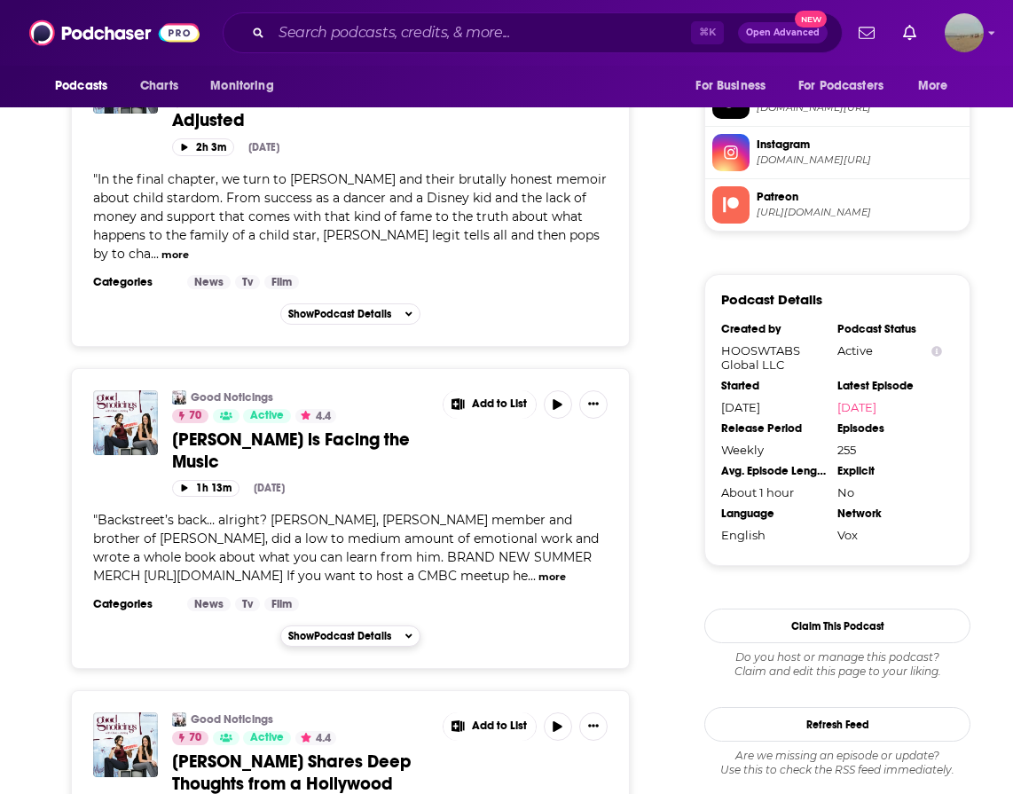
click at [379, 630] on span "Show Podcast Details" at bounding box center [339, 636] width 103 height 12
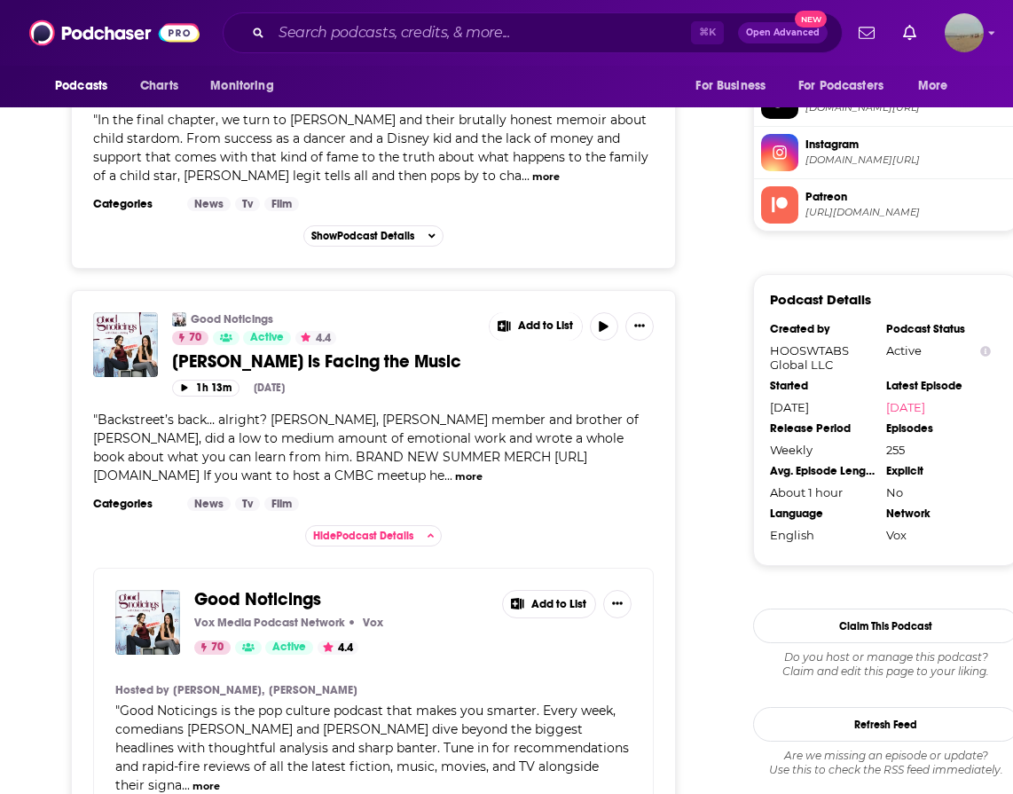
click at [342, 372] on span "[PERSON_NAME] is Facing the Music" at bounding box center [316, 361] width 289 height 22
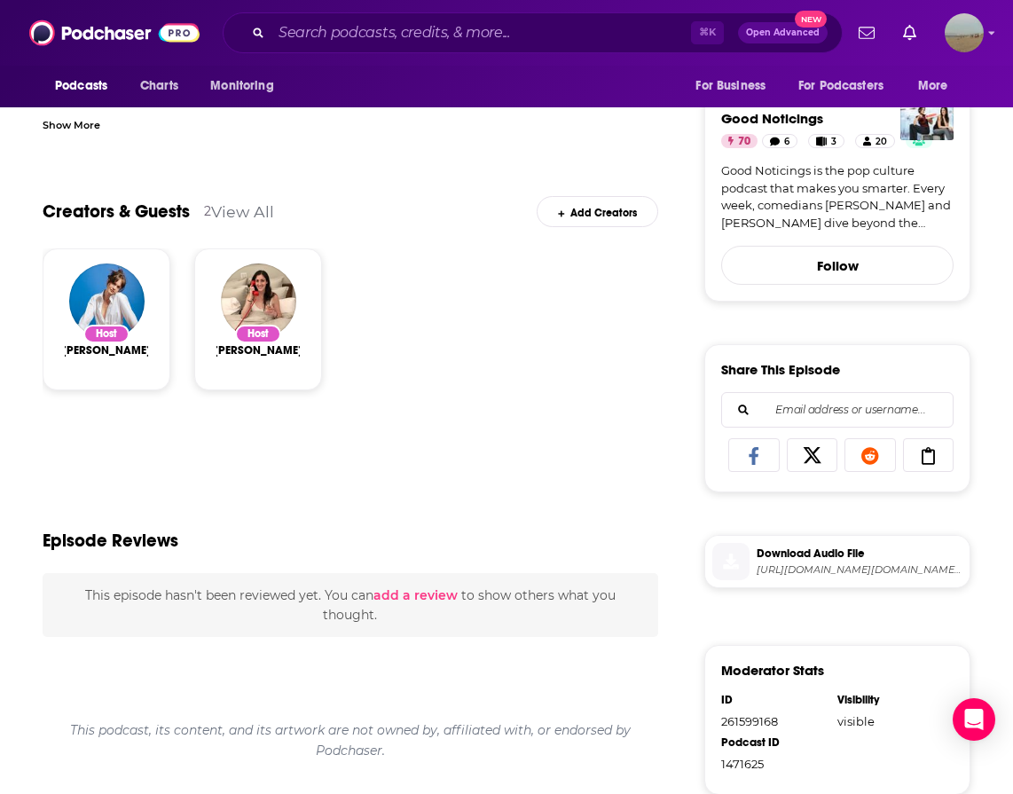
scroll to position [517, 0]
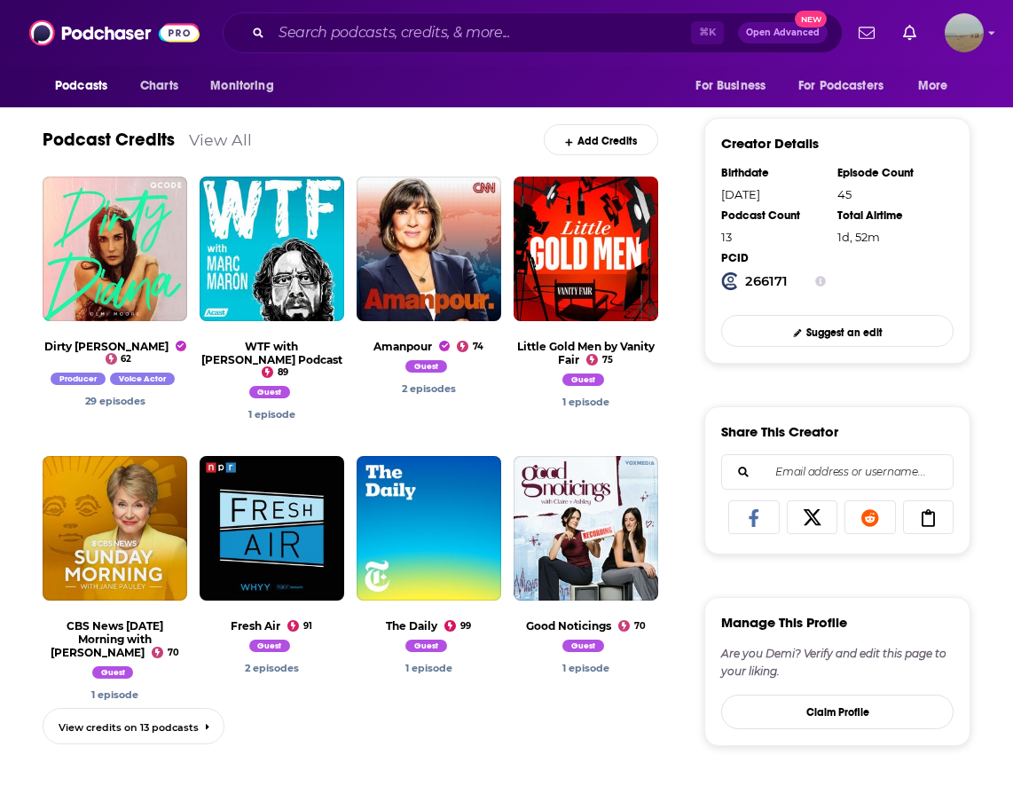
scroll to position [588, 0]
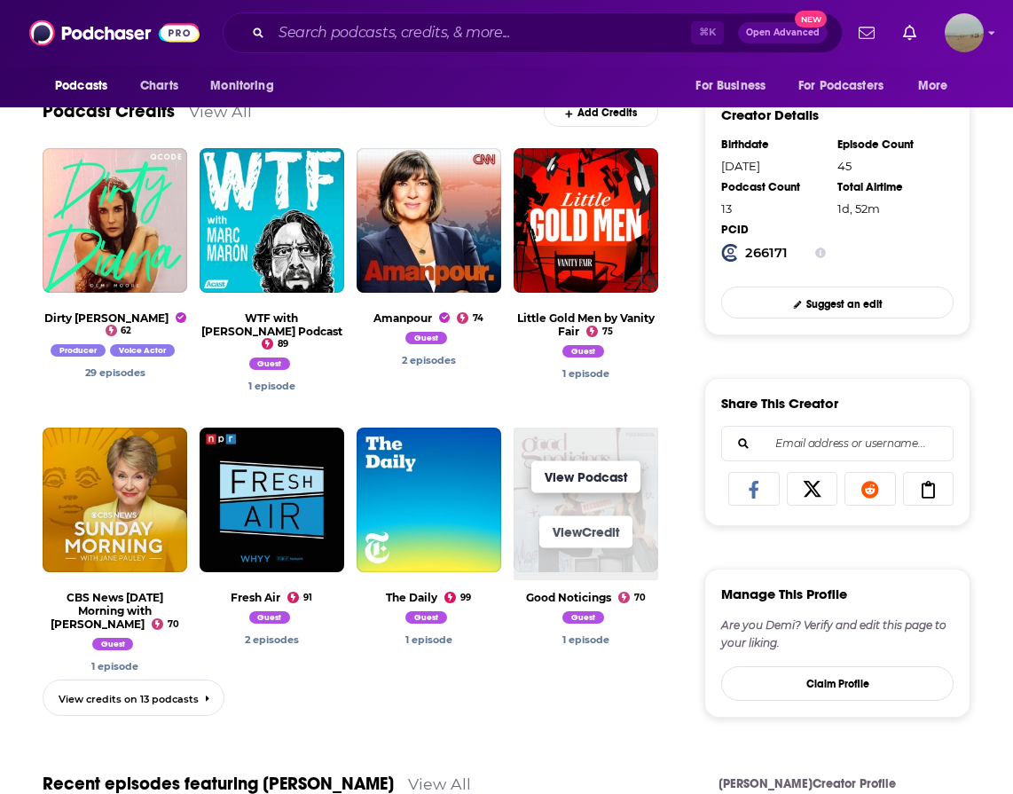
click at [578, 474] on link "View Podcast" at bounding box center [585, 477] width 109 height 32
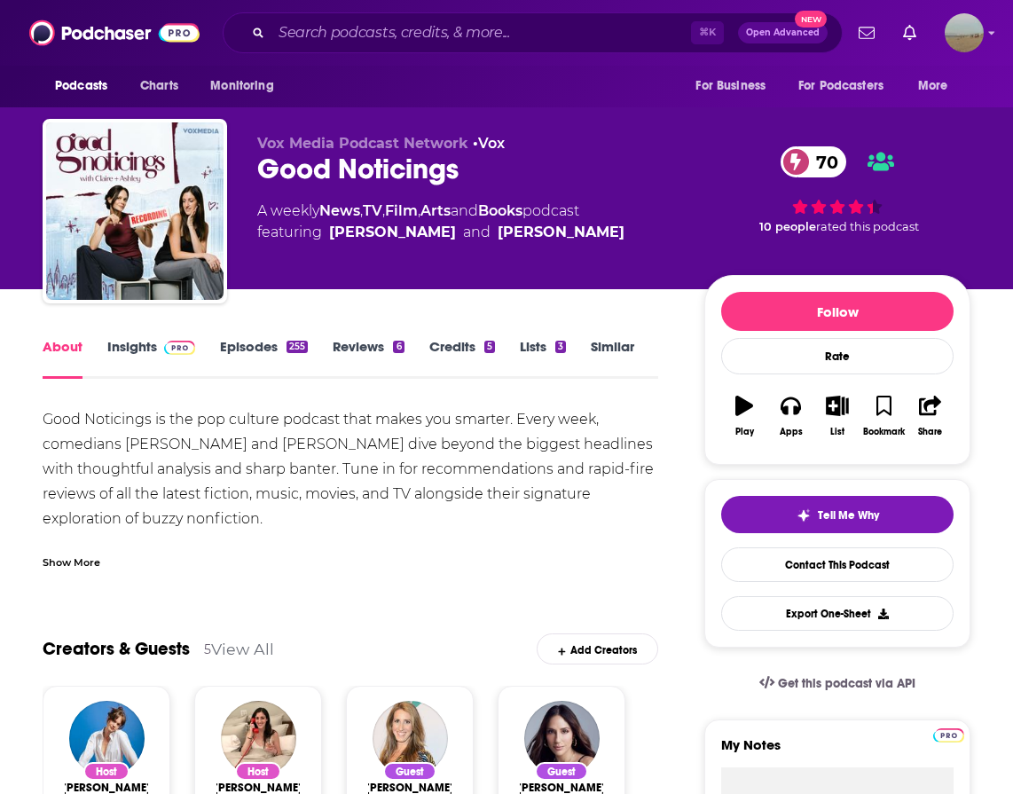
click at [448, 351] on link "Credits 5" at bounding box center [462, 358] width 66 height 41
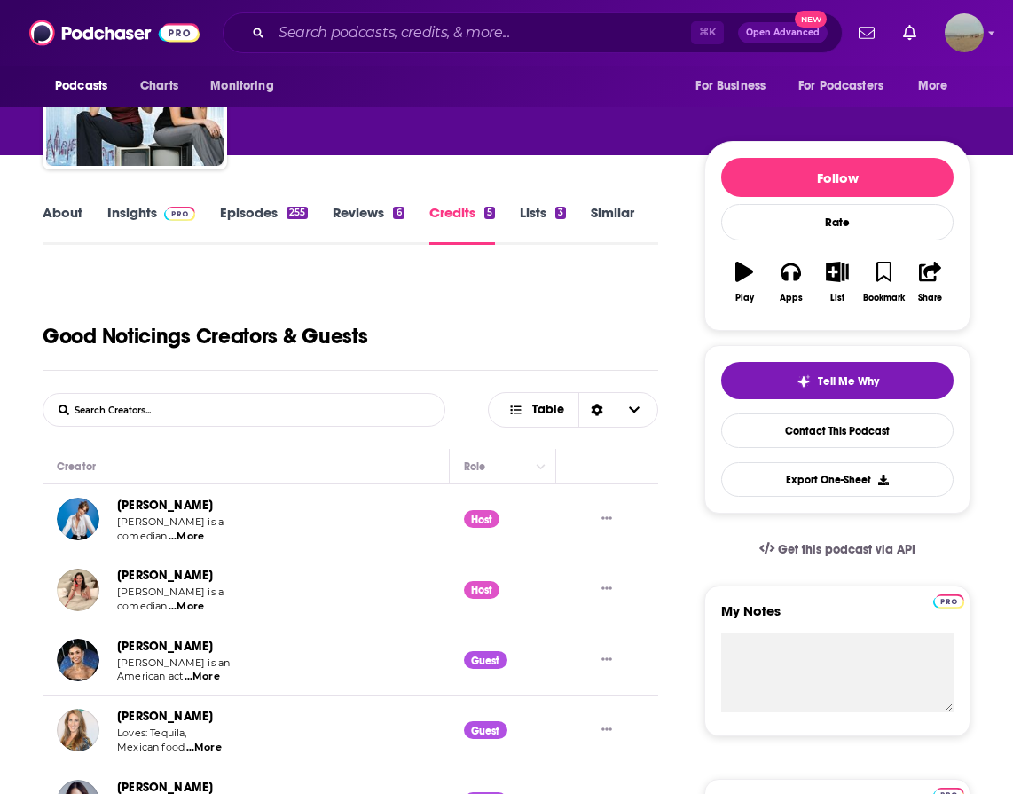
scroll to position [135, 0]
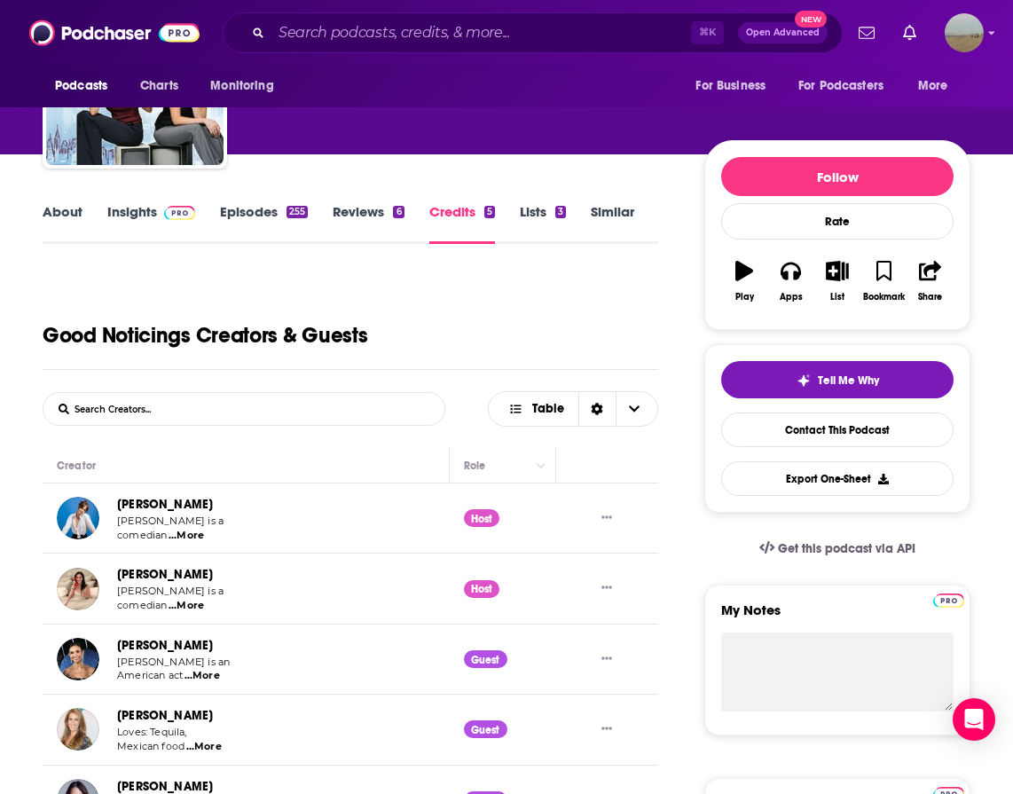
click at [133, 217] on link "Insights" at bounding box center [151, 223] width 88 height 41
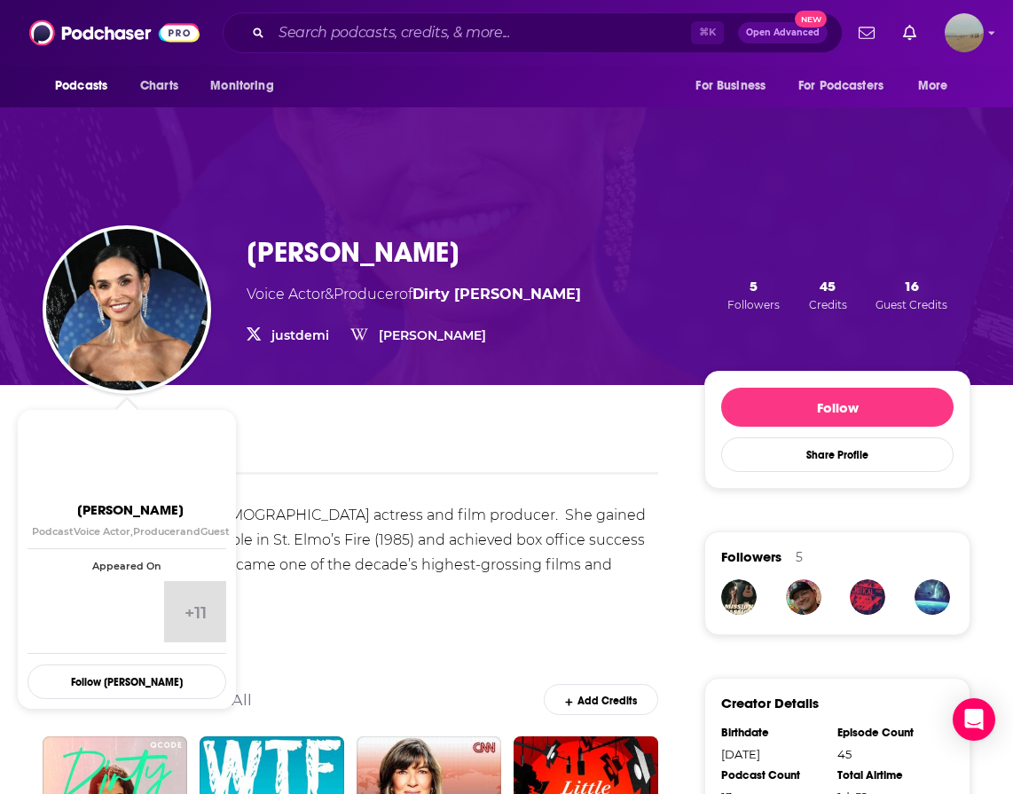
scroll to position [497, 0]
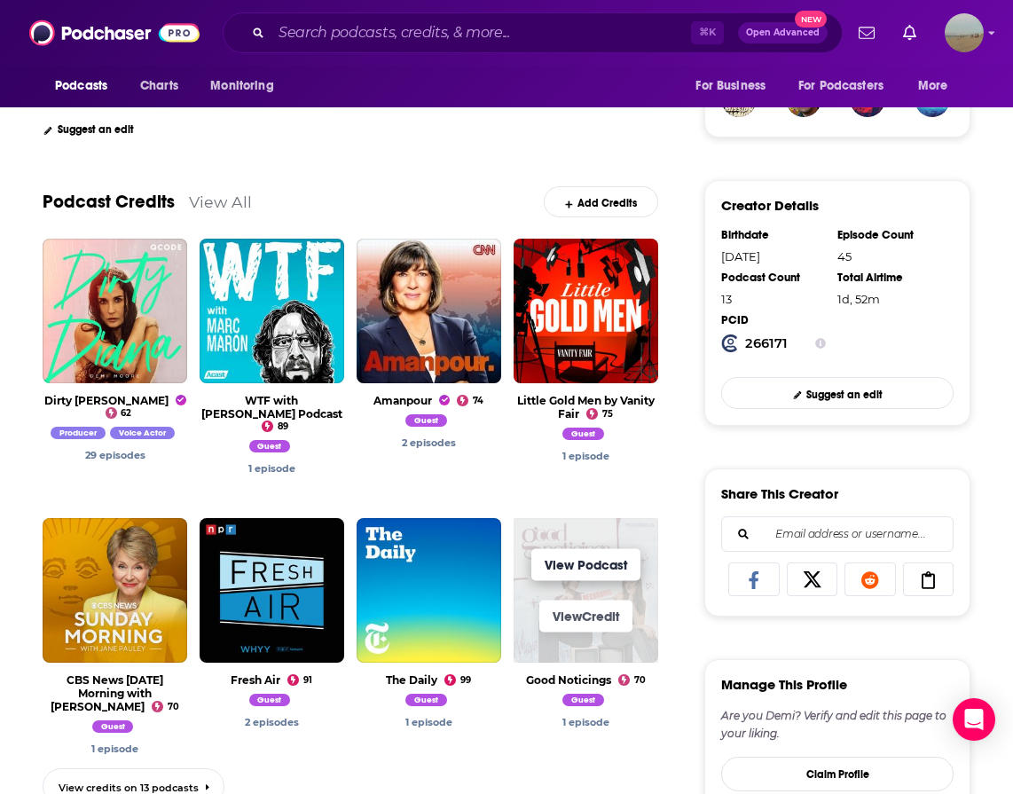
click at [561, 578] on link "View Podcast" at bounding box center [585, 565] width 109 height 32
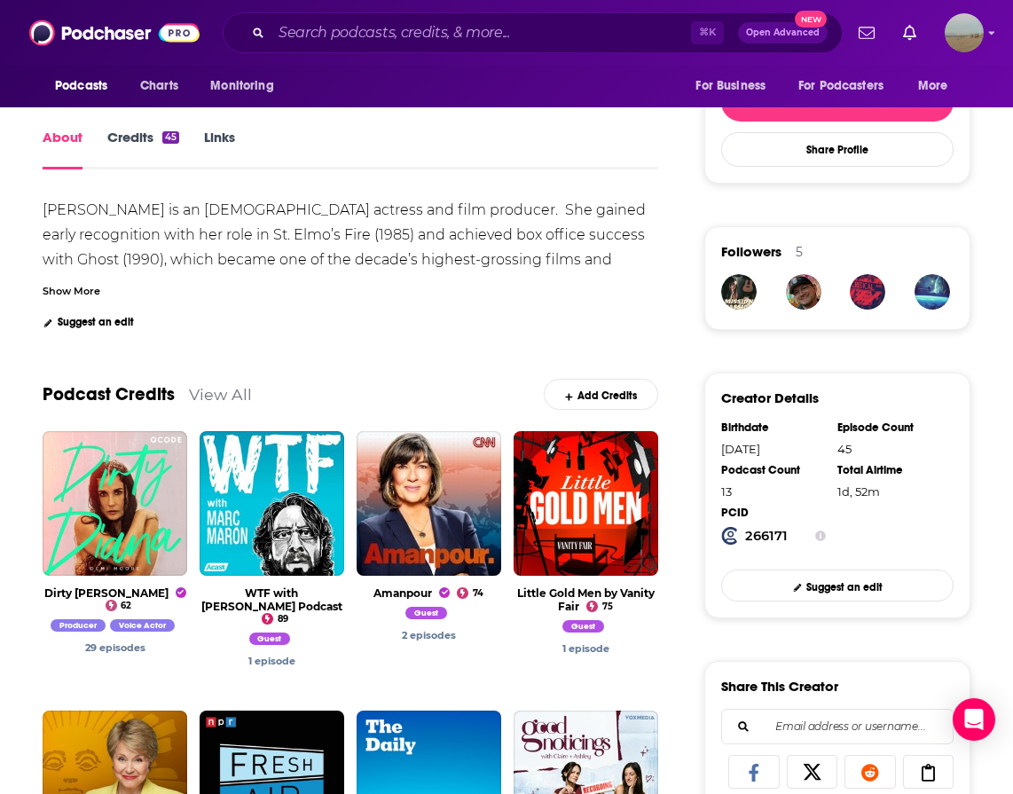
scroll to position [726, 0]
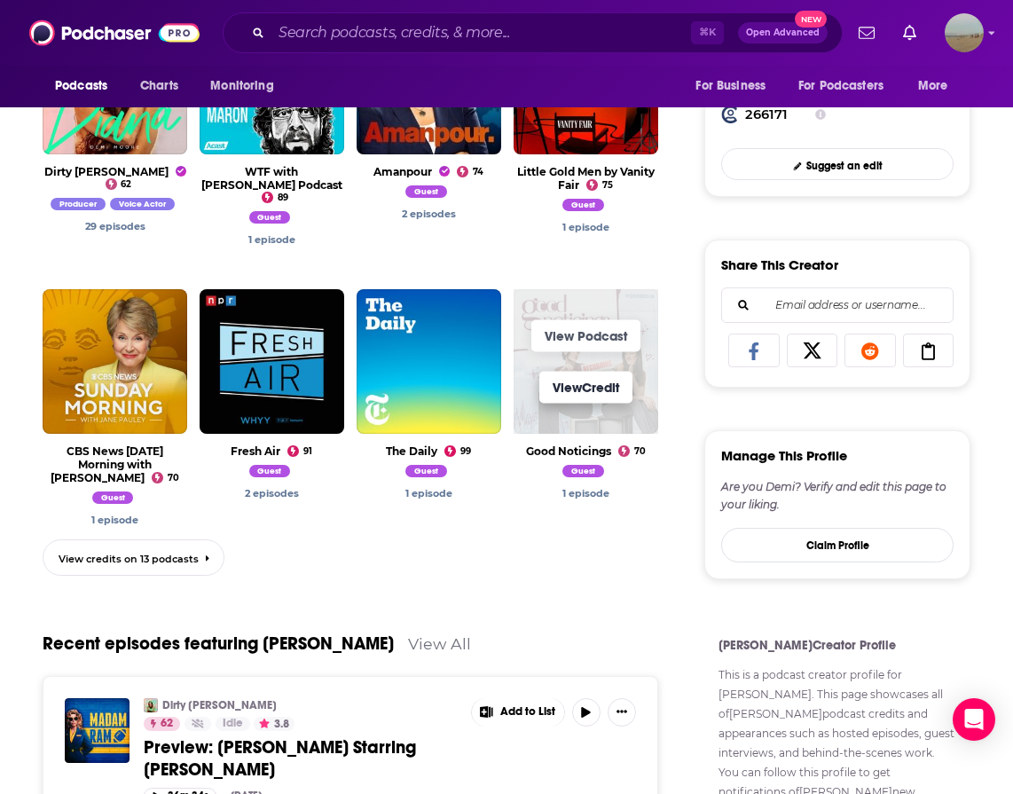
click at [576, 396] on link "View Credit" at bounding box center [585, 387] width 93 height 32
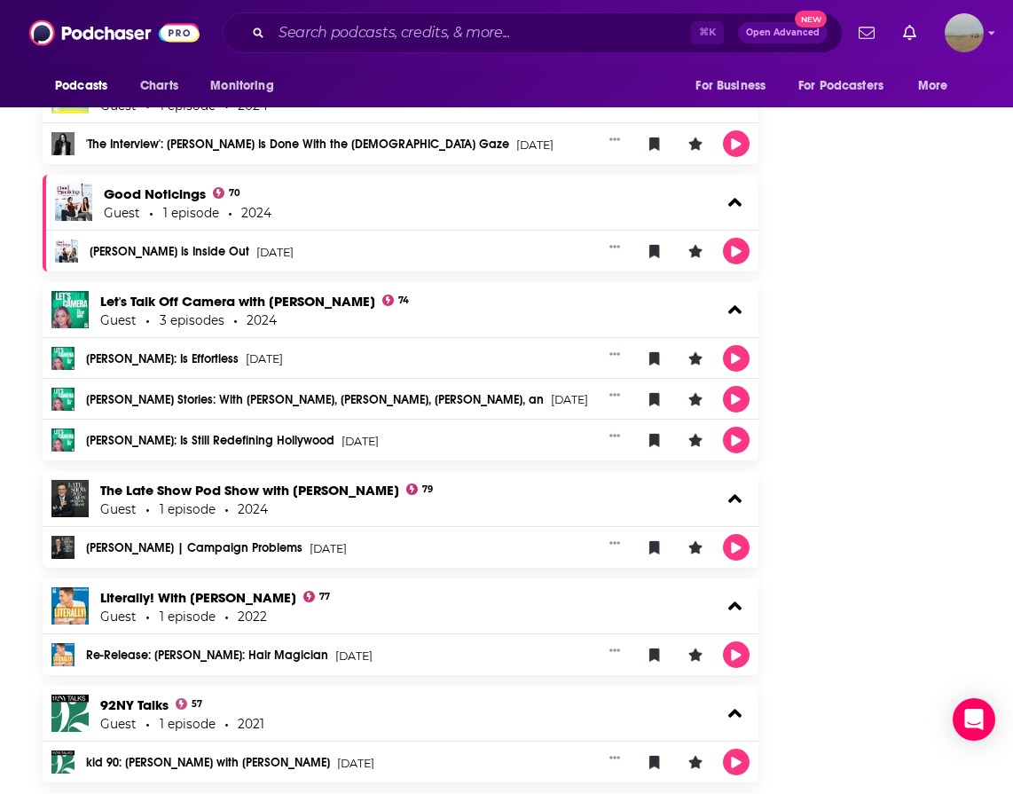
scroll to position [1530, 0]
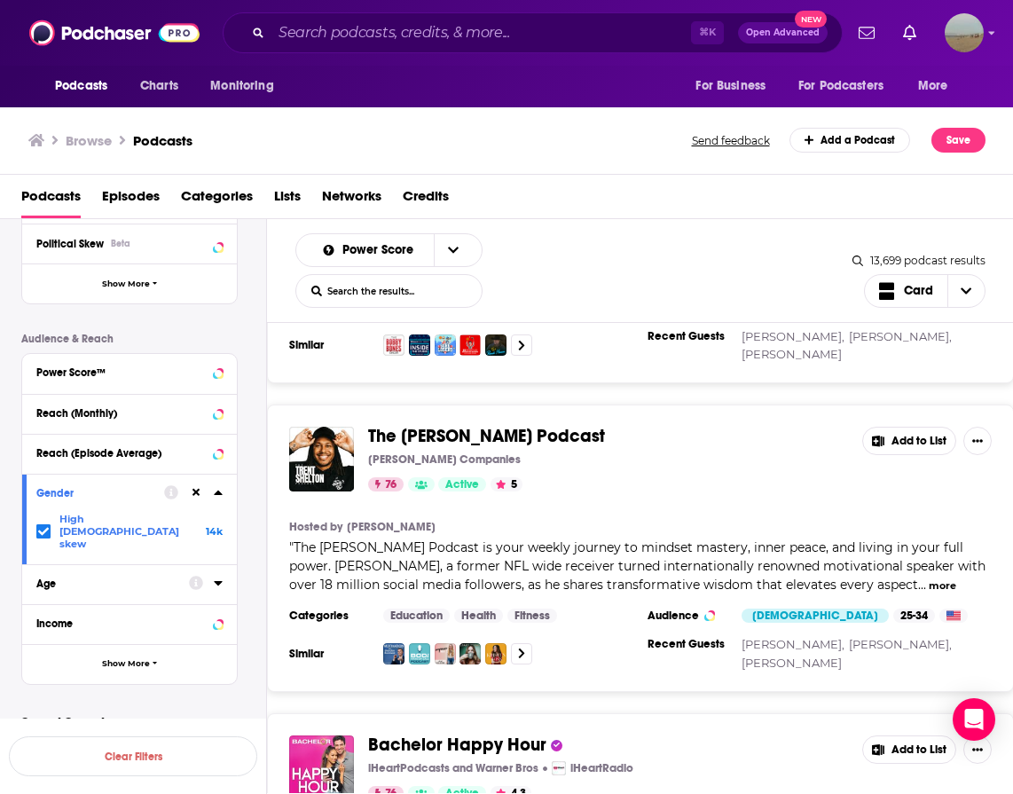
scroll to position [15072, 0]
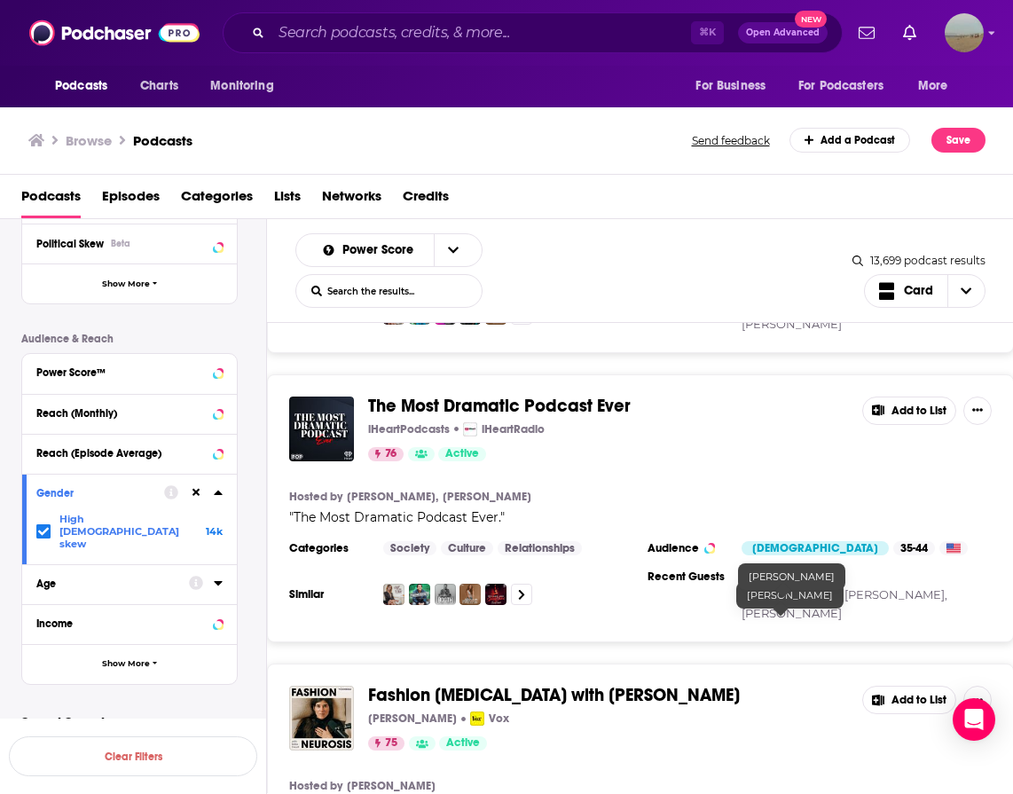
scroll to position [17868, 0]
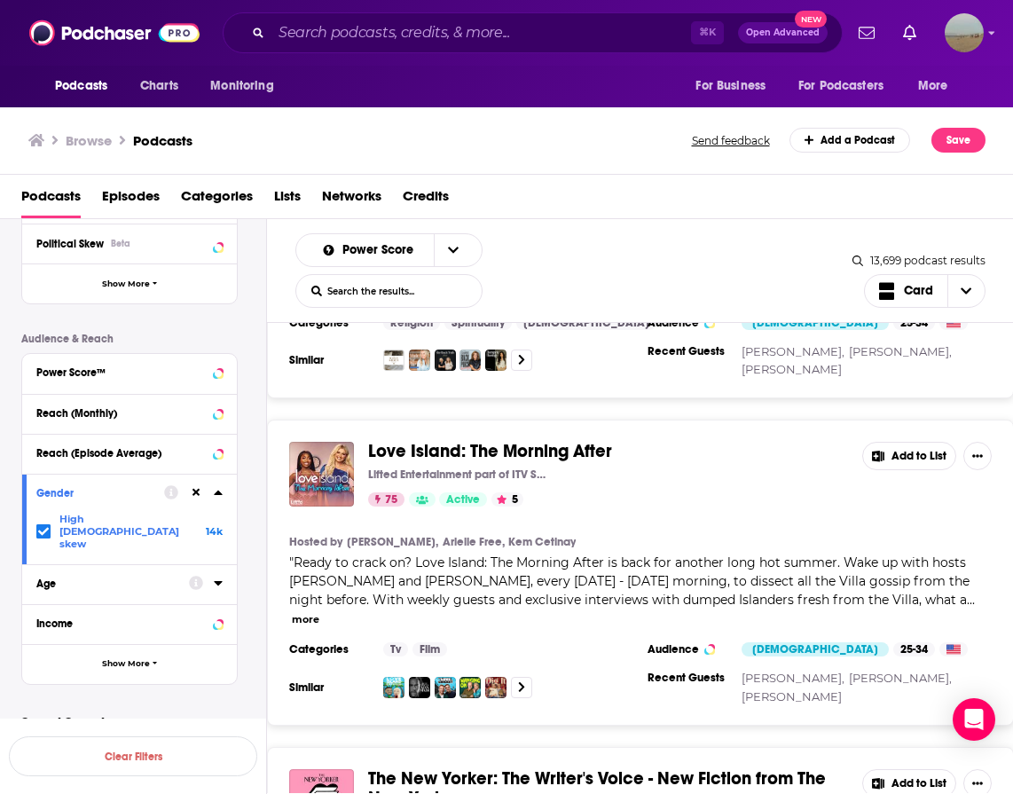
scroll to position [22758, 0]
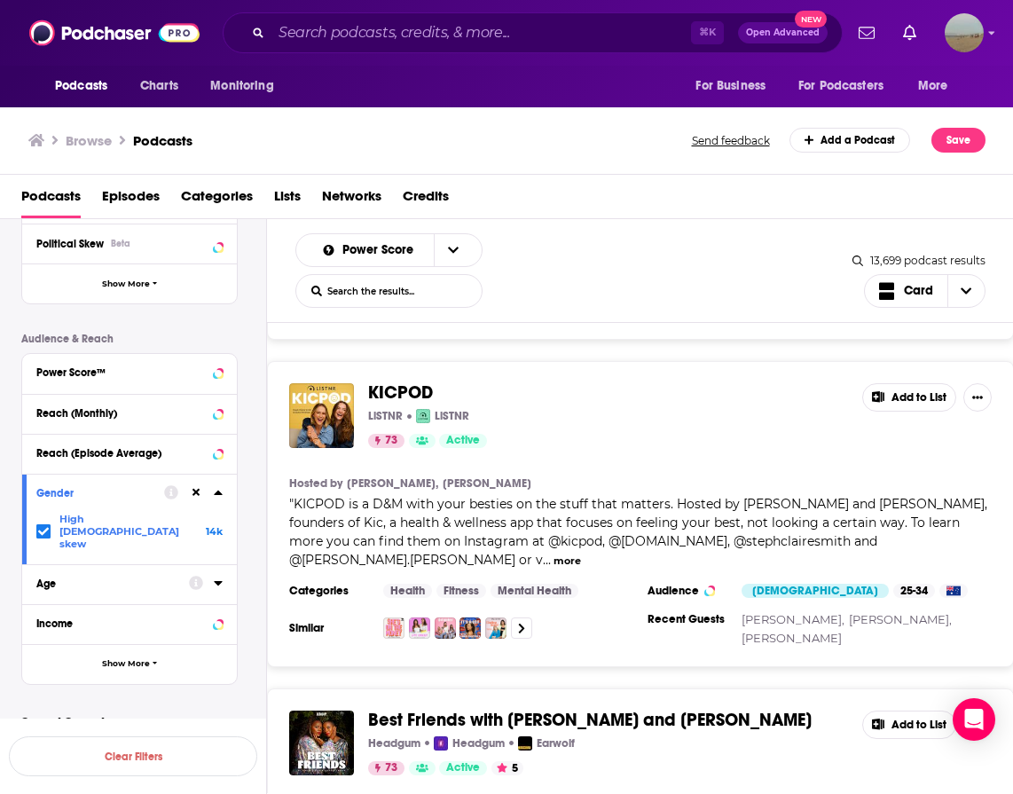
scroll to position [30394, 0]
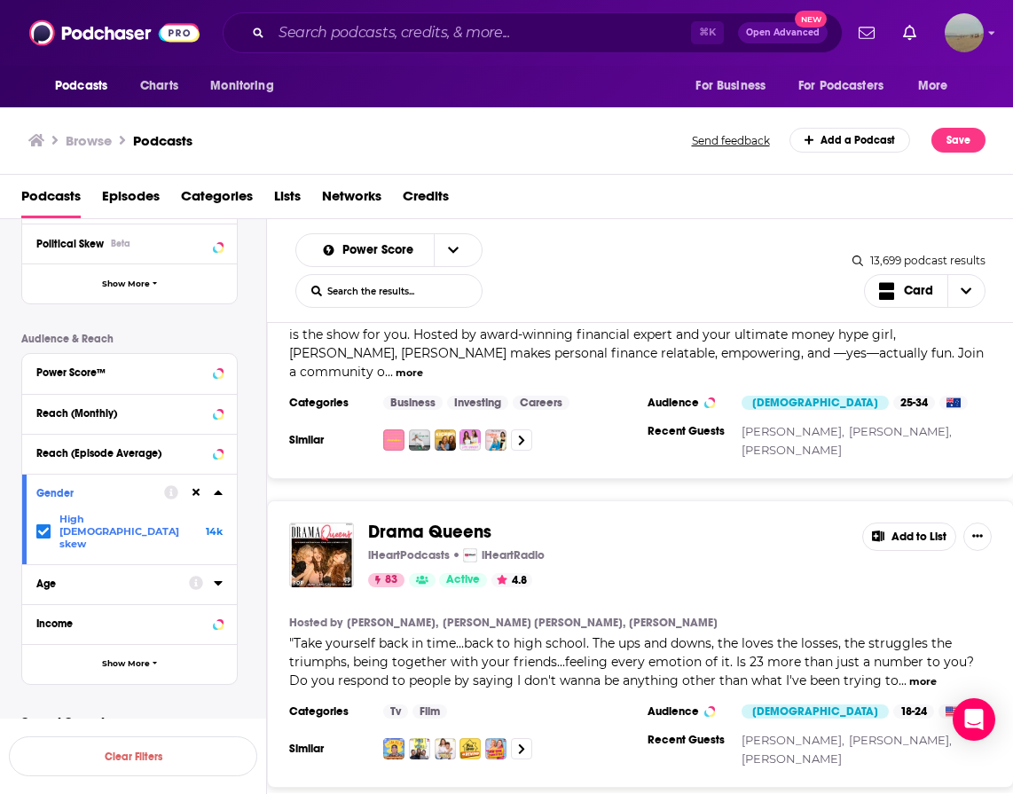
scroll to position [2172, 0]
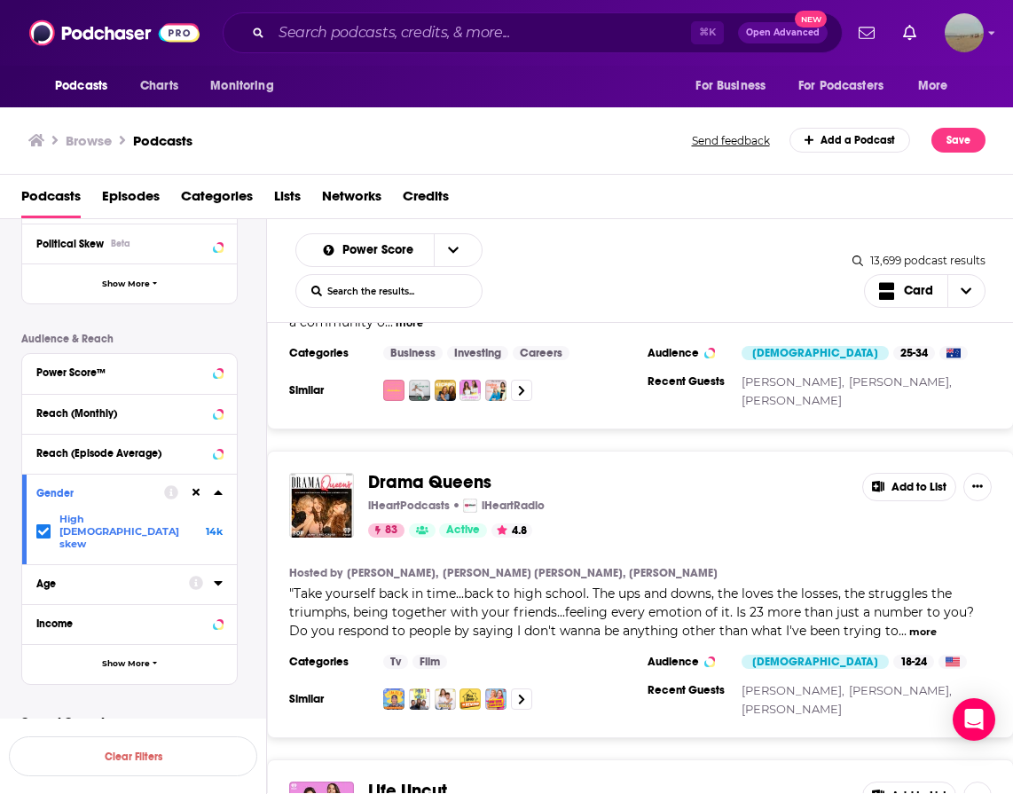
click at [909, 624] on button "more" at bounding box center [922, 631] width 27 height 15
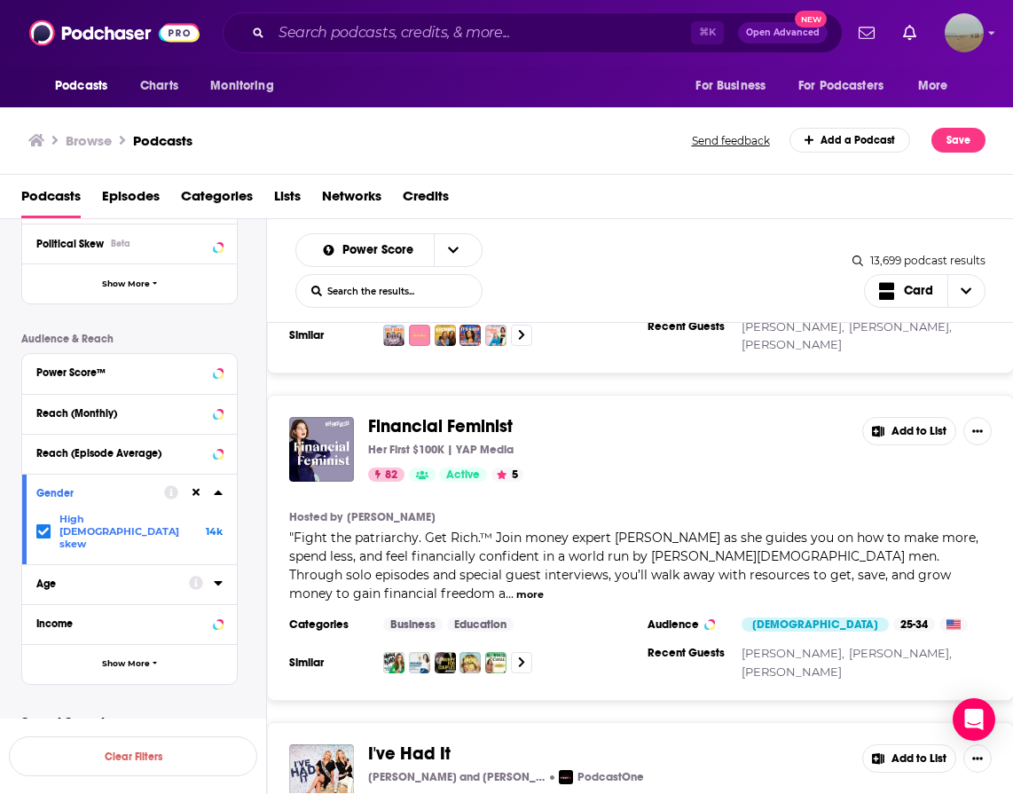
scroll to position [3290, 0]
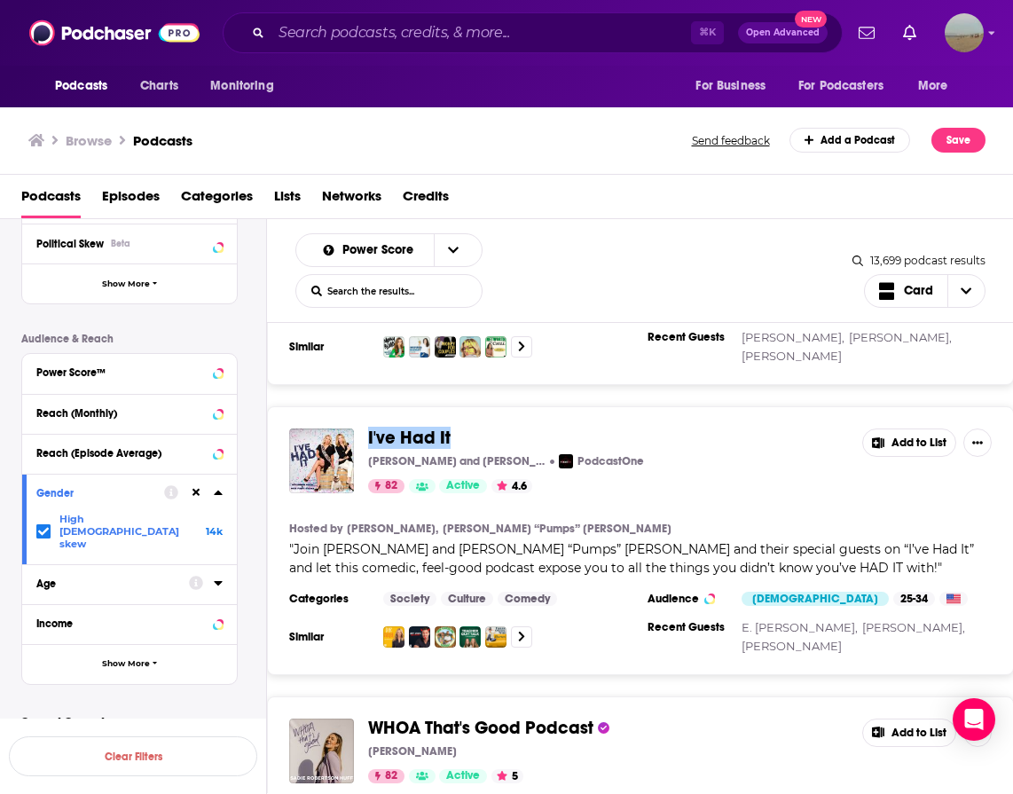
drag, startPoint x: 436, startPoint y: 345, endPoint x: 703, endPoint y: 13, distance: 425.7
click at [0, 0] on div "Podcasts Charts Monitoring ⌘ K Open Advanced New For Business For Podcasters Mo…" at bounding box center [506, 397] width 1013 height 794
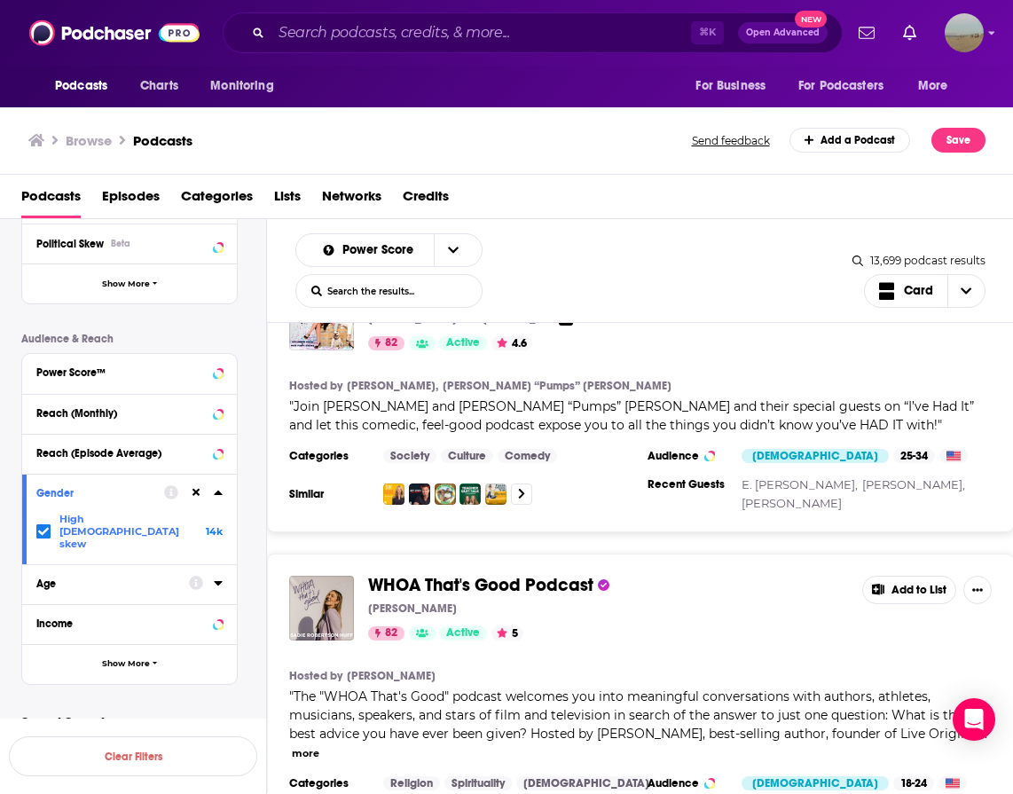
scroll to position [3434, 0]
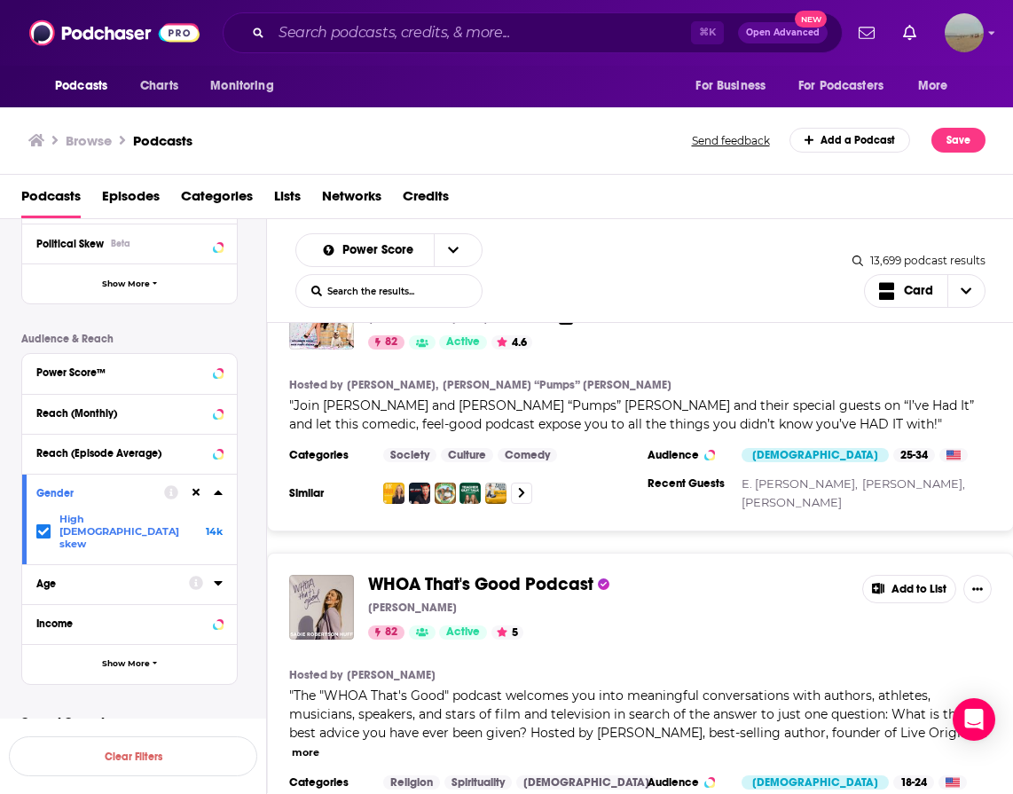
click at [319, 745] on button "more" at bounding box center [305, 752] width 27 height 15
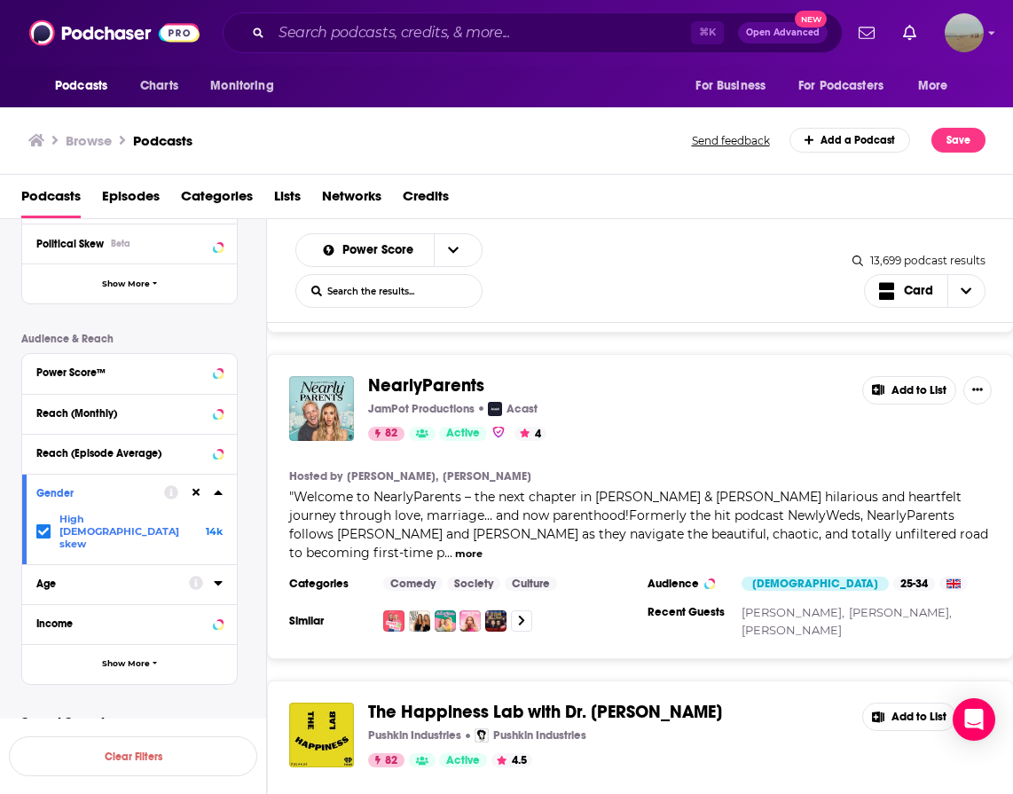
scroll to position [4472, 0]
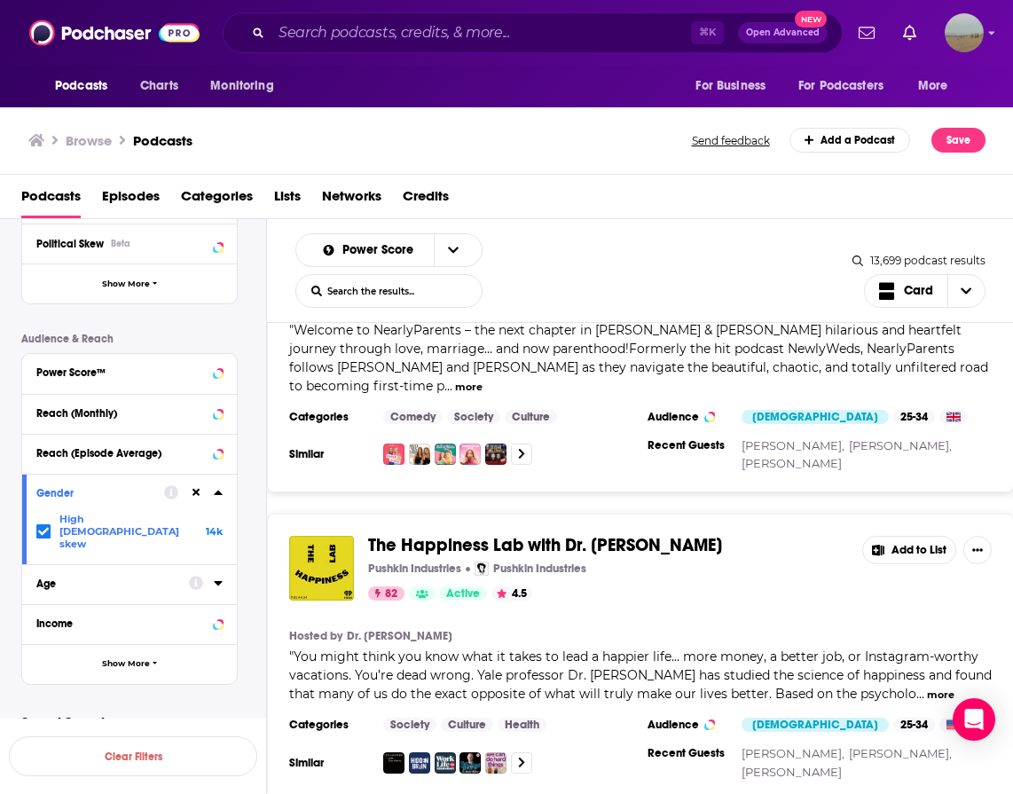
click at [936, 687] on button "more" at bounding box center [940, 694] width 27 height 15
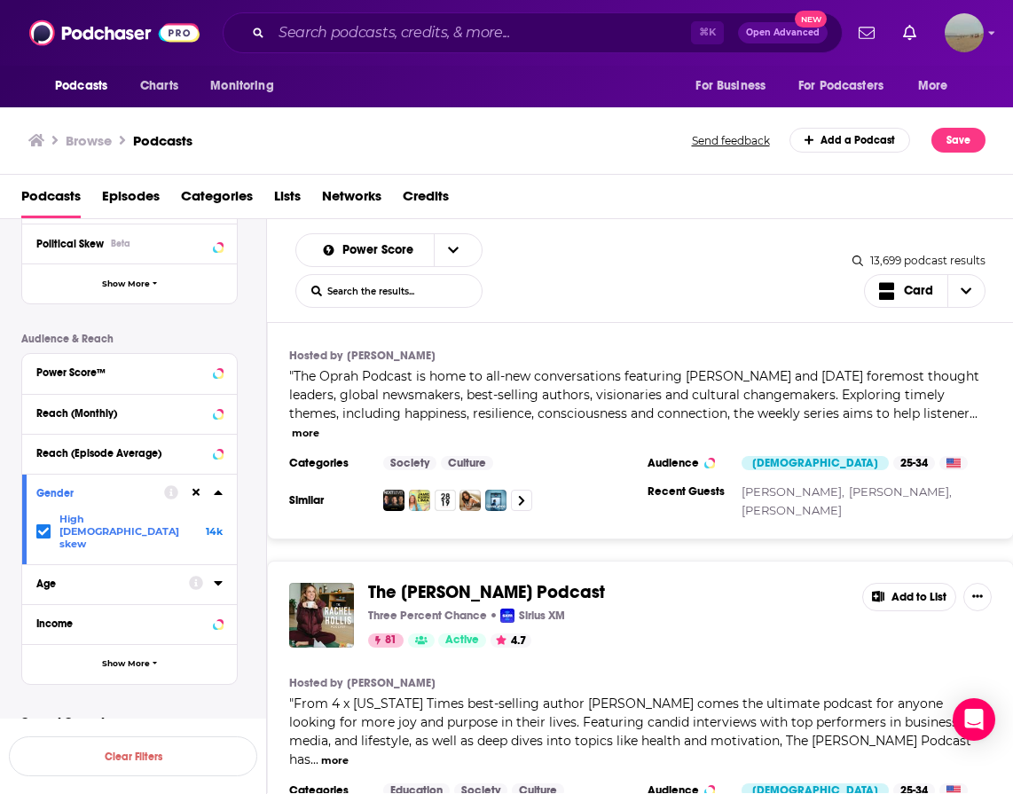
scroll to position [5463, 0]
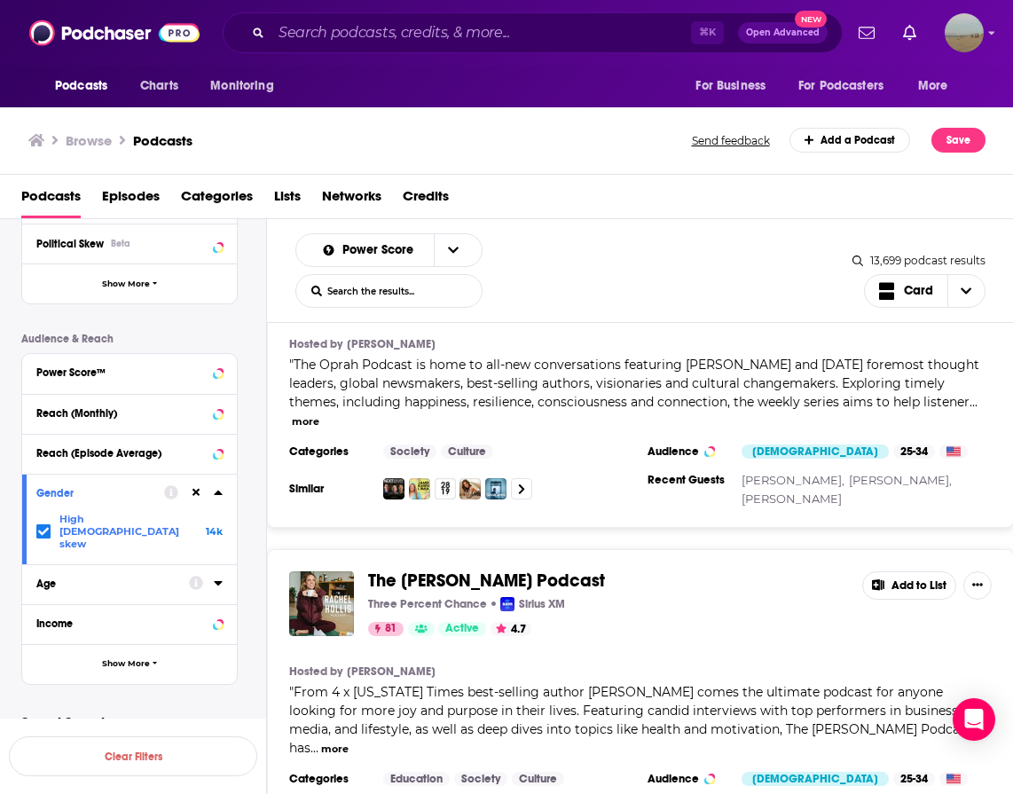
click at [349, 741] on button "more" at bounding box center [334, 748] width 27 height 15
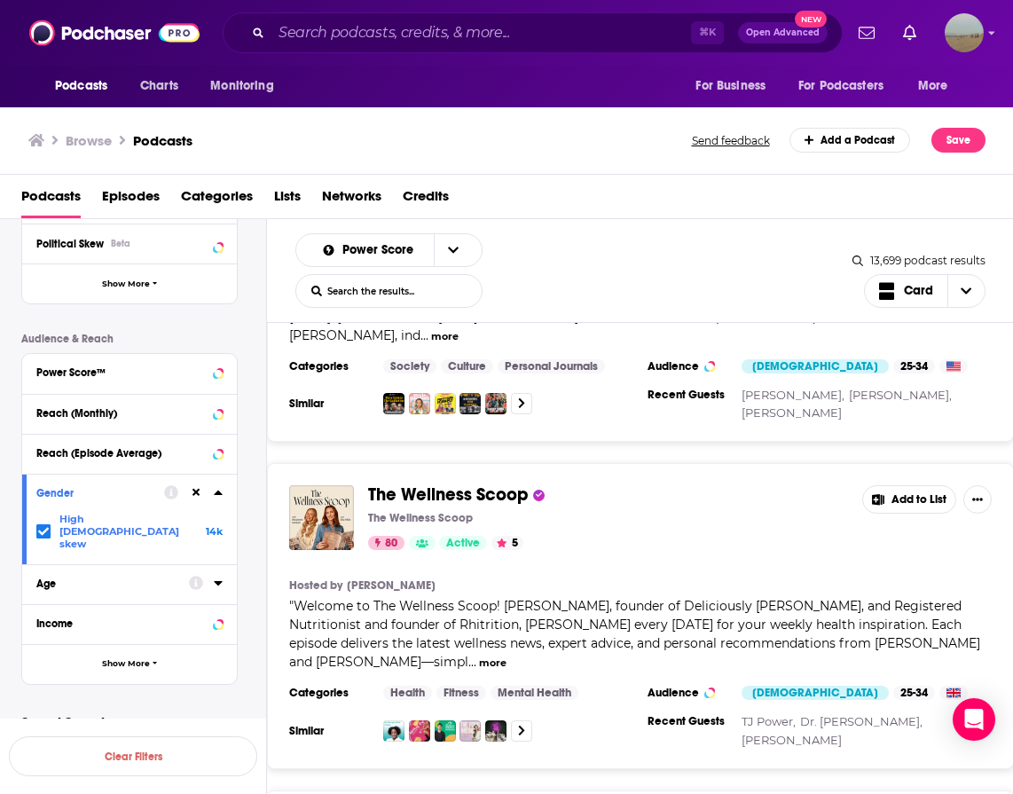
scroll to position [6344, 0]
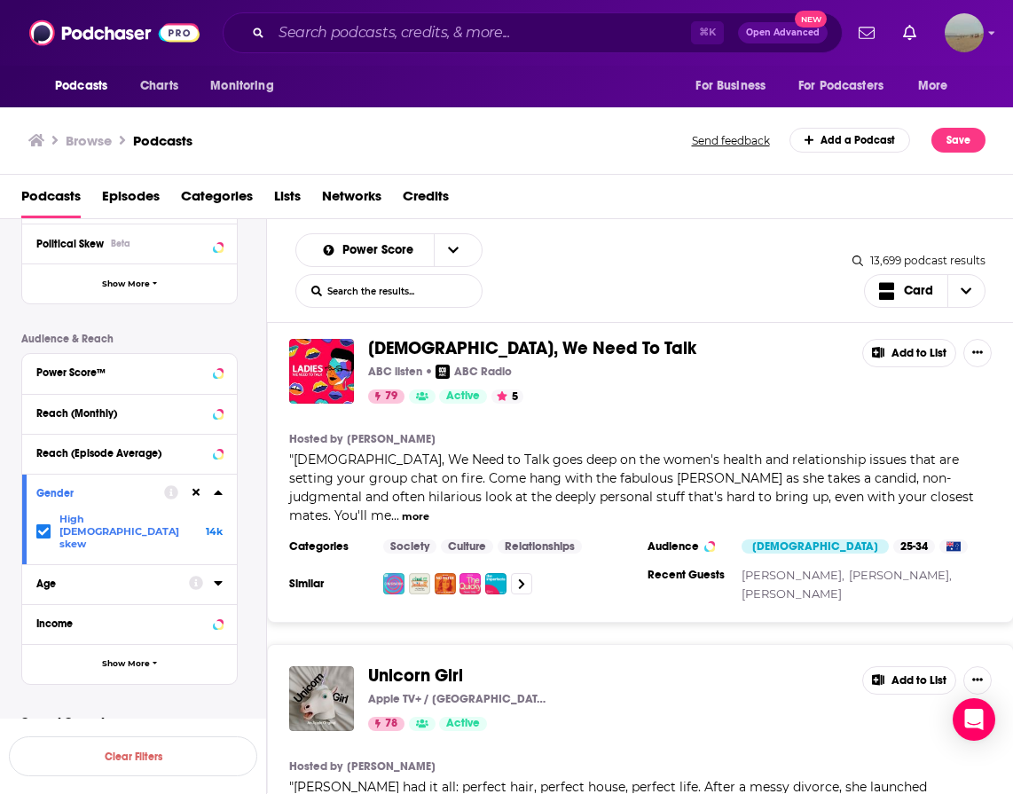
scroll to position [7682, 0]
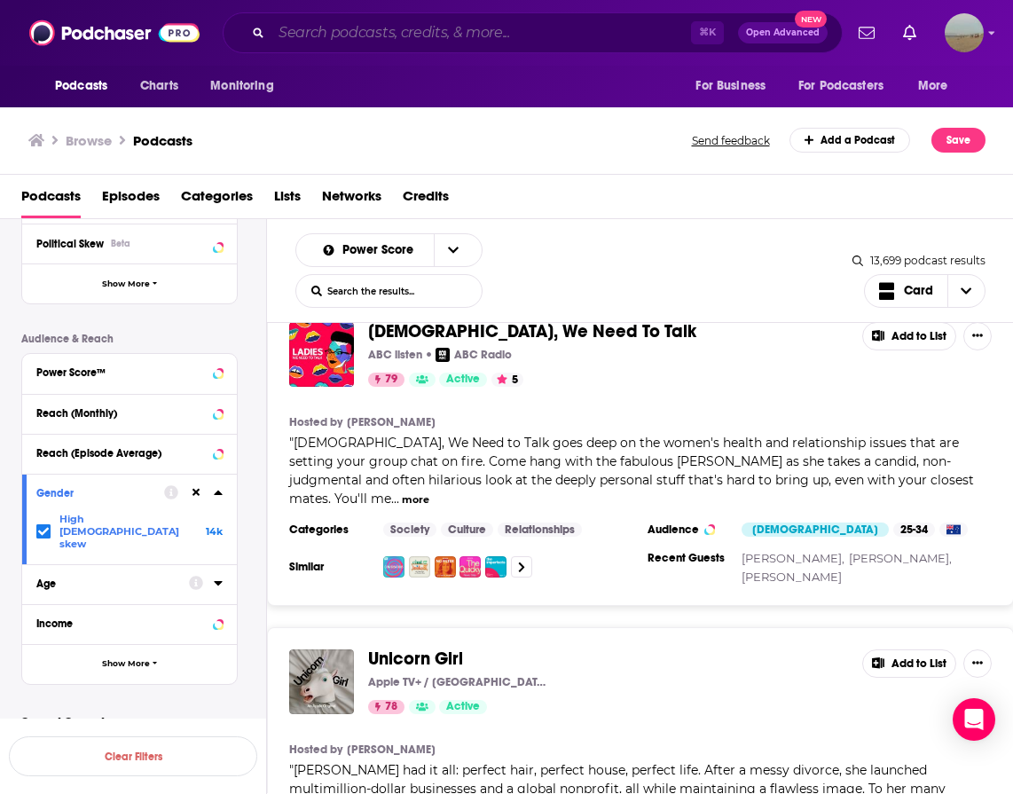
click at [544, 32] on input "Search podcasts, credits, & more..." at bounding box center [480, 33] width 419 height 28
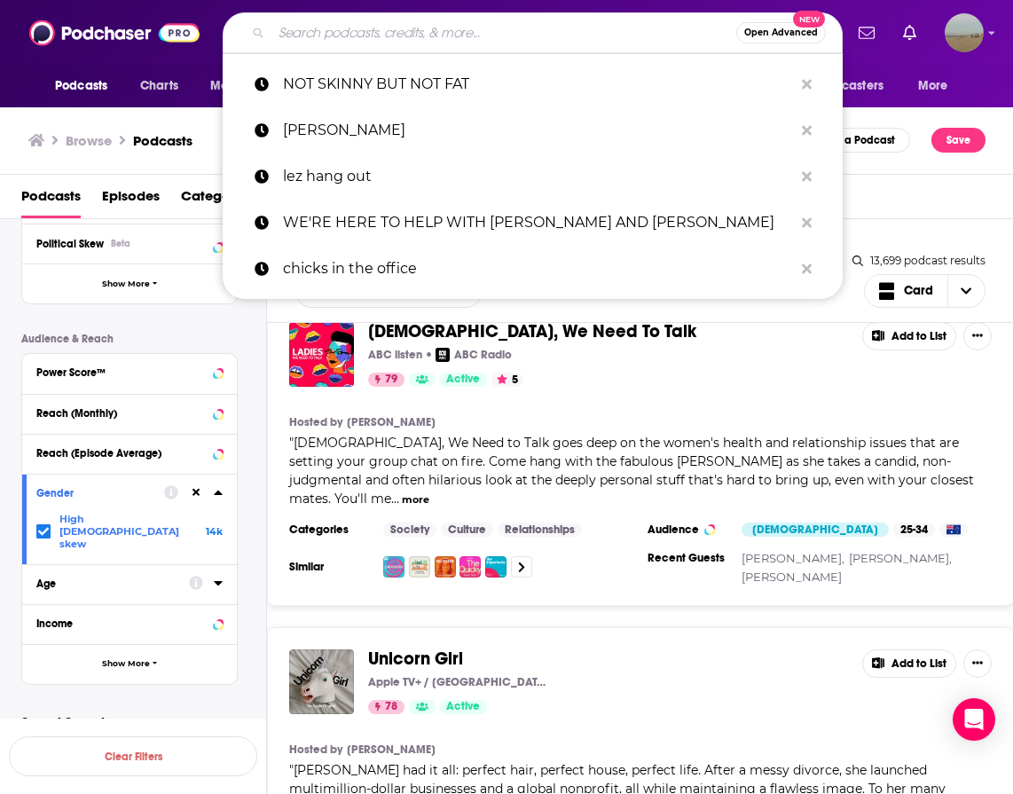
paste input "BROAD IDEAS WITH RACHEL BILSON & OLIVIA ALLEN"
type input "BROAD IDEAS WITH RACHEL BILSON & OLIVIA ALLEN"
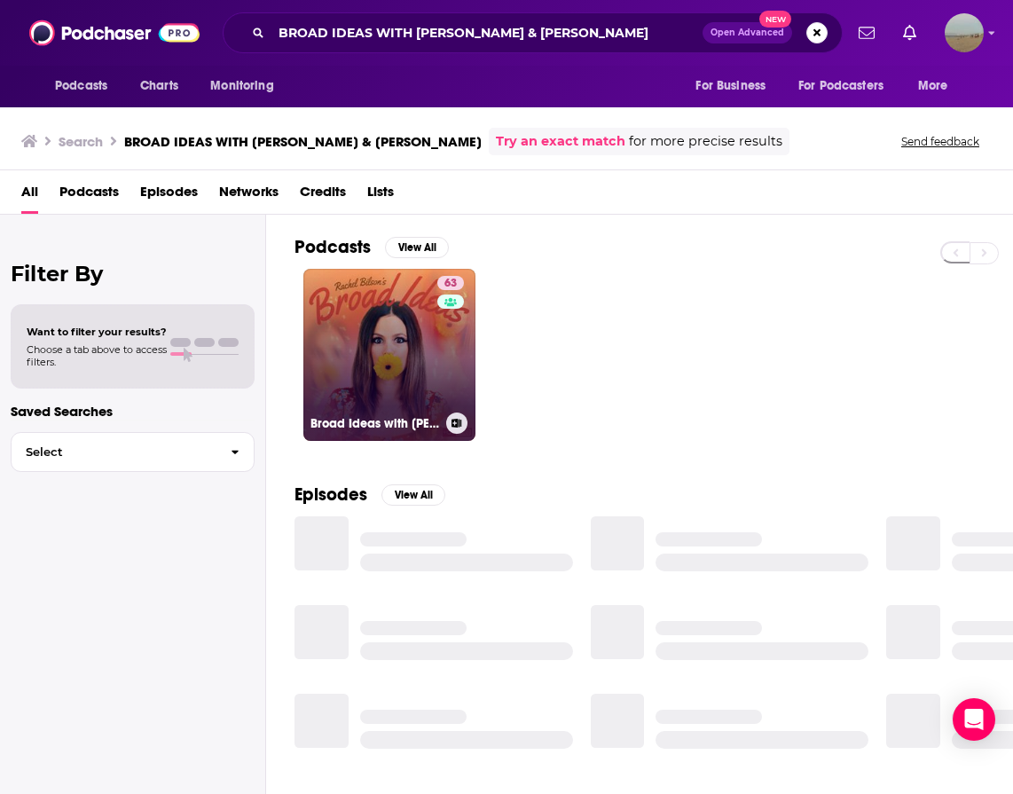
click at [347, 350] on link "63 Broad Ideas with Rachel Bilson & Olivia Allen" at bounding box center [389, 355] width 172 height 172
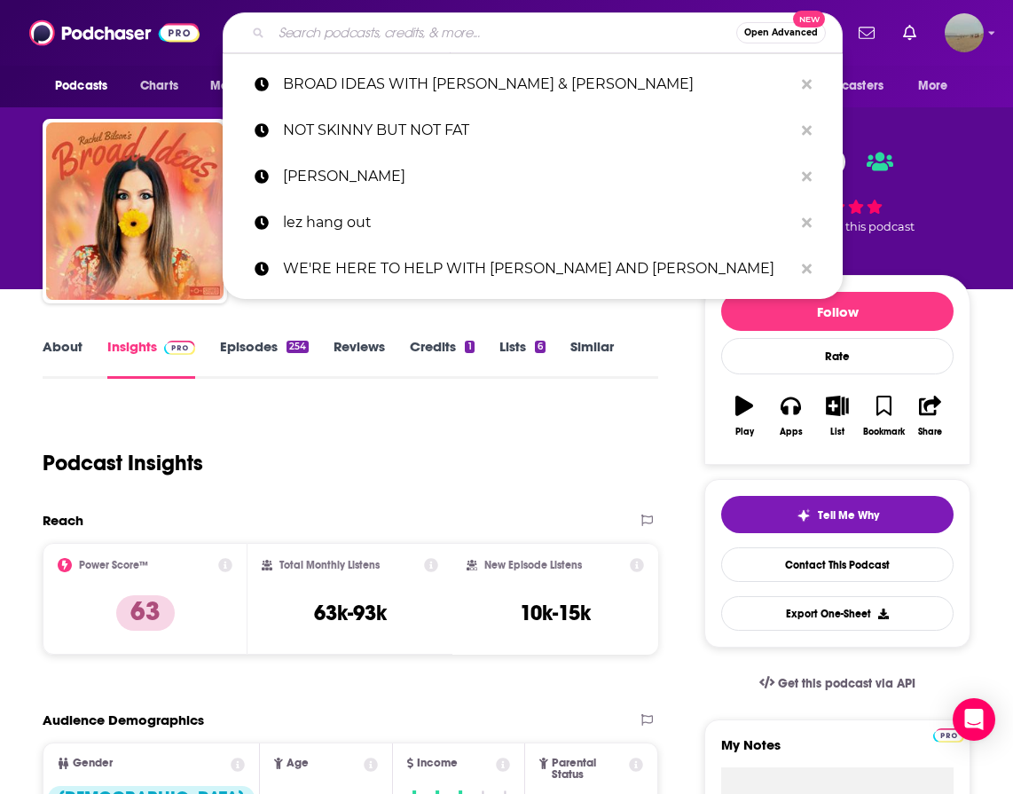
click at [450, 34] on input "Search podcasts, credits, & more..." at bounding box center [503, 33] width 465 height 28
paste input "BUSY PHILIPS IS DOING HER BEST"
type input "BUSY PHILIPS IS DOING HER BEST"
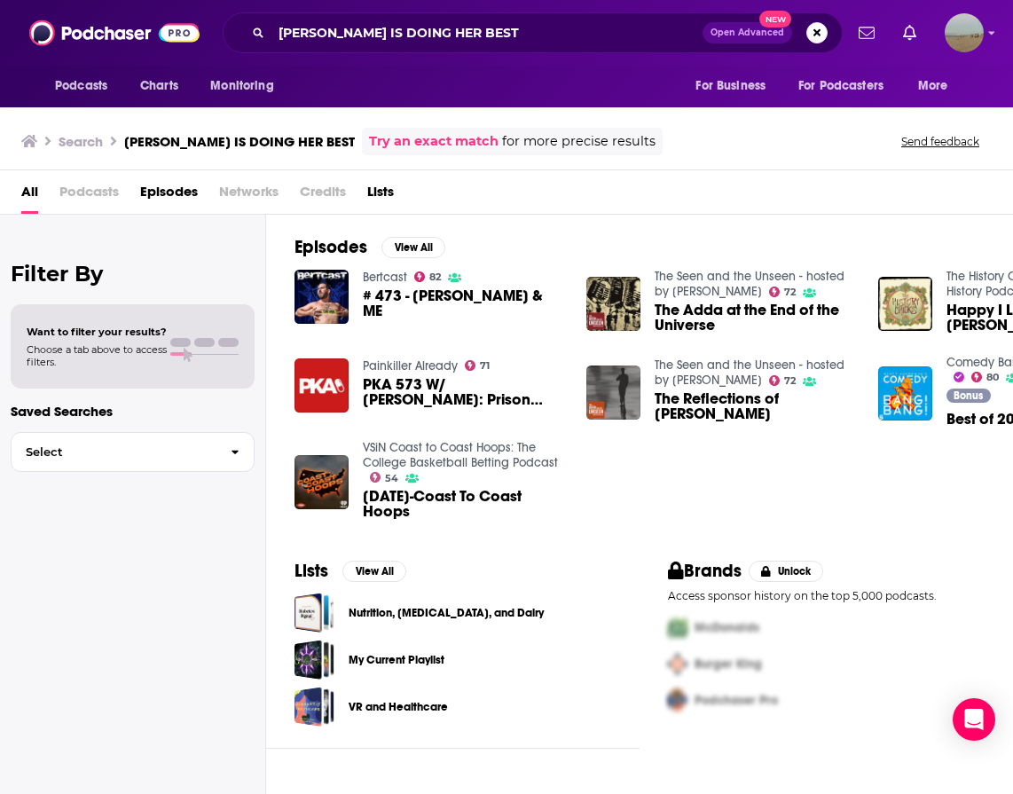
click at [193, 258] on div "Filter By Want to filter your results? Choose a tab above to access filters. Sa…" at bounding box center [133, 612] width 266 height 794
click at [85, 195] on span "Podcasts" at bounding box center [88, 195] width 59 height 36
click at [98, 192] on span "Podcasts" at bounding box center [88, 195] width 59 height 36
click at [86, 188] on span "Podcasts" at bounding box center [88, 195] width 59 height 36
click at [374, 142] on link "Try an exact match" at bounding box center [433, 141] width 129 height 20
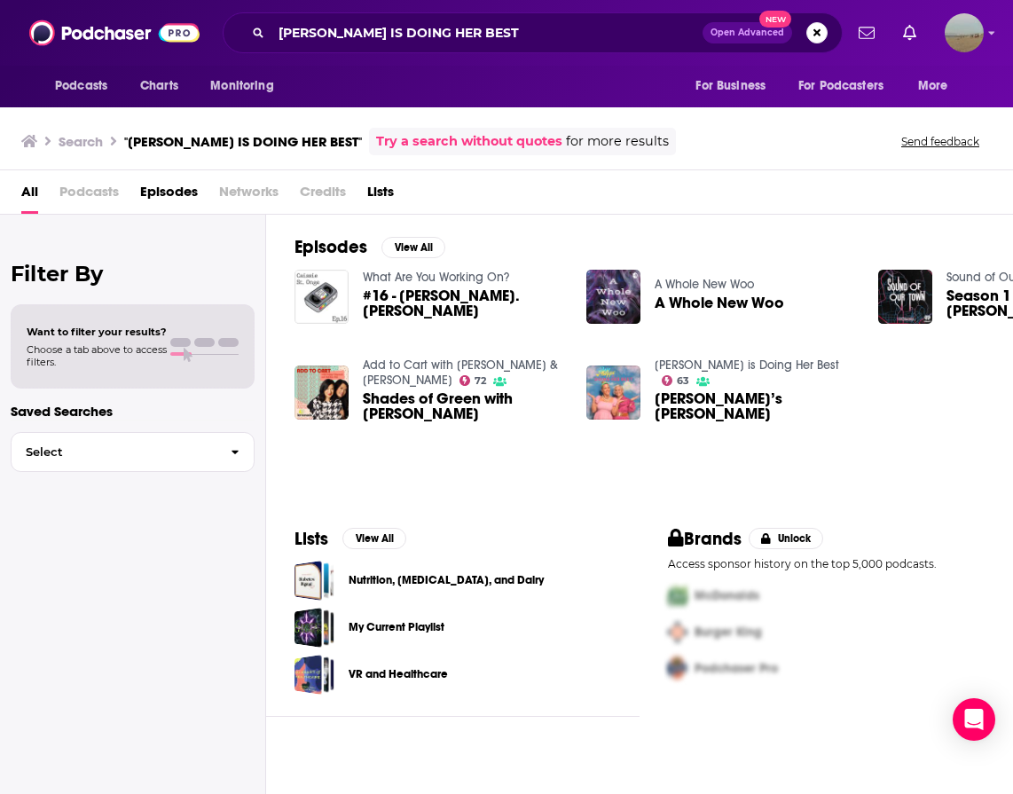
click at [954, 138] on button "Send feedback" at bounding box center [940, 141] width 89 height 15
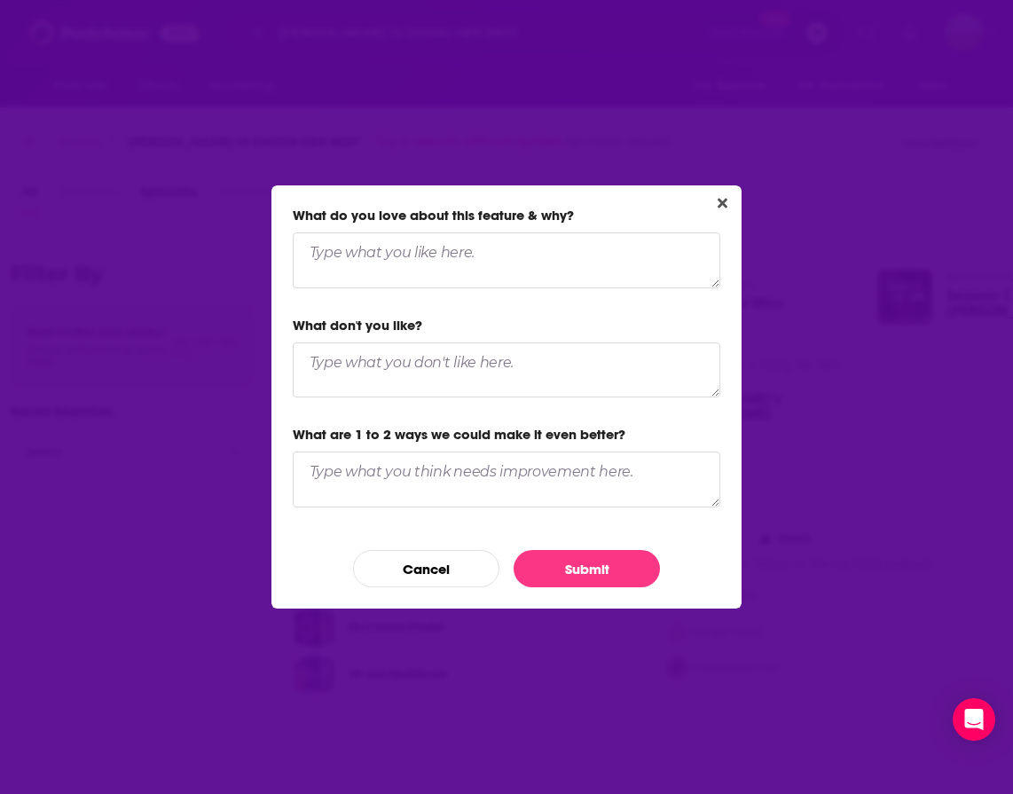
click at [597, 143] on div "What do you love about this feature & why? What don't you like? What are 1 to 2…" at bounding box center [506, 397] width 1013 height 794
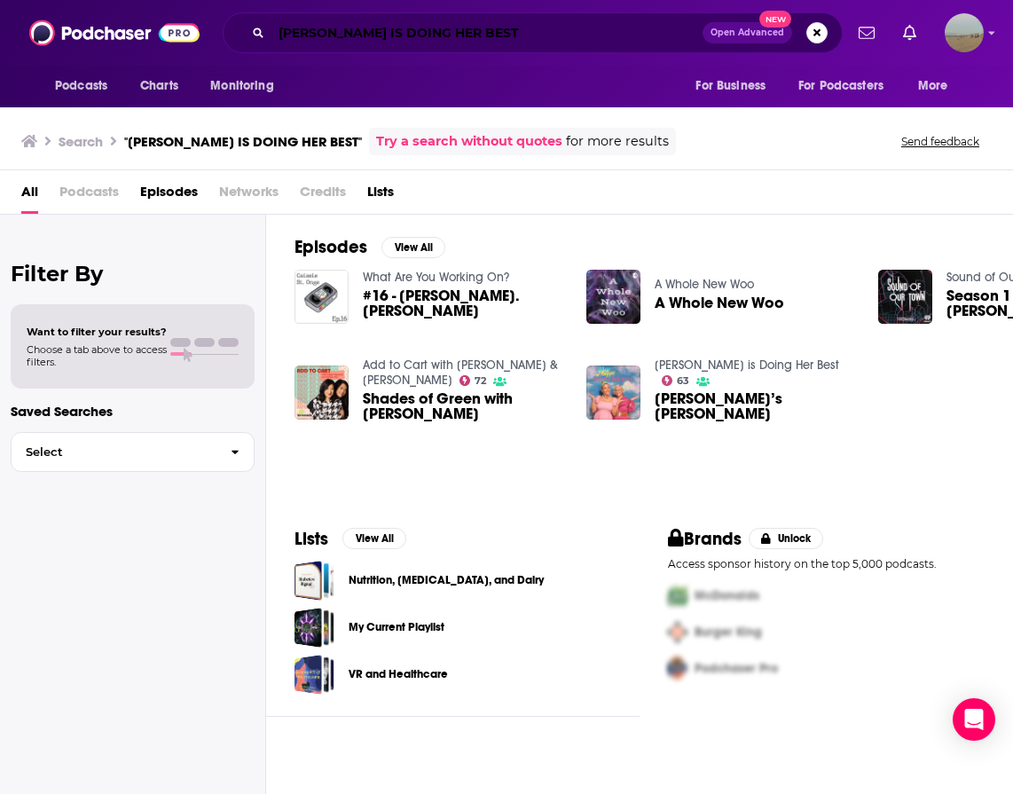
click at [357, 33] on input "BUSY PHILIPS IS DOING HER BEST" at bounding box center [486, 33] width 431 height 28
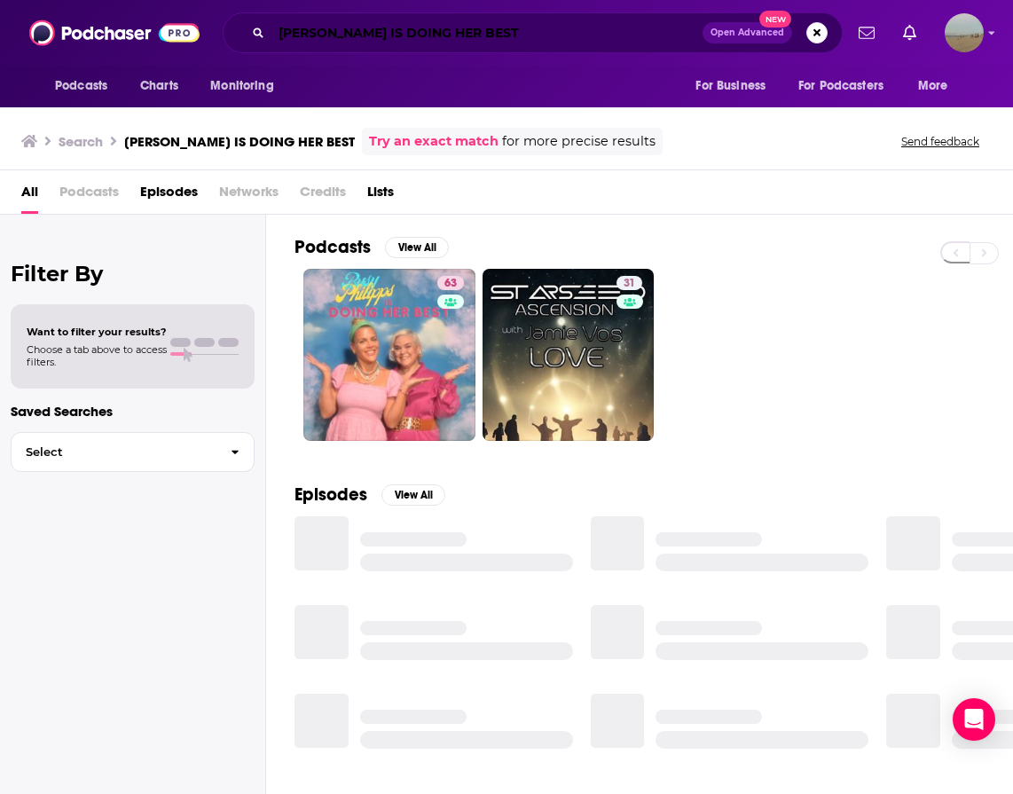
click at [575, 39] on input "BUSY PHILIPPS IS DOING HER BEST" at bounding box center [486, 33] width 431 height 28
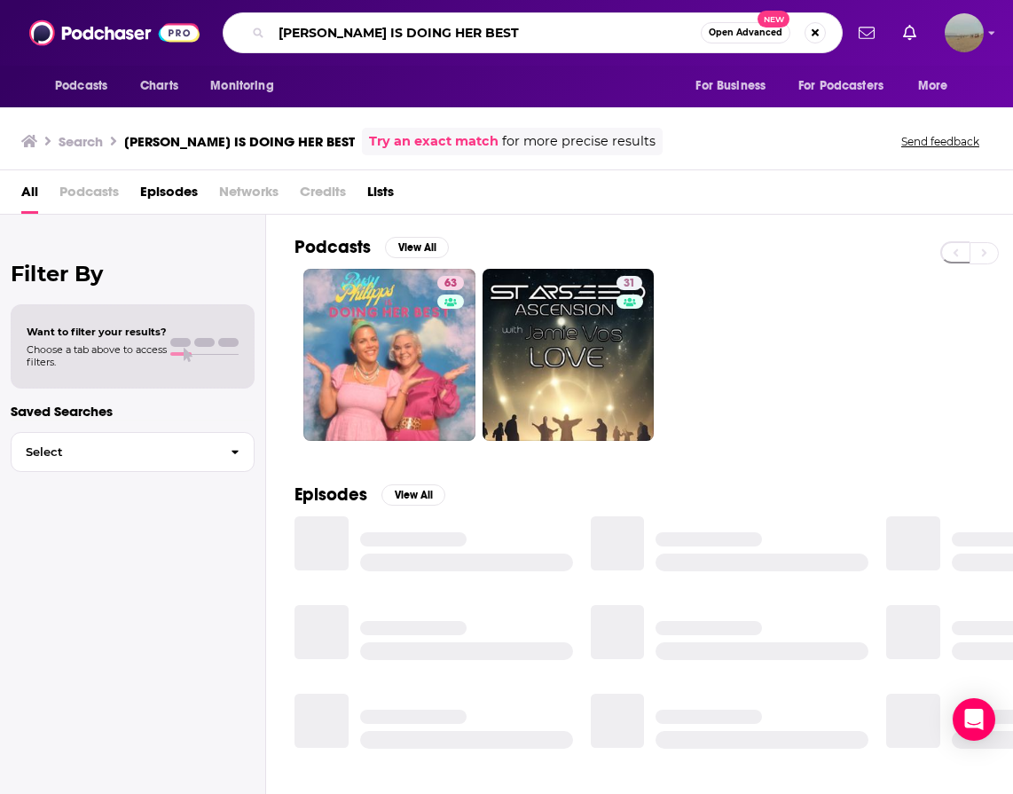
click at [575, 39] on input "BUSY PHILIPPS IS DOING HER BEST" at bounding box center [485, 33] width 429 height 28
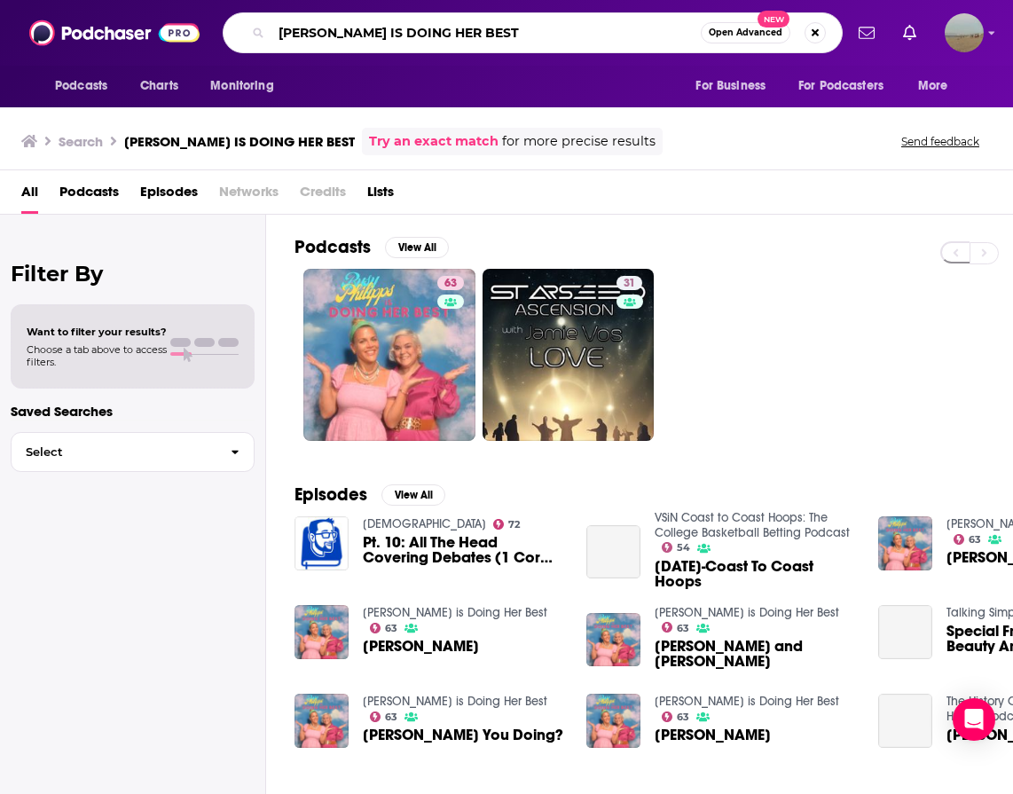
click at [575, 39] on input "BUSY PHILIPPS IS DOING HER BEST" at bounding box center [485, 33] width 429 height 28
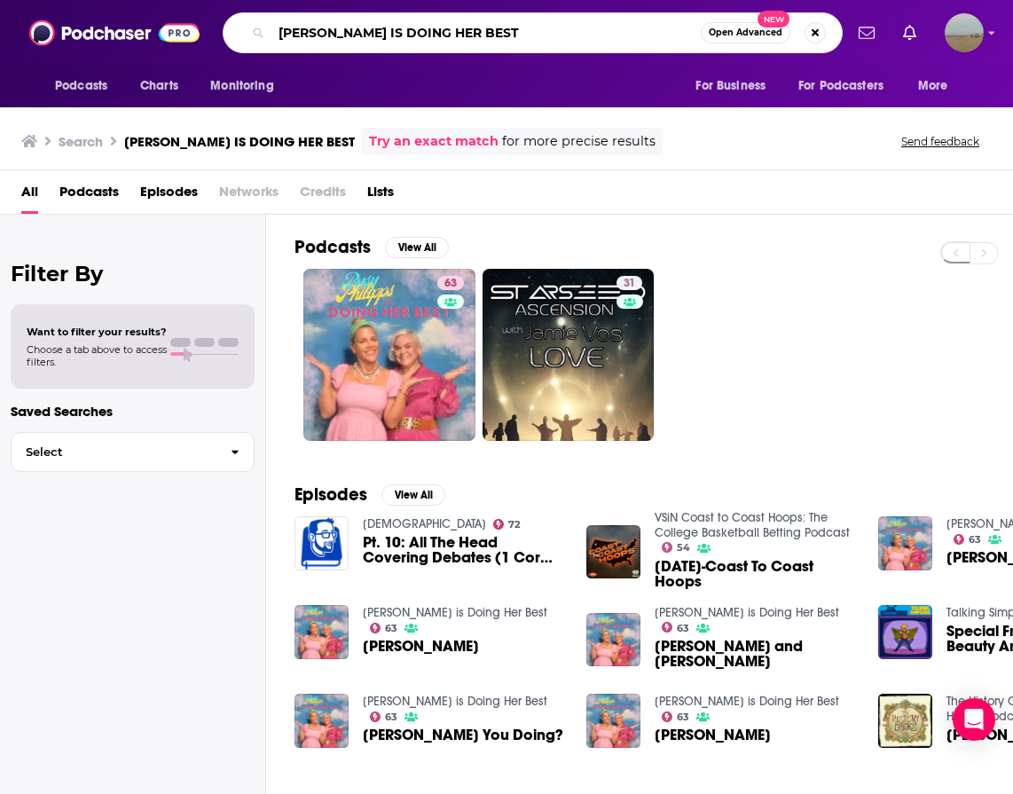
paste input "THE COMMENT SECTION WITH DREW AFUALO"
type input "THE COMMENT SECTION WITH DREW AFUALO"
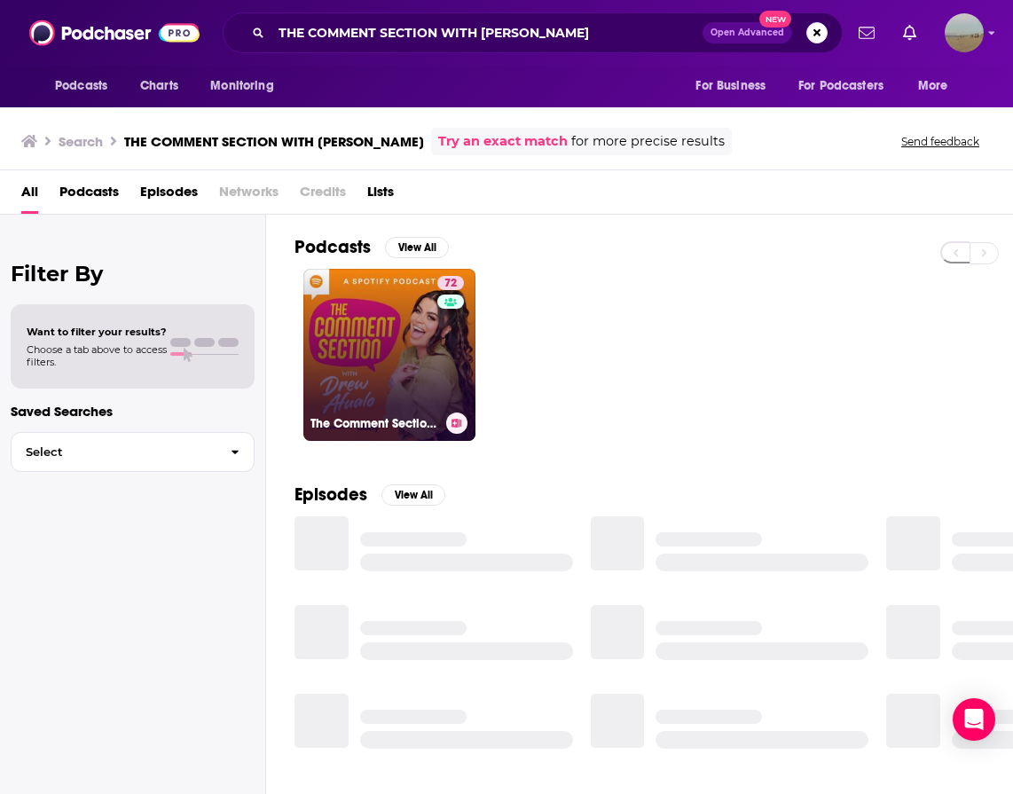
click at [367, 352] on link "72 The Comment Section with Drew Afualo" at bounding box center [389, 355] width 172 height 172
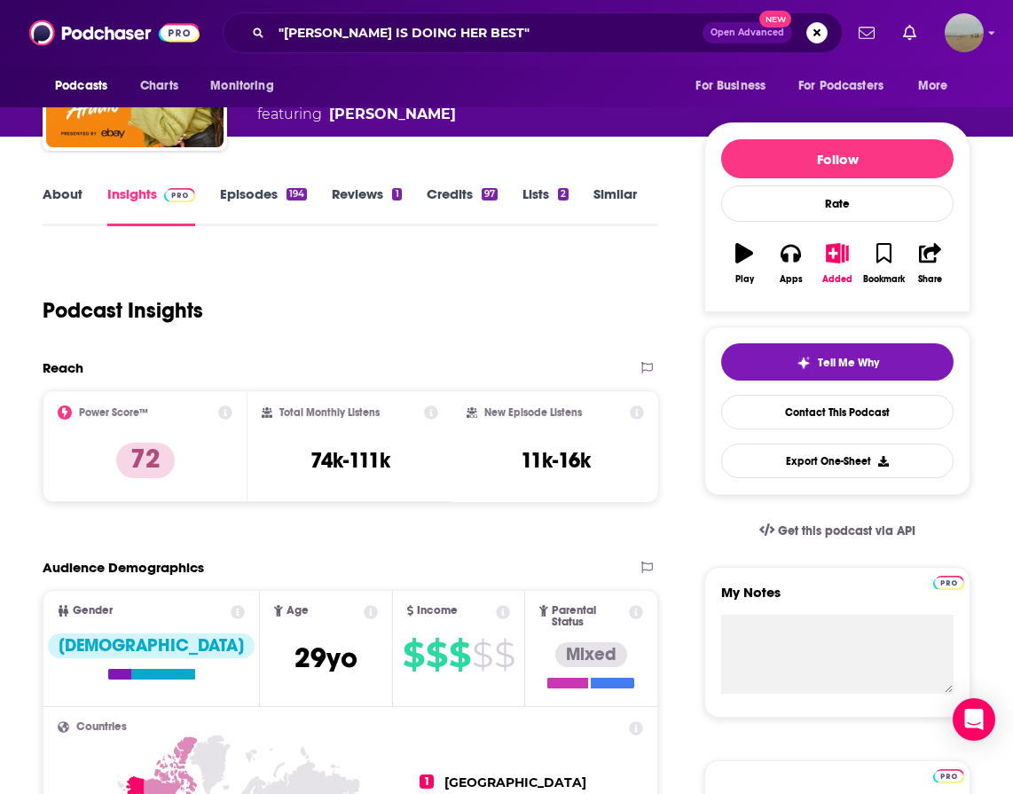
scroll to position [149, 0]
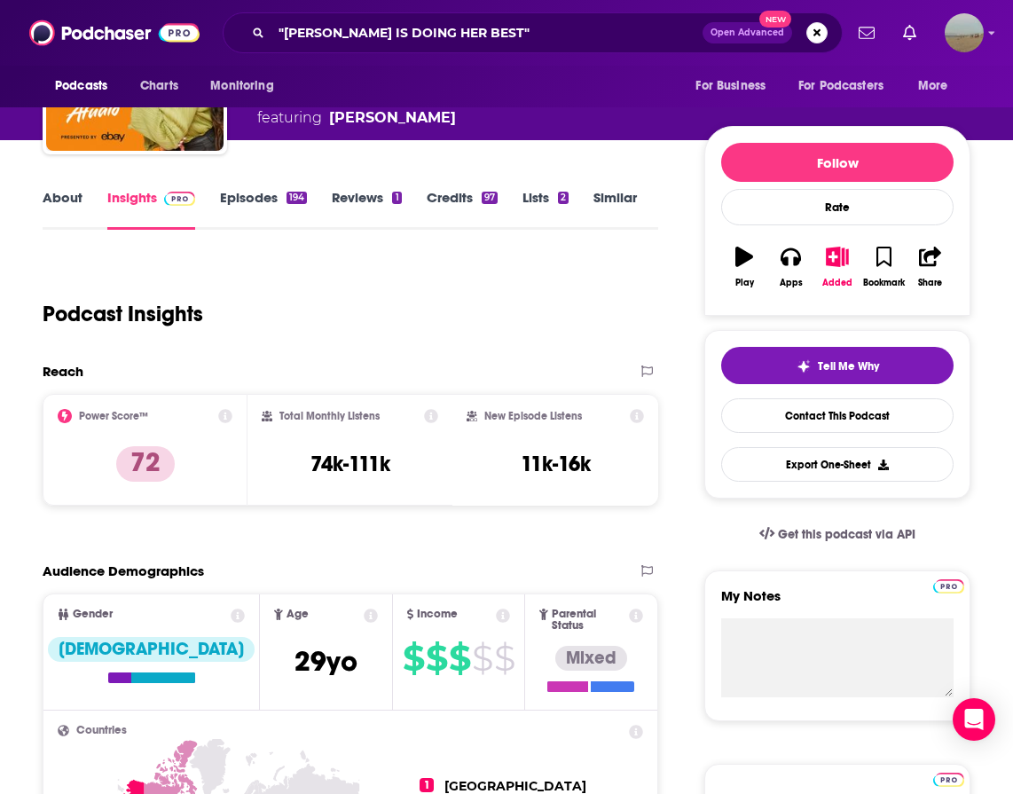
click at [267, 195] on link "Episodes 194" at bounding box center [263, 209] width 87 height 41
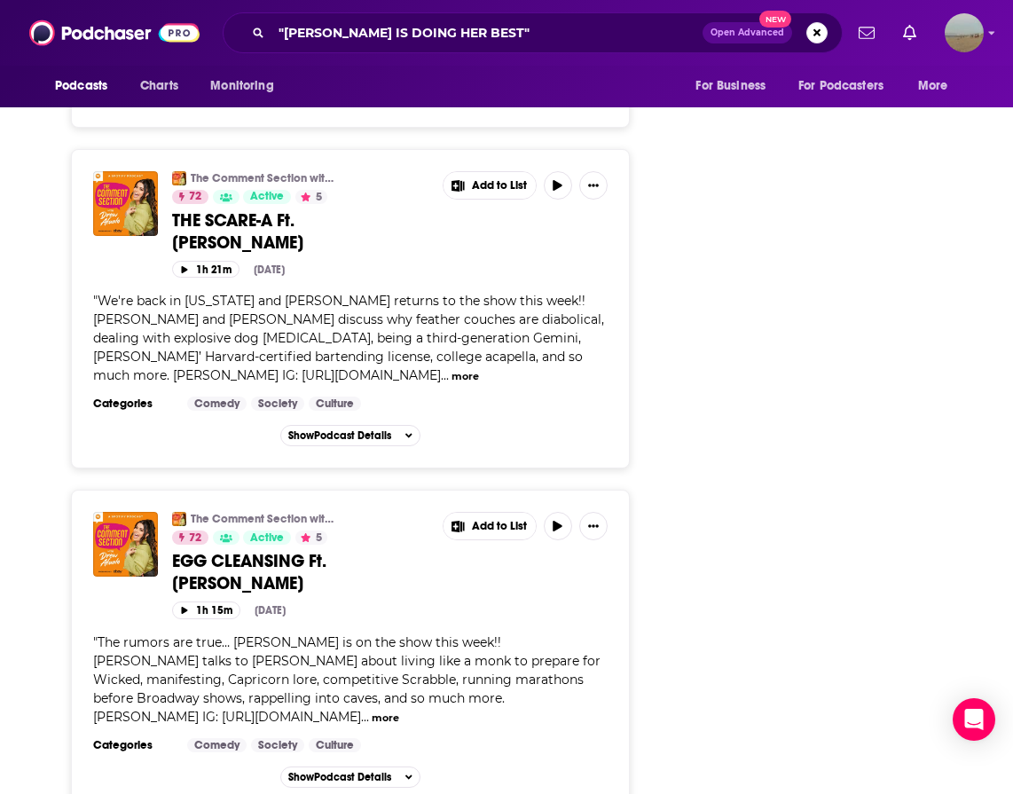
scroll to position [5504, 0]
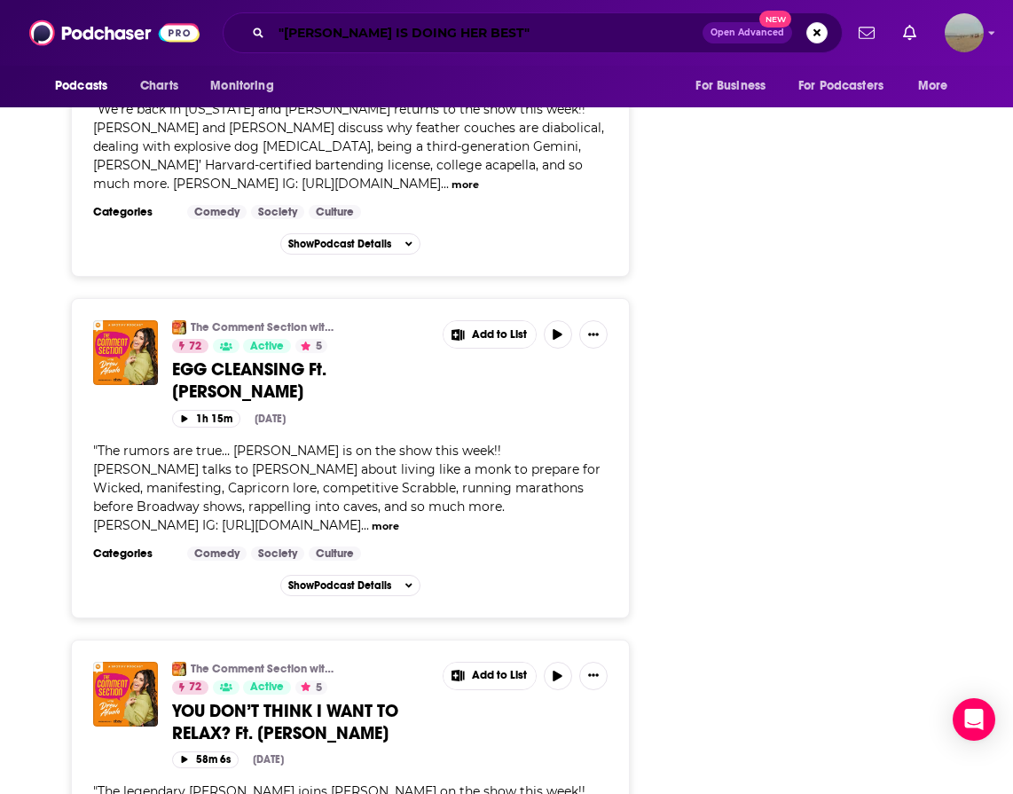
click at [541, 36] on input ""BUSY PHILIPS IS DOING HER BEST"" at bounding box center [486, 33] width 431 height 28
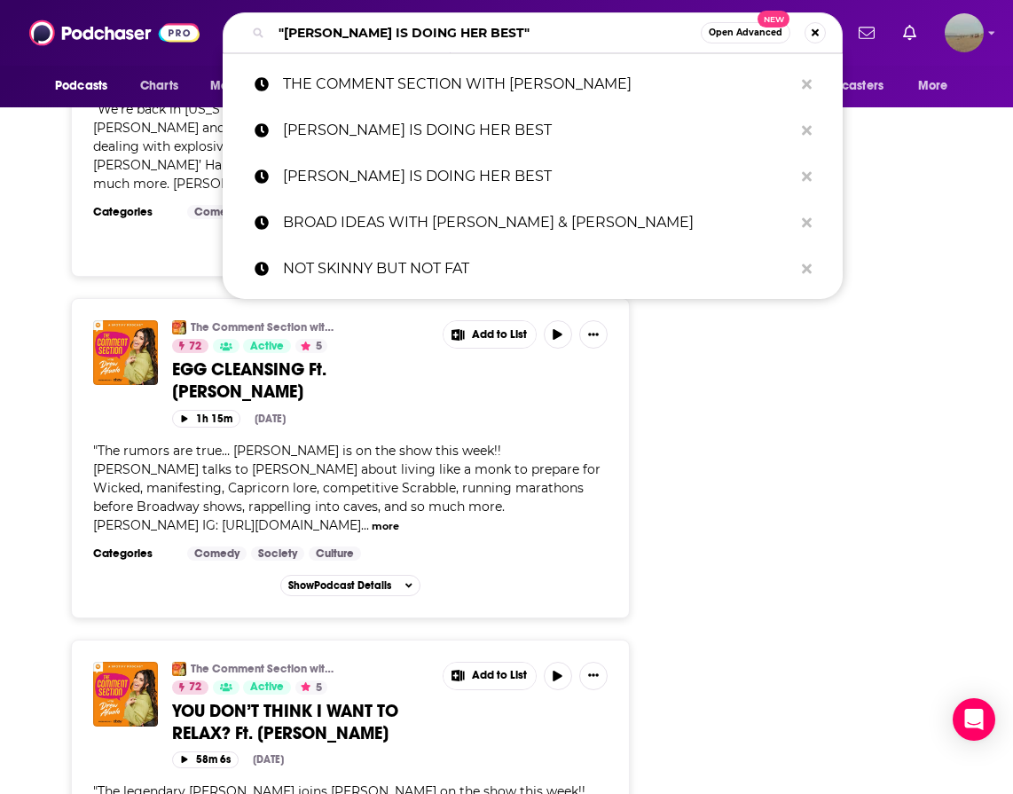
click at [541, 36] on input ""BUSY PHILIPS IS DOING HER BEST"" at bounding box center [485, 33] width 429 height 28
paste input "DISH PODCAST WITH NICK GRIMSHAW AND ANGELA HARNETT"
type input "DISH PODCAST WITH NICK GRIMSHAW AND ANGELA HARNETT"
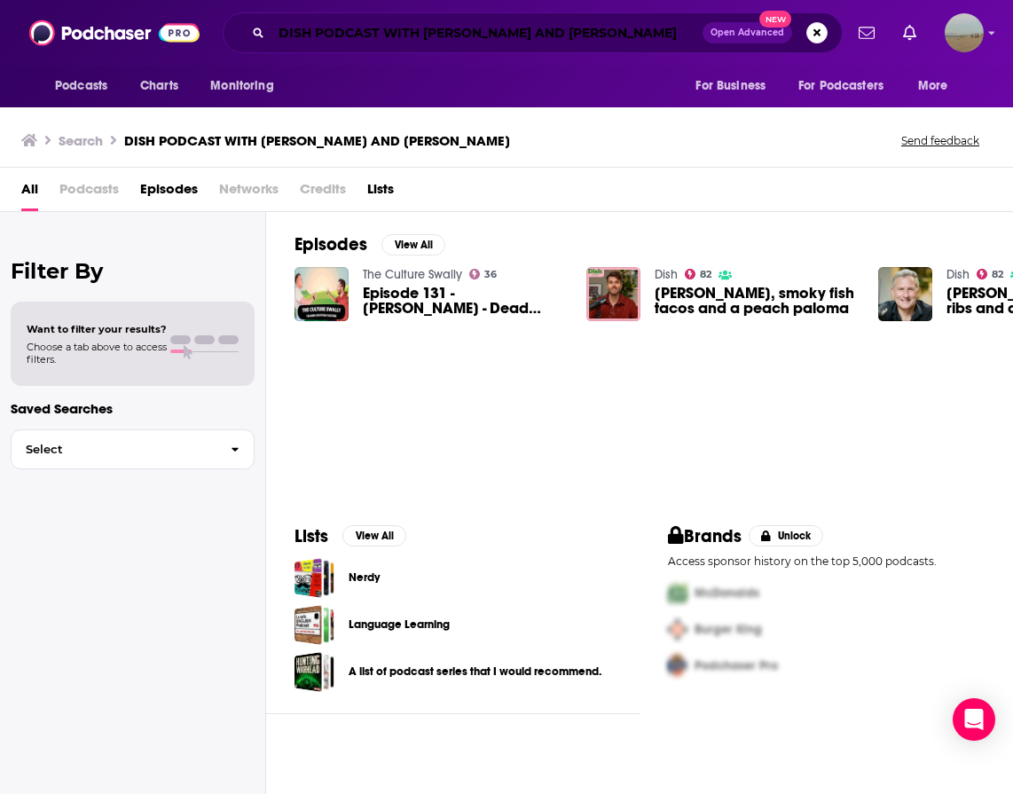
click at [460, 28] on input "DISH PODCAST WITH NICK GRIMSHAW AND ANGELA HARNETT" at bounding box center [486, 33] width 431 height 28
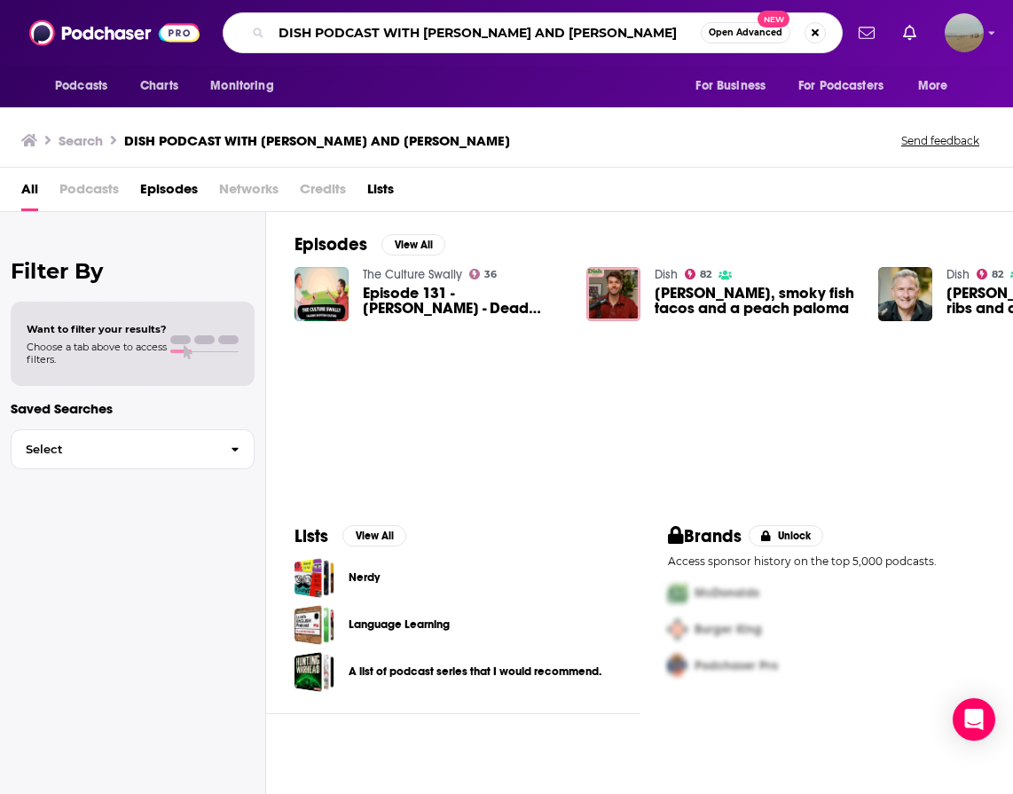
click at [460, 28] on input "DISH PODCAST WITH NICK GRIMSHAW AND ANGELA HARNETT" at bounding box center [485, 33] width 429 height 28
paste input "FASHION NEUROSIS WITH BELLA FREUD"
type input "FASHION NEUROSIS WITH BELLA FREUD"
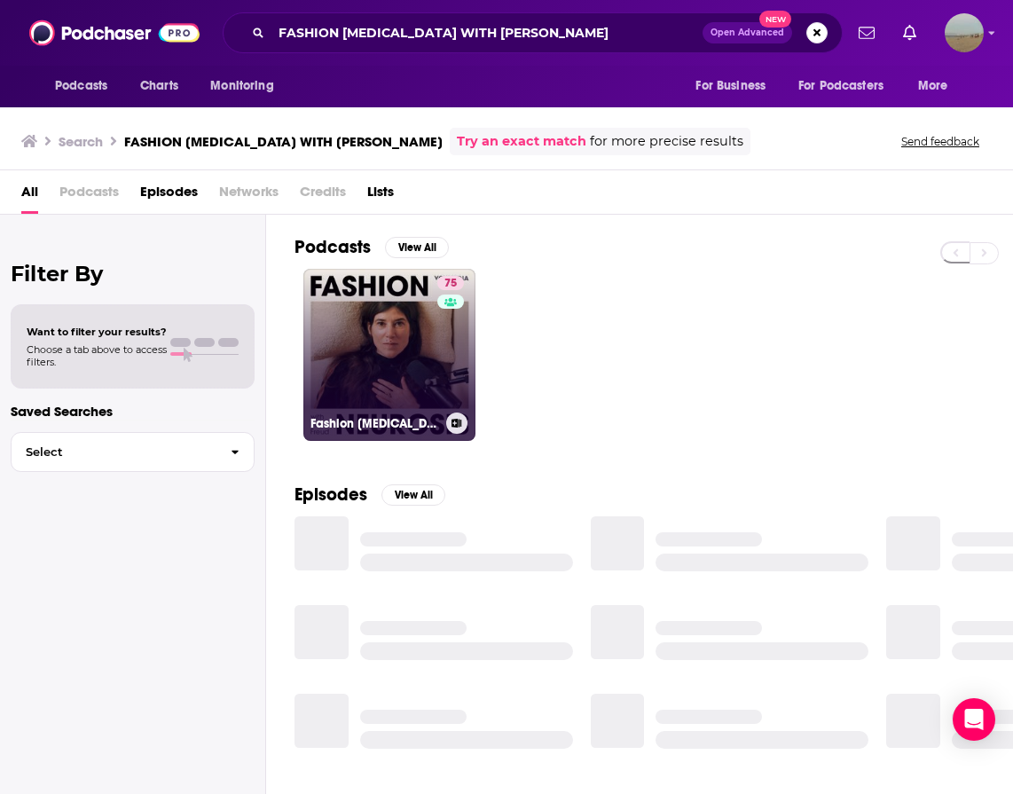
click at [405, 357] on link "75 Fashion Neurosis with Bella Freud" at bounding box center [389, 355] width 172 height 172
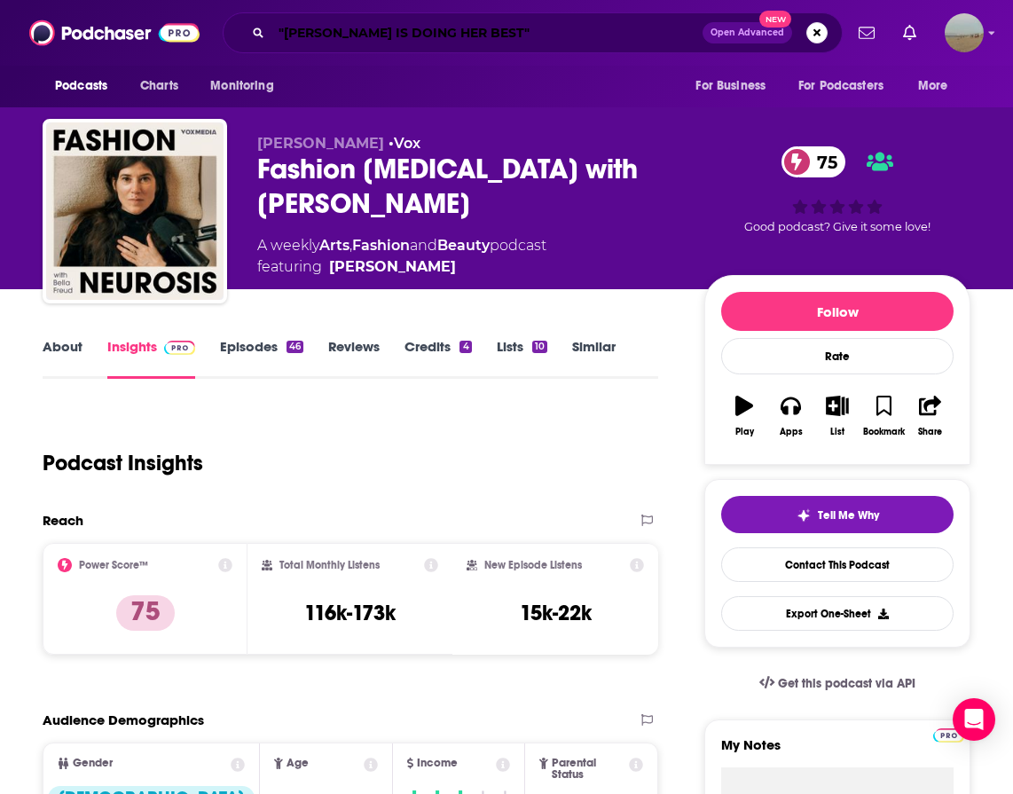
click at [489, 24] on input ""BUSY PHILIPS IS DOING HER BEST"" at bounding box center [486, 33] width 431 height 28
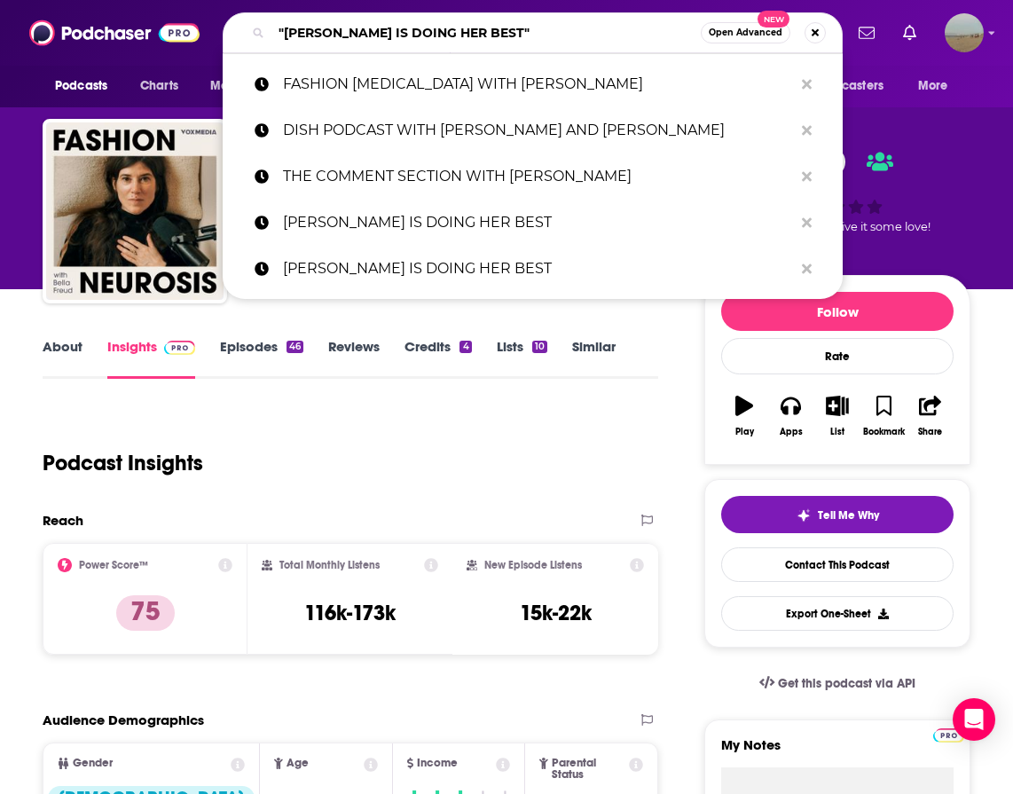
click at [489, 24] on input ""BUSY PHILIPS IS DOING HER BEST"" at bounding box center [485, 33] width 429 height 28
paste input "HELLO SUNSHINE - BRIGHT SIDE"
type input "HELLO SUNSHINE - BRIGHT SIDE"
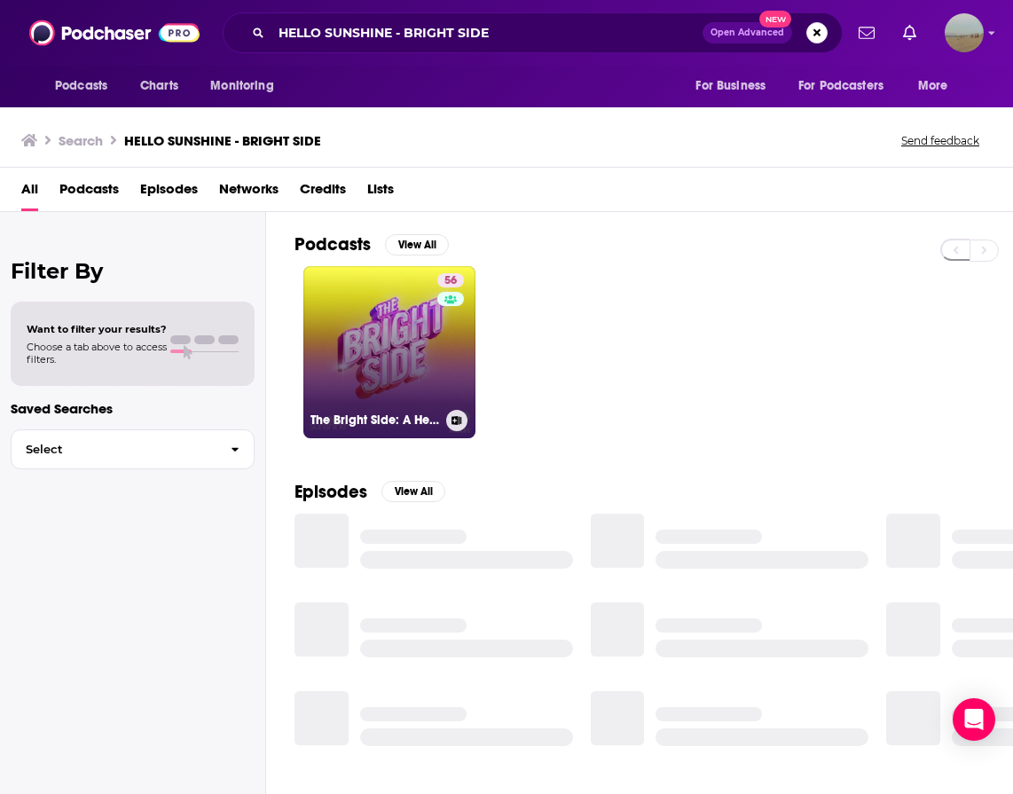
click at [349, 338] on link "56 The Bright Side: A Hello Sunshine Podcast" at bounding box center [389, 352] width 172 height 172
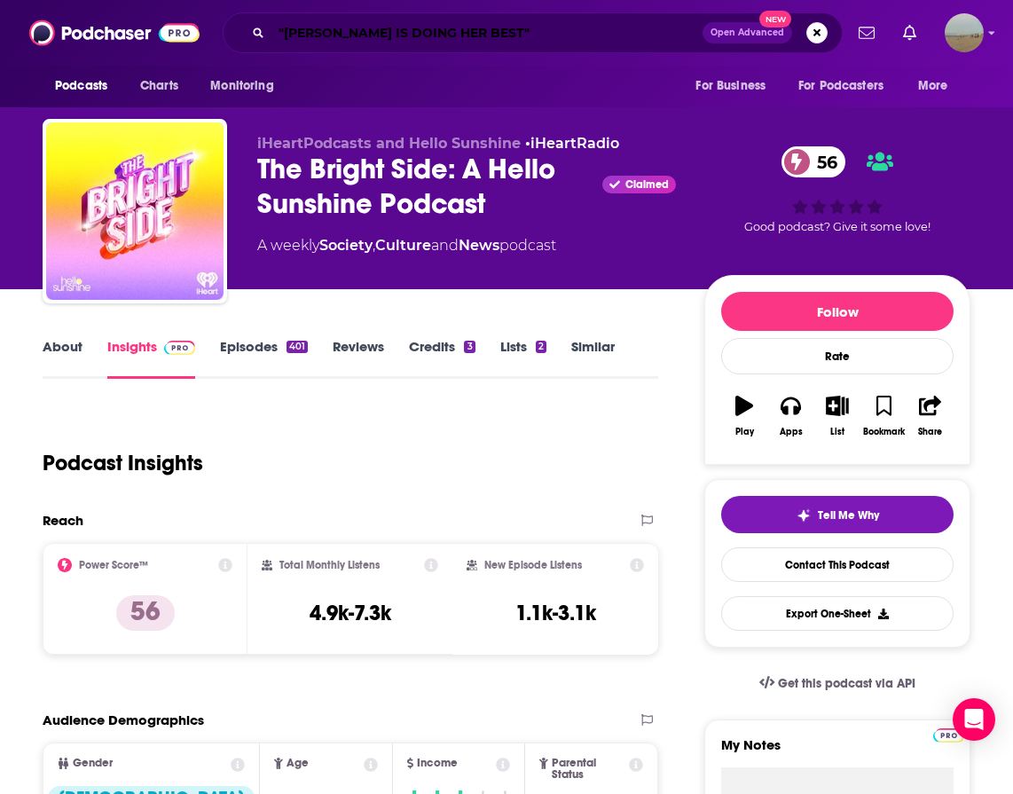
click at [320, 34] on input ""BUSY PHILIPS IS DOING HER BEST"" at bounding box center [486, 33] width 431 height 28
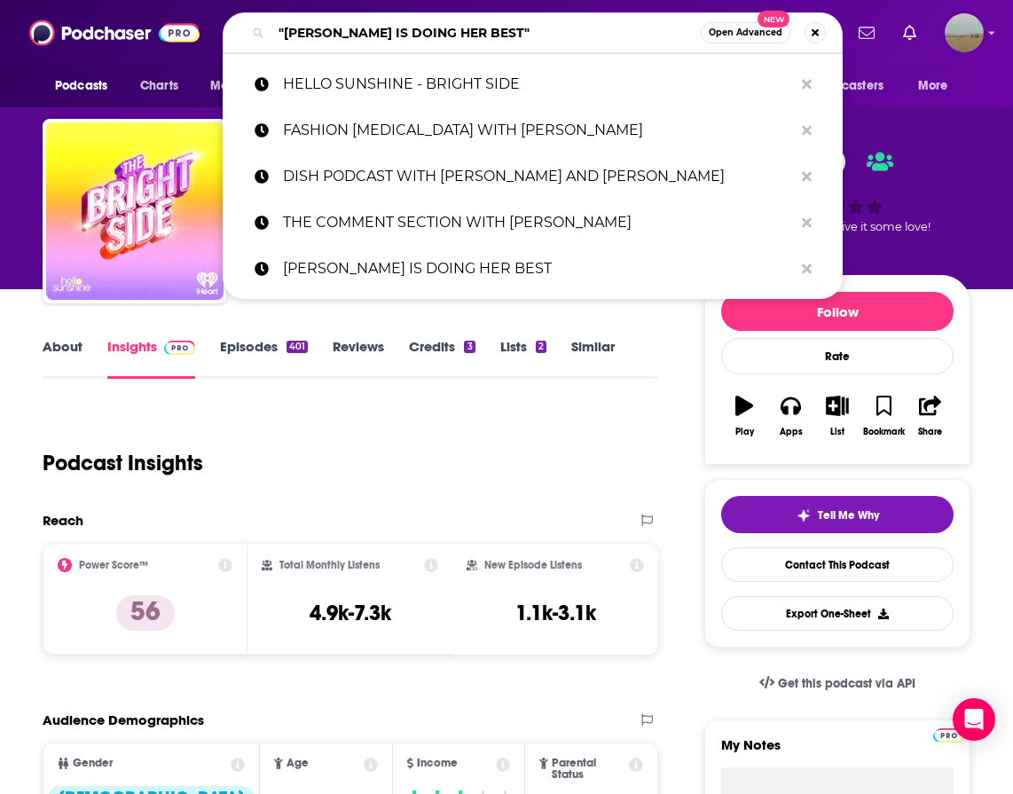
click at [320, 34] on input ""BUSY PHILIPS IS DOING HER BEST"" at bounding box center [485, 33] width 429 height 28
paste input "HIGHER LEARNING WITH VAN LATHAN AND RACHEL LINDSAY"
type input "HIGHER LEARNING WITH VAN LATHAN AND RACHEL LINDSAY"
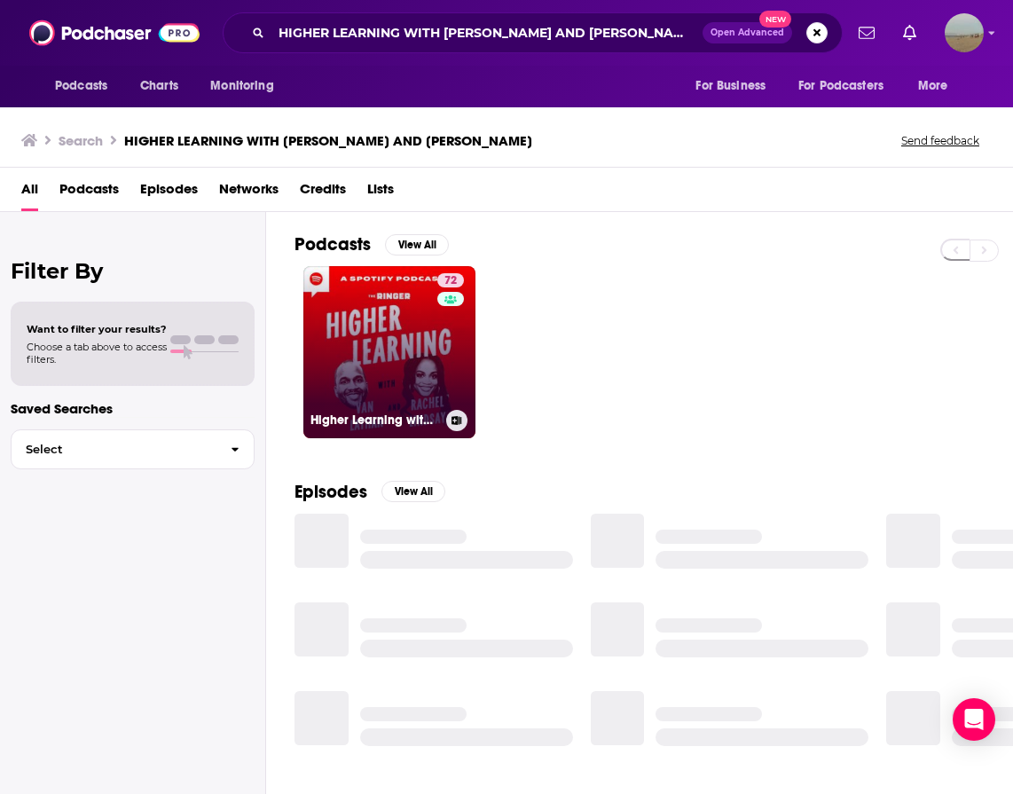
click at [415, 365] on link "72 Higher Learning with Van Lathan and Rachel Lindsay" at bounding box center [389, 352] width 172 height 172
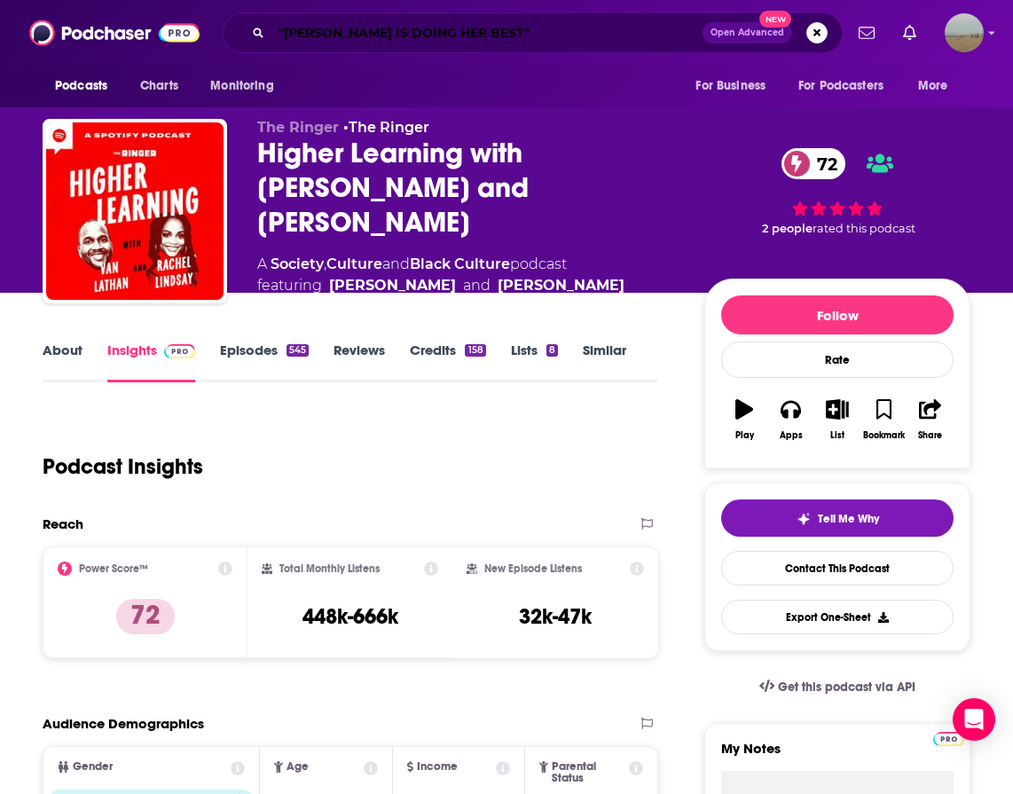
click at [392, 24] on input ""BUSY PHILIPS IS DOING HER BEST"" at bounding box center [486, 33] width 431 height 28
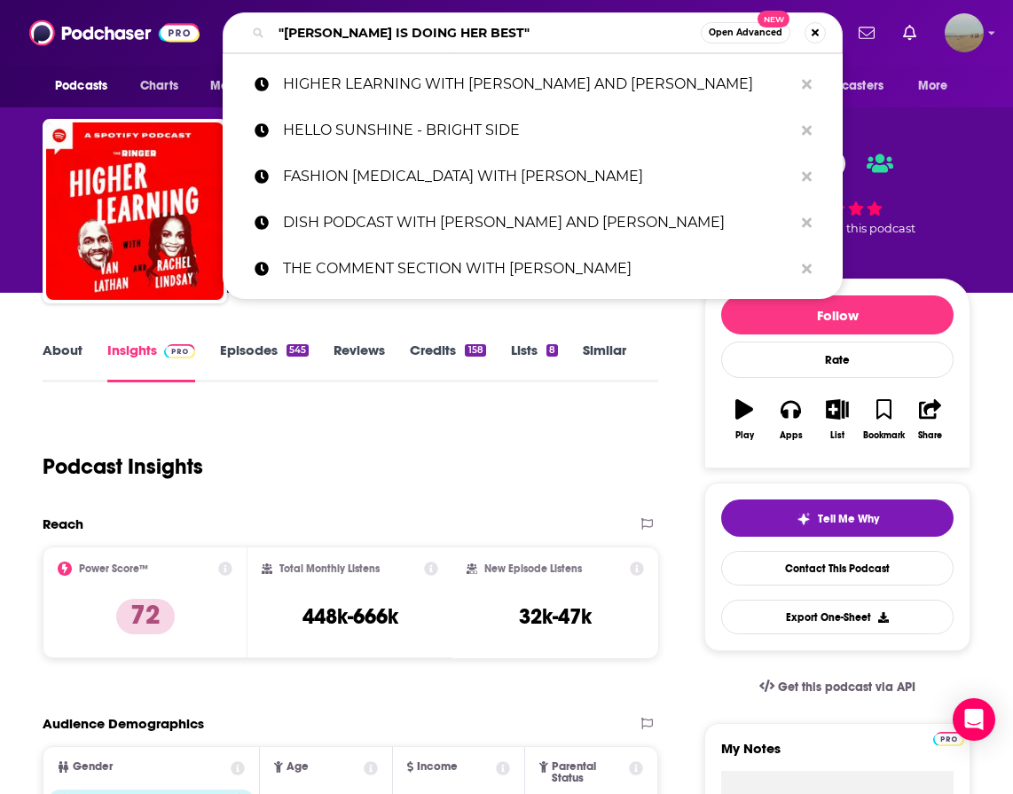
click at [392, 24] on input ""BUSY PHILIPS IS DOING HER BEST"" at bounding box center [485, 33] width 429 height 28
paste input "IN YOUR DREAMS WITH OWEN THIELE"
type input "IN YOUR DREAMS WITH OWEN THIELE"
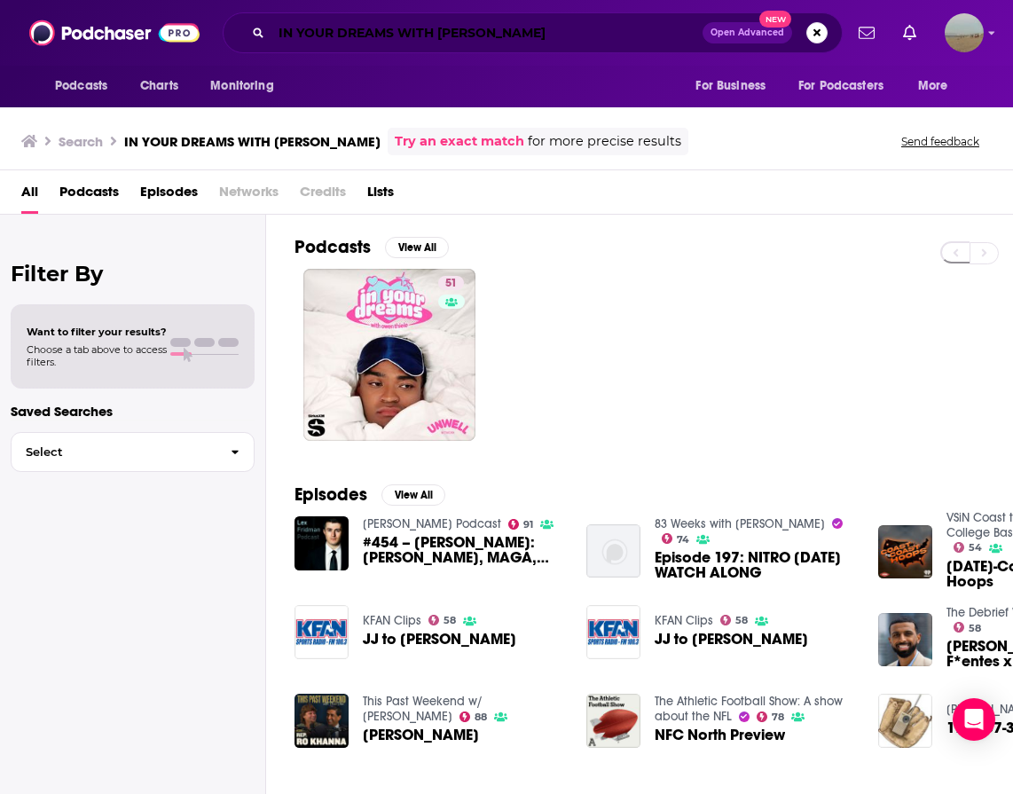
click at [458, 33] on input "IN YOUR DREAMS WITH OWEN THIELE" at bounding box center [486, 33] width 431 height 28
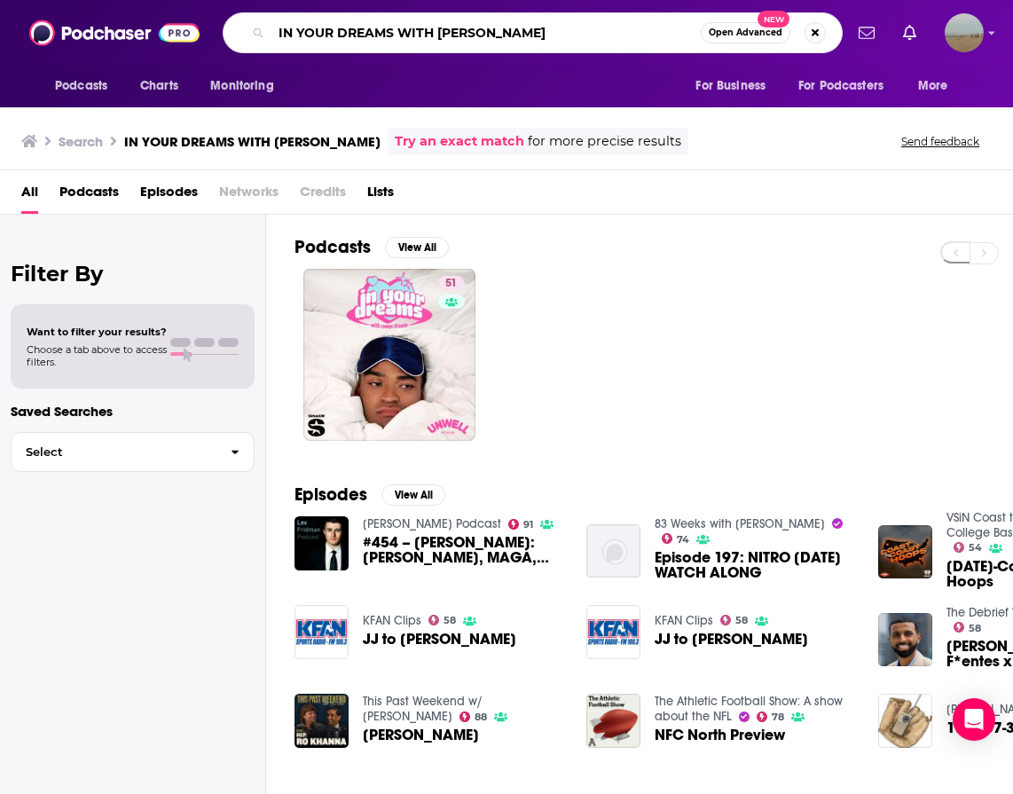
click at [458, 33] on input "IN YOUR DREAMS WITH OWEN THIELE" at bounding box center [485, 33] width 429 height 28
paste input "LONG-WINDED WITH GABBY WINDEY"
type input "LONG-WINDED WITH GABBY WINDEY"
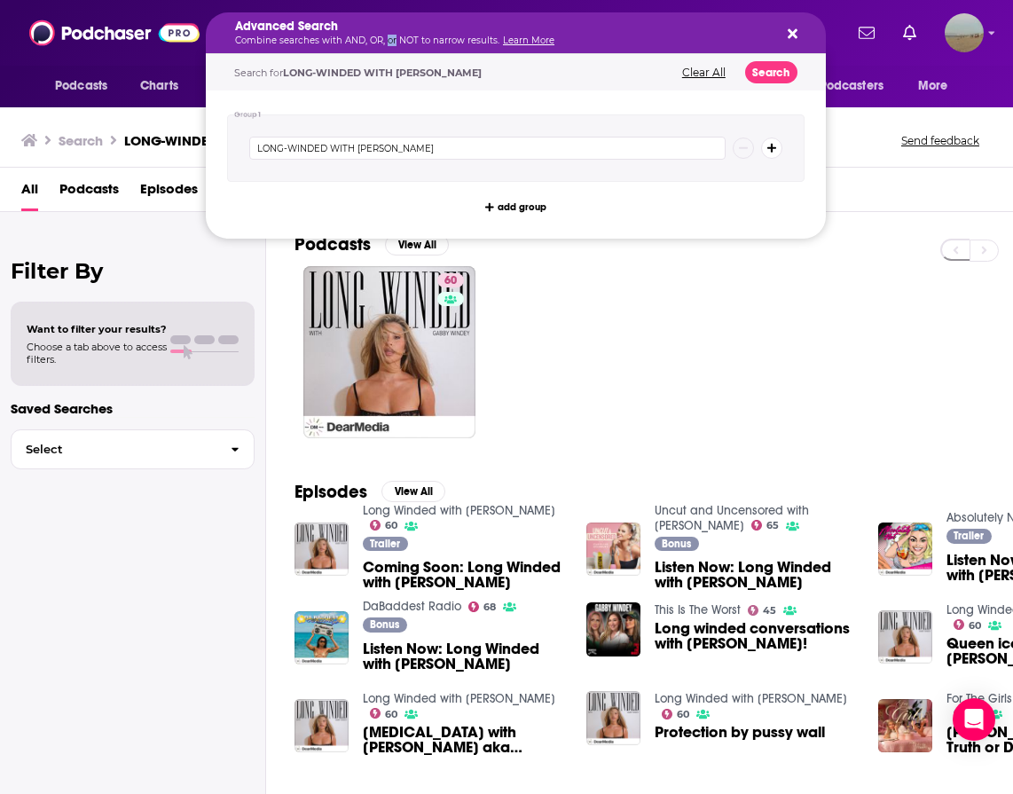
click at [388, 36] on p "Combine searches with AND, OR, or NOT to narrow results. Learn More" at bounding box center [501, 40] width 533 height 9
click at [255, 330] on div "Filter By Want to filter your results? Choose a tab above to access filters. Sa…" at bounding box center [133, 609] width 266 height 794
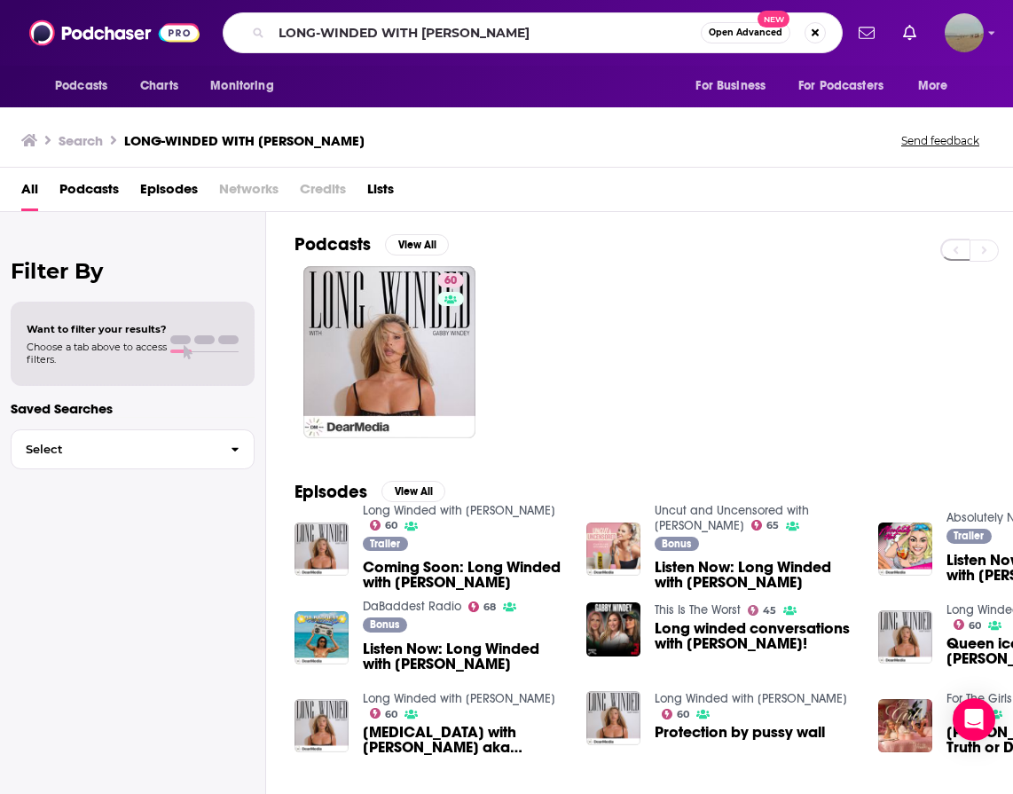
click at [383, 49] on div "LONG-WINDED WITH GABBY WINDEY Open Advanced New" at bounding box center [533, 32] width 620 height 41
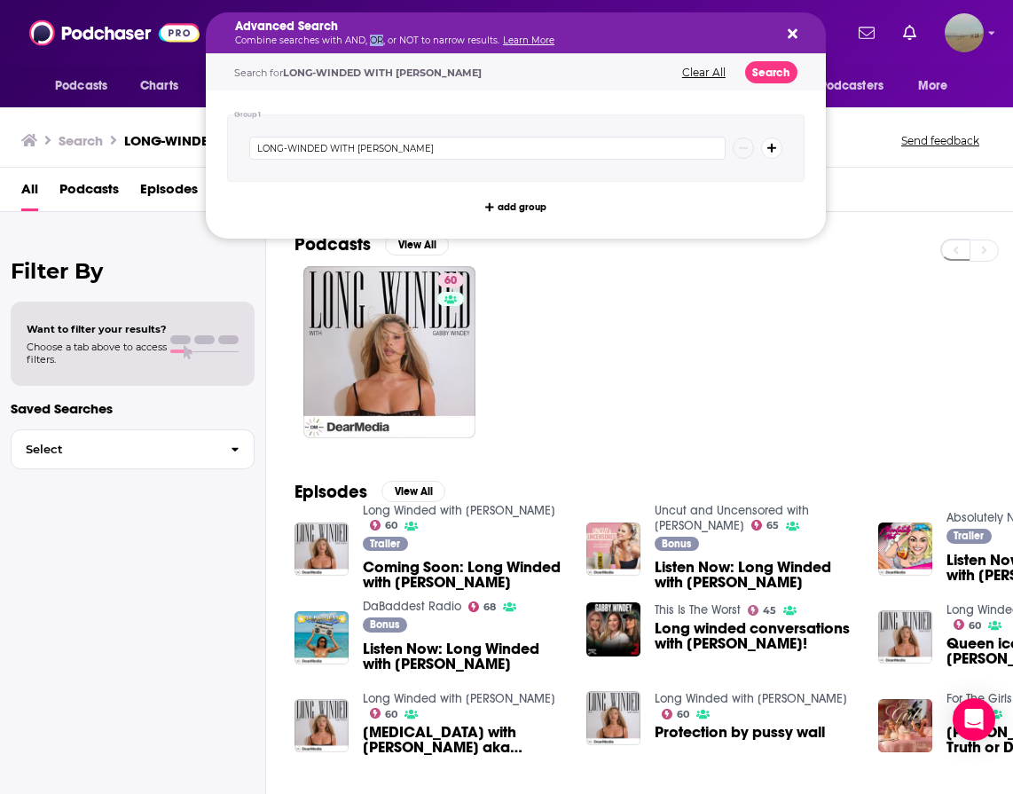
click at [372, 38] on p "Combine searches with AND, OR, or NOT to narrow results. Learn More" at bounding box center [501, 40] width 533 height 9
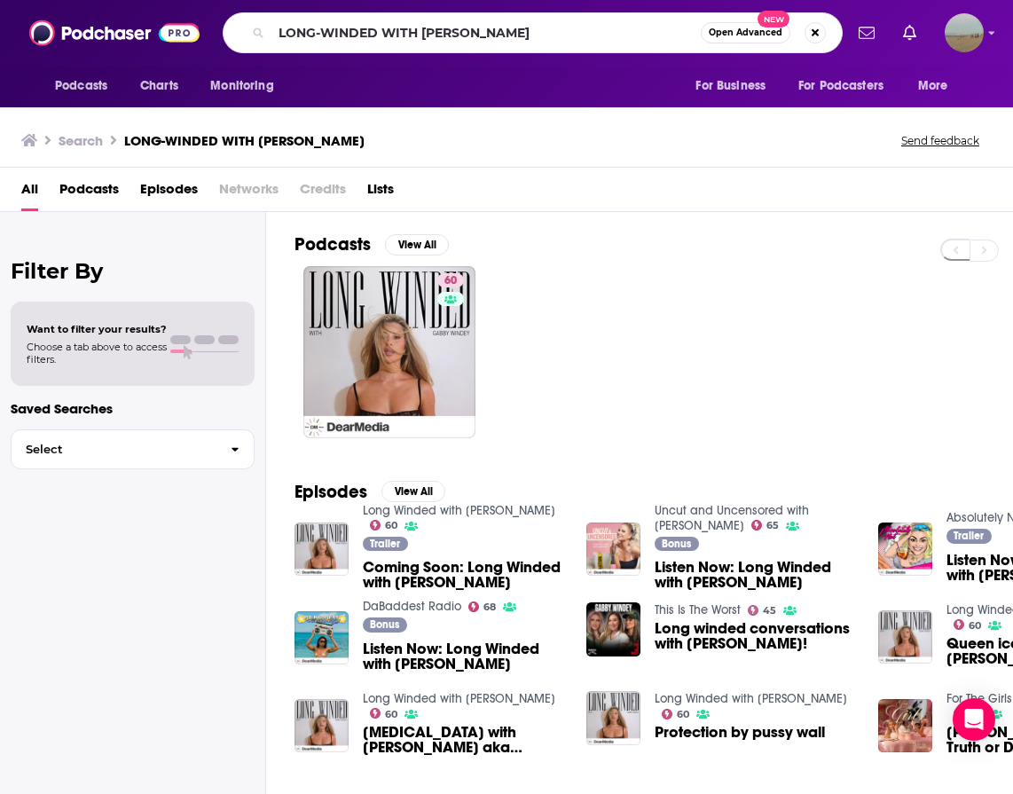
click at [406, 450] on div "Podcasts View All 60" at bounding box center [653, 335] width 718 height 247
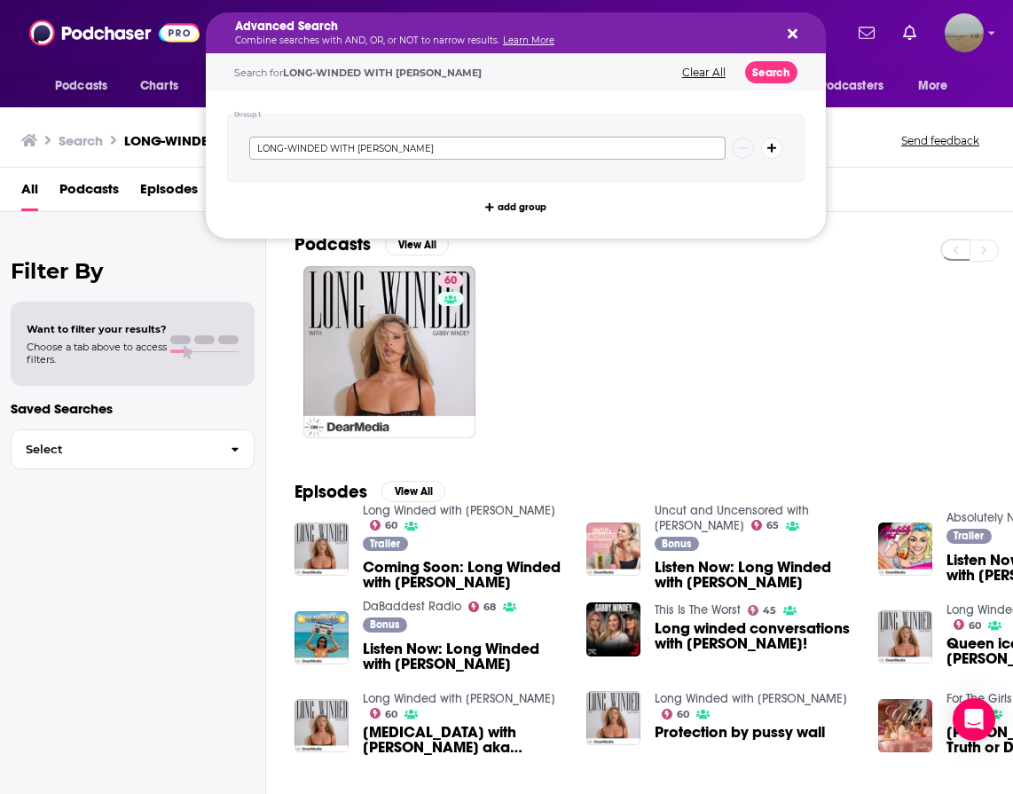
click at [511, 153] on input "LONG-WINDED WITH GABBY WINDEY" at bounding box center [487, 148] width 476 height 23
click at [704, 77] on button "Clear All" at bounding box center [704, 73] width 54 height 12
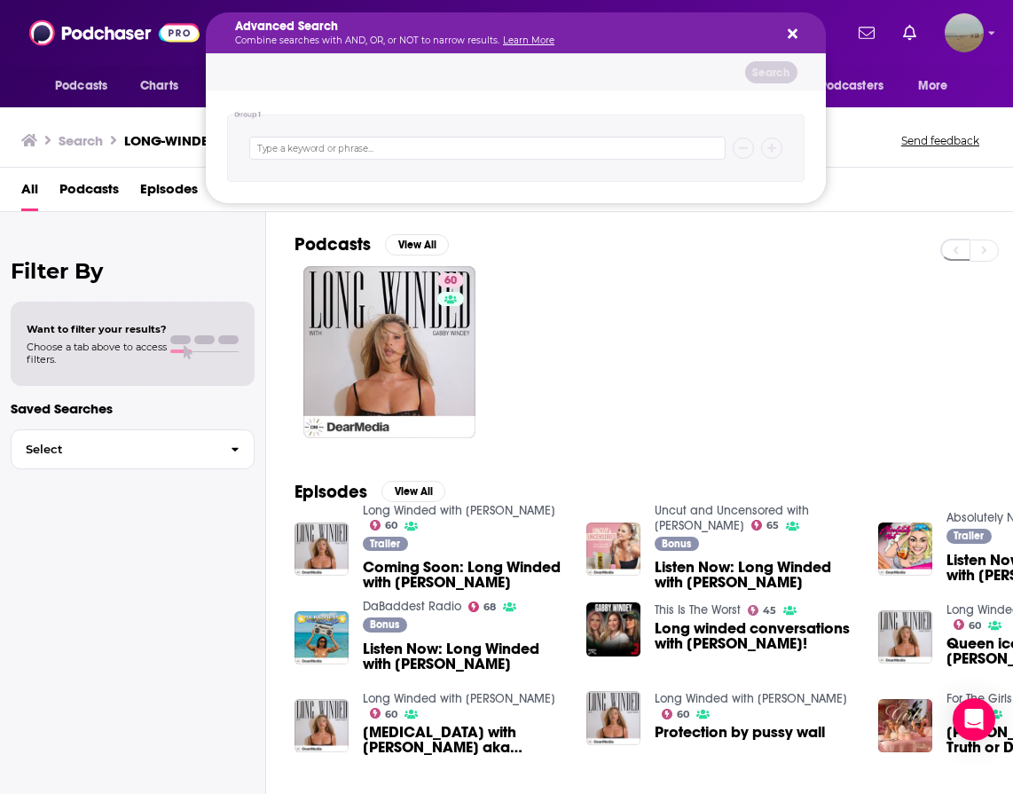
click at [797, 44] on div "Advanced Search Combine searches with AND, OR, or NOT to narrow results. Learn …" at bounding box center [516, 32] width 620 height 41
click at [795, 35] on icon "Search podcasts, credits, & more..." at bounding box center [792, 34] width 10 height 10
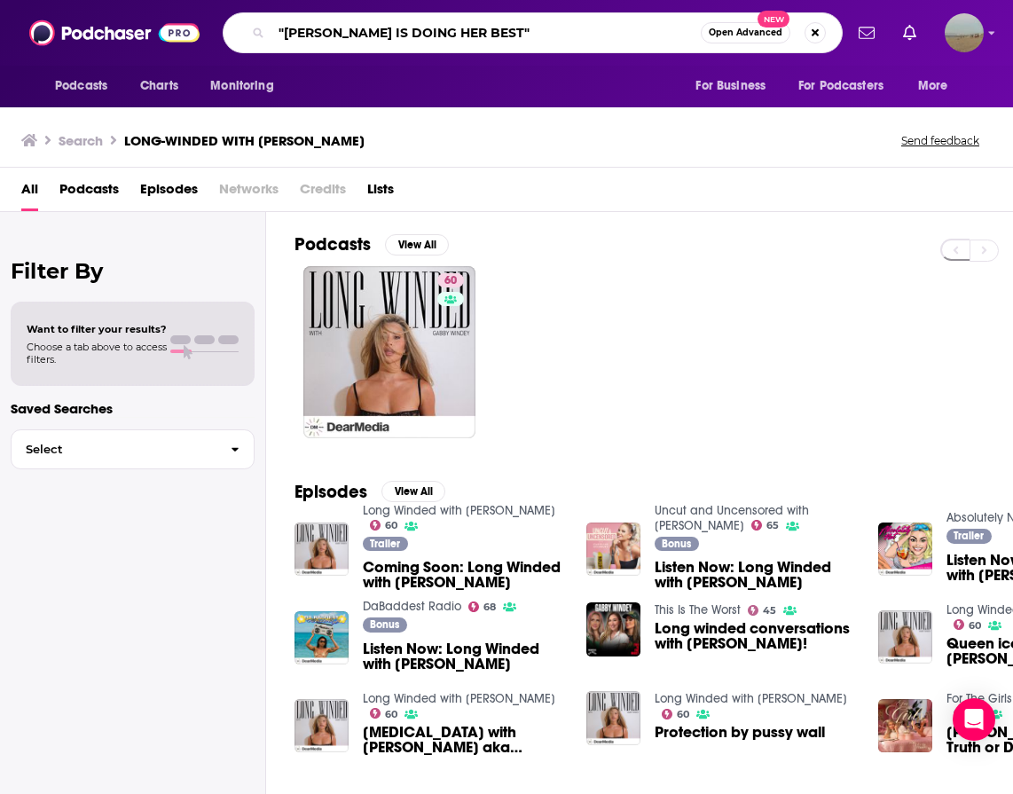
click at [586, 35] on input ""BUSY PHILIPS IS DOING HER BEST"" at bounding box center [485, 33] width 429 height 28
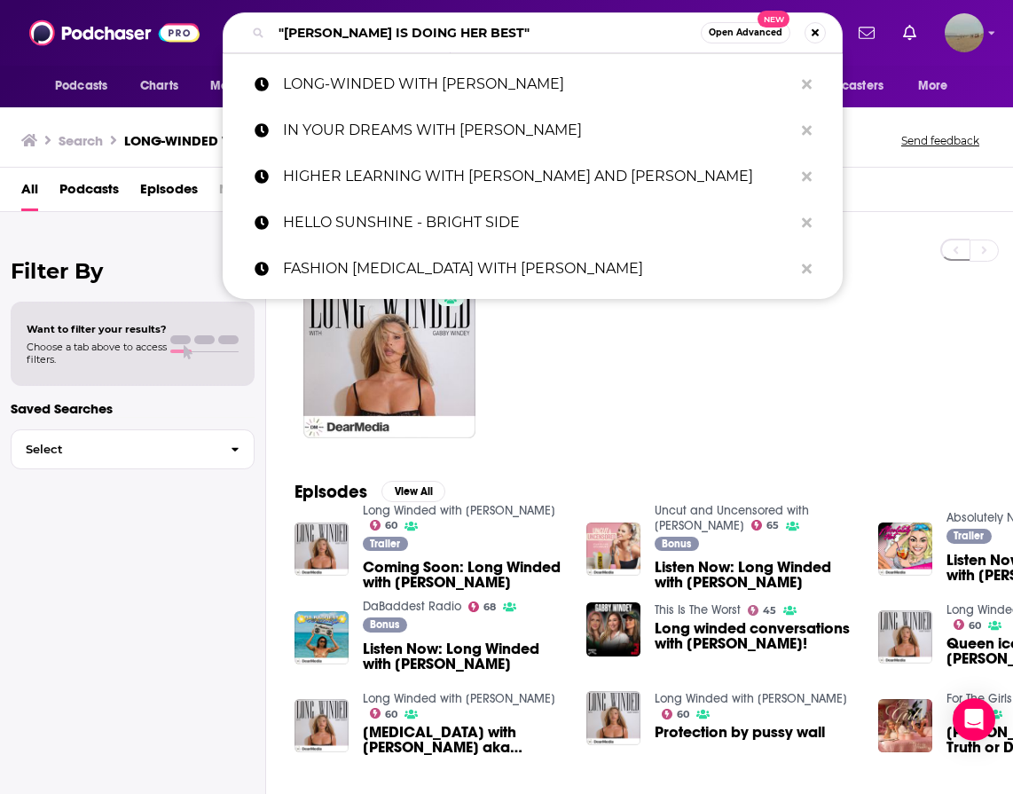
click at [586, 32] on input ""BUSY PHILIPS IS DOING HER BEST"" at bounding box center [485, 33] width 429 height 28
paste input "MINNIE QUESTIONS WITH MINNIE DRIVER"
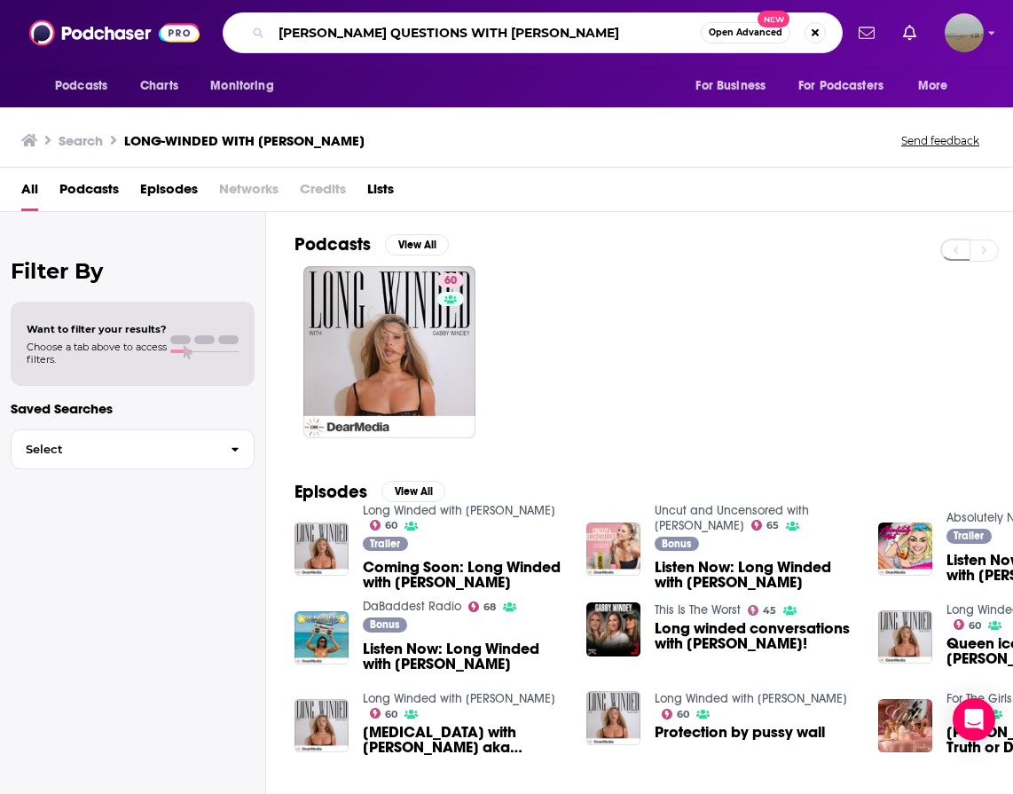
type input "MINNIE QUESTIONS WITH MINNIE DRIVER"
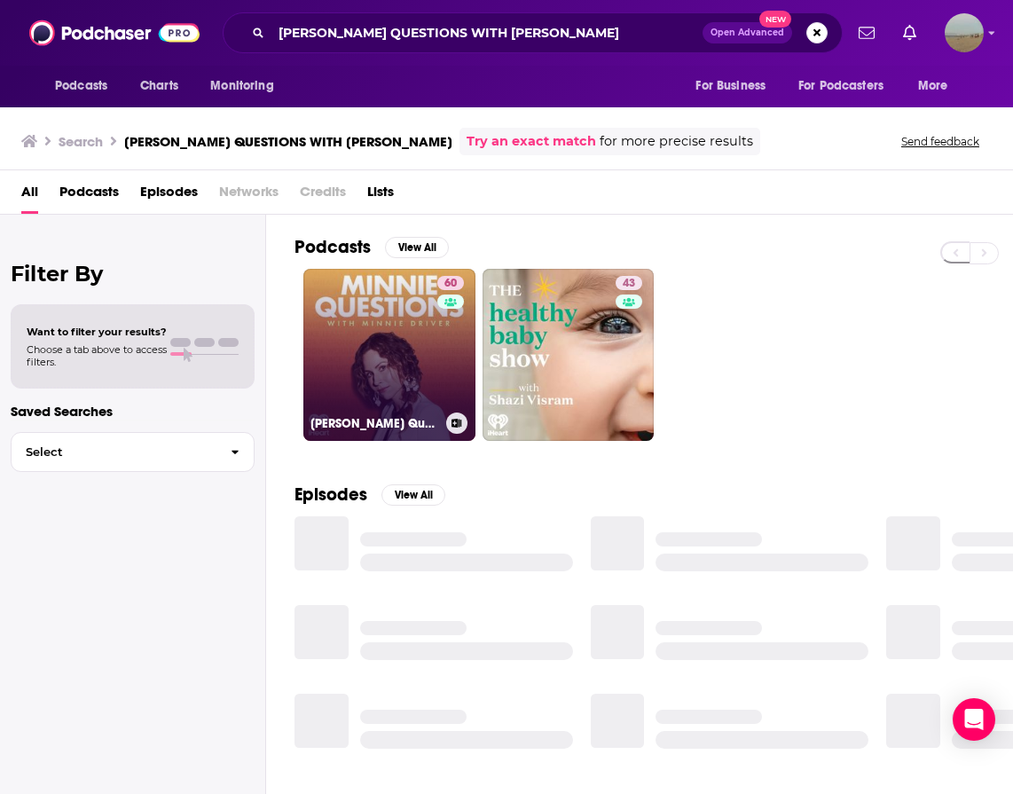
click at [343, 373] on link "60 Minnie Questions with Minnie Driver" at bounding box center [389, 355] width 172 height 172
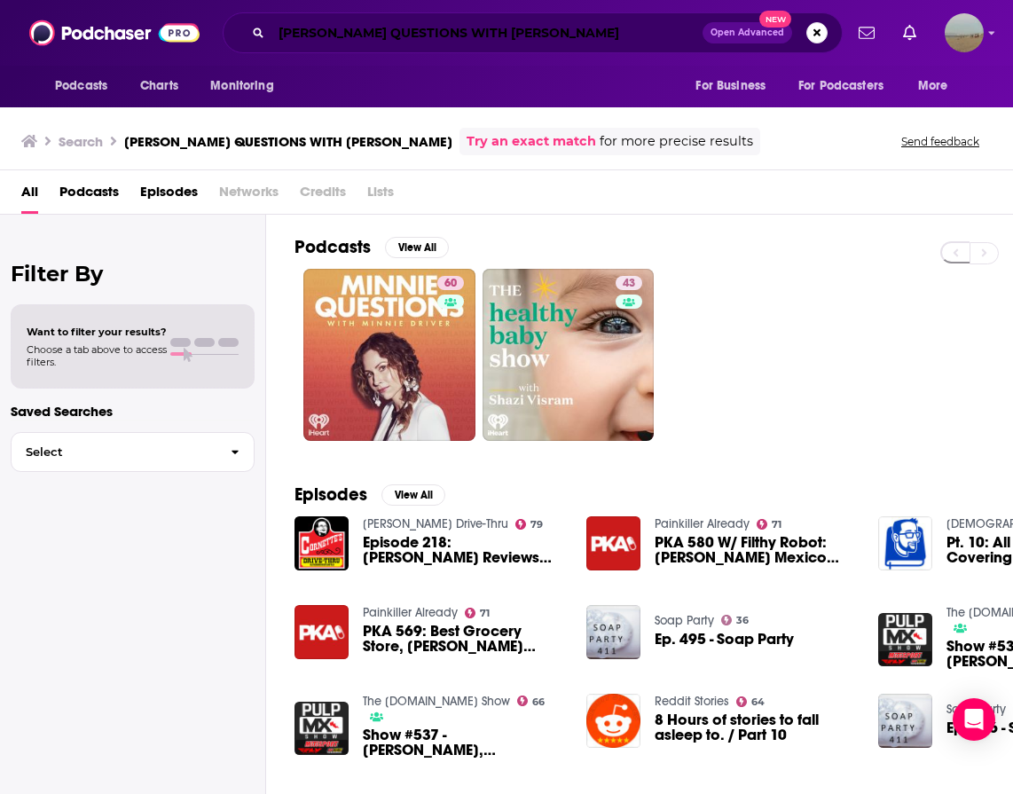
click at [475, 27] on input "MINNIE QUESTIONS WITH MINNIE DRIVER" at bounding box center [486, 33] width 431 height 28
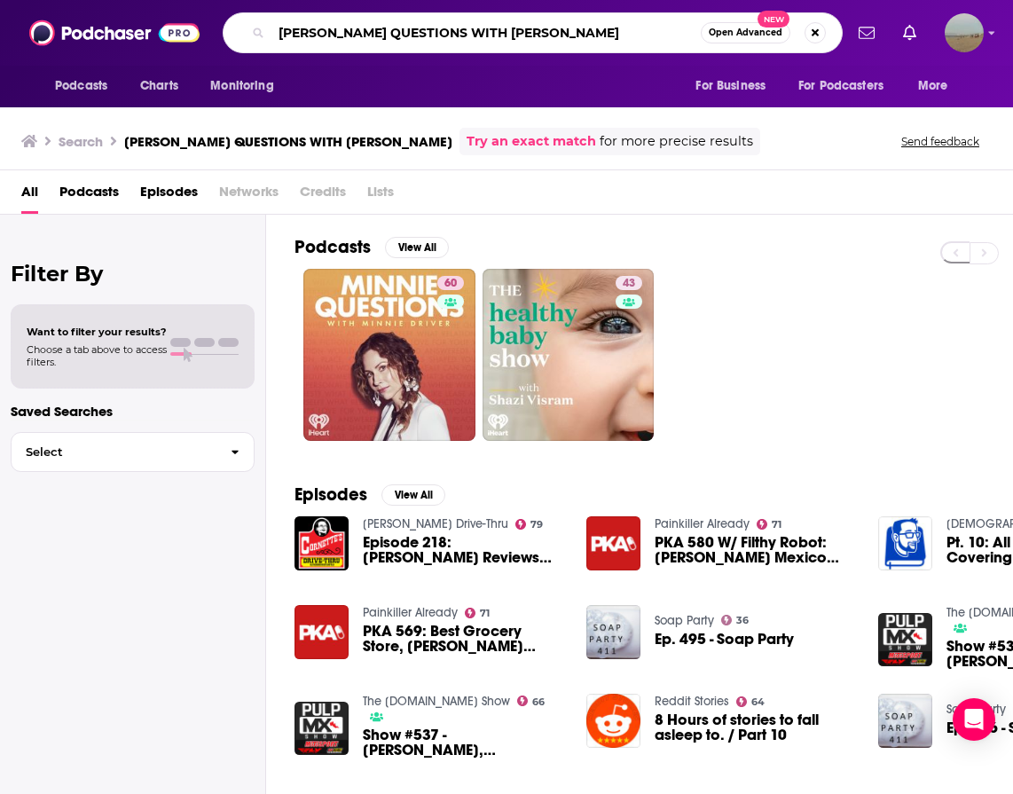
click at [475, 27] on input "MINNIE QUESTIONS WITH MINNIE DRIVER" at bounding box center [485, 33] width 429 height 28
paste input "OVERSHARING"
type input "OVERSHARING"
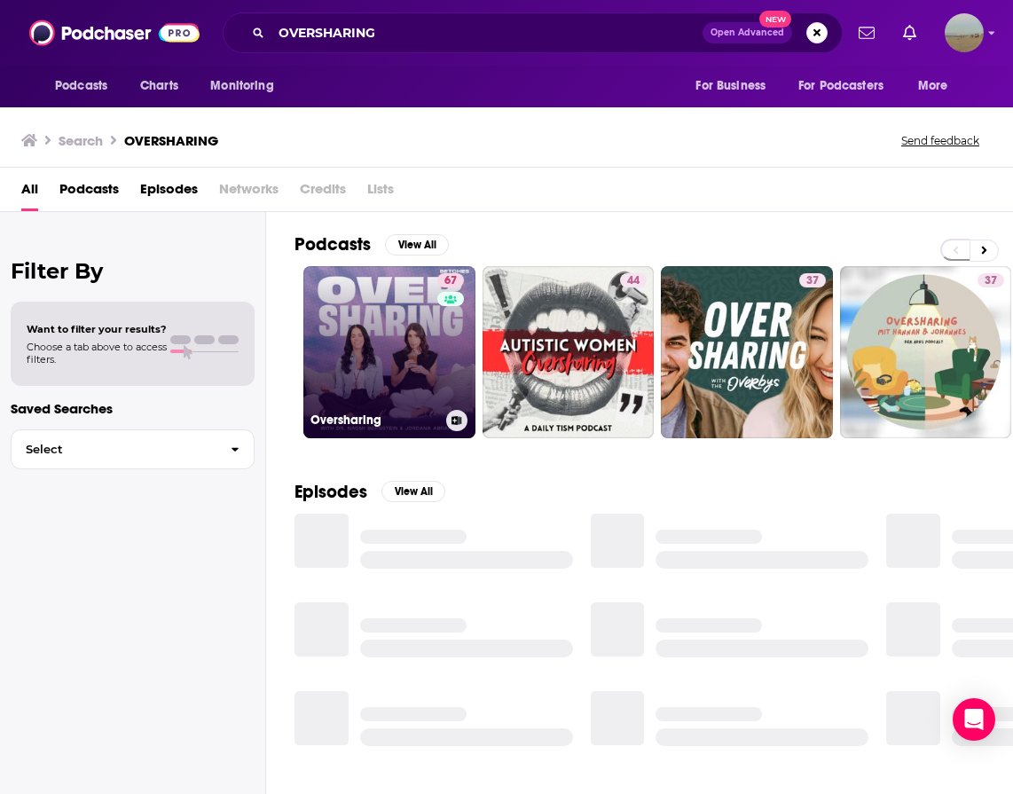
click at [368, 385] on link "67 Oversharing" at bounding box center [389, 352] width 172 height 172
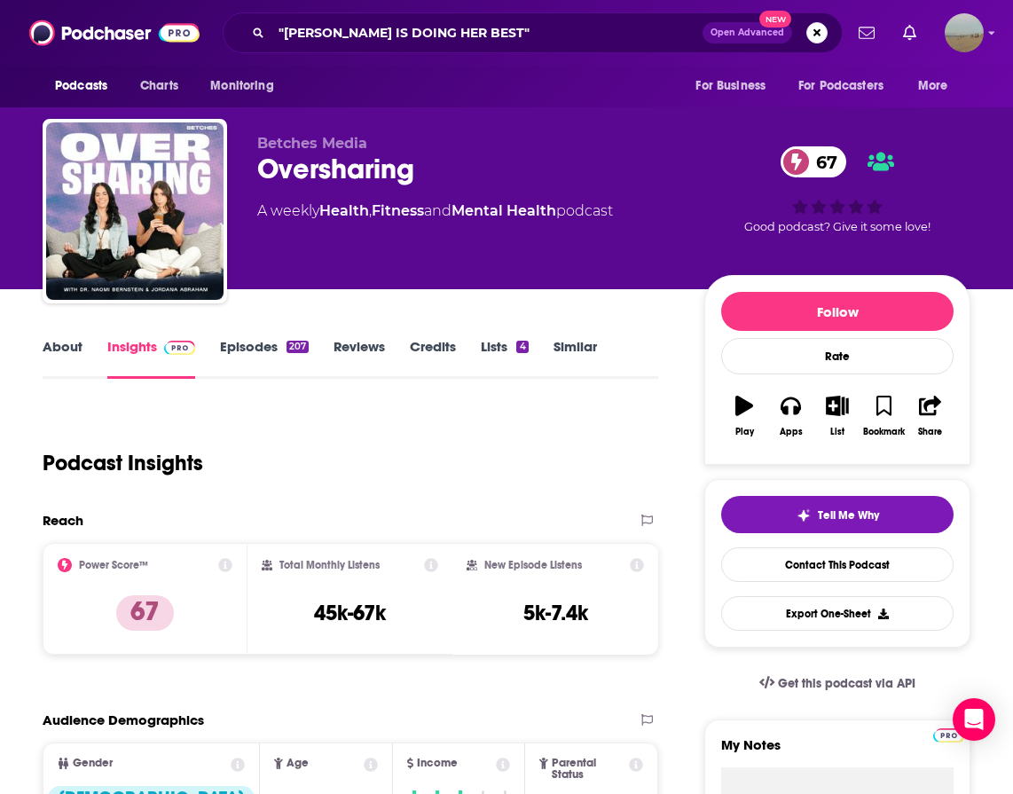
click at [71, 351] on link "About" at bounding box center [63, 358] width 40 height 41
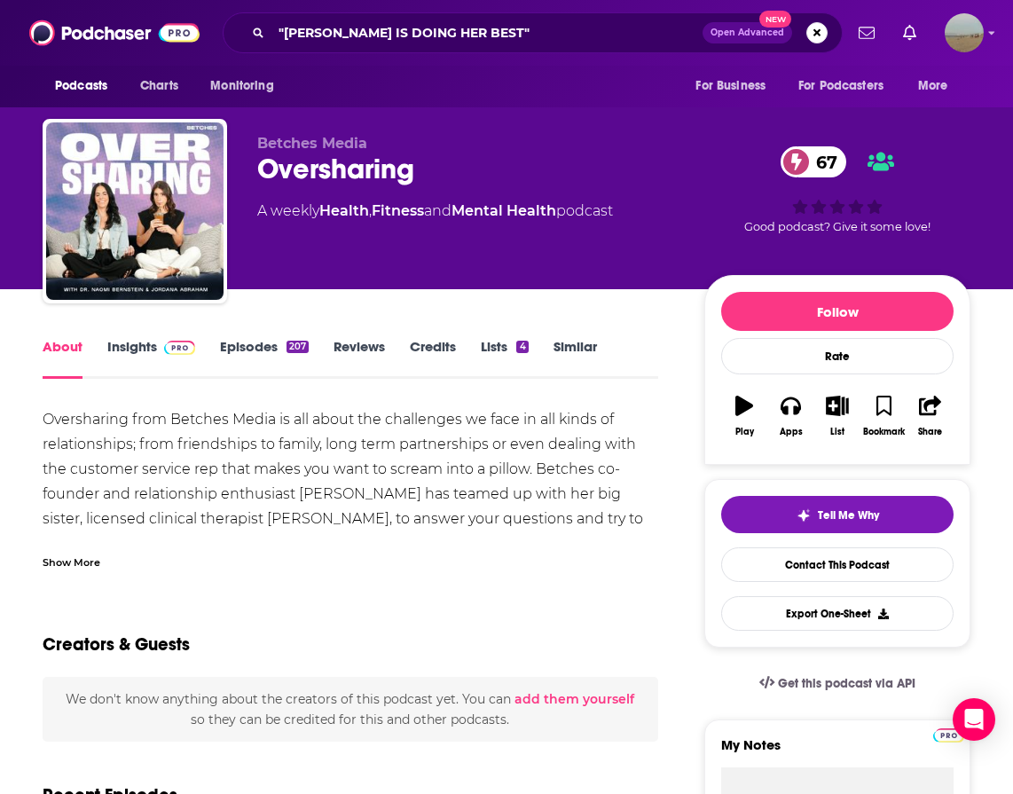
scroll to position [142, 0]
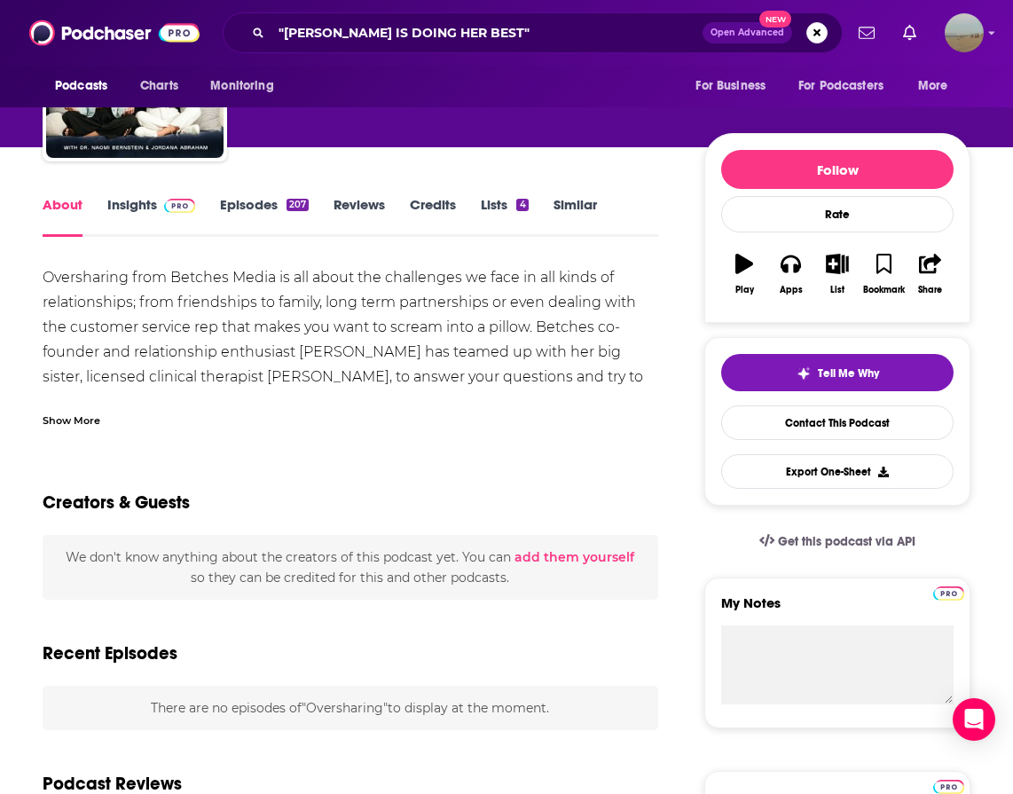
click at [128, 203] on link "Insights" at bounding box center [151, 216] width 88 height 41
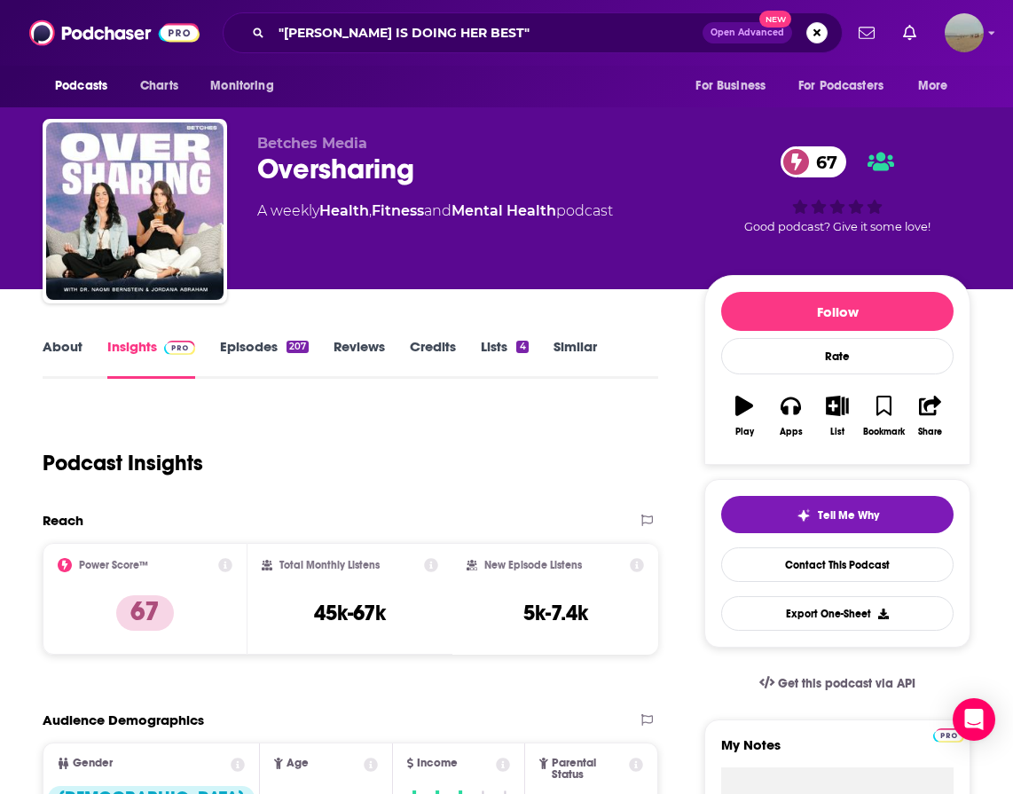
scroll to position [137, 0]
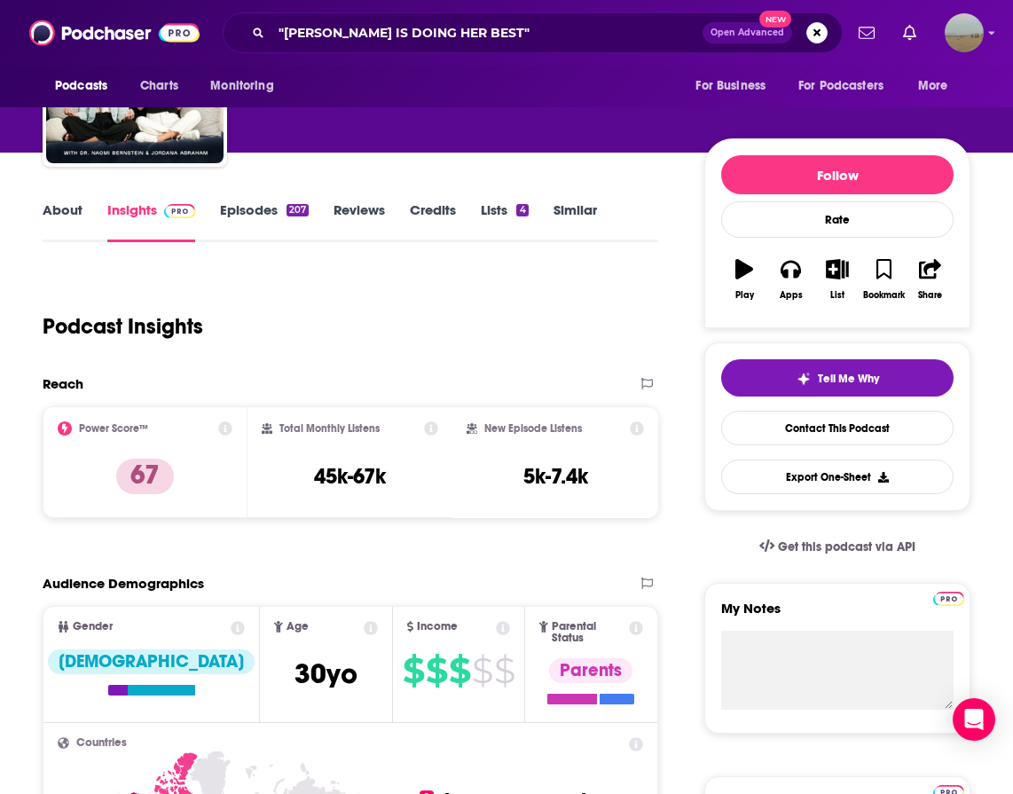
click at [461, 14] on div ""BUSY PHILIPS IS DOING HER BEST" Open Advanced New" at bounding box center [533, 32] width 620 height 41
click at [459, 46] on input ""BUSY PHILIPS IS DOING HER BEST"" at bounding box center [486, 33] width 431 height 28
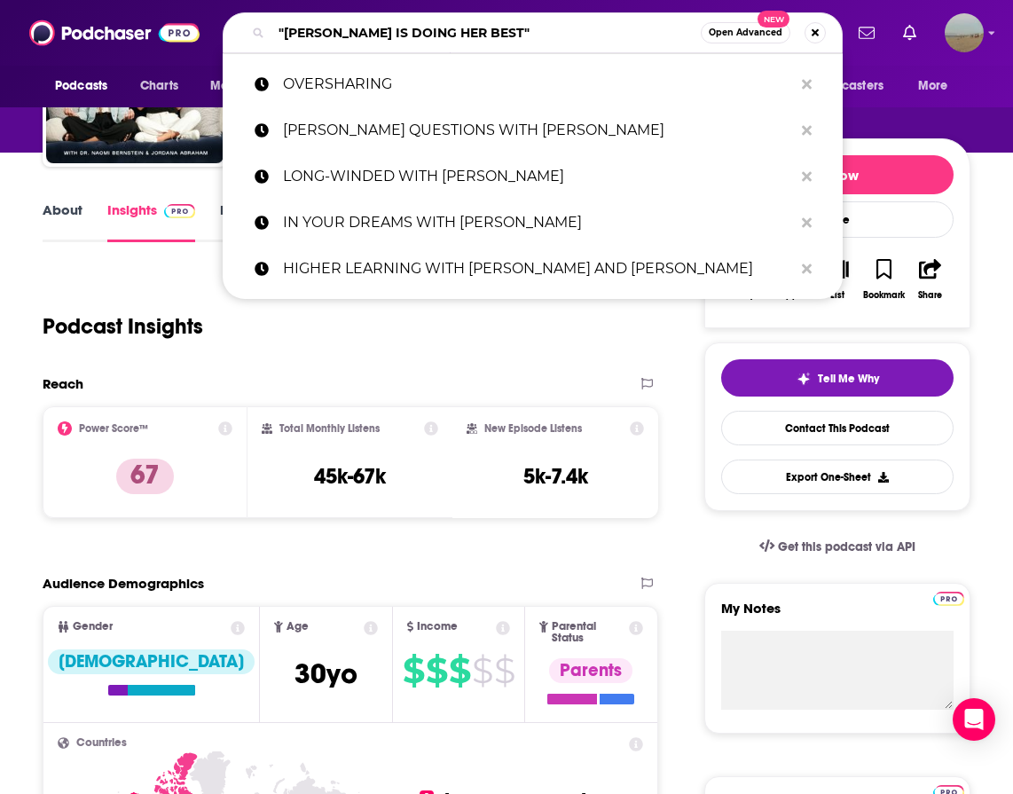
click at [459, 46] on input ""BUSY PHILIPS IS DOING HER BEST"" at bounding box center [485, 33] width 429 height 28
paste input "PODCRUSHED WITH PENN BADGLEY"
type input "PODCRUSHED WITH PENN BADGLEY"
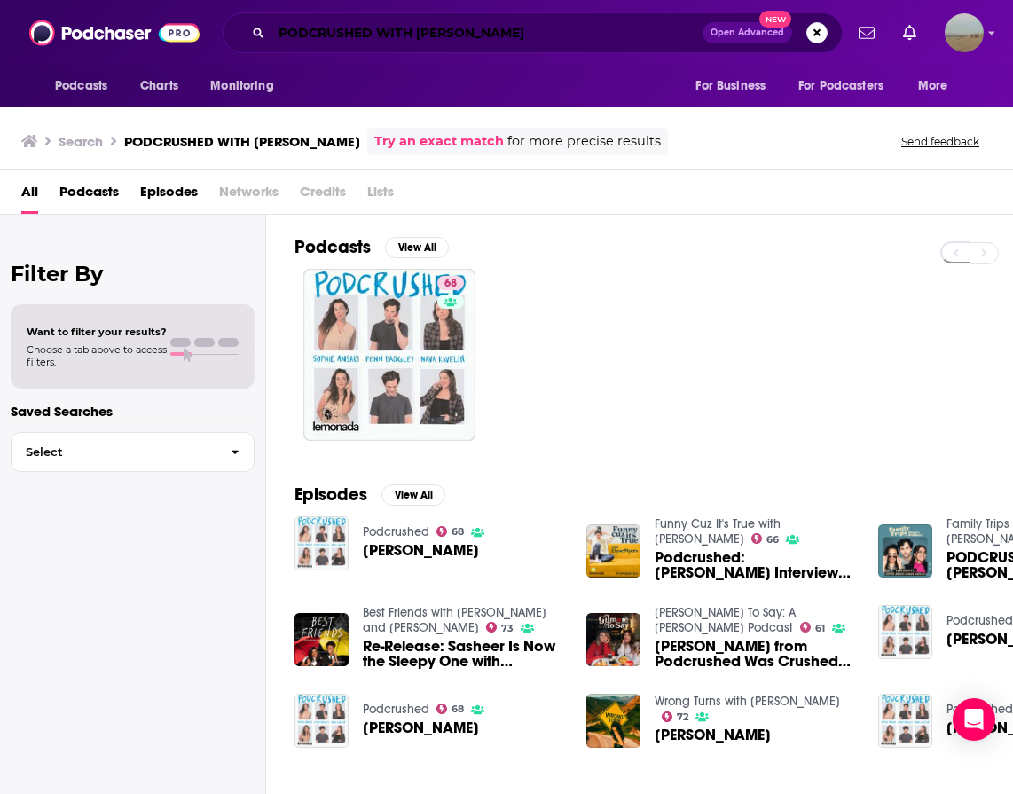
click at [515, 35] on input "PODCRUSHED WITH PENN BADGLEY" at bounding box center [486, 33] width 431 height 28
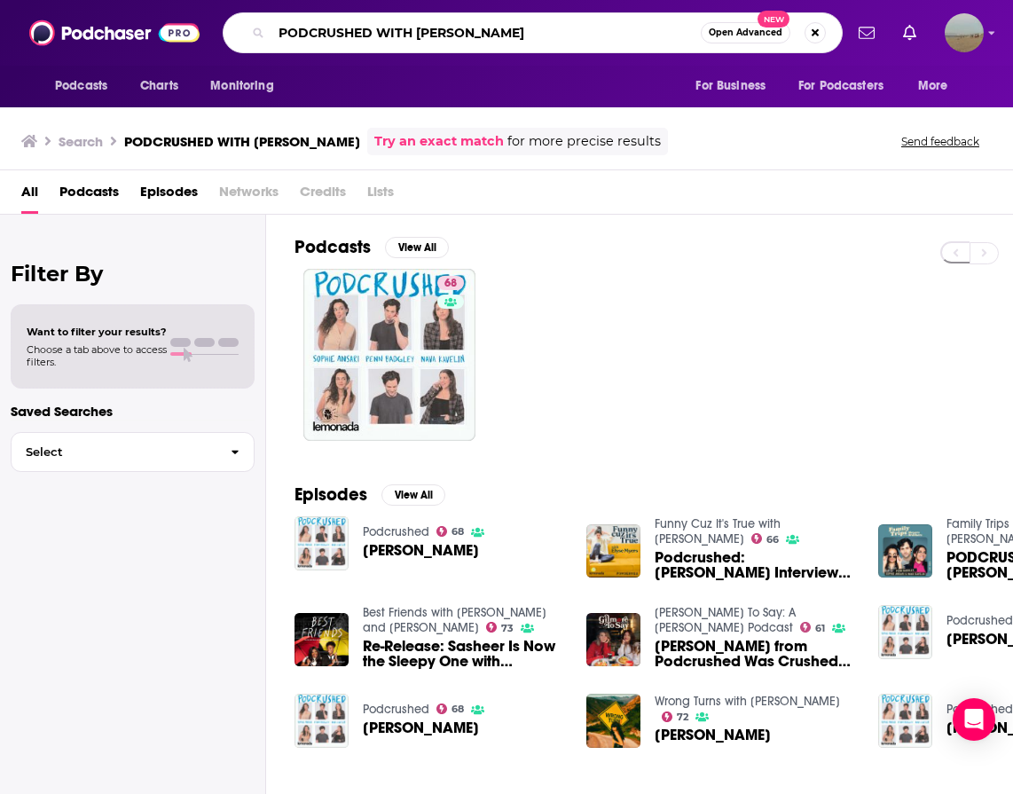
click at [515, 35] on input "PODCRUSHED WITH PENN BADGLEY" at bounding box center [485, 33] width 429 height 28
paste input "THERAPUSS WITH JAKE SHANE"
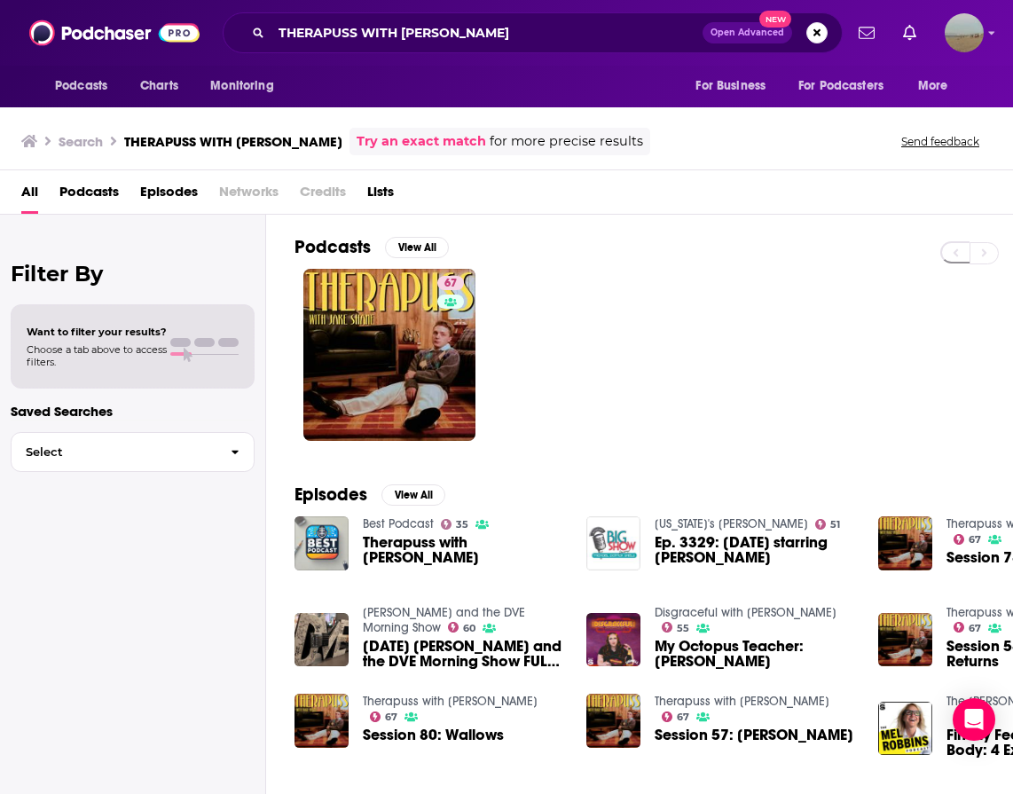
click at [427, 62] on div "Podcasts Charts Monitoring THERAPUSS WITH JAKE SHANE Open Advanced New For Busi…" at bounding box center [506, 33] width 1013 height 66
click at [410, 32] on input "THERAPUSS WITH JAKE SHANE" at bounding box center [486, 33] width 431 height 28
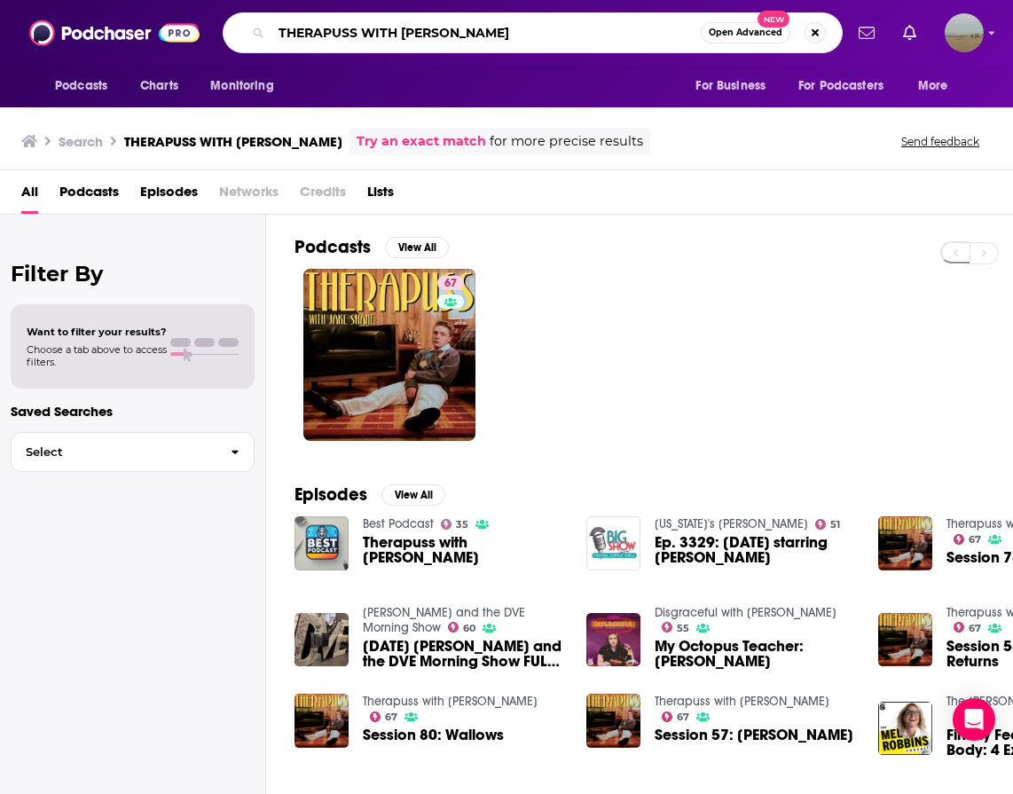
click at [410, 32] on input "THERAPUSS WITH JAKE SHANE" at bounding box center [485, 33] width 429 height 28
paste input "NOT SKINNY BUT NOT FAT"
type input "NOT SKINNY BUT NOT FAT"
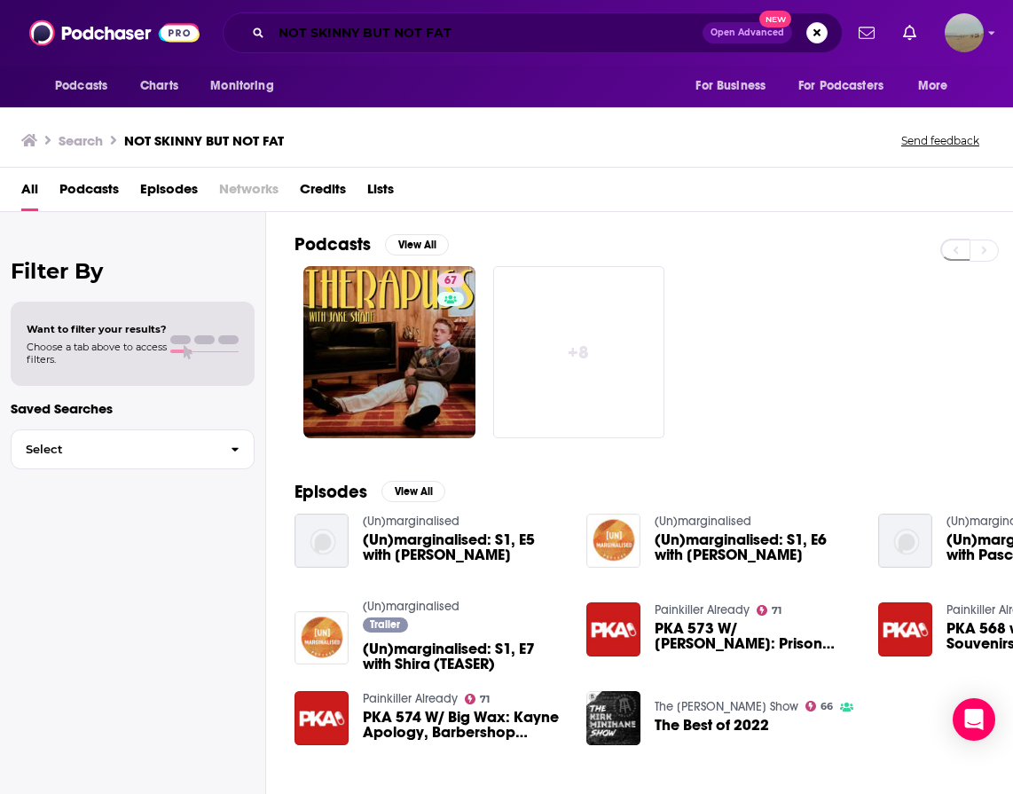
click at [458, 42] on input "NOT SKINNY BUT NOT FAT" at bounding box center [486, 33] width 431 height 28
click at [86, 193] on span "Podcasts" at bounding box center [88, 193] width 59 height 36
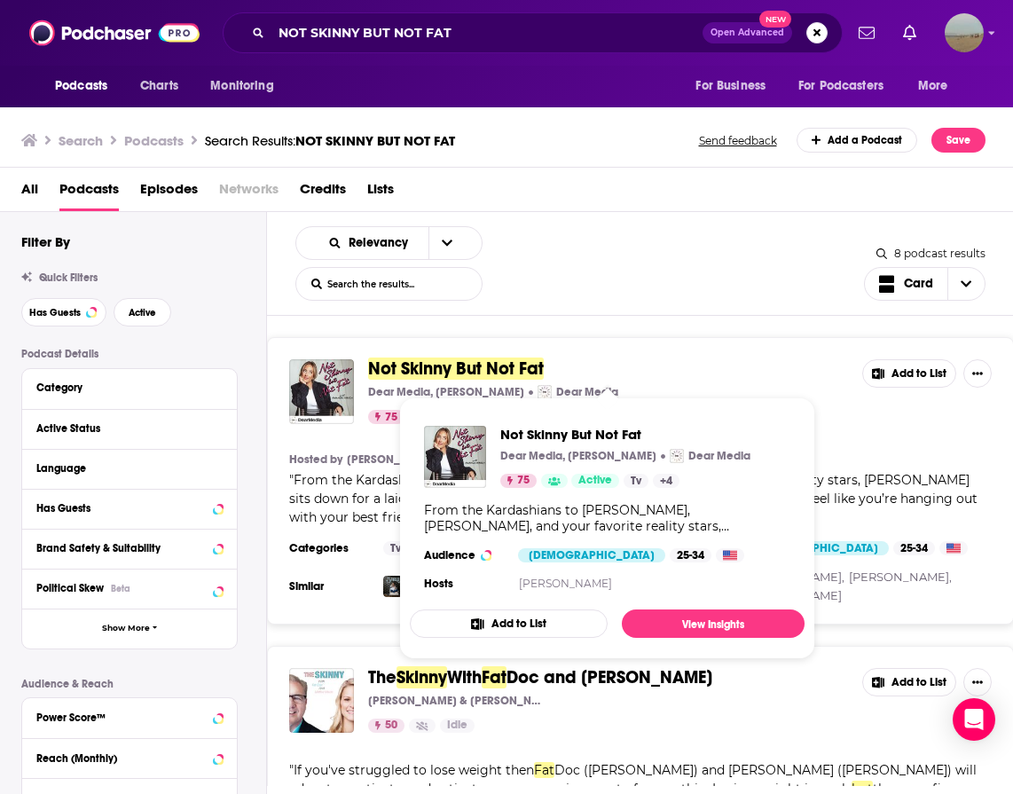
click at [435, 373] on span "Not Skinny But Not Fat" at bounding box center [456, 368] width 176 height 22
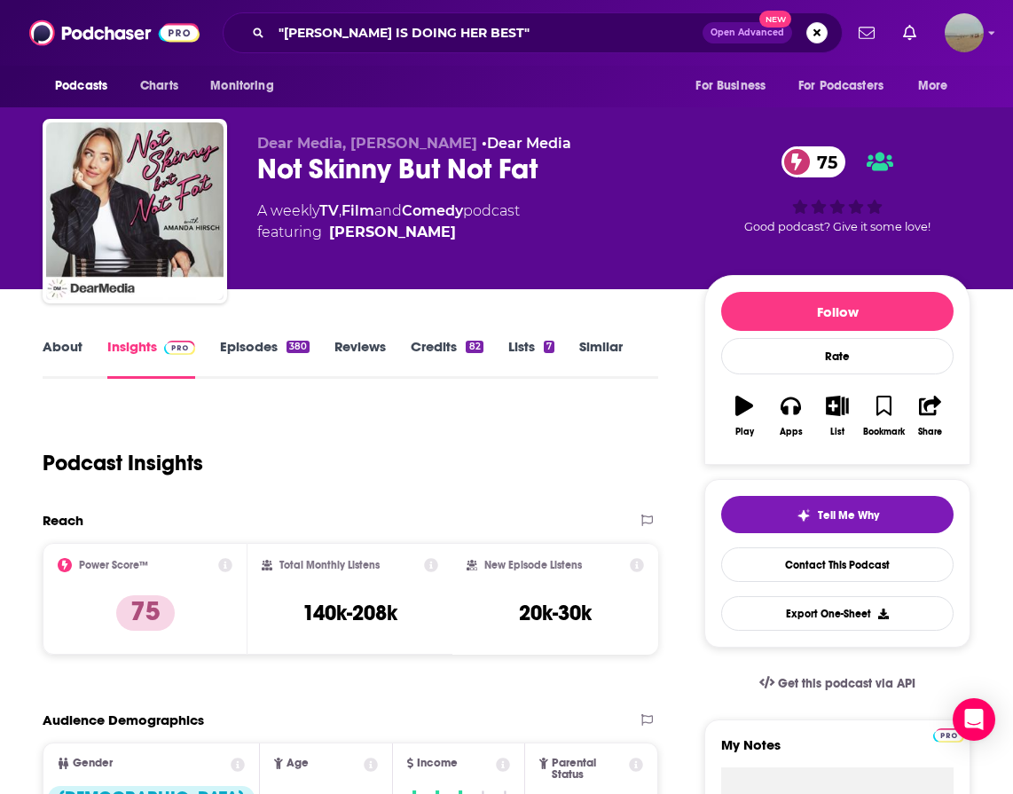
click at [50, 349] on link "About" at bounding box center [63, 358] width 40 height 41
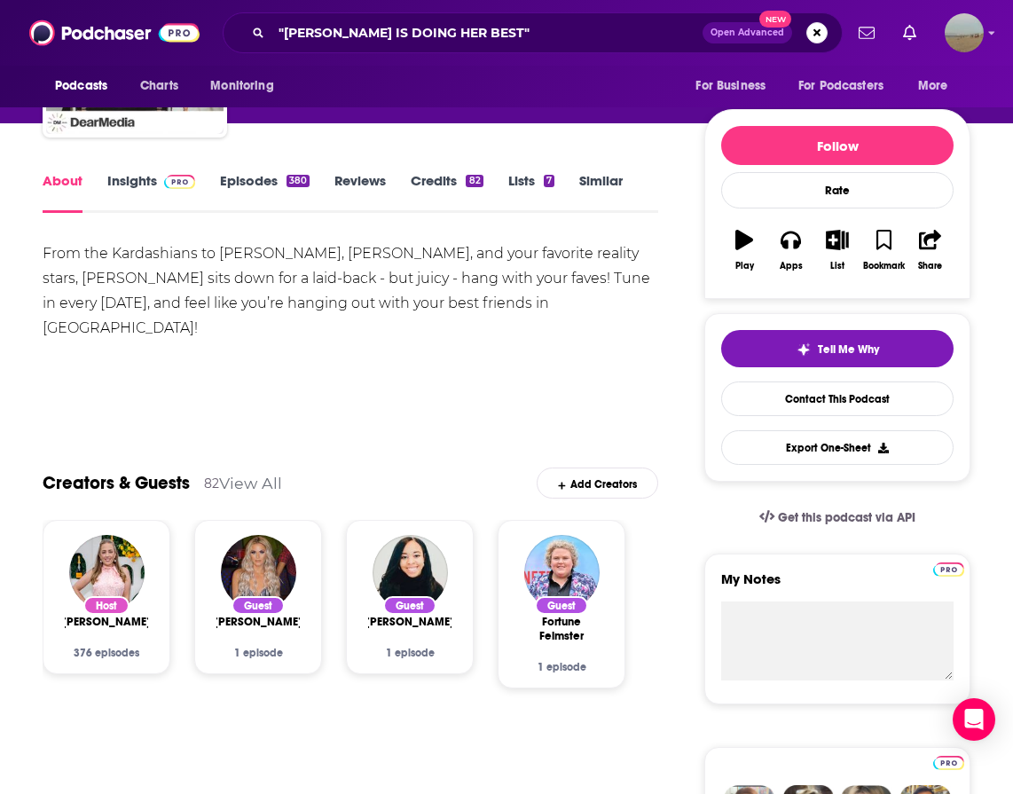
scroll to position [116, 0]
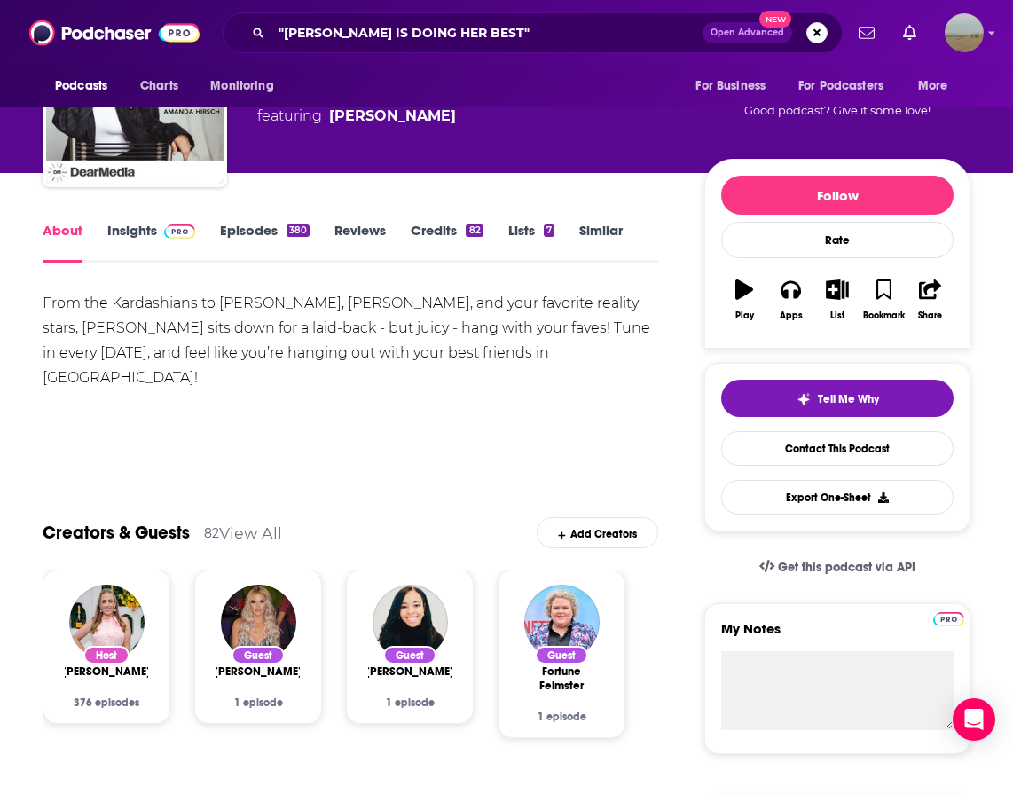
click at [528, 226] on link "Lists 7" at bounding box center [531, 242] width 46 height 41
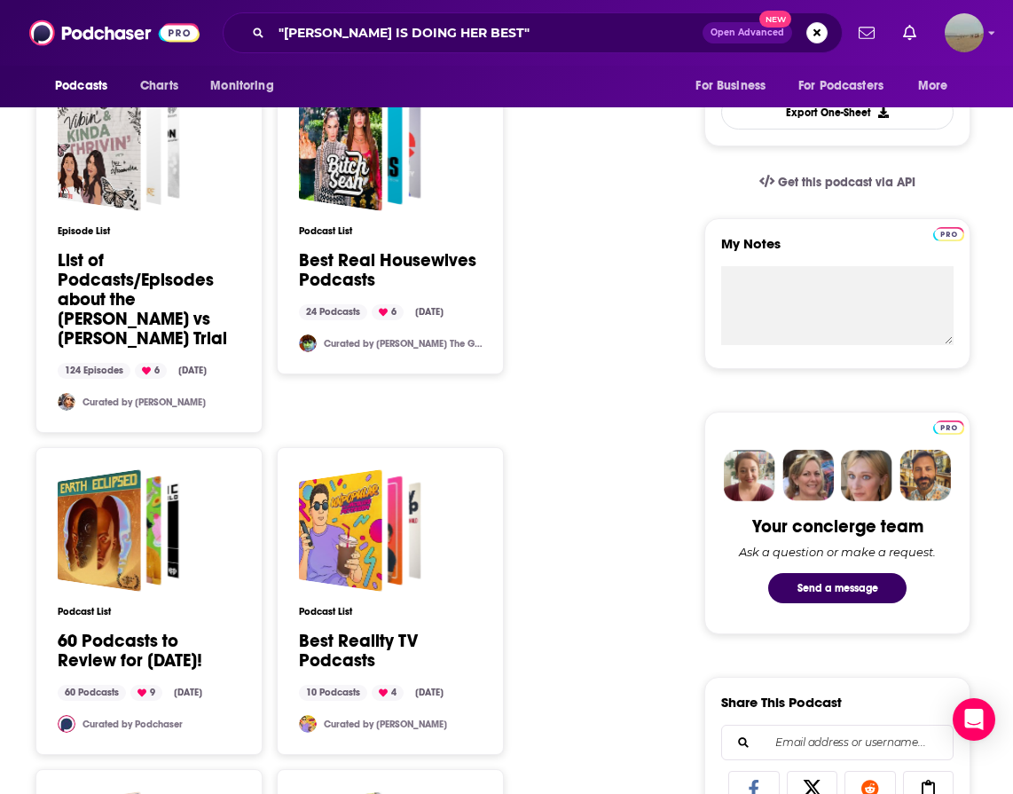
scroll to position [256, 0]
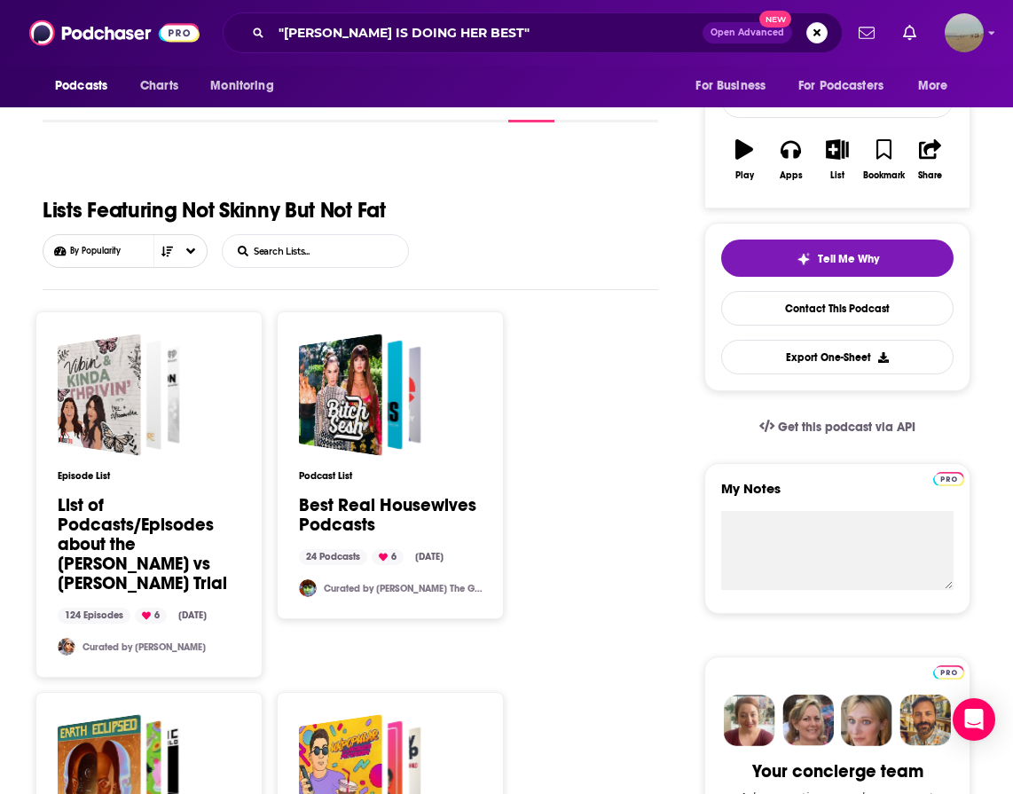
click at [604, 122] on link "Similar" at bounding box center [600, 102] width 43 height 41
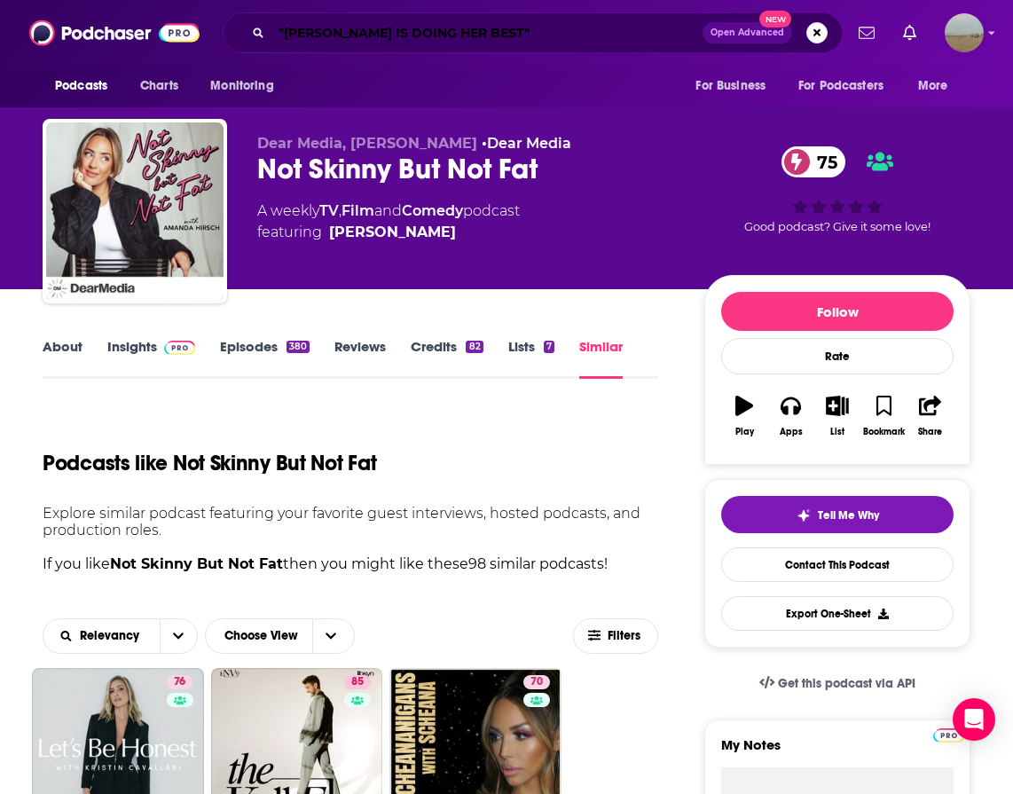
click at [500, 36] on input ""BUSY PHILIPS IS DOING HER BEST"" at bounding box center [486, 33] width 431 height 28
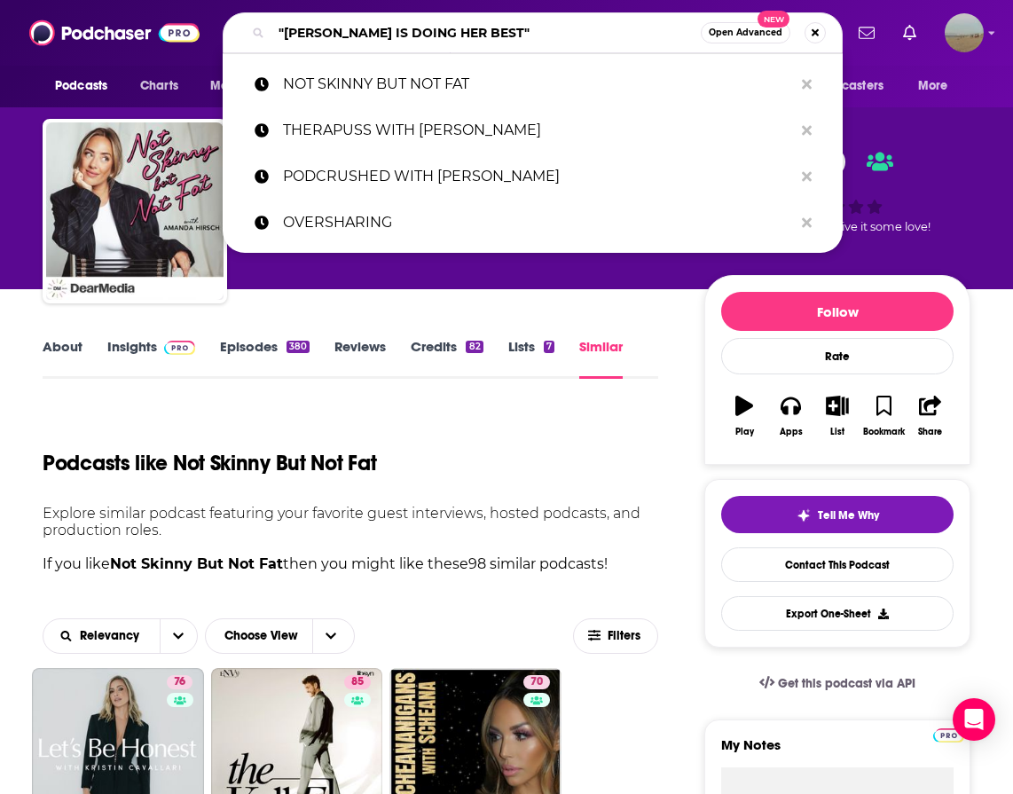
click at [500, 36] on input ""BUSY PHILIPS IS DOING HER BEST"" at bounding box center [485, 33] width 429 height 28
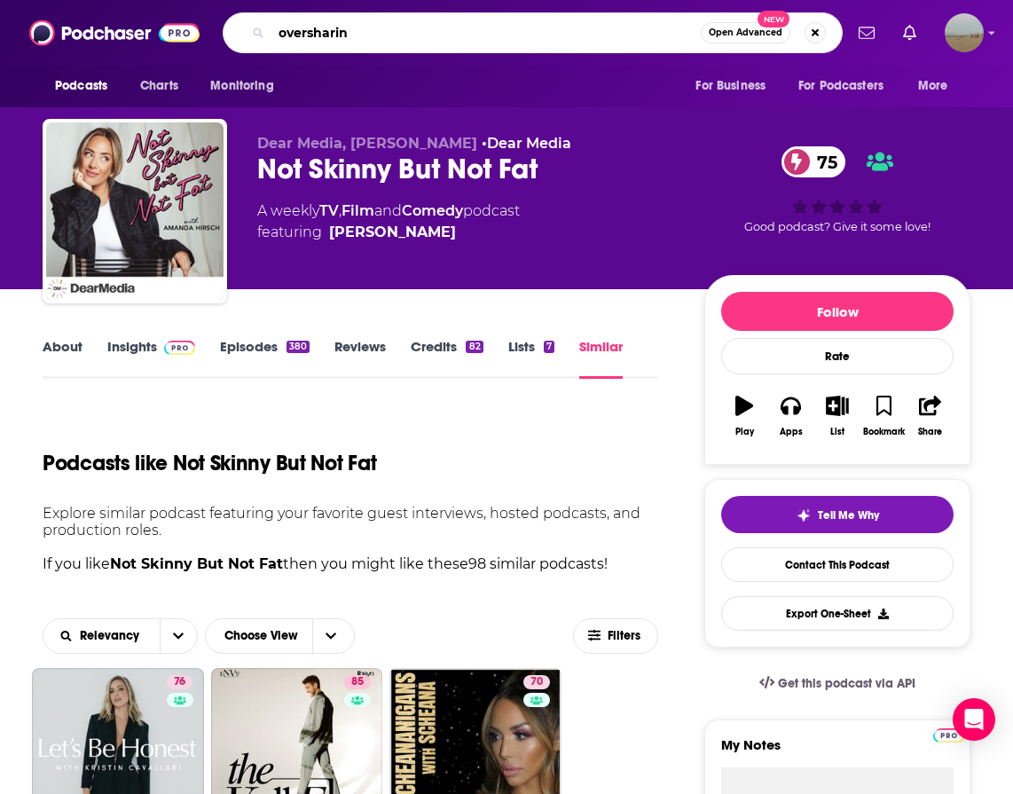
type input "oversharing"
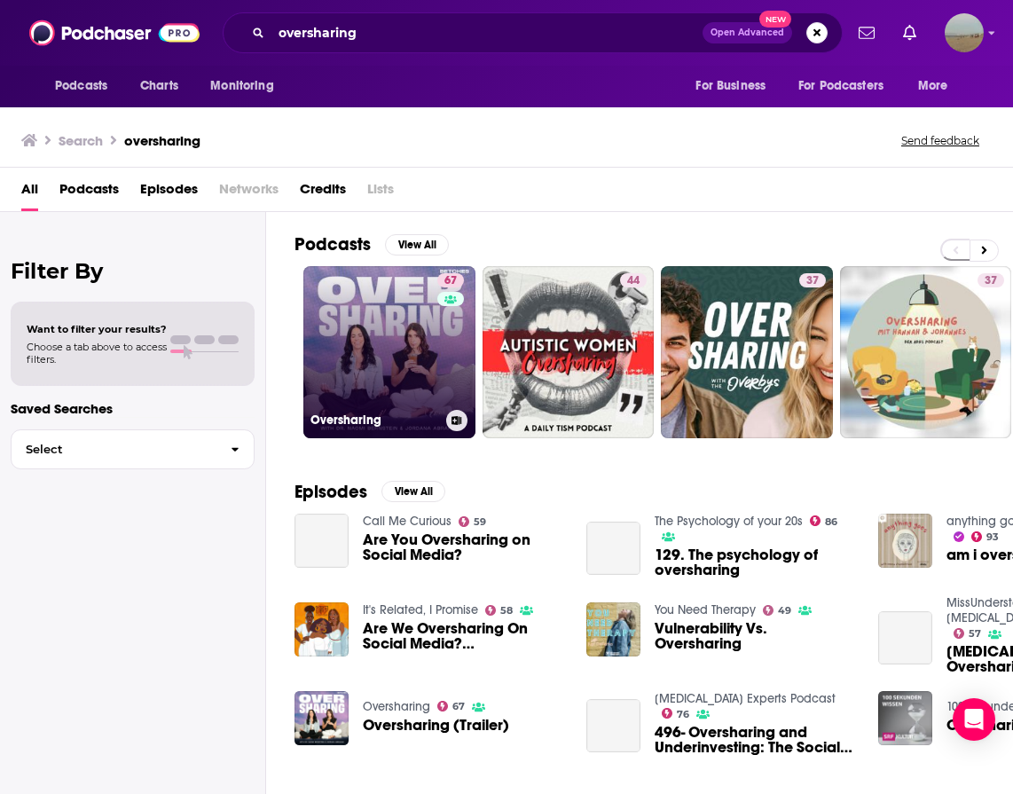
click at [328, 349] on link "67 Oversharing" at bounding box center [389, 352] width 172 height 172
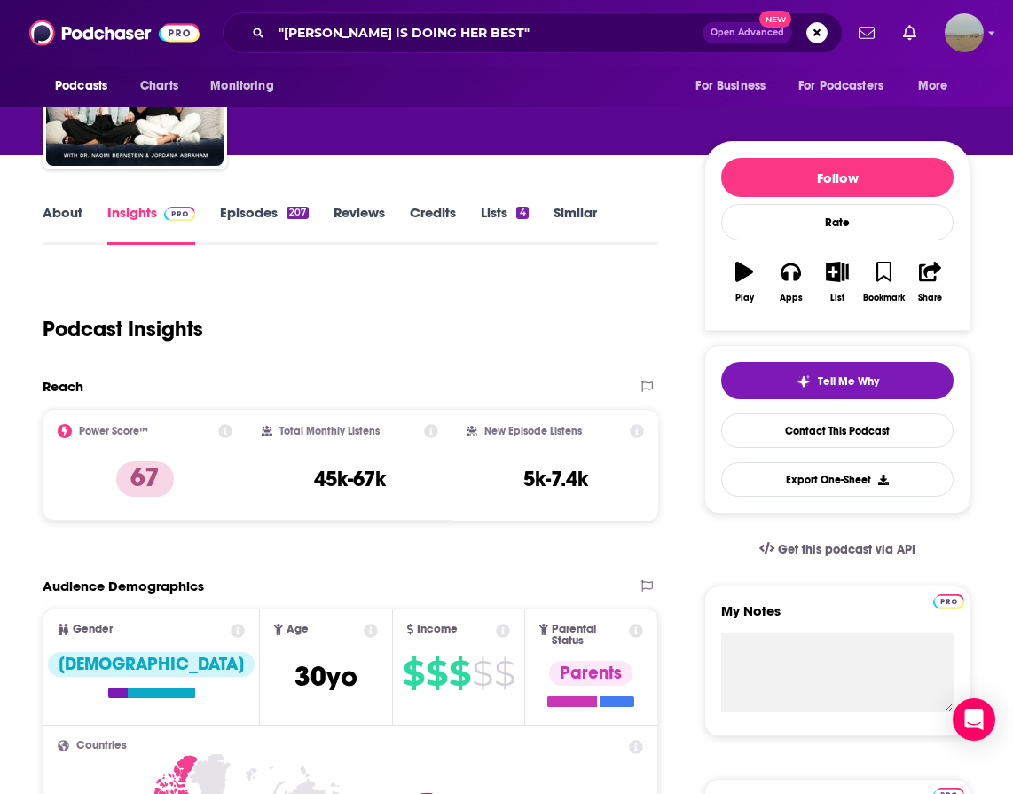
scroll to position [41, 0]
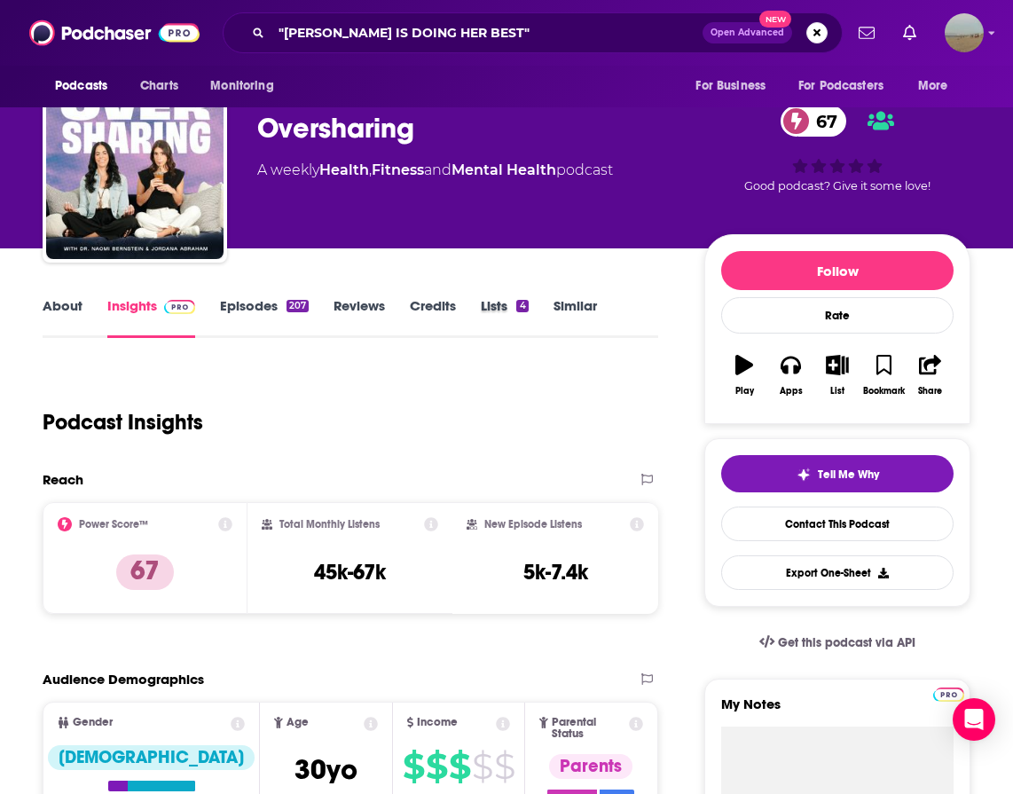
click at [551, 298] on div "Lists 4" at bounding box center [517, 317] width 72 height 41
click at [560, 303] on link "Similar" at bounding box center [574, 317] width 43 height 41
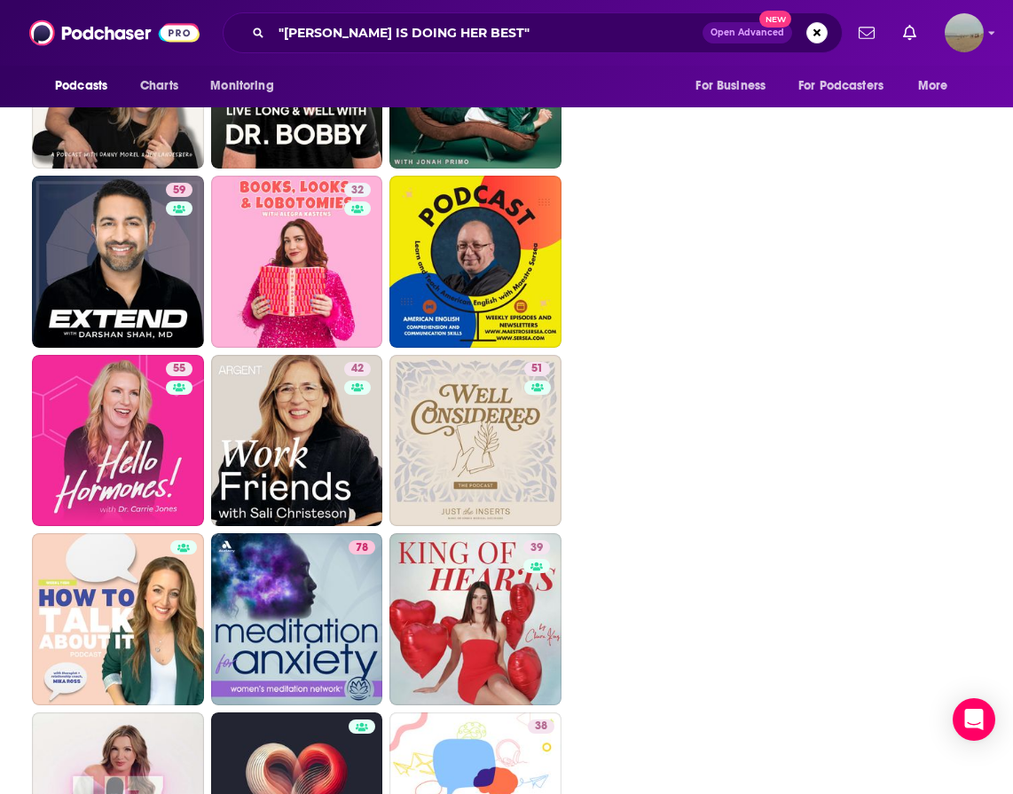
scroll to position [2676, 0]
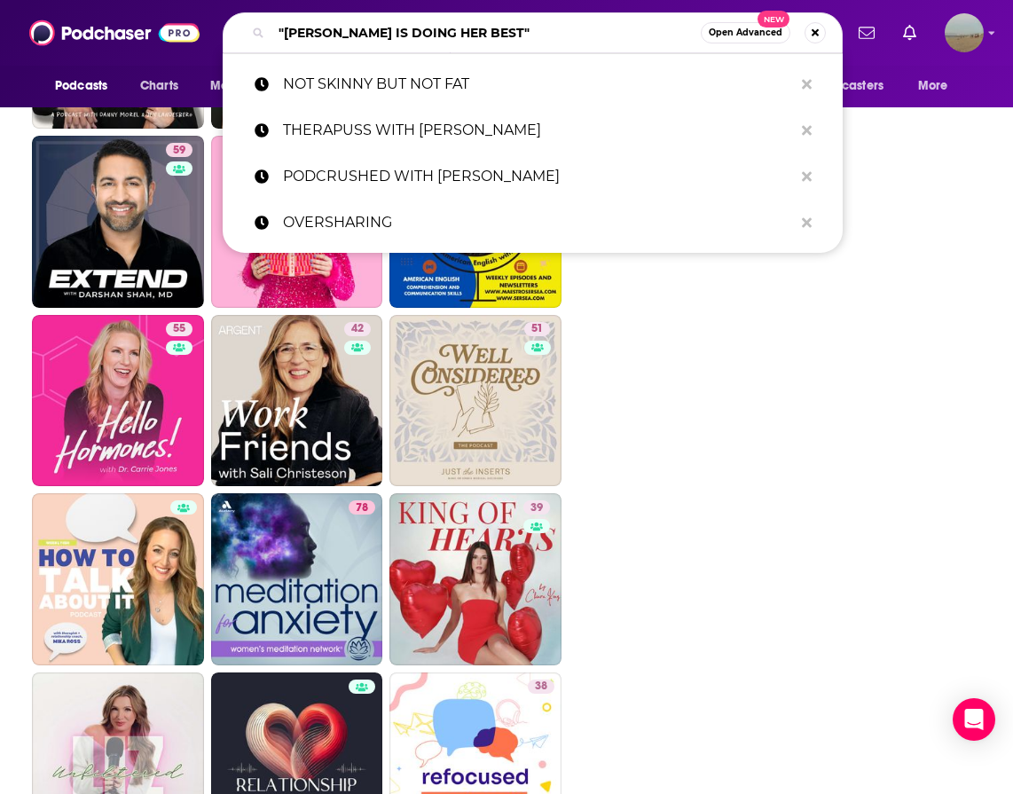
click at [420, 30] on input ""BUSY PHILIPS IS DOING HER BEST"" at bounding box center [485, 33] width 429 height 28
paste input "* HAPPY PLACE"
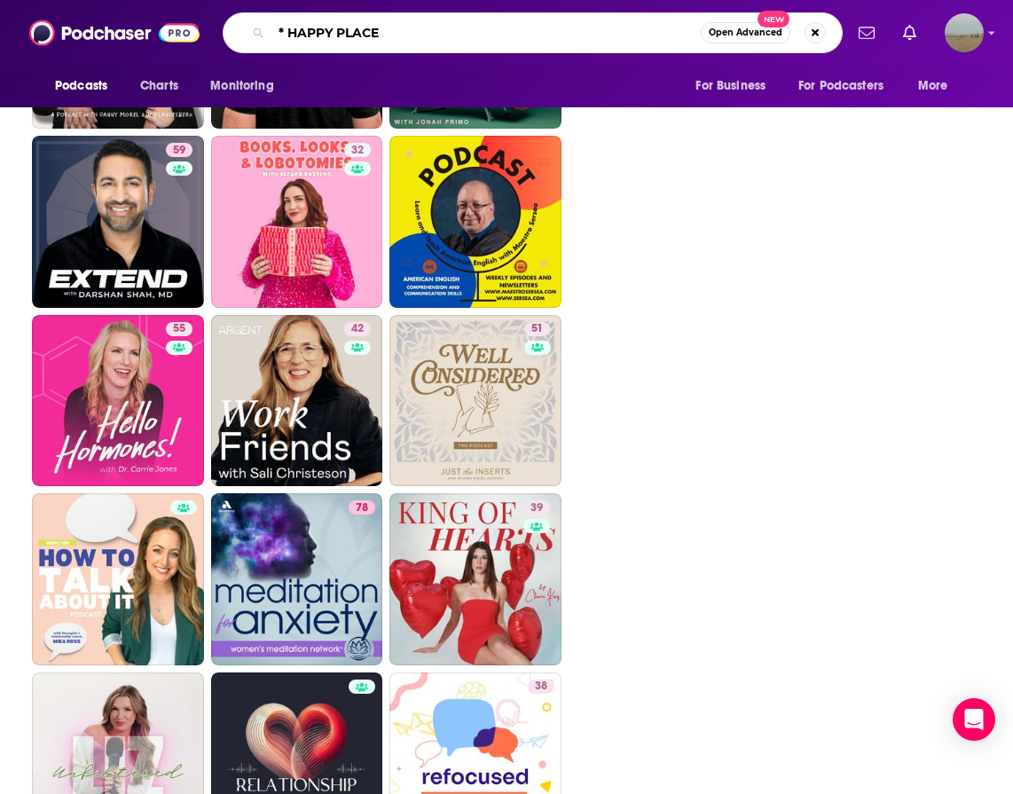
click at [287, 27] on input "* HAPPY PLACE" at bounding box center [485, 33] width 429 height 28
type input "HAPPY PLACE"
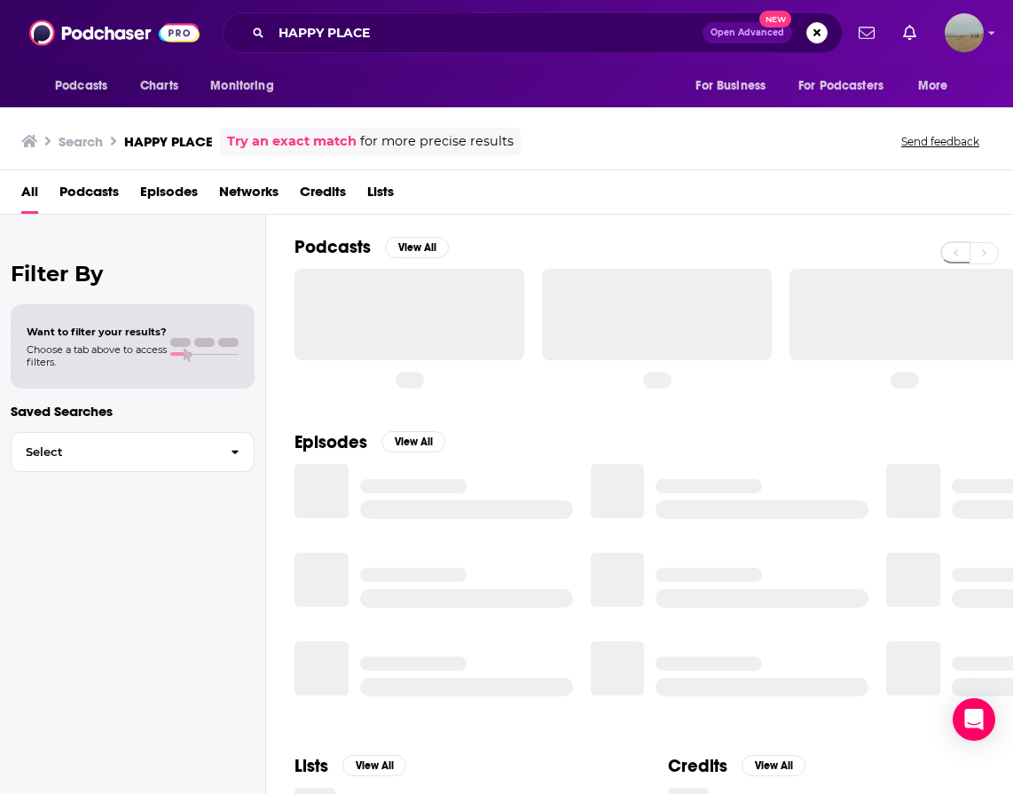
click at [190, 529] on div "Filter By Want to filter your results? Choose a tab above to access filters. Sa…" at bounding box center [133, 612] width 266 height 794
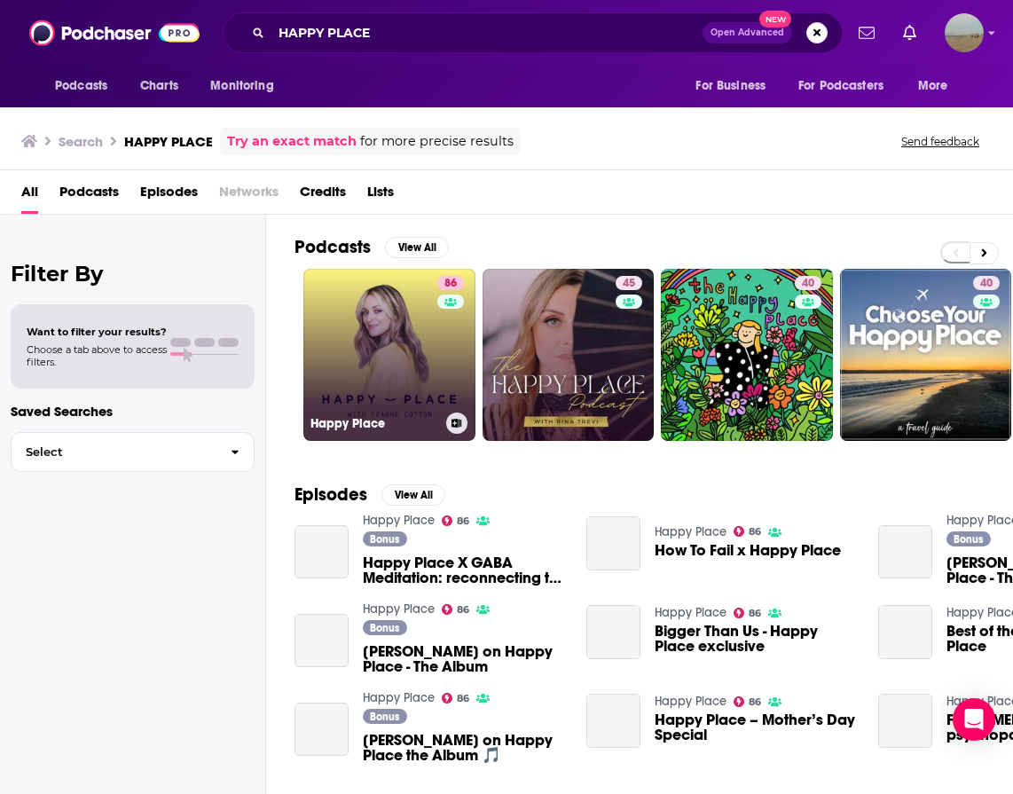
click at [368, 356] on link "86 Happy Place" at bounding box center [389, 355] width 172 height 172
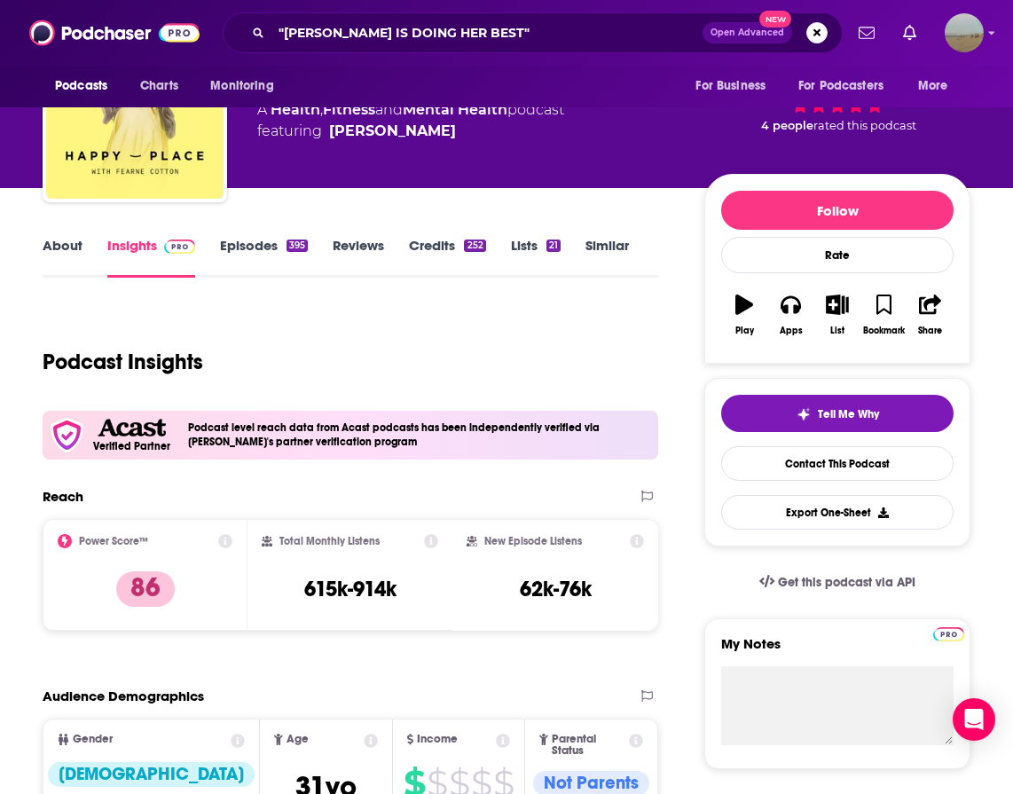
scroll to position [104, 0]
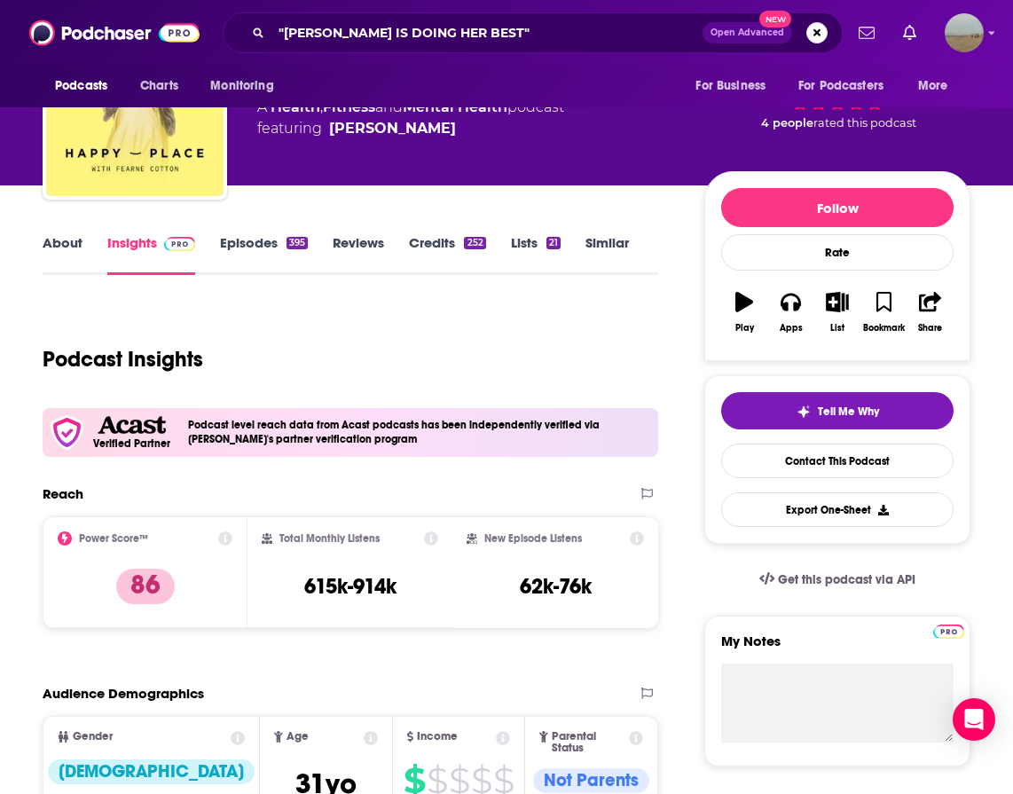
click at [592, 247] on link "Similar" at bounding box center [606, 254] width 43 height 41
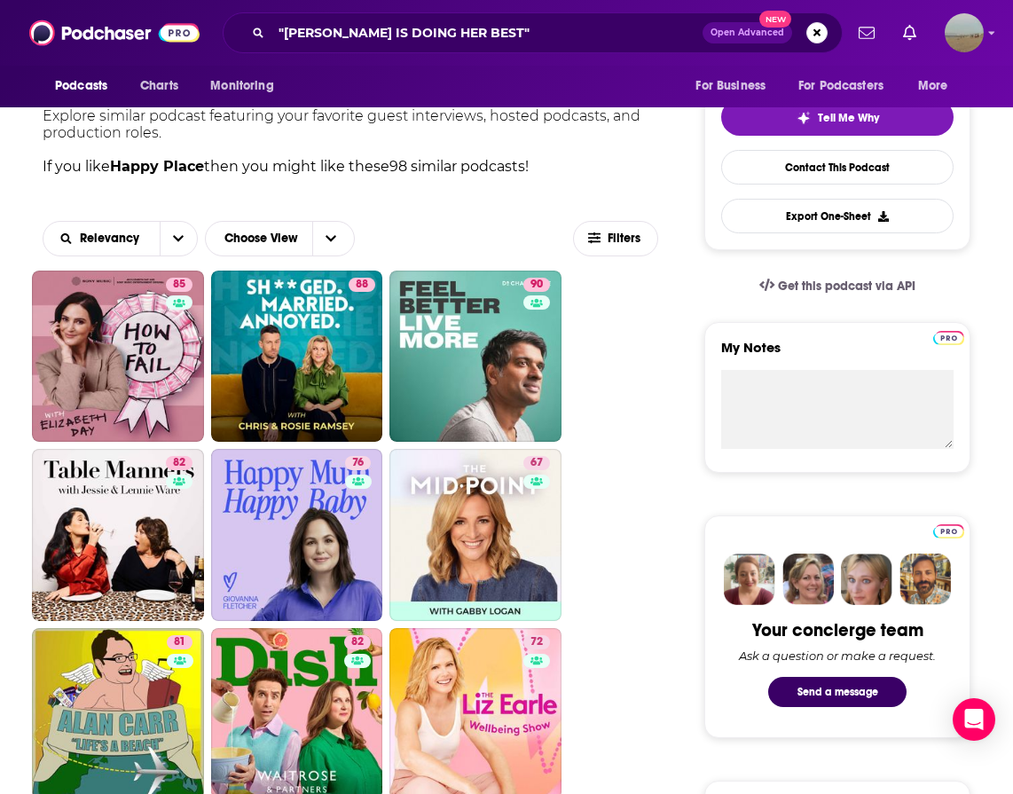
scroll to position [177, 0]
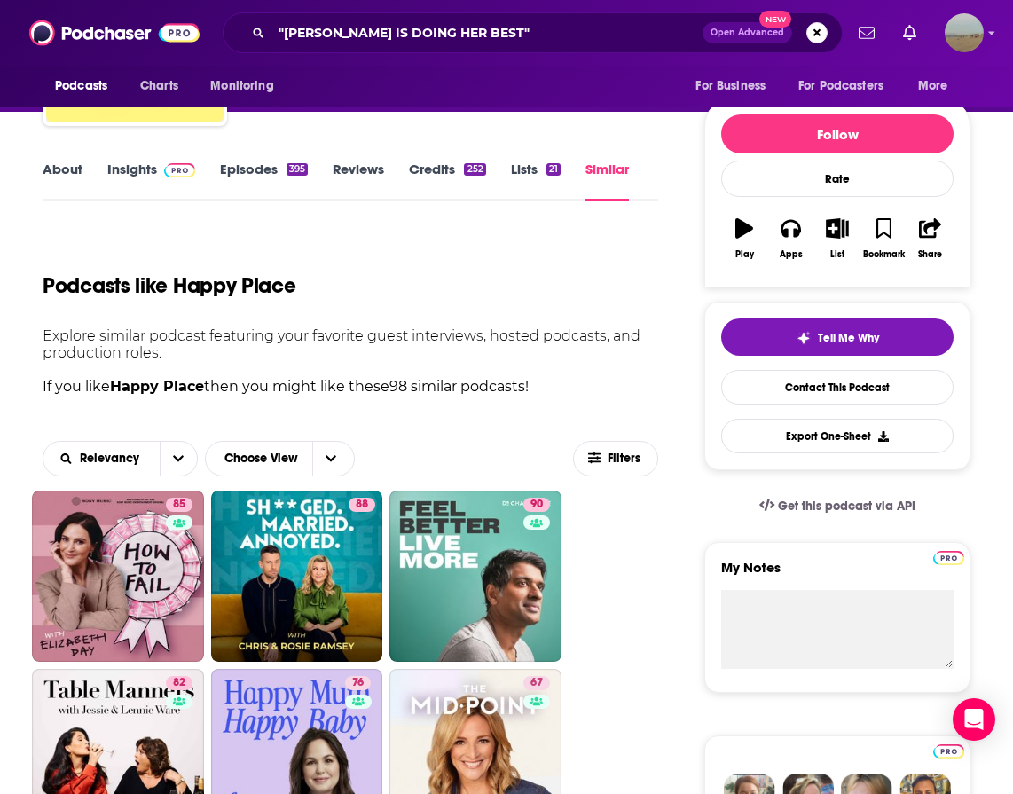
click at [59, 165] on link "About" at bounding box center [63, 181] width 40 height 41
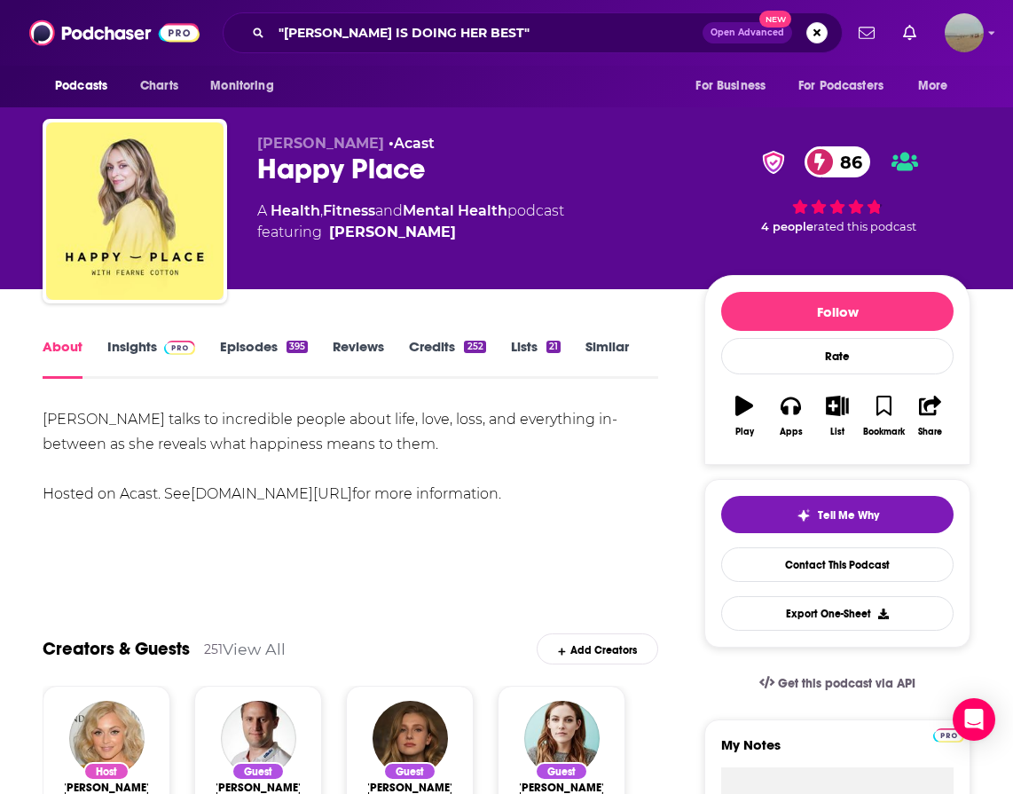
click at [457, 458] on div "Fearne Cotton talks to incredible people about life, love, loss, and everything…" at bounding box center [350, 456] width 615 height 99
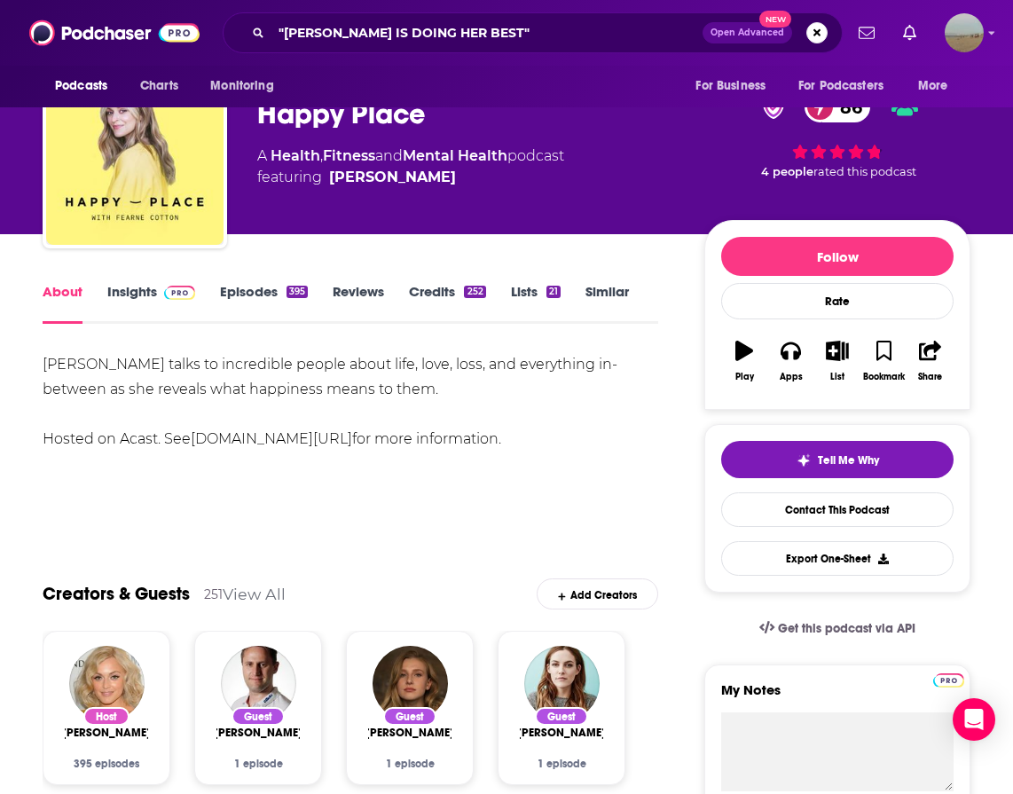
click at [457, 458] on div "Fearne Cotton talks to incredible people about life, love, loss, and everything…" at bounding box center [350, 414] width 615 height 124
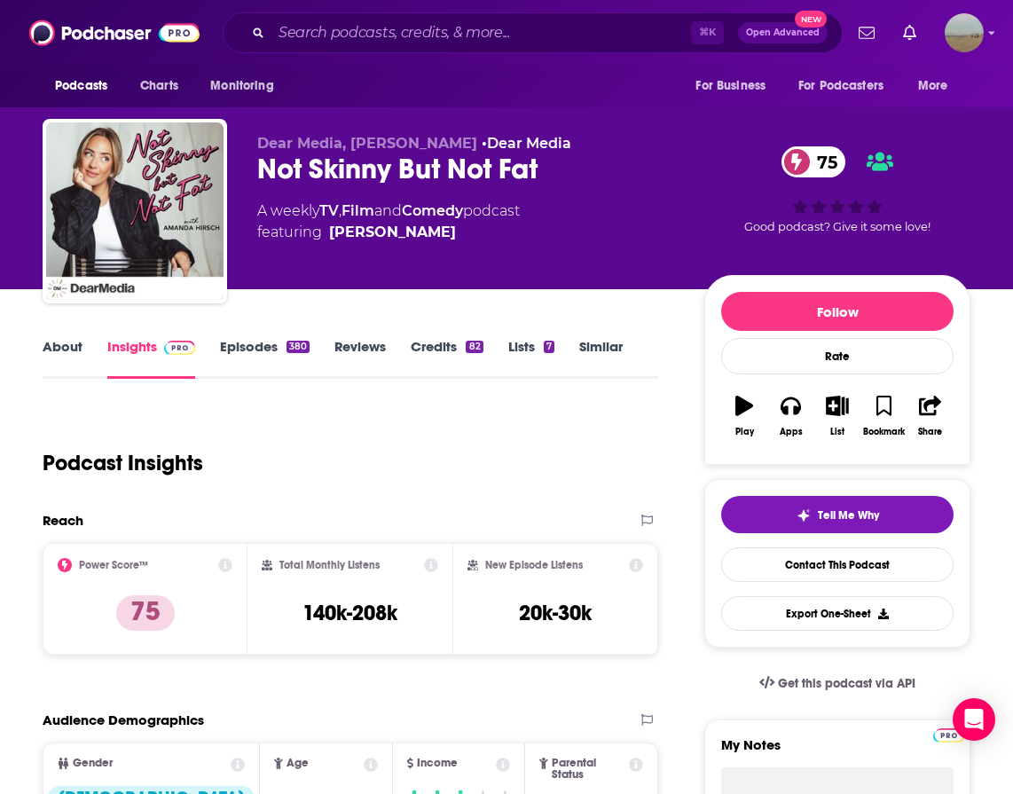
click at [271, 346] on link "Episodes 380" at bounding box center [265, 358] width 90 height 41
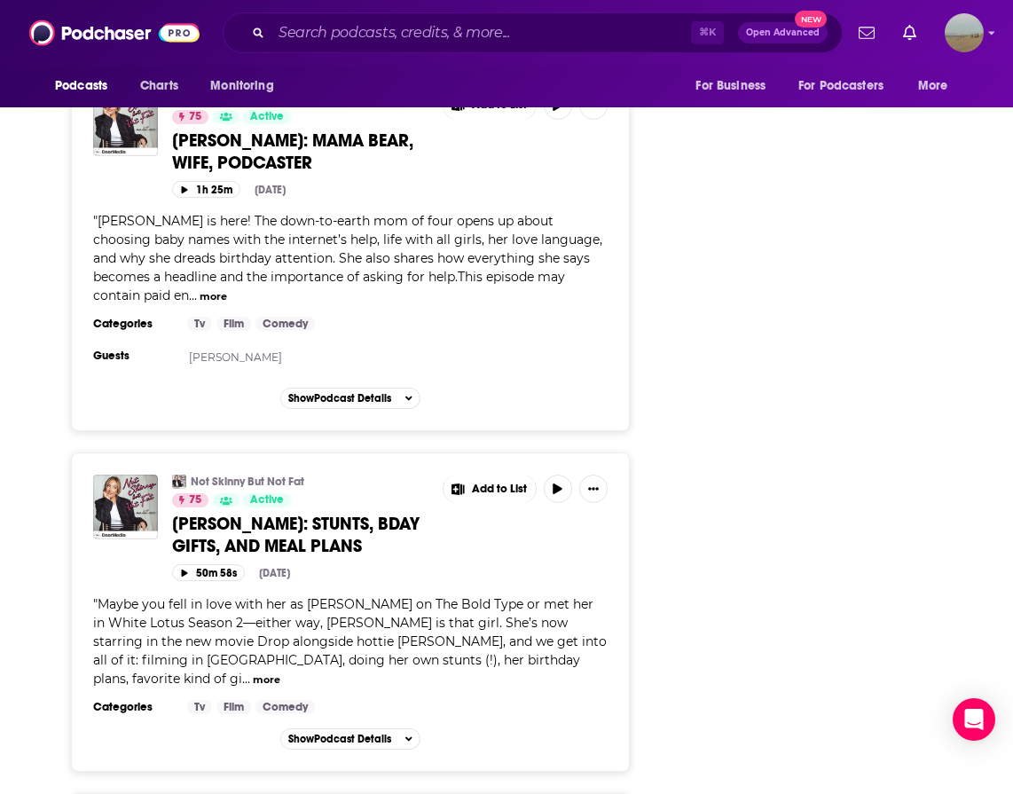
scroll to position [8974, 0]
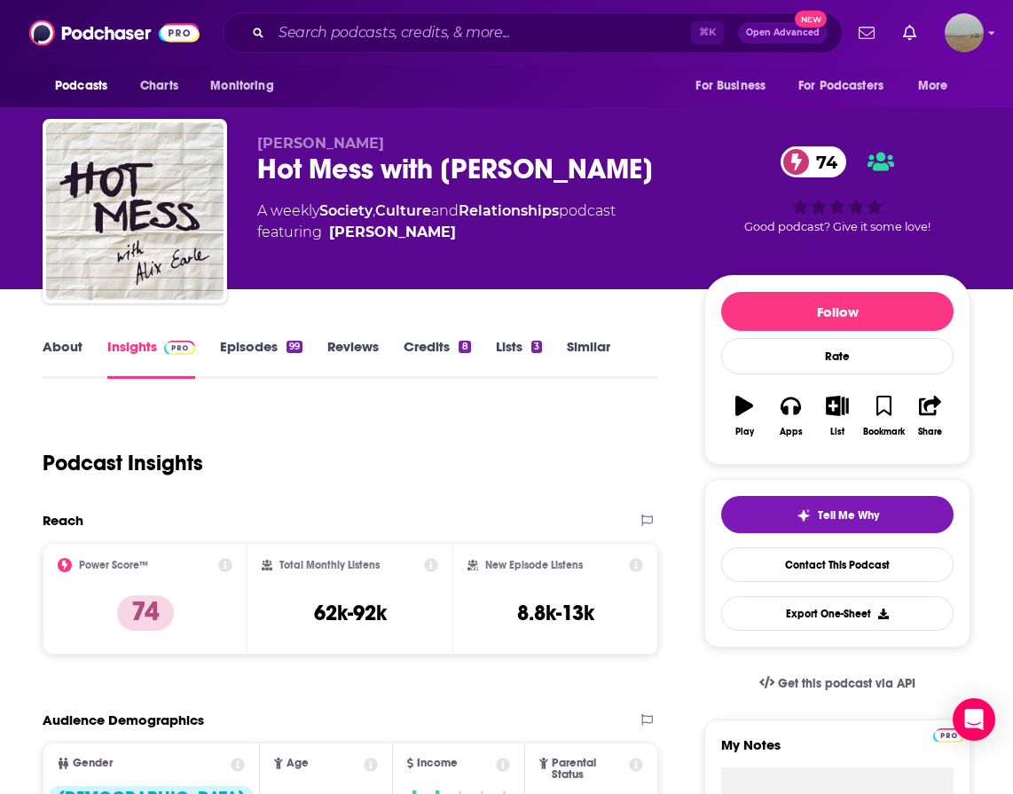
click at [244, 343] on link "Episodes 99" at bounding box center [261, 358] width 82 height 41
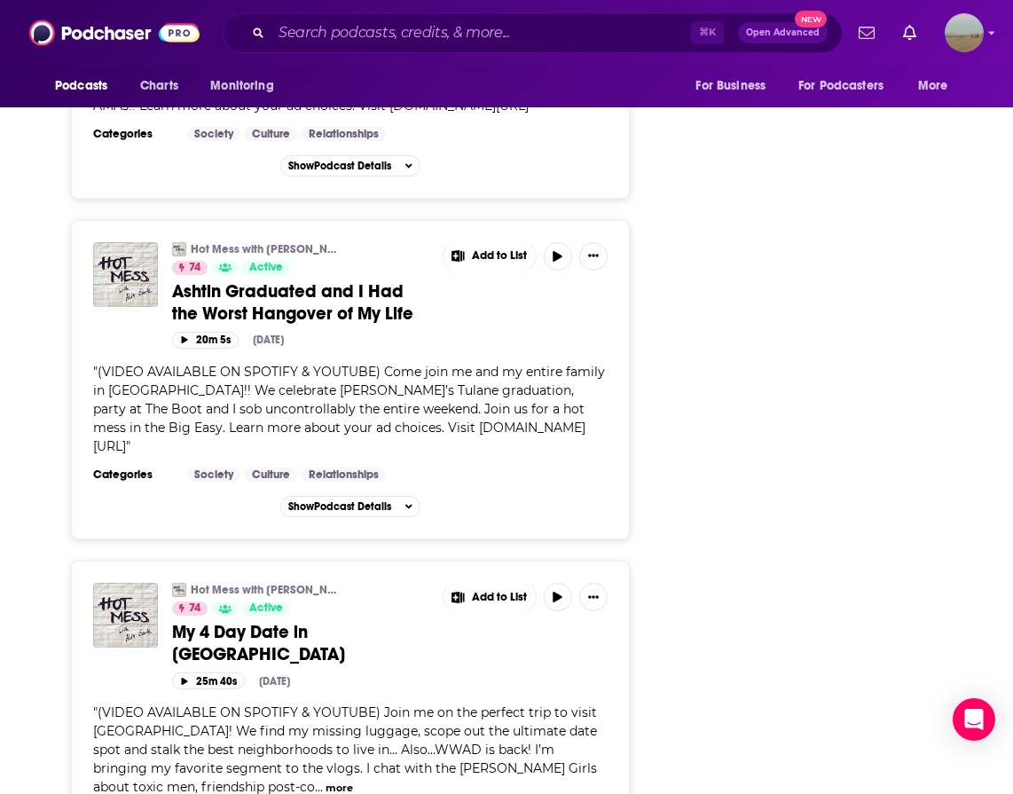
scroll to position [4181, 0]
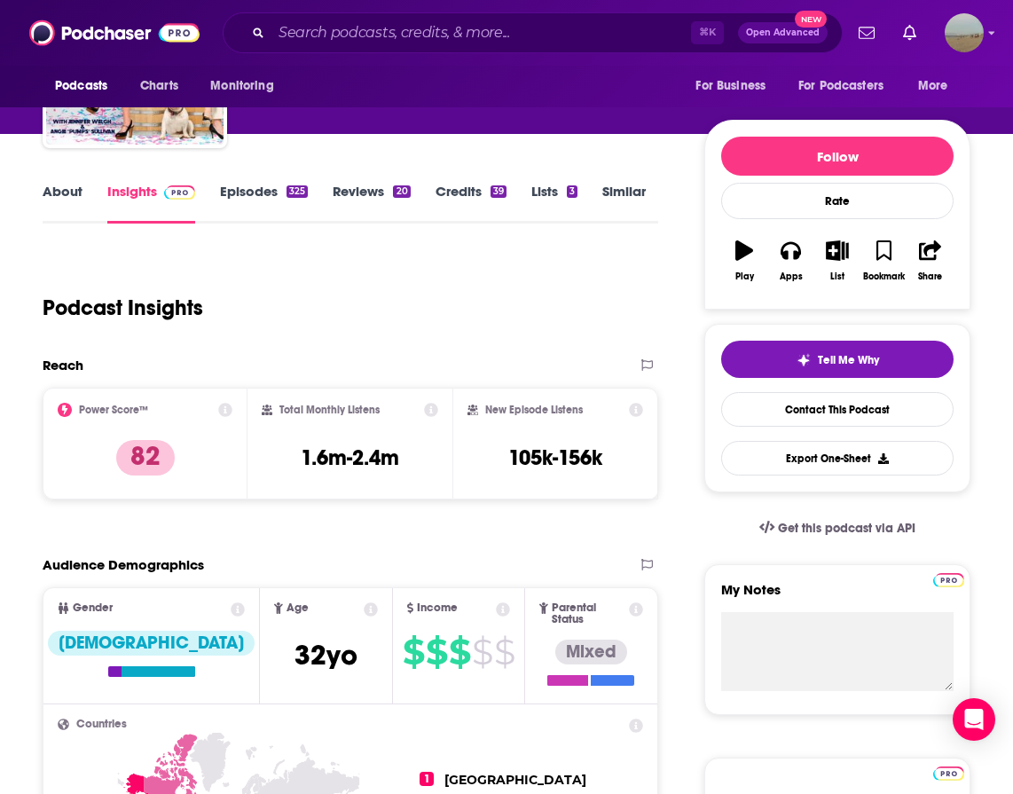
scroll to position [154, 0]
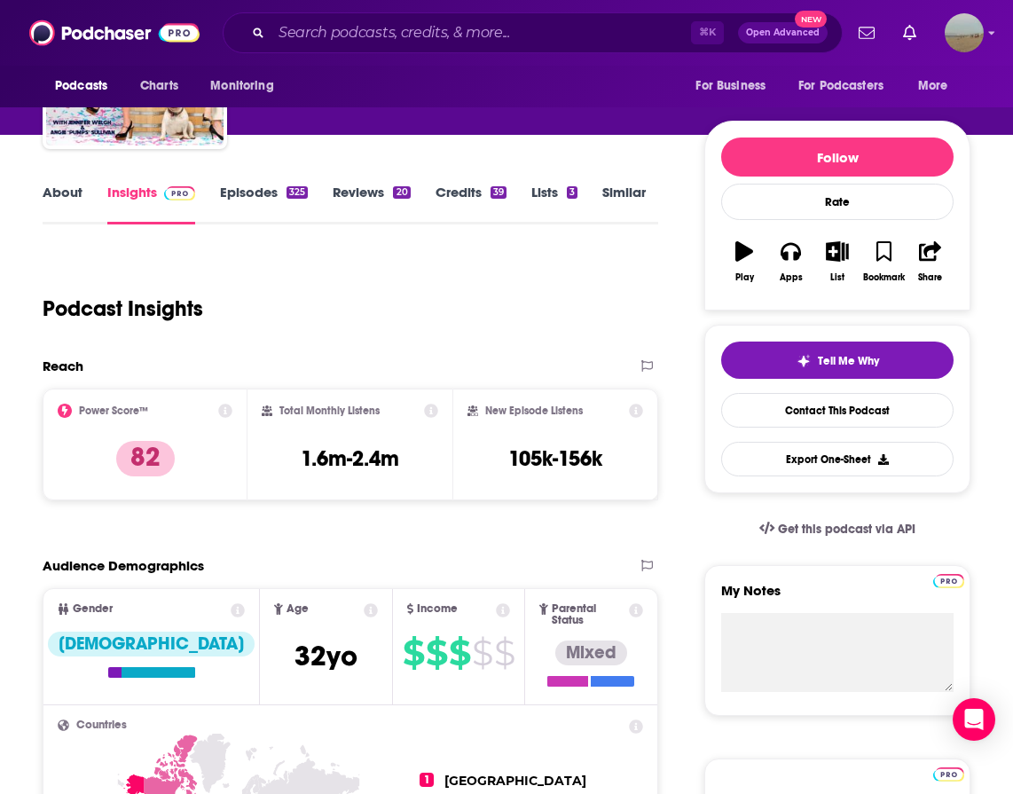
click at [270, 189] on link "Episodes 325" at bounding box center [264, 204] width 88 height 41
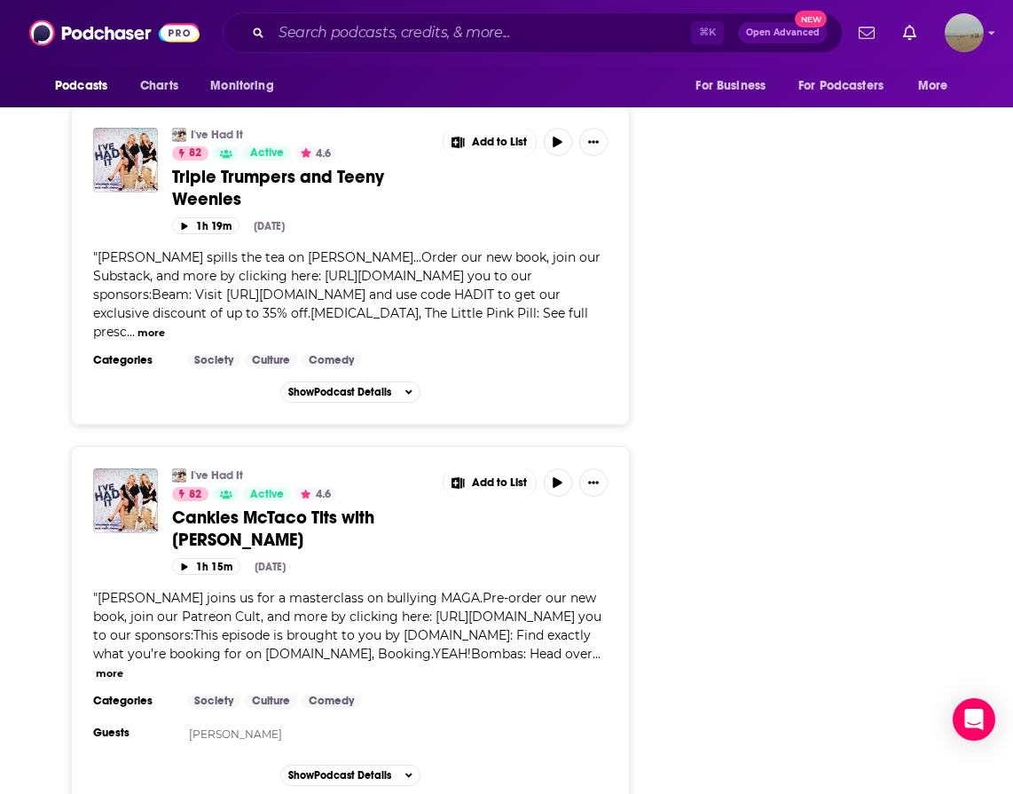
scroll to position [2607, 0]
